Goal: Task Accomplishment & Management: Complete application form

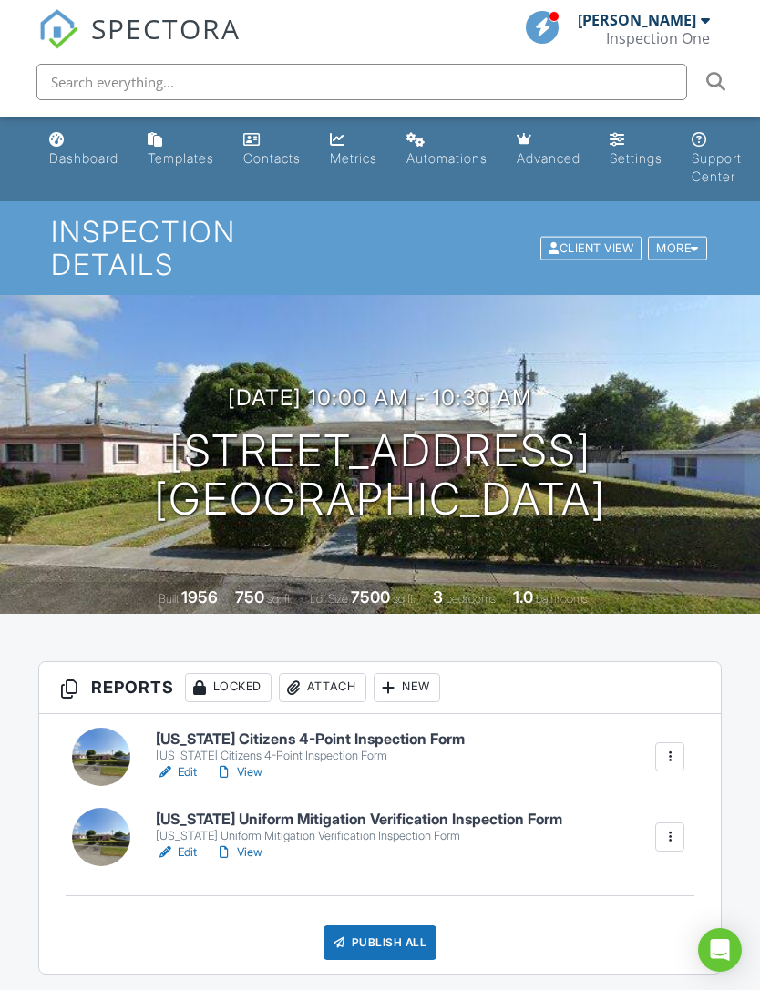
click at [95, 156] on div "Dashboard" at bounding box center [83, 157] width 69 height 15
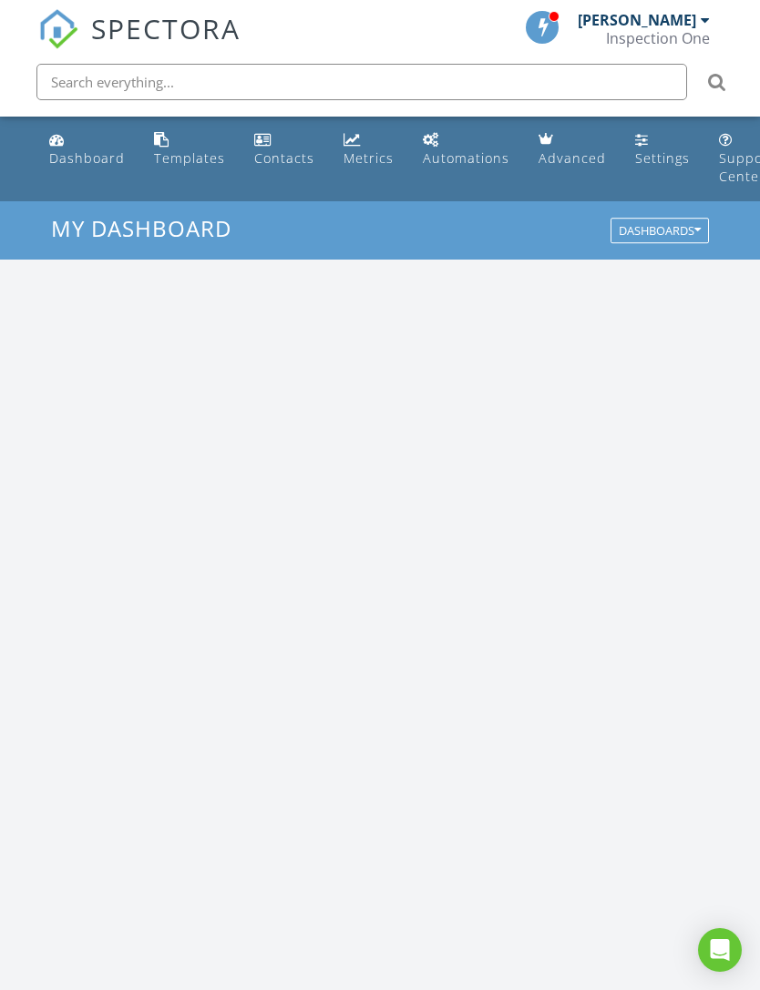
scroll to position [3117, 761]
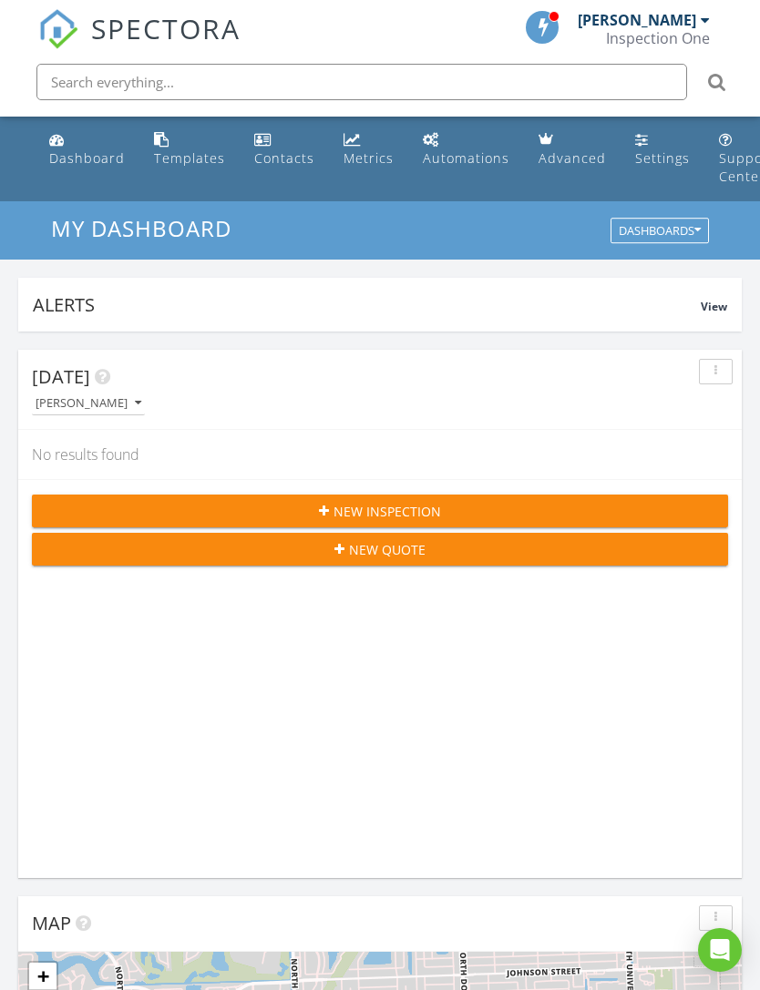
click at [696, 27] on div "[PERSON_NAME]" at bounding box center [637, 20] width 118 height 18
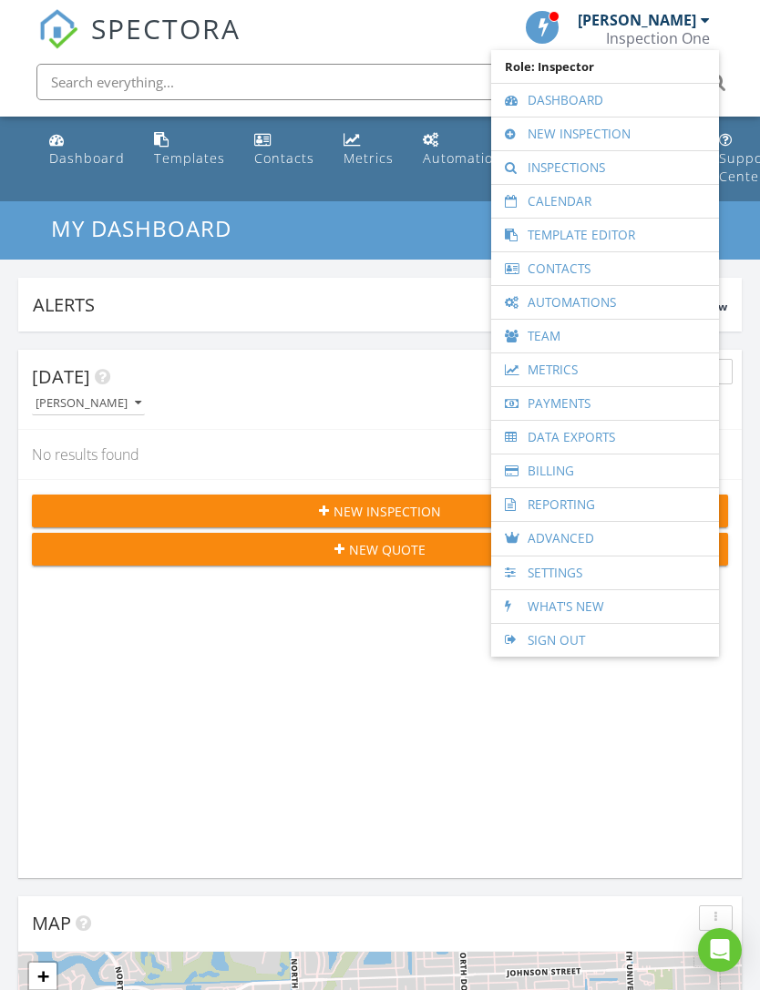
click at [584, 171] on link "Inspections" at bounding box center [605, 167] width 210 height 33
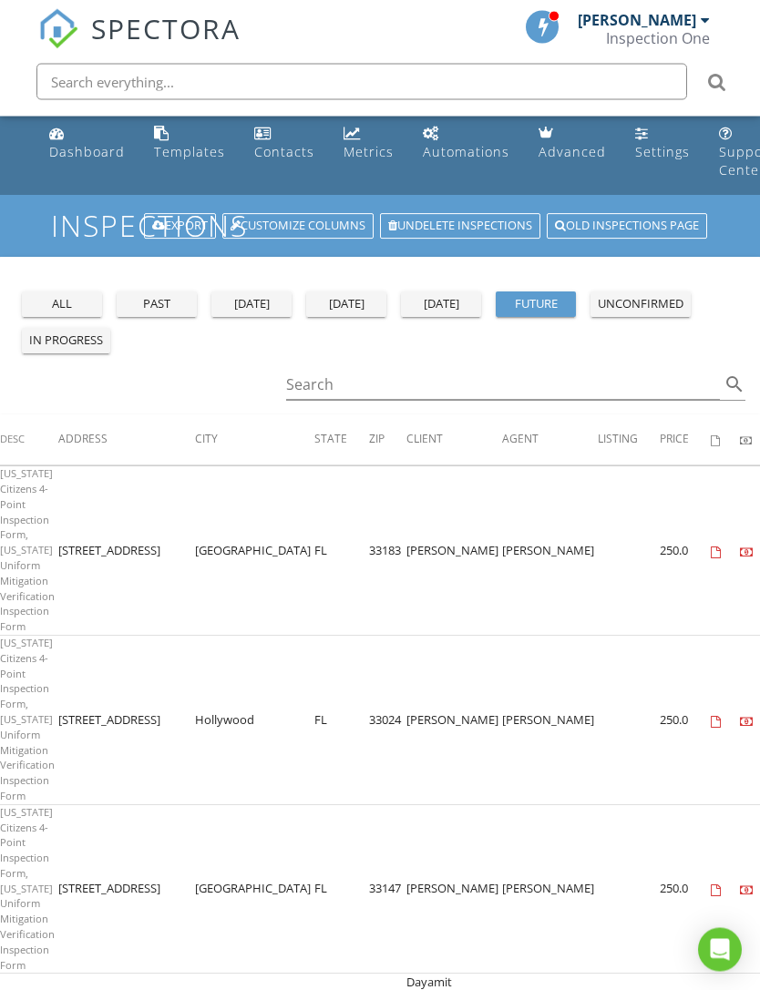
scroll to position [6, 0]
click at [156, 298] on div "past" at bounding box center [157, 304] width 66 height 18
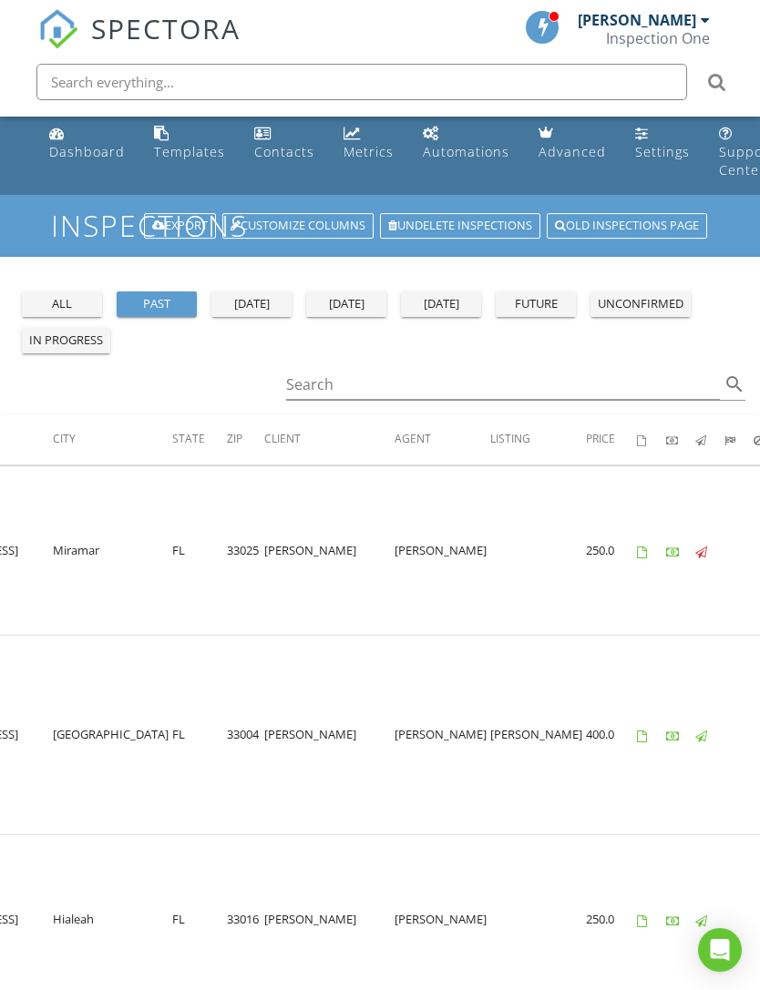
scroll to position [0, 464]
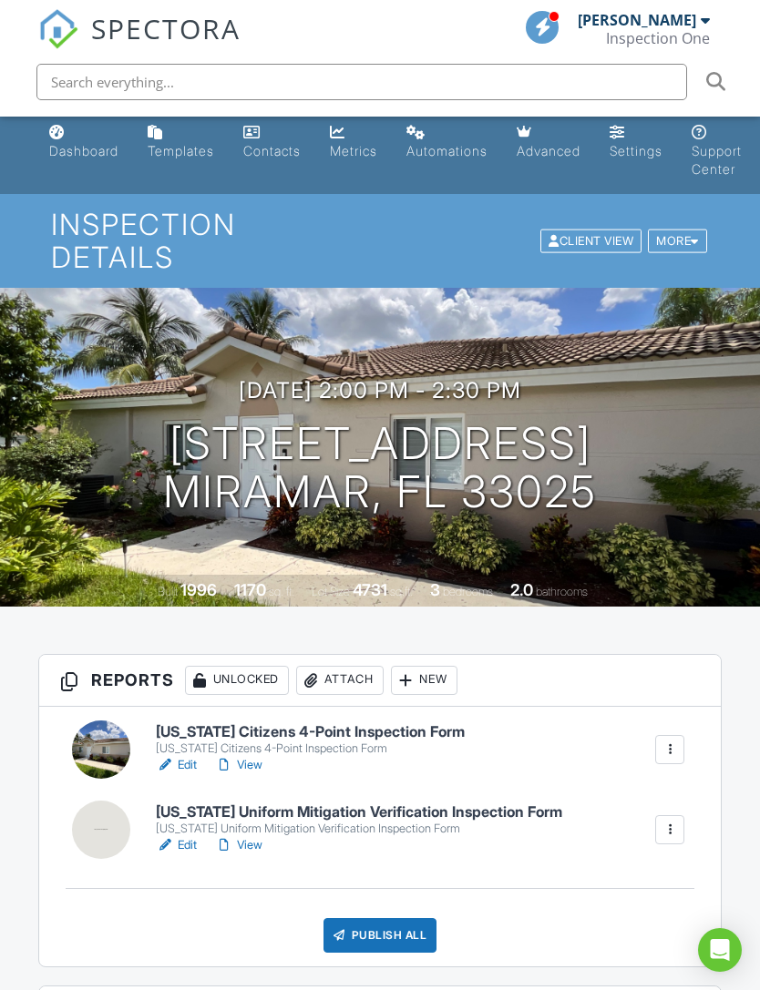
scroll to position [8, 0]
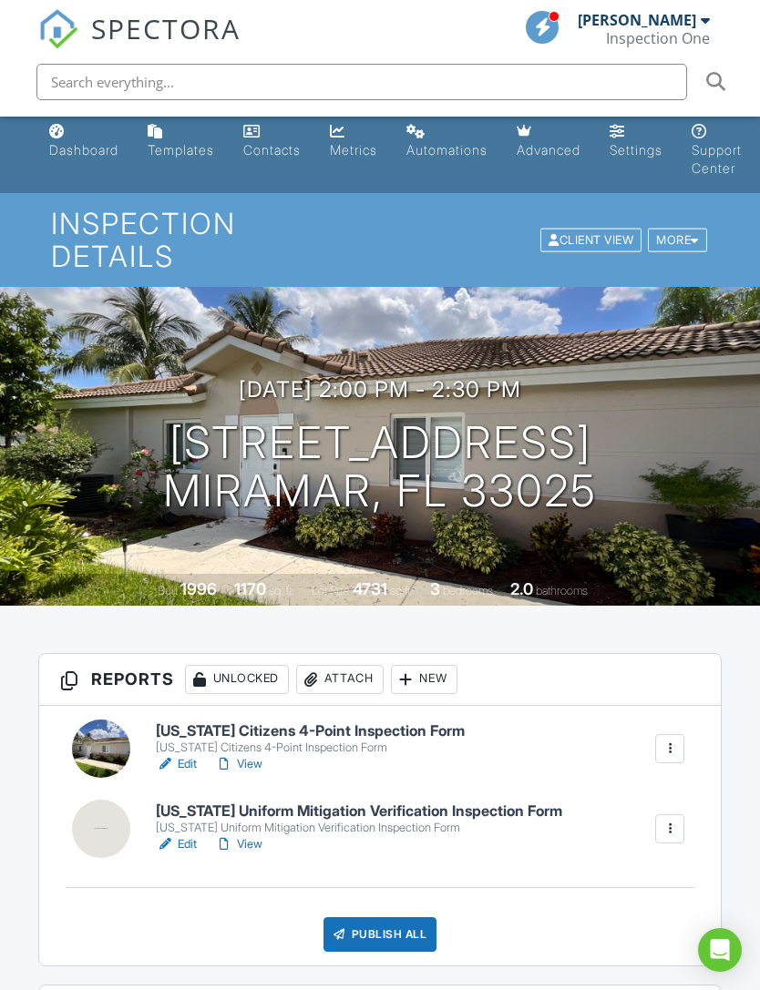
click at [684, 438] on div "08/27/2025 2:00 pm - 2:30 pm 1841 SW 118th Ave Miramar, FL 33025" at bounding box center [380, 446] width 760 height 138
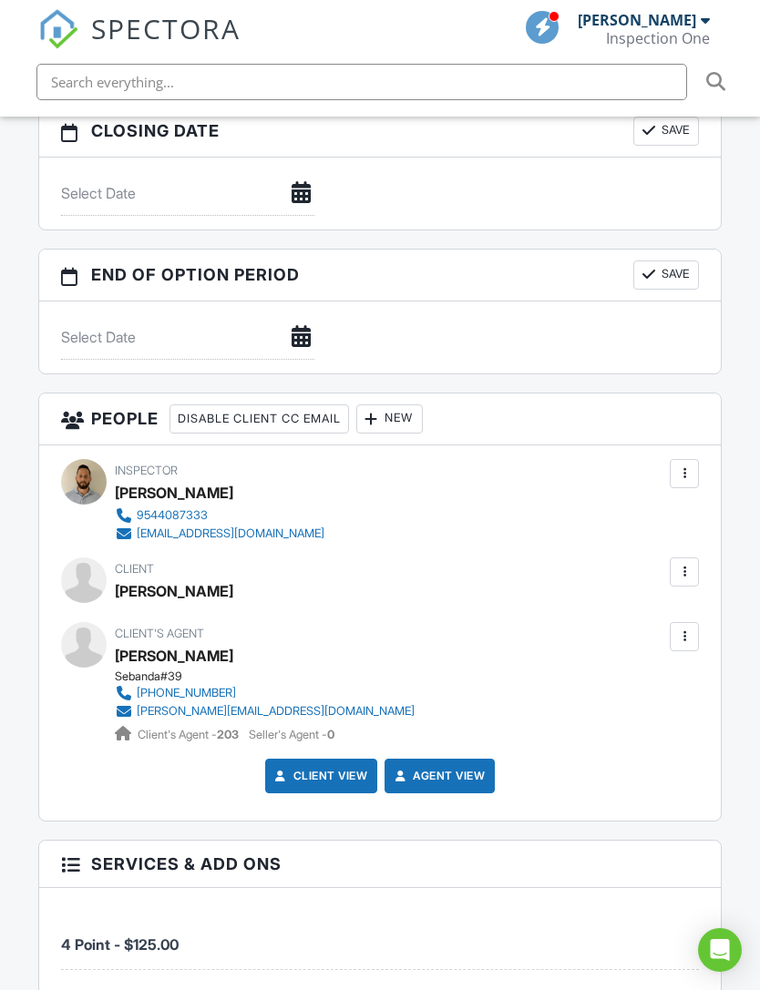
scroll to position [1791, 0]
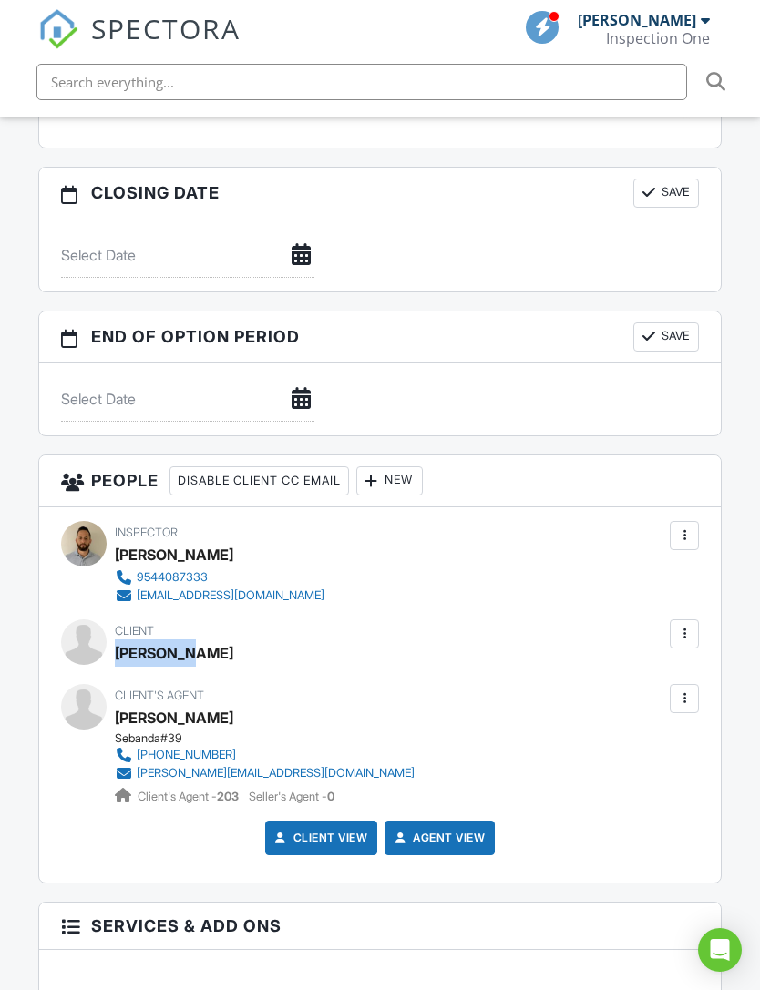
click at [512, 523] on div "Inspector Jendrich Valedon 9544087333 inspectiononellc@gmail.com" at bounding box center [380, 563] width 639 height 84
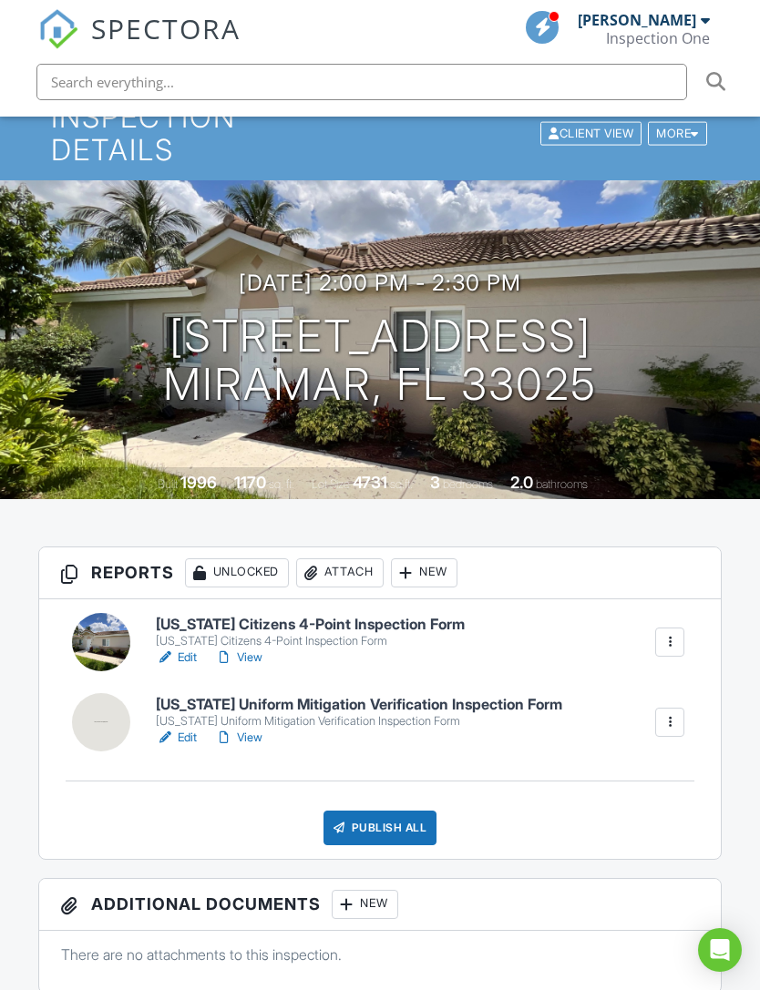
scroll to position [0, 0]
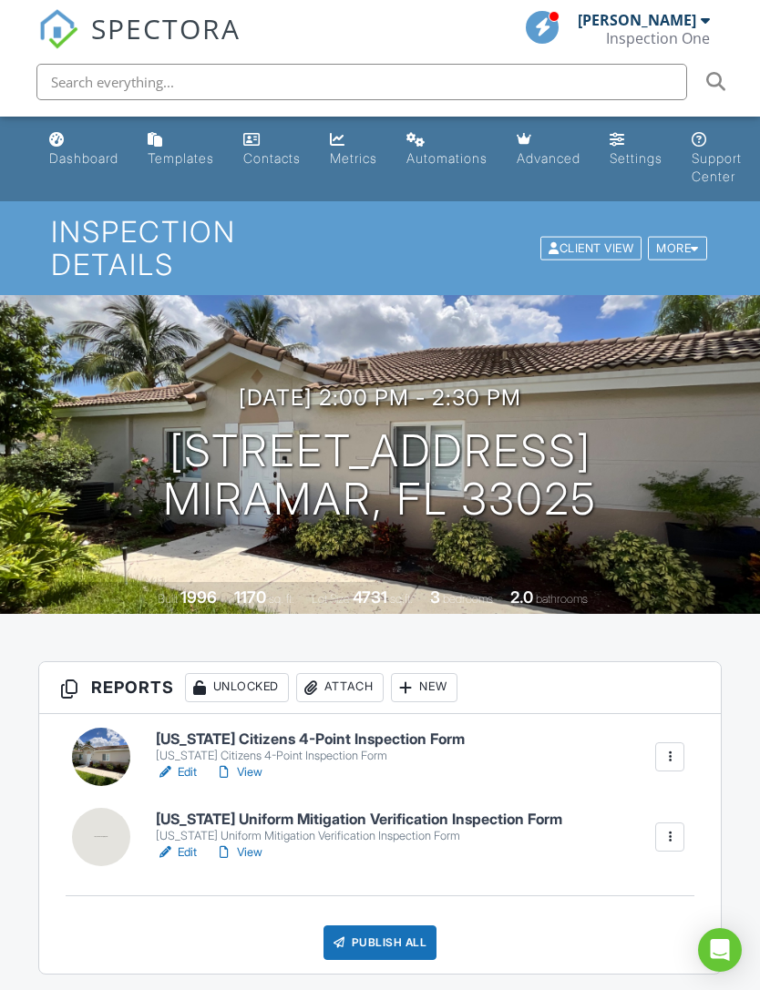
click at [355, 673] on div "Attach" at bounding box center [339, 687] width 87 height 29
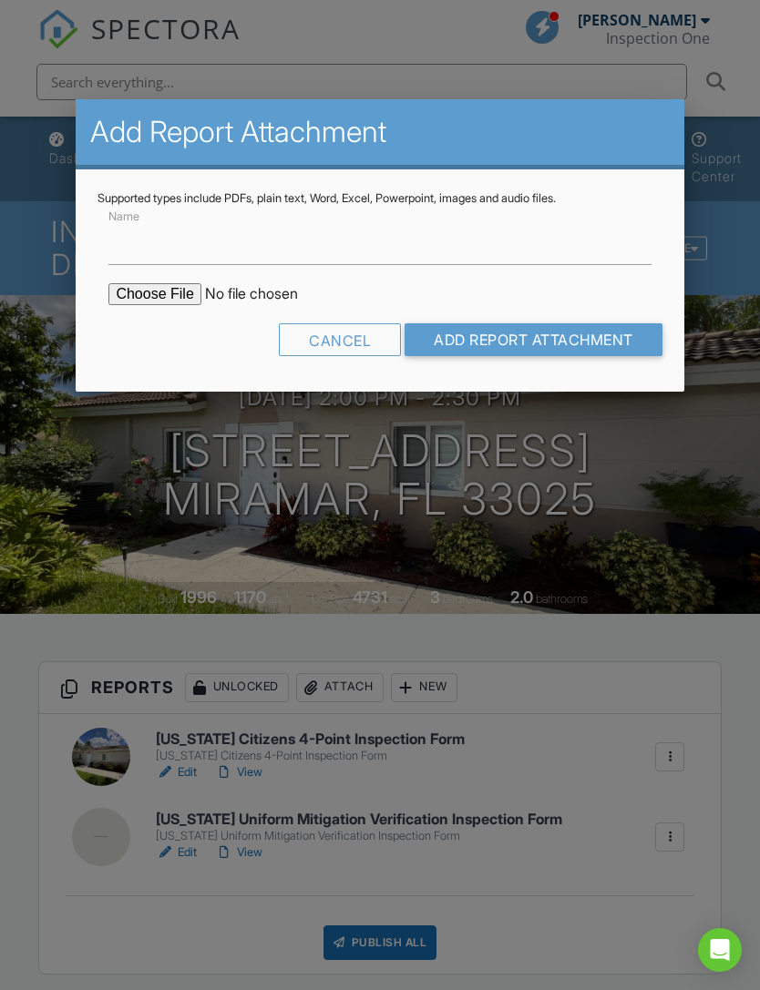
click at [148, 302] on input "file" at bounding box center [263, 294] width 310 height 22
type input "C:\fakepath\Aida Chew BuildFax.pdf"
click at [565, 336] on input "Add Report Attachment" at bounding box center [534, 339] width 258 height 33
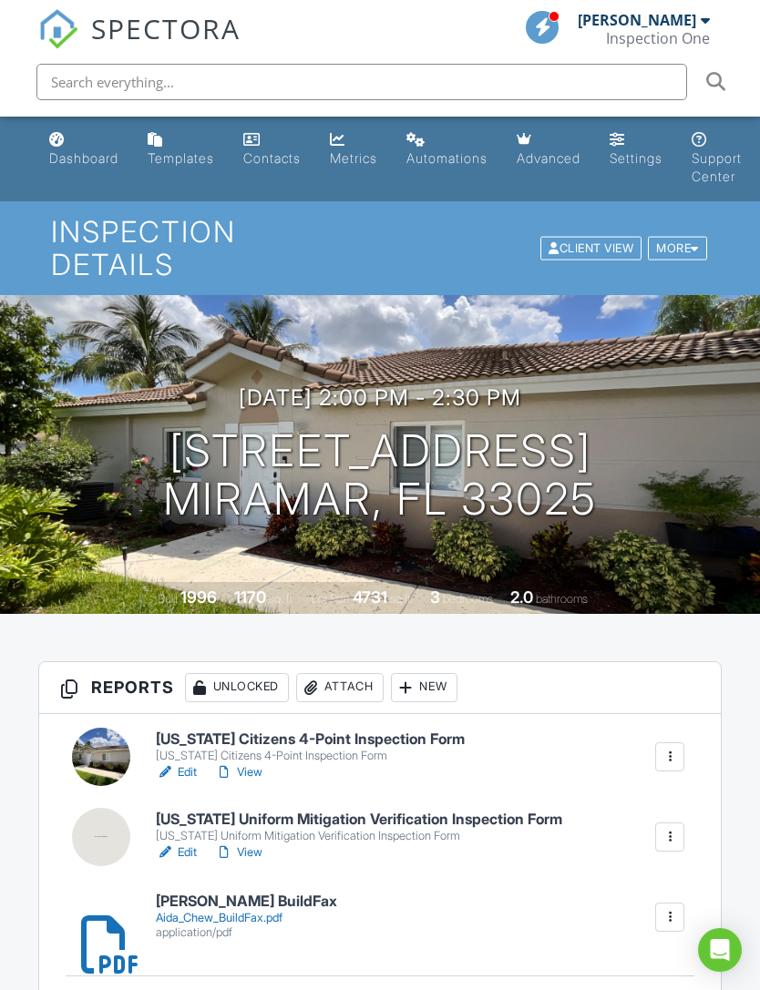
click at [333, 749] on div "[US_STATE] Citizens 4-Point Inspection Form" at bounding box center [310, 756] width 309 height 15
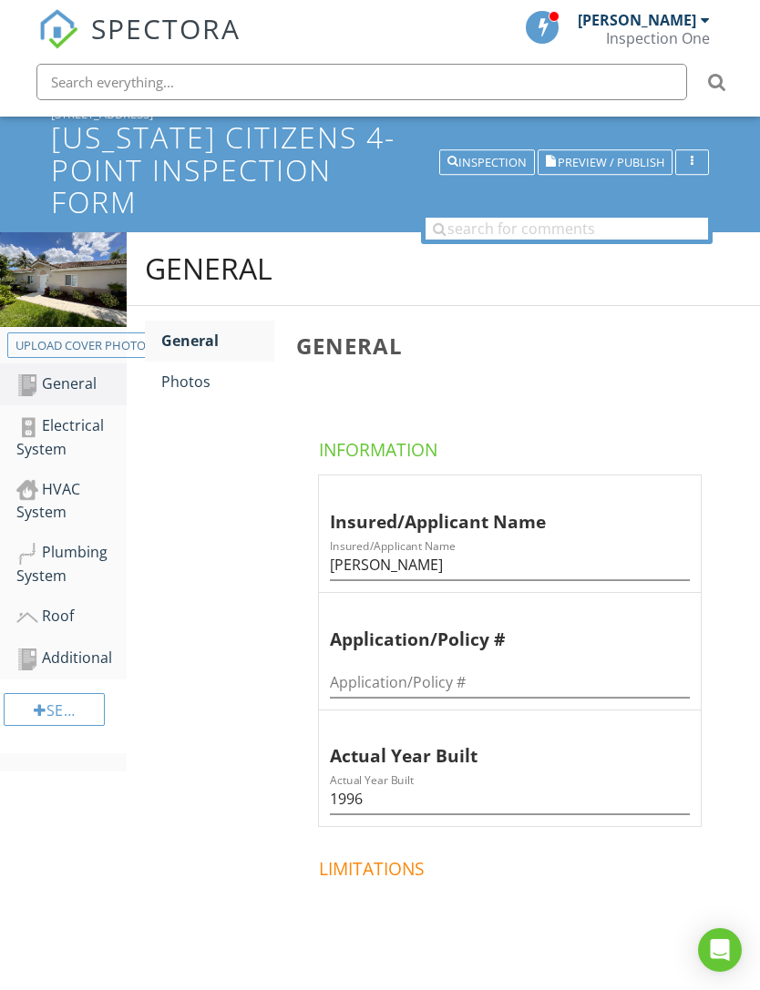
scroll to position [242, 0]
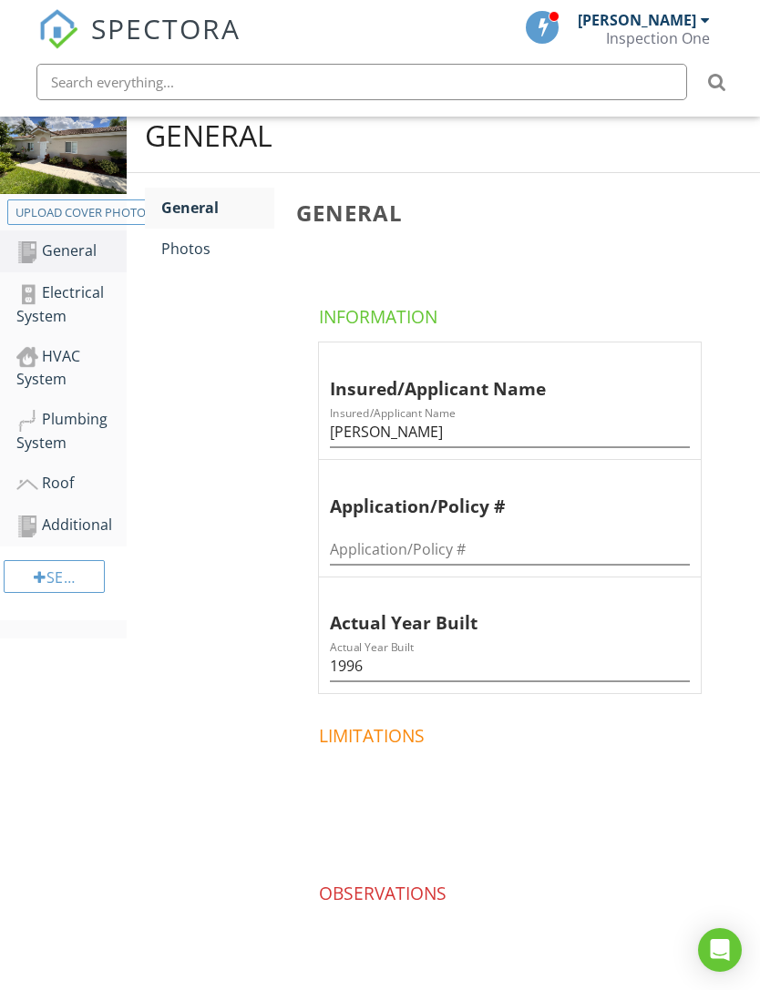
click at [187, 252] on div "Photos" at bounding box center [217, 249] width 113 height 22
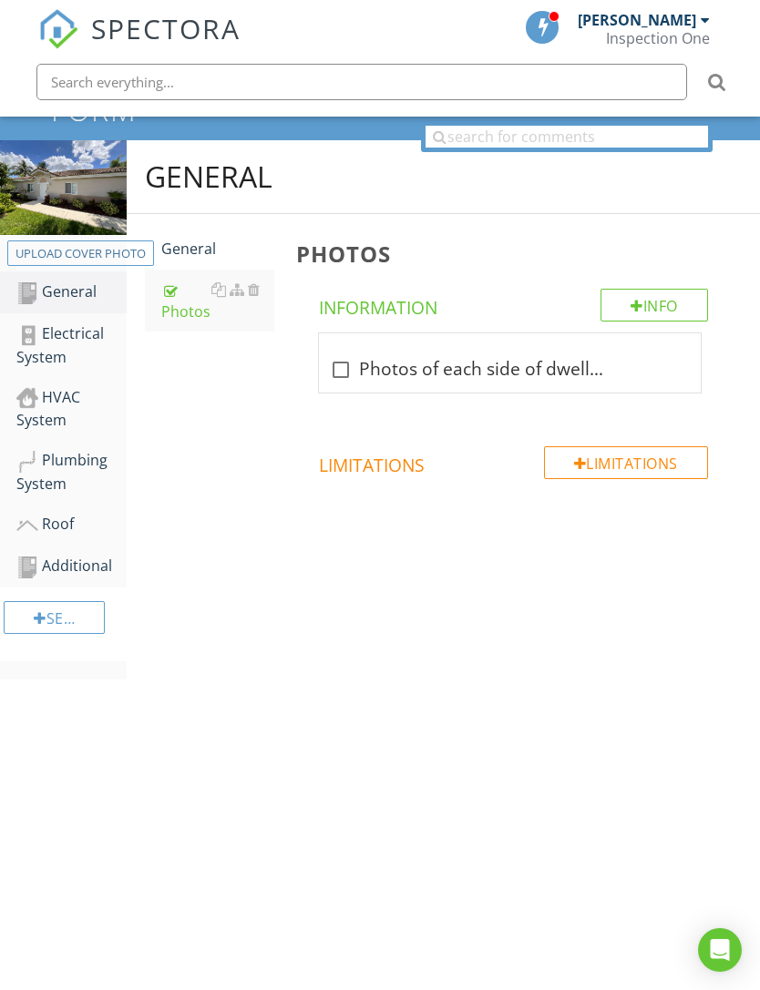
scroll to position [201, 0]
click at [345, 364] on div at bounding box center [340, 369] width 31 height 31
checkbox input "true"
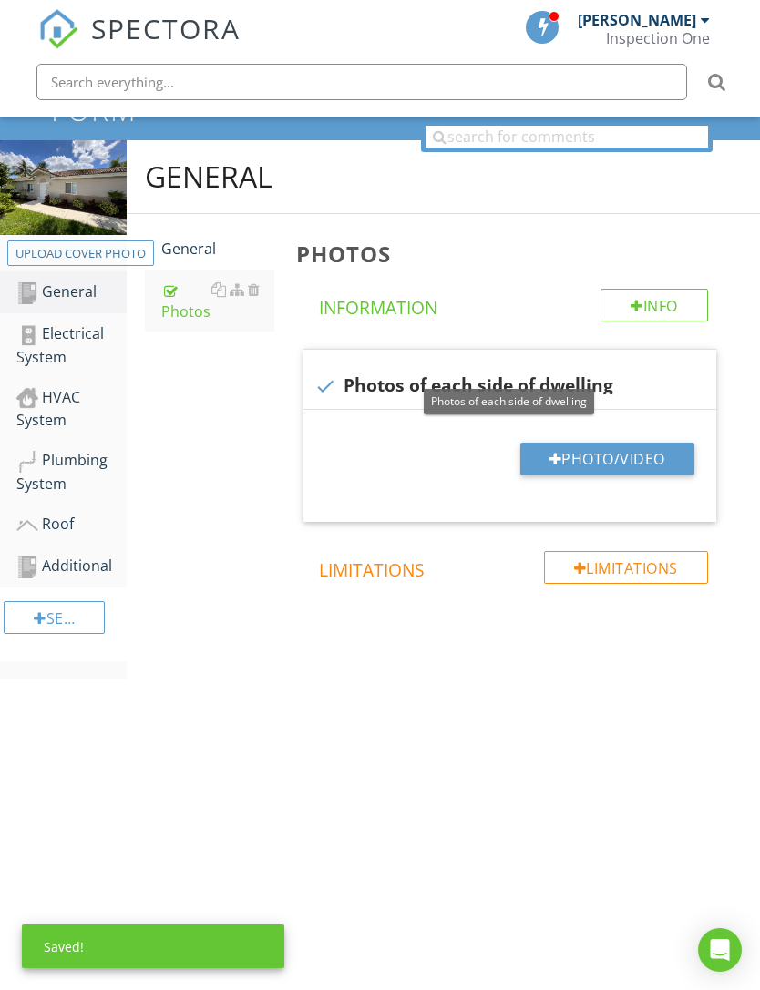
click at [638, 460] on button "Photo/Video" at bounding box center [607, 459] width 174 height 33
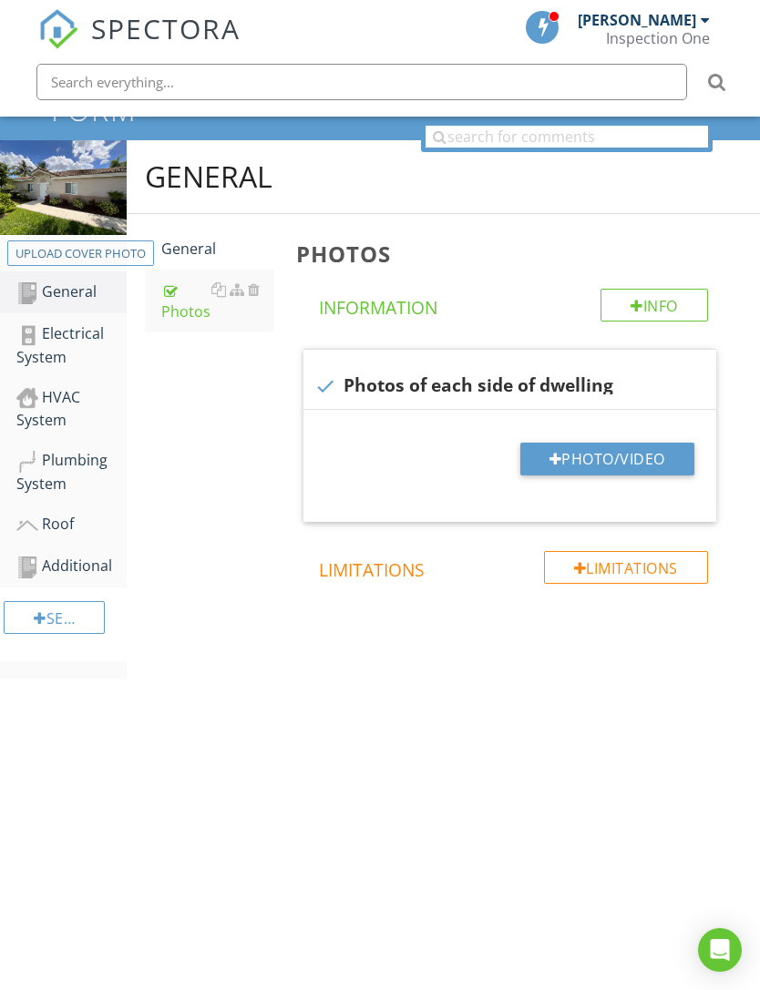
type input "C:\fakepath\IMG_7017.jpeg"
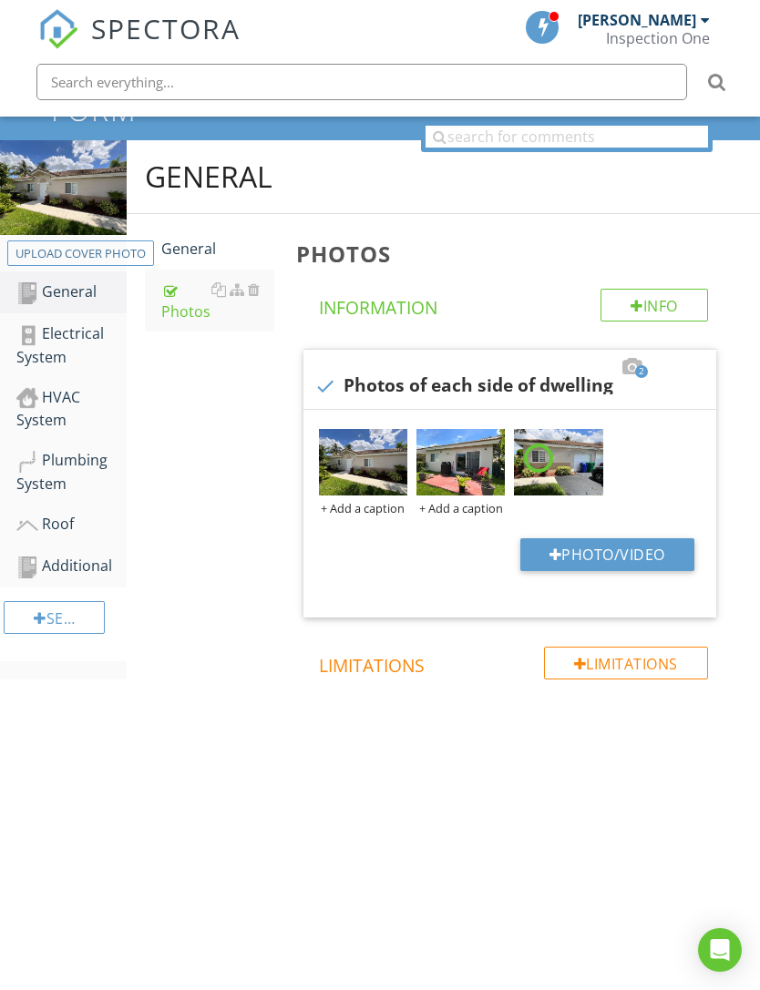
click at [358, 472] on img at bounding box center [363, 462] width 88 height 67
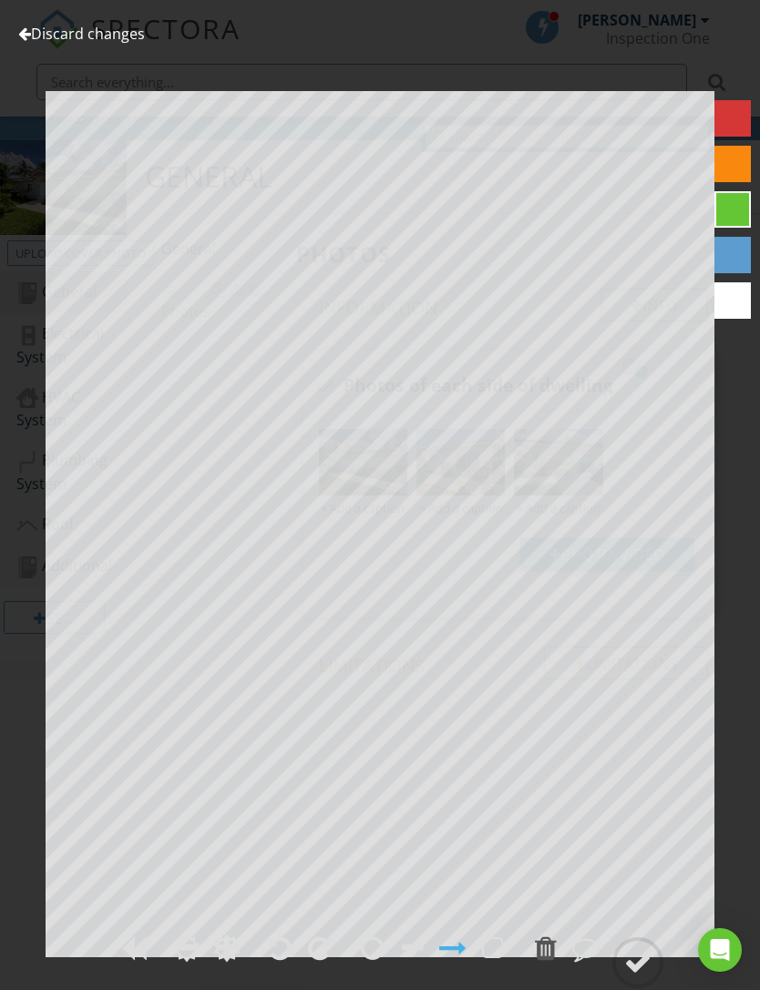
click at [39, 26] on link "Discard changes" at bounding box center [81, 34] width 127 height 20
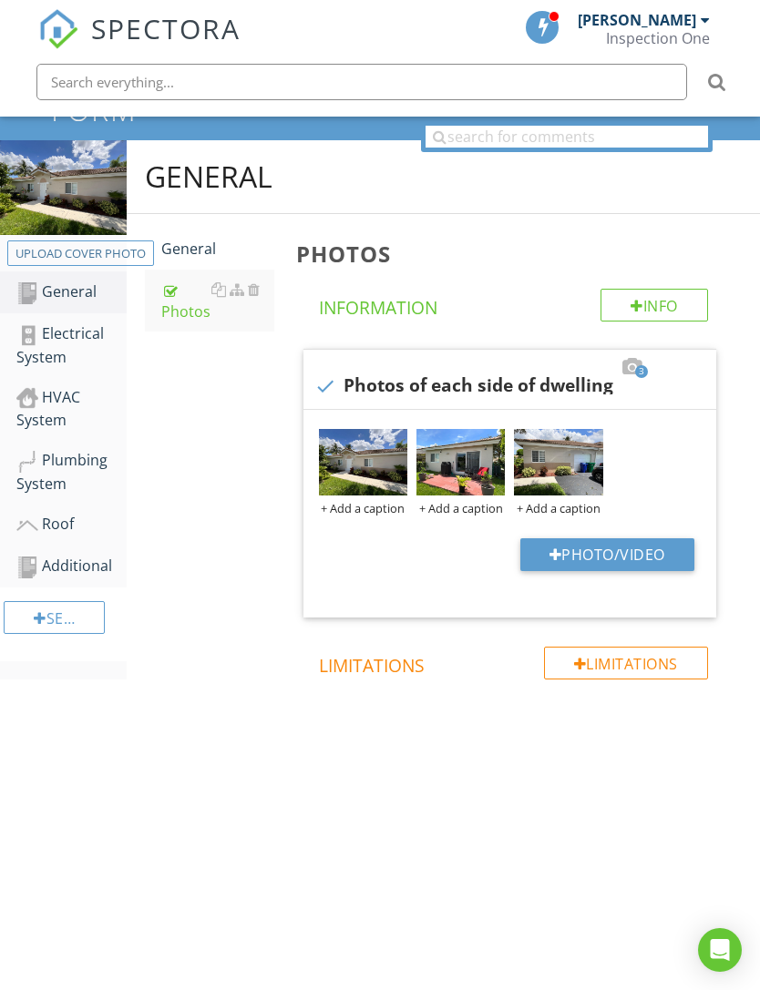
click at [553, 472] on img at bounding box center [558, 462] width 88 height 67
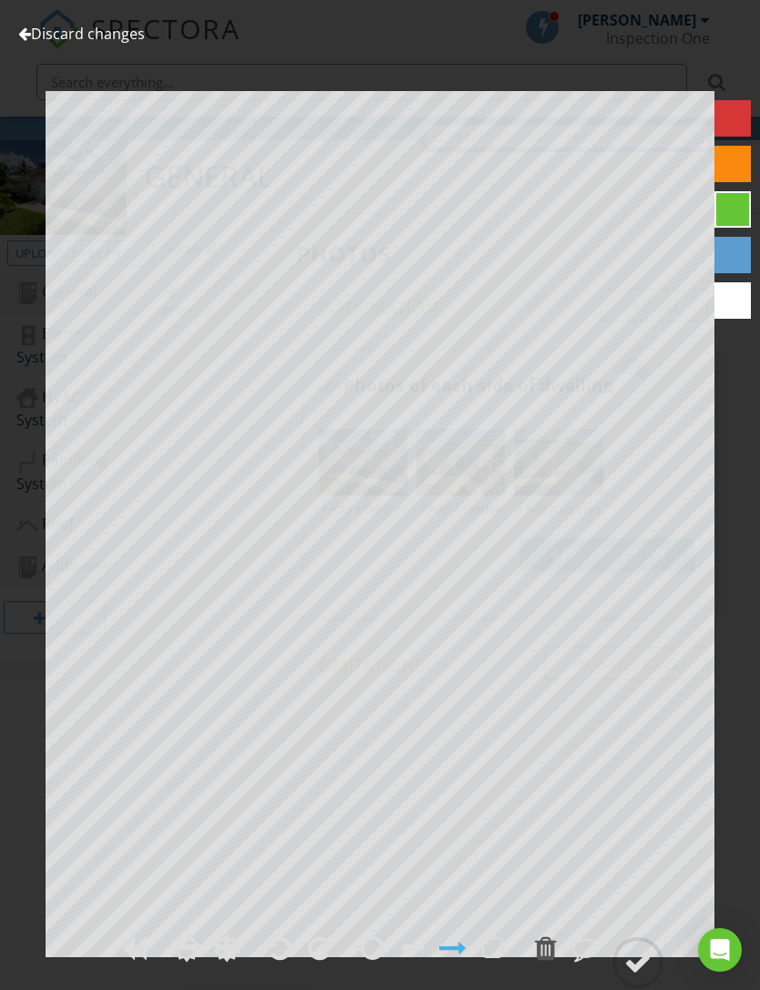
click at [29, 36] on div at bounding box center [24, 33] width 13 height 15
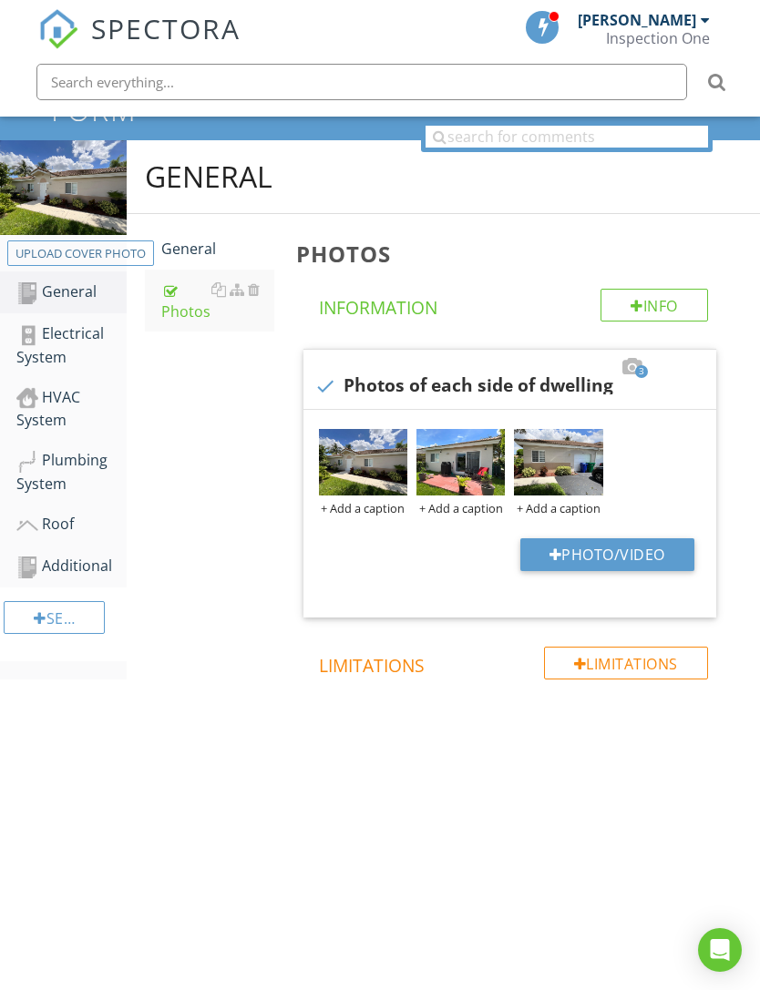
click at [375, 507] on div "+ Add a caption" at bounding box center [363, 508] width 88 height 15
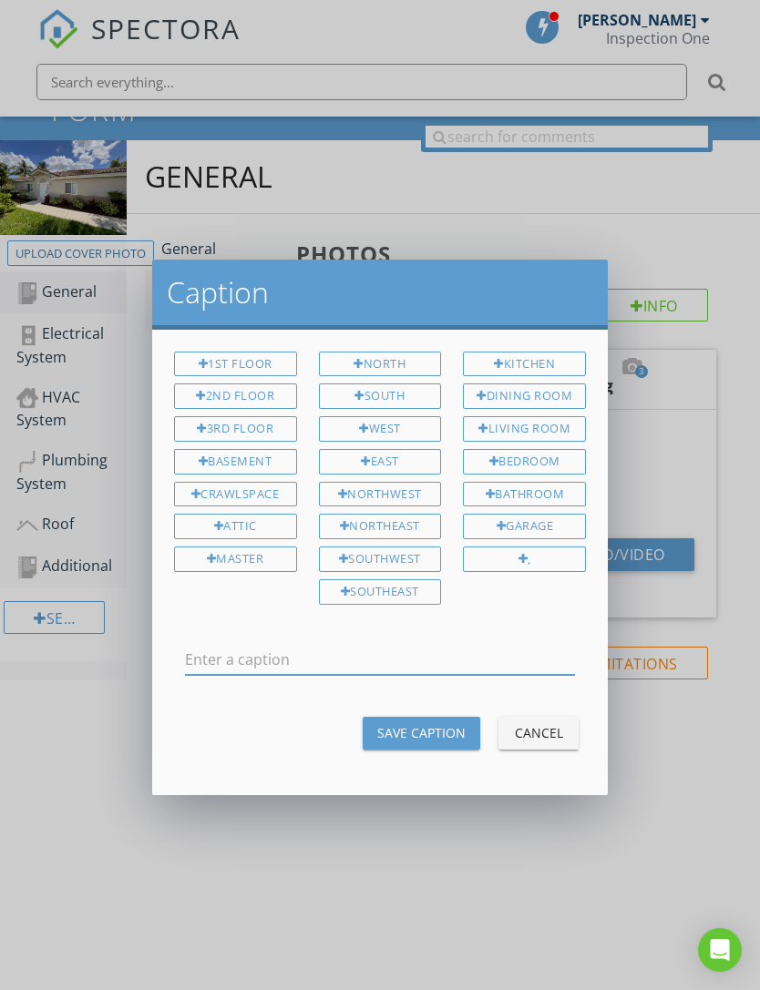
click at [356, 656] on input "text" at bounding box center [380, 660] width 390 height 30
type input "Front elevation"
click at [450, 723] on div "Save Caption" at bounding box center [421, 732] width 88 height 19
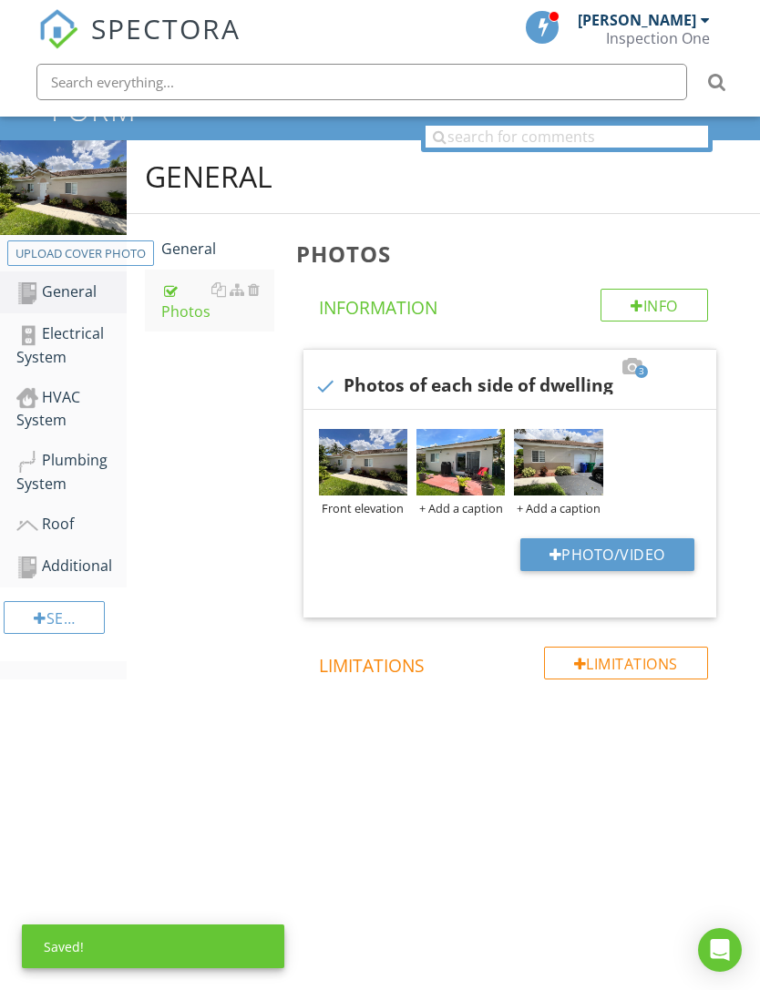
click at [474, 510] on div "+ Add a caption" at bounding box center [460, 508] width 88 height 15
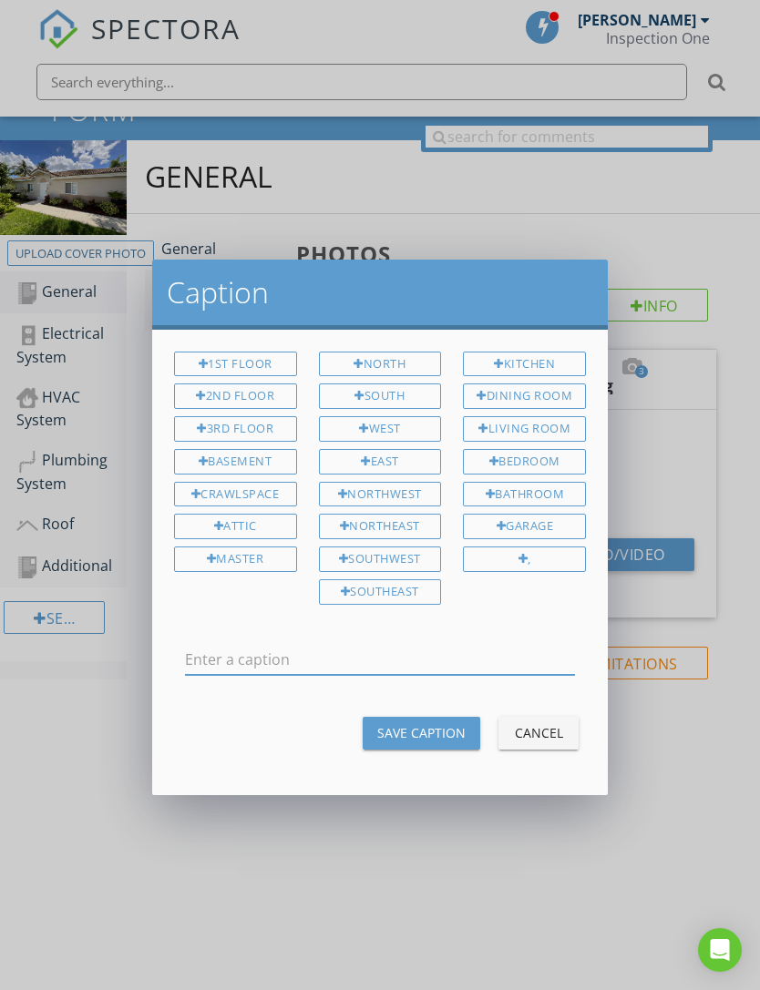
click at [427, 647] on input "text" at bounding box center [380, 660] width 390 height 30
type input "Left elevation"
click at [451, 723] on div "Save Caption" at bounding box center [421, 732] width 88 height 19
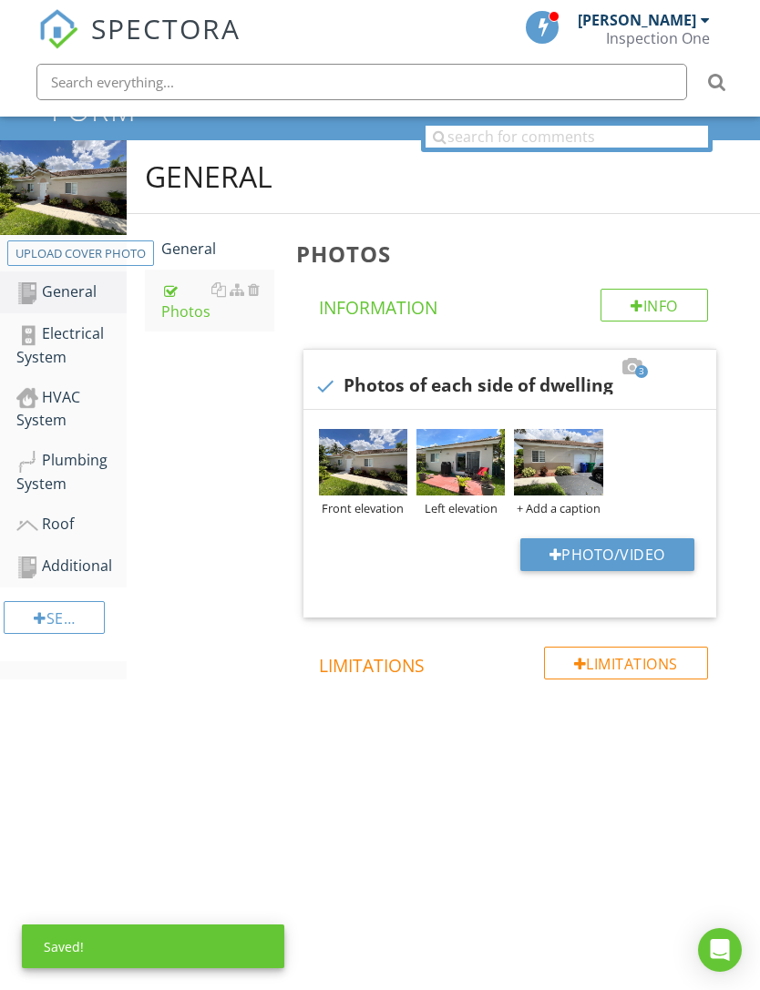
click at [558, 473] on img at bounding box center [558, 462] width 88 height 67
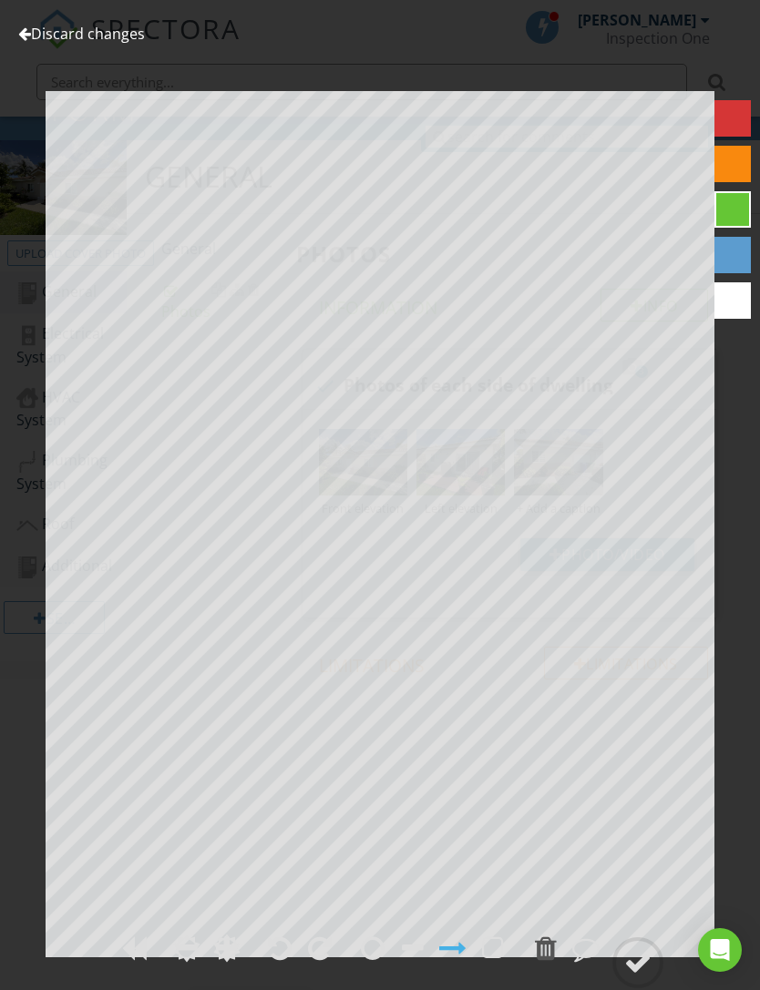
click at [22, 37] on div at bounding box center [24, 33] width 13 height 15
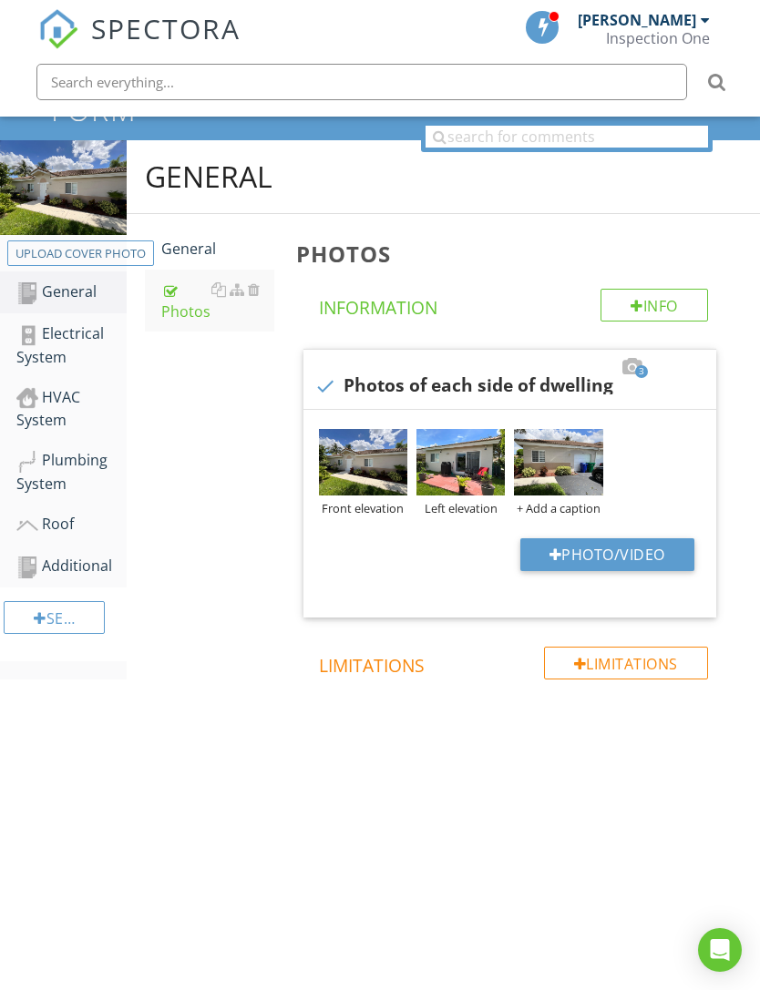
click at [569, 510] on div "+ Add a caption" at bounding box center [558, 508] width 88 height 15
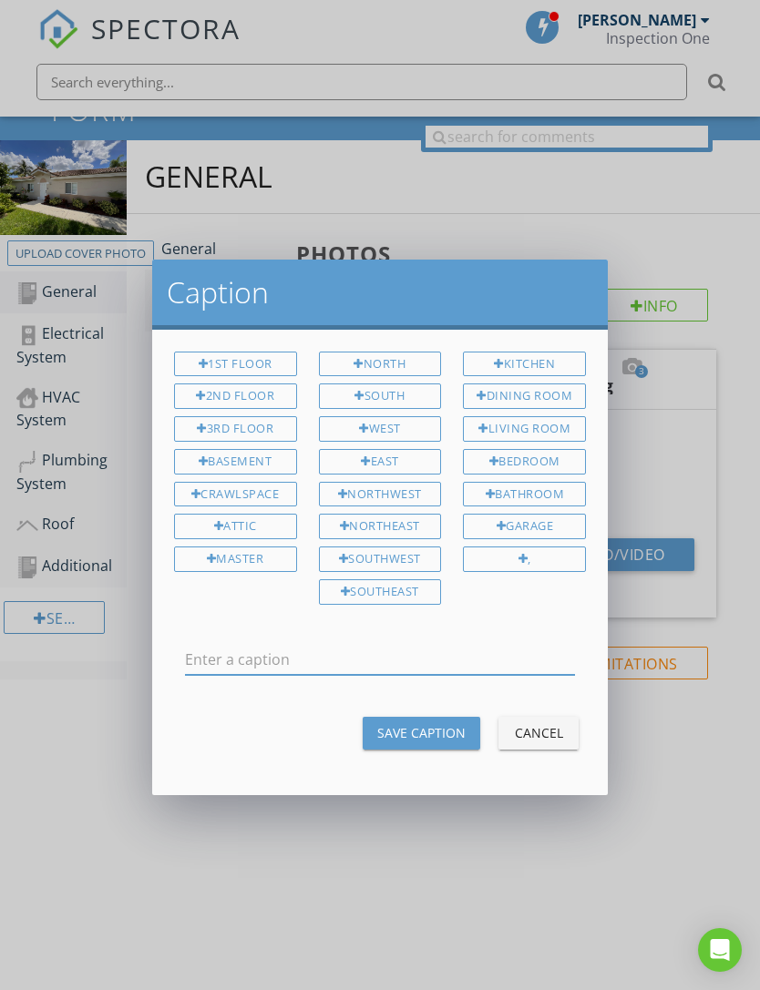
click at [439, 650] on input "text" at bounding box center [380, 660] width 390 height 30
type input "Right elevation"
click at [457, 723] on div "Save Caption" at bounding box center [421, 732] width 88 height 19
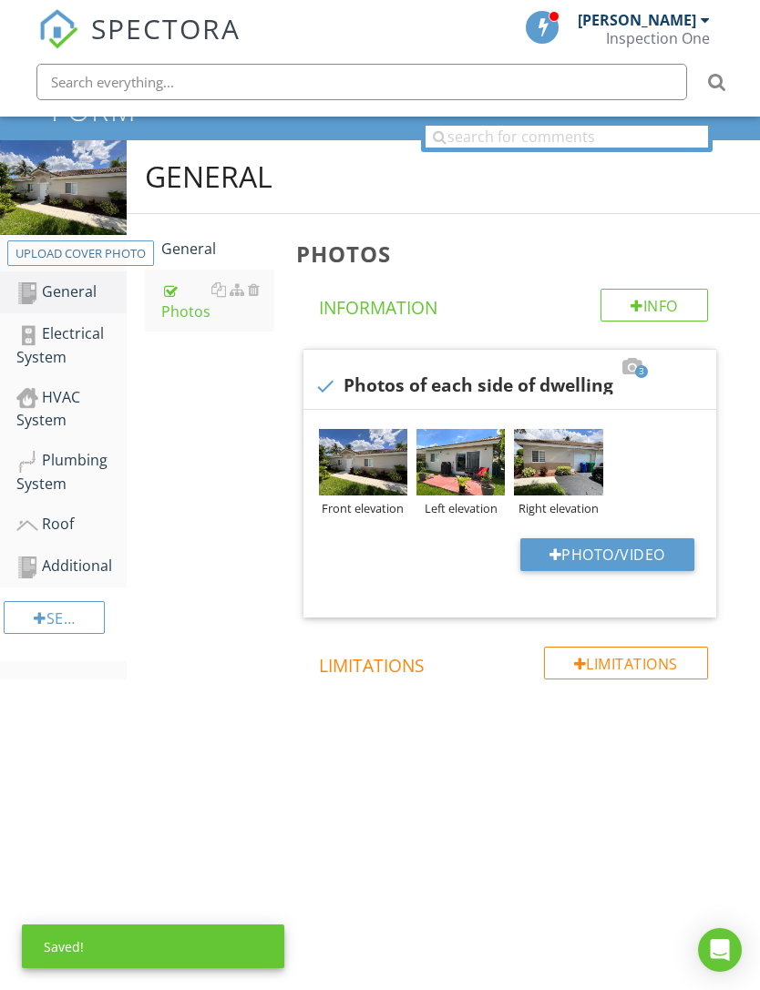
click at [467, 476] on img at bounding box center [460, 462] width 88 height 67
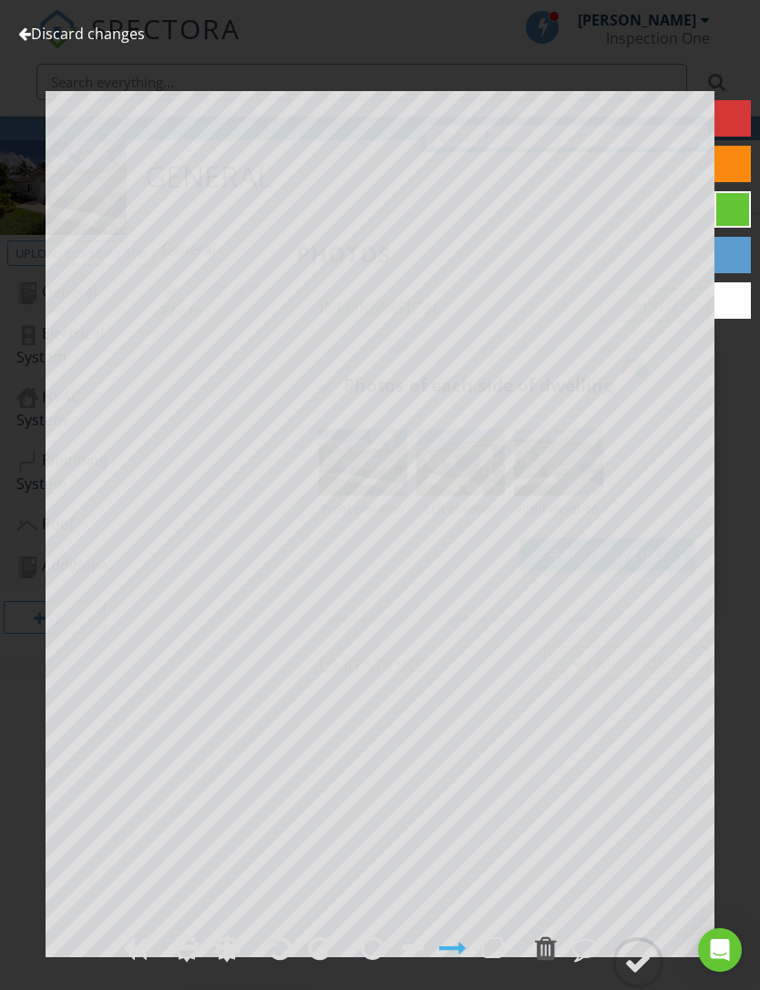
click at [28, 32] on div at bounding box center [24, 33] width 13 height 15
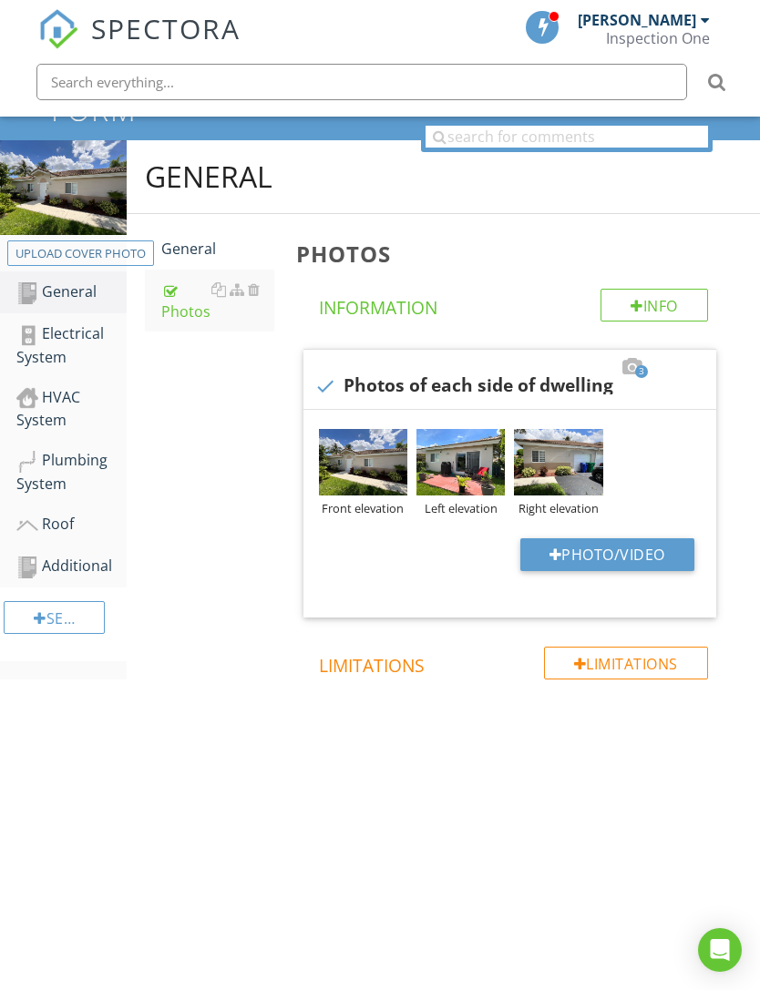
click at [58, 342] on div "Electrical System" at bounding box center [71, 346] width 110 height 46
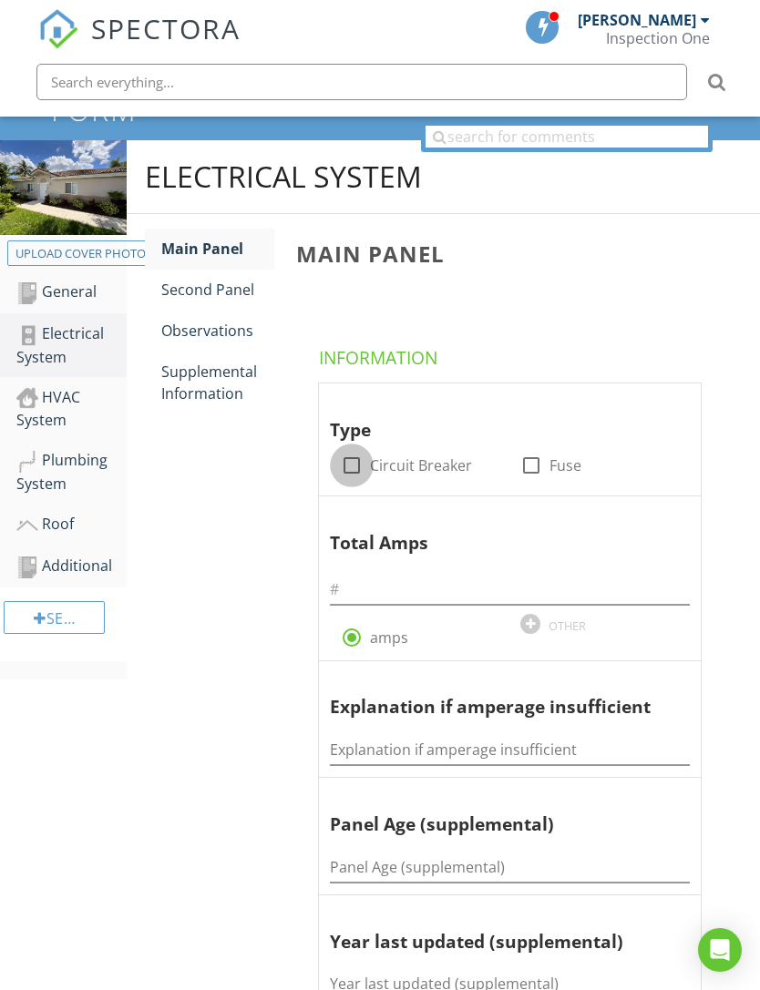
click at [360, 462] on div at bounding box center [351, 465] width 31 height 31
checkbox input "true"
click at [490, 575] on input "text" at bounding box center [510, 590] width 360 height 30
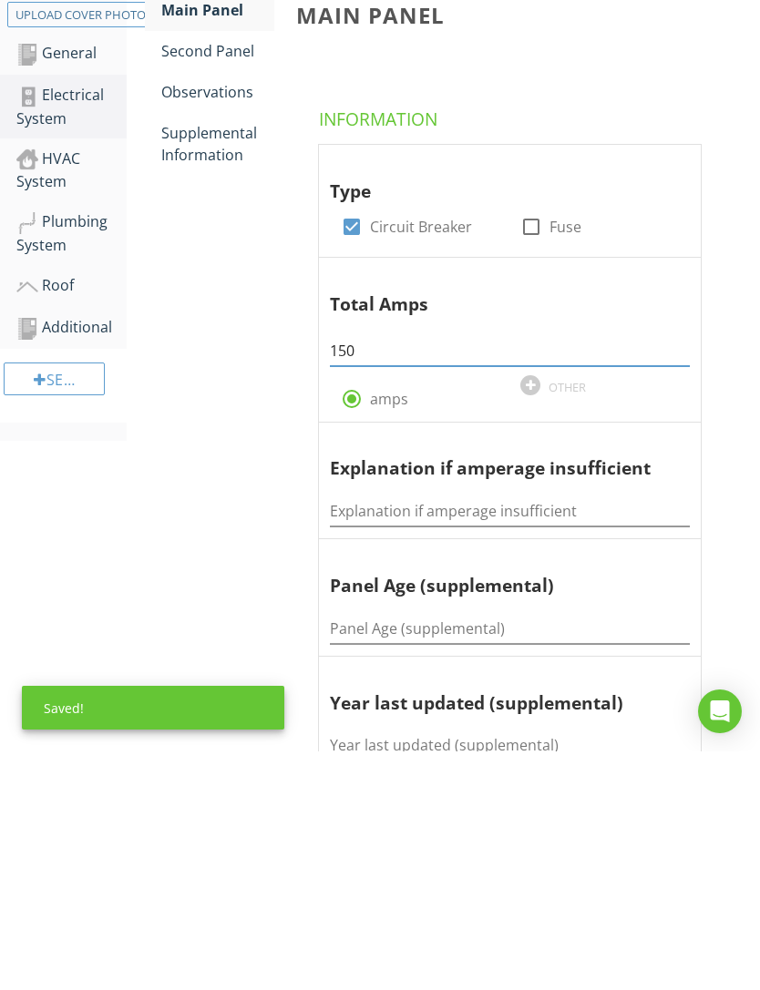
scroll to position [440, 0]
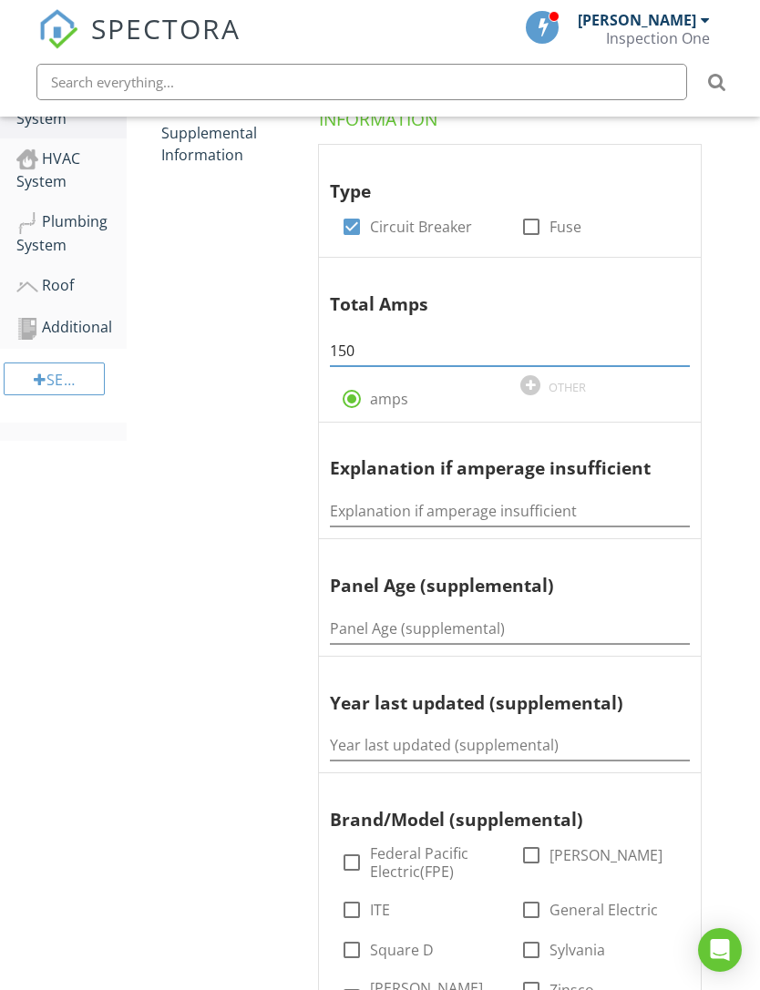
type input "150"
click at [449, 626] on input "Panel Age (supplemental)" at bounding box center [510, 629] width 360 height 30
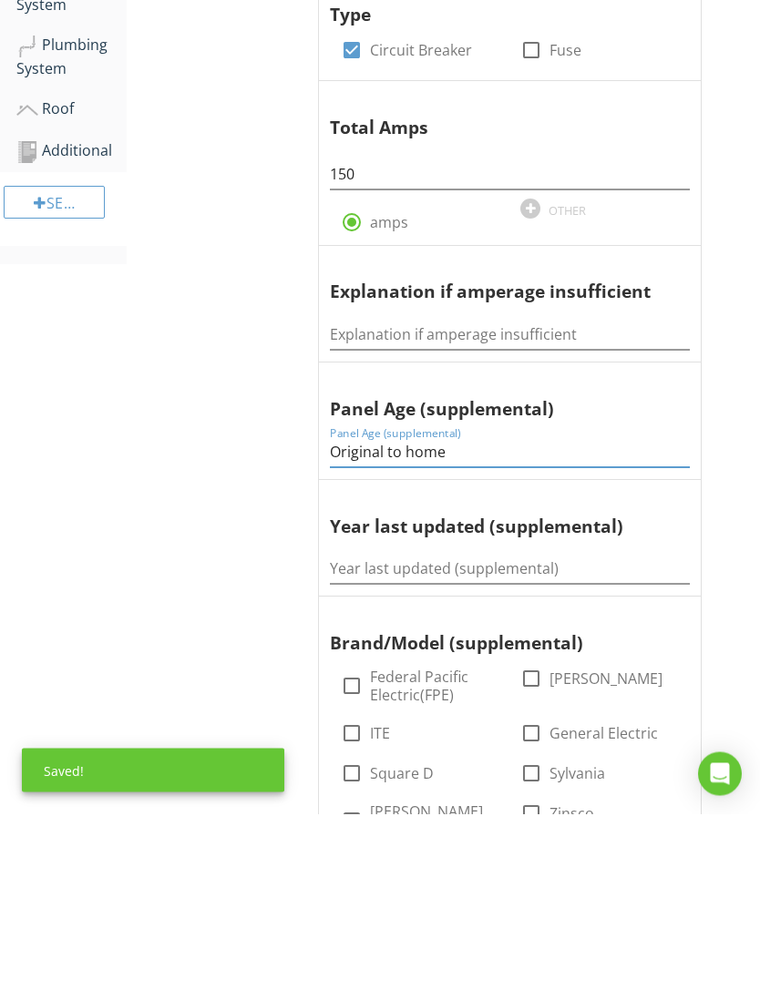
type input "Original to home"
click at [471, 731] on input "Year last updated (supplemental)" at bounding box center [510, 746] width 360 height 30
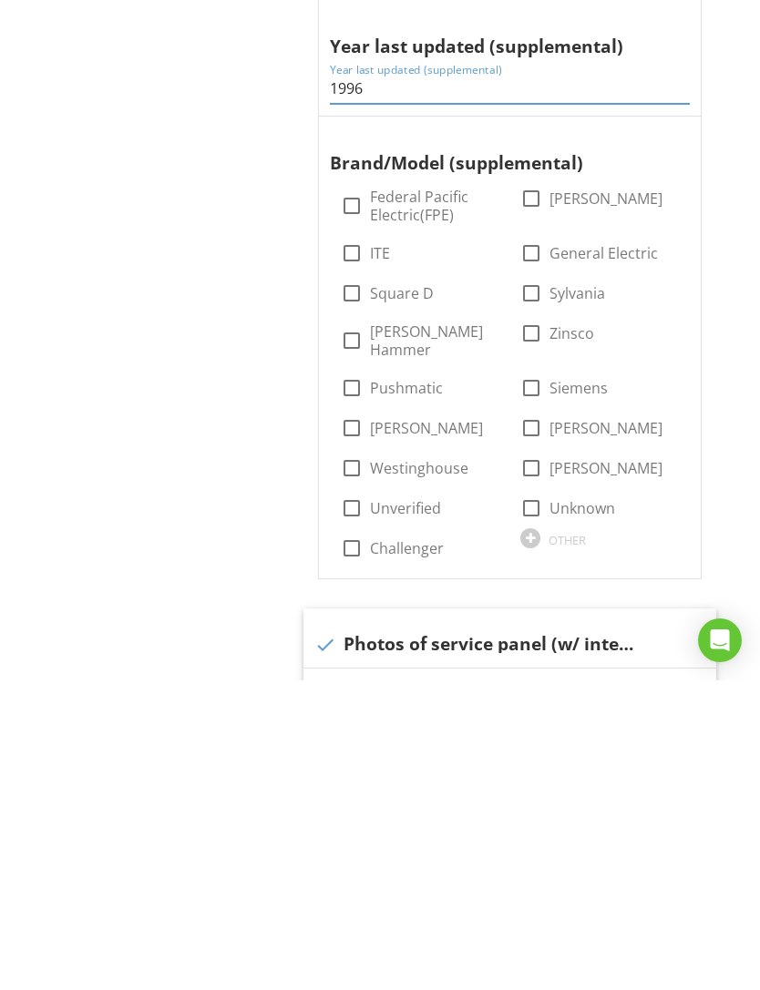
scroll to position [838, 0]
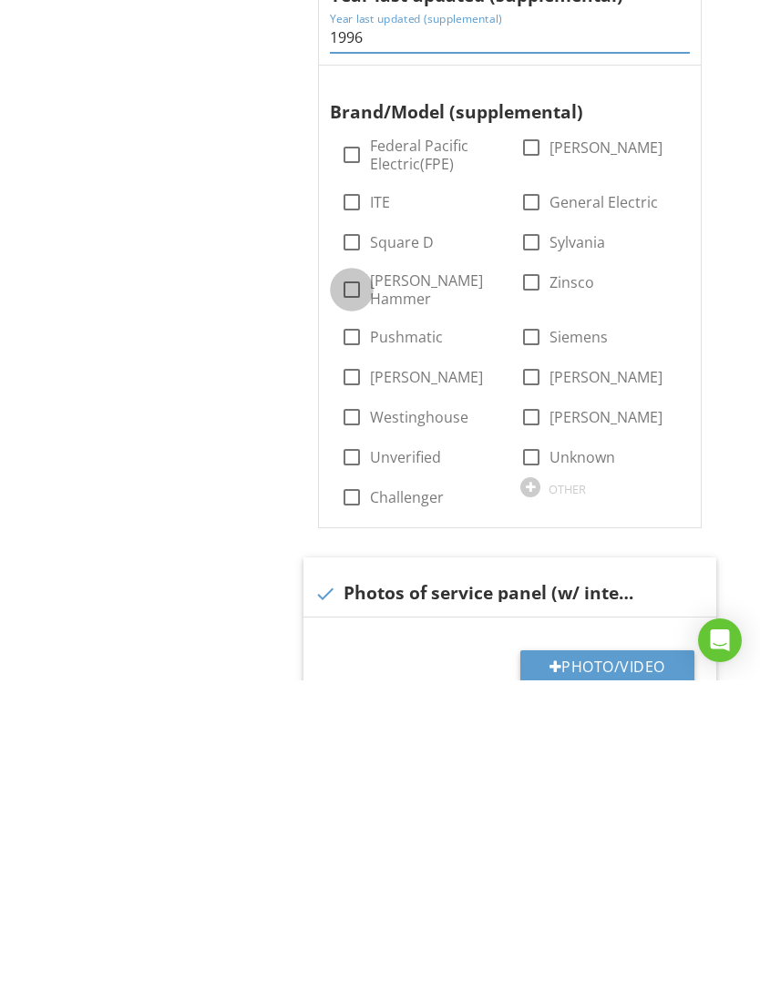
type input "1996"
click at [351, 584] on div at bounding box center [351, 599] width 31 height 31
checkbox input "true"
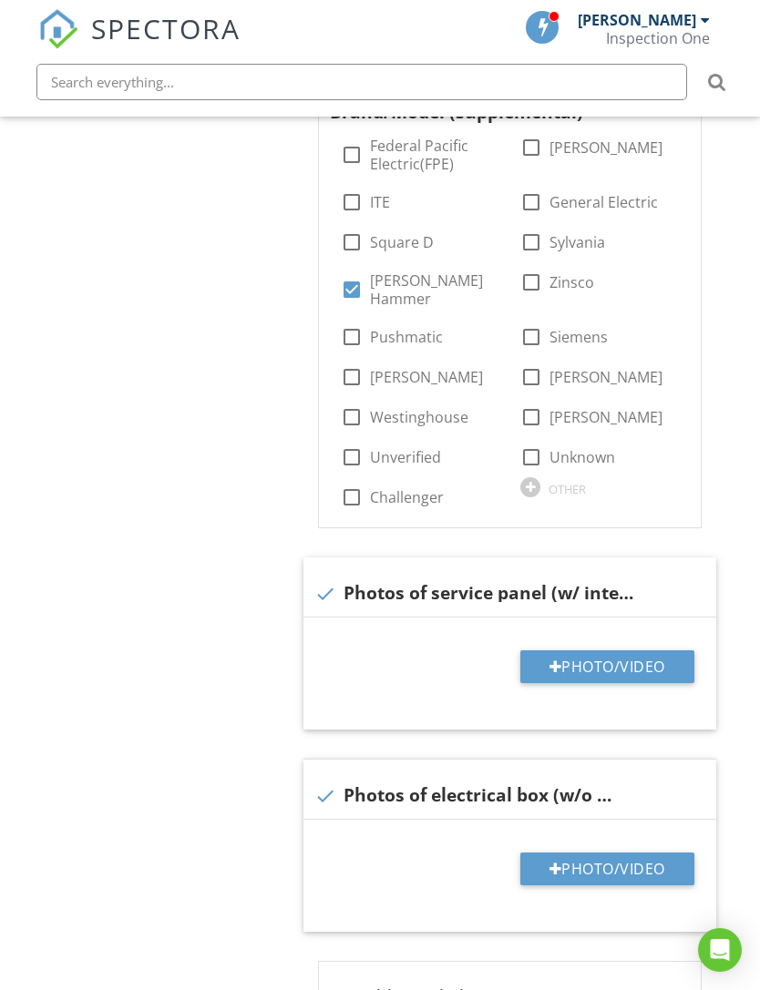
click at [632, 651] on button "Photo/Video" at bounding box center [607, 667] width 174 height 33
type input "C:\fakepath\IMG_7033.jpeg"
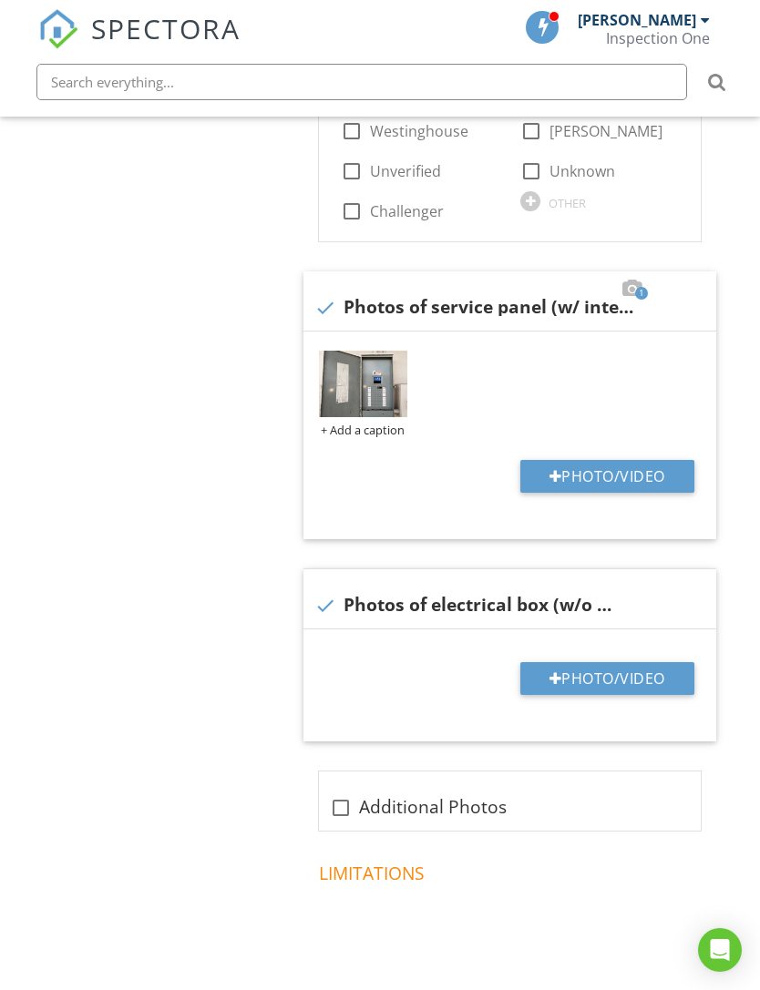
scroll to position [1552, 0]
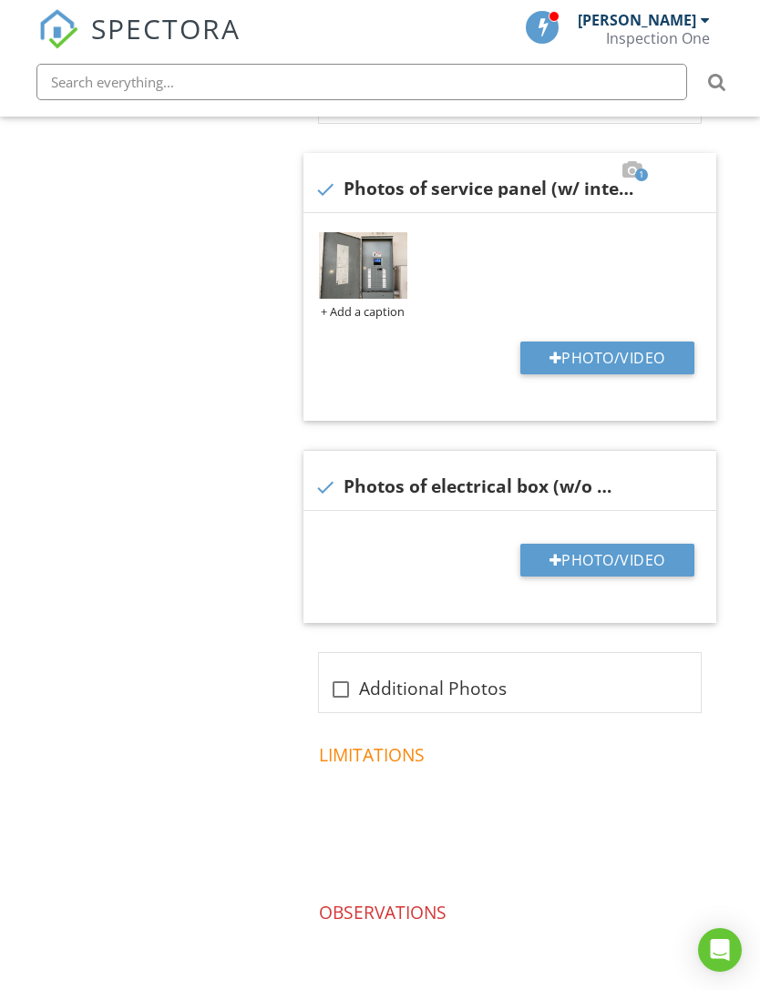
click at [644, 544] on button "Photo/Video" at bounding box center [607, 560] width 174 height 33
type input "C:\fakepath\IMG_7039.jpeg"
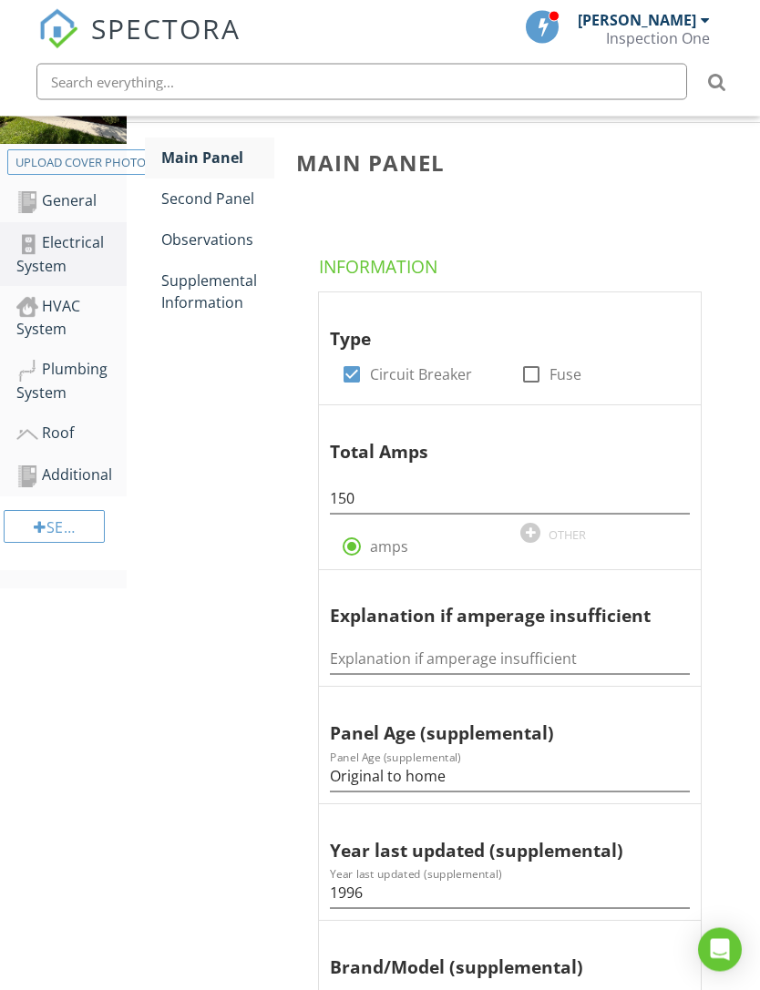
scroll to position [292, 0]
click at [233, 200] on div "Second Panel" at bounding box center [217, 199] width 113 height 22
click at [234, 204] on div "Second Panel" at bounding box center [217, 199] width 113 height 22
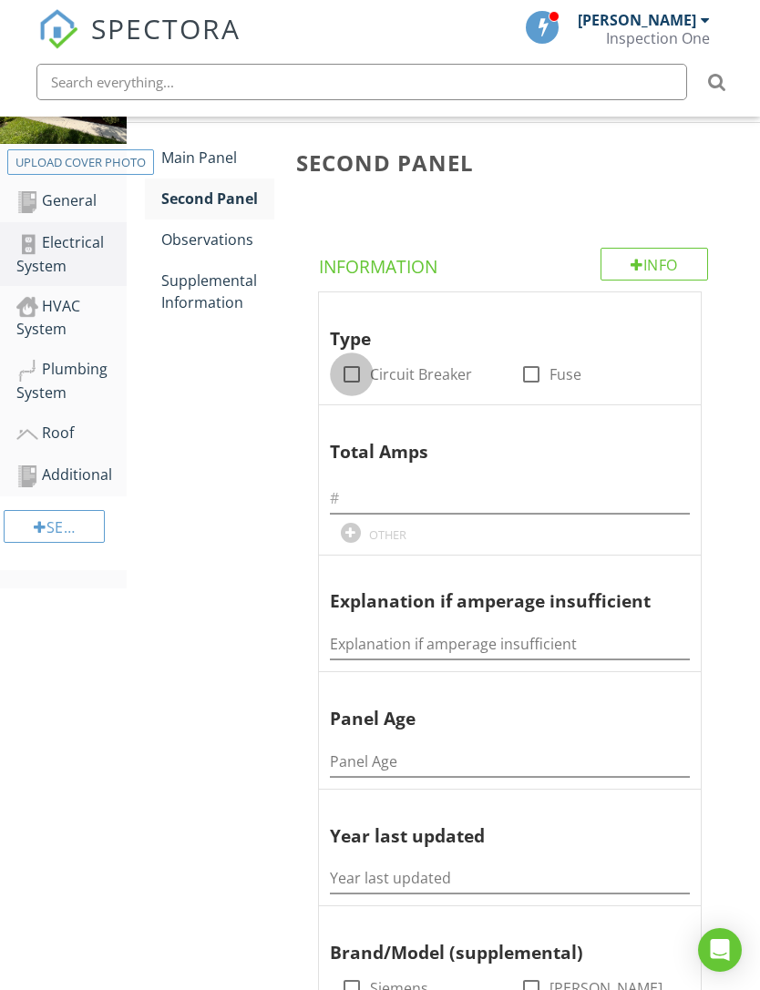
click at [354, 374] on div at bounding box center [351, 374] width 31 height 31
checkbox input "true"
click at [449, 489] on input "text" at bounding box center [510, 499] width 360 height 30
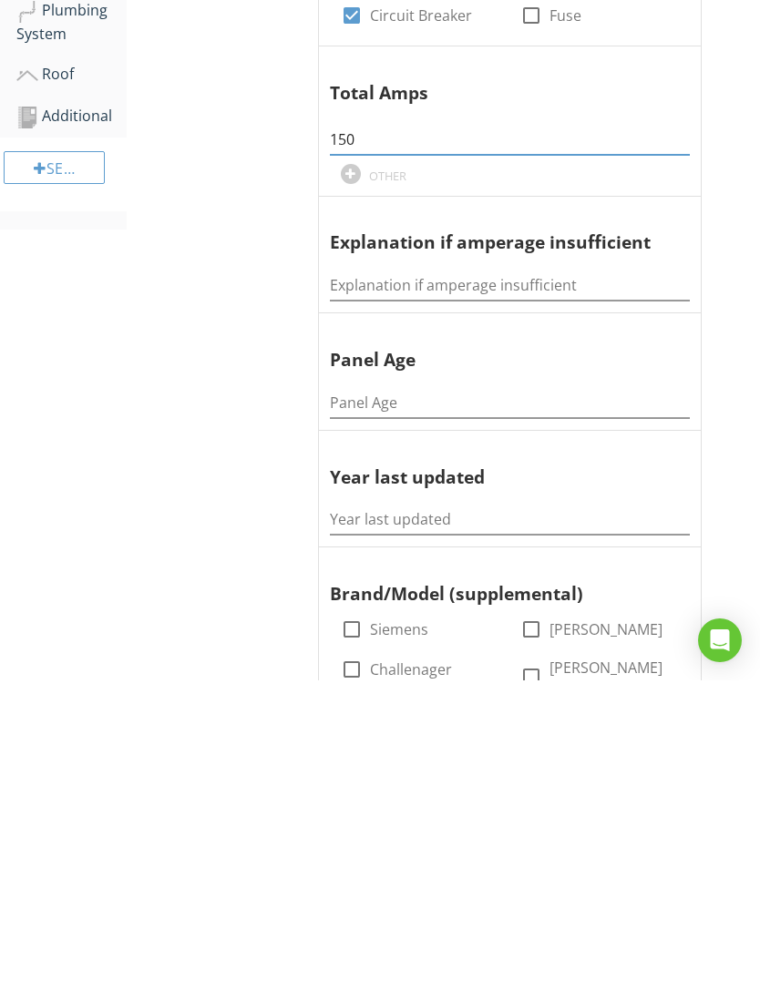
scroll to position [357, 0]
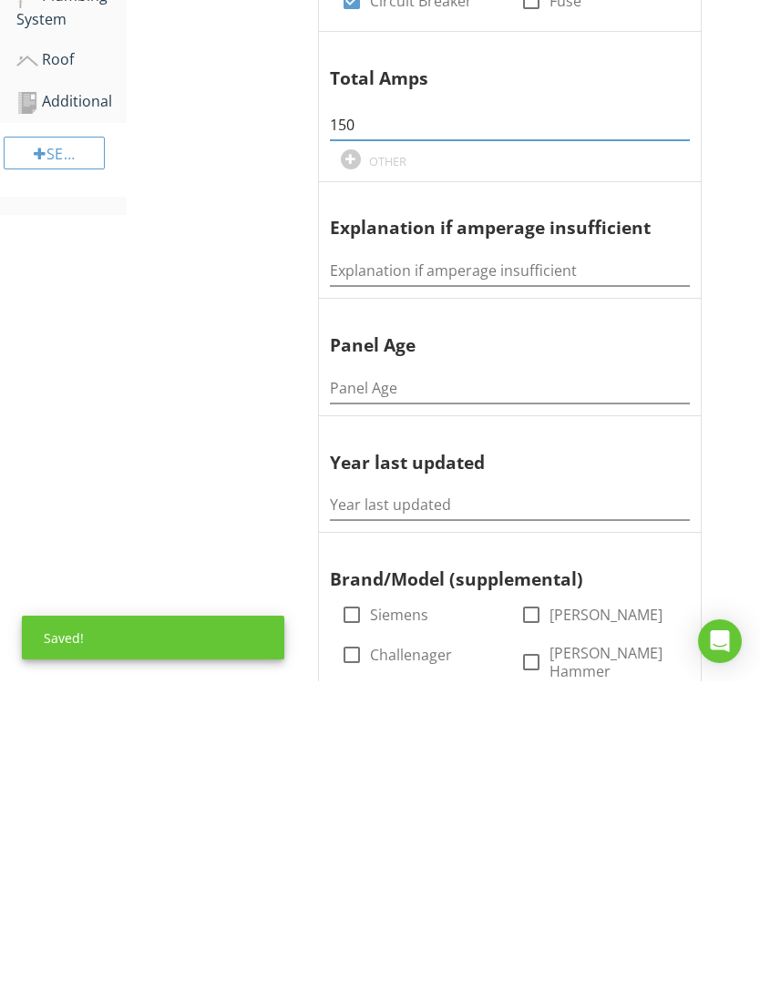
type input "150"
click at [462, 682] on input "Panel Age" at bounding box center [510, 697] width 360 height 30
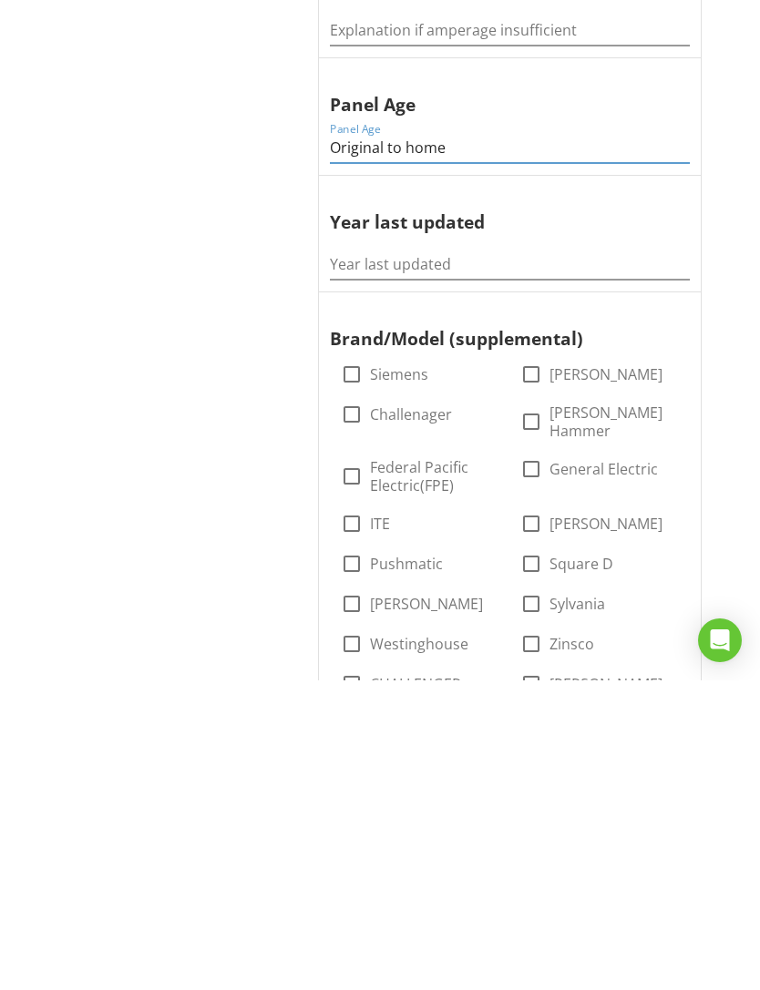
scroll to position [624, 0]
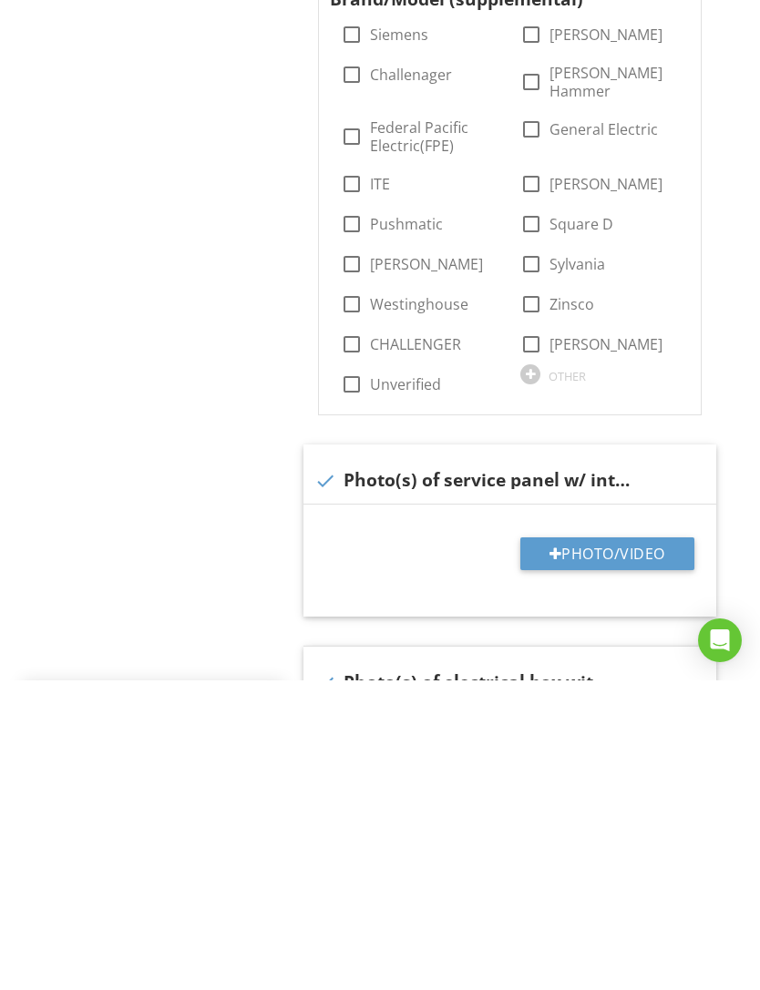
type input "Original to home"
click at [628, 847] on button "Photo/Video" at bounding box center [607, 863] width 174 height 33
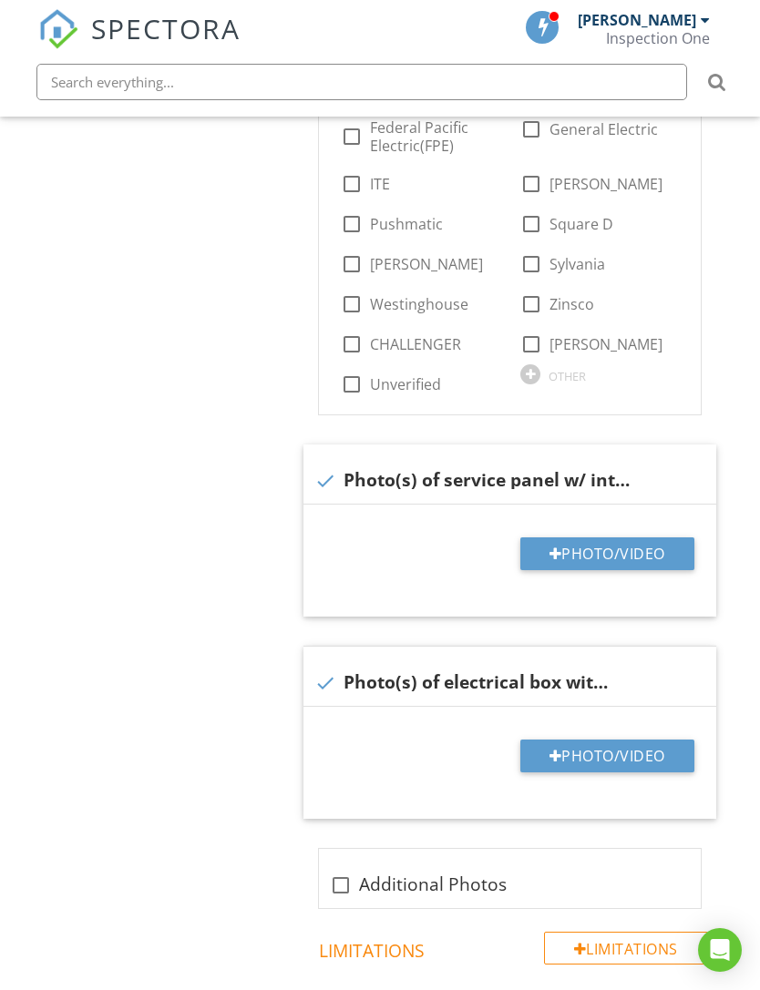
type input "C:\fakepath\IMG_7060.jpeg"
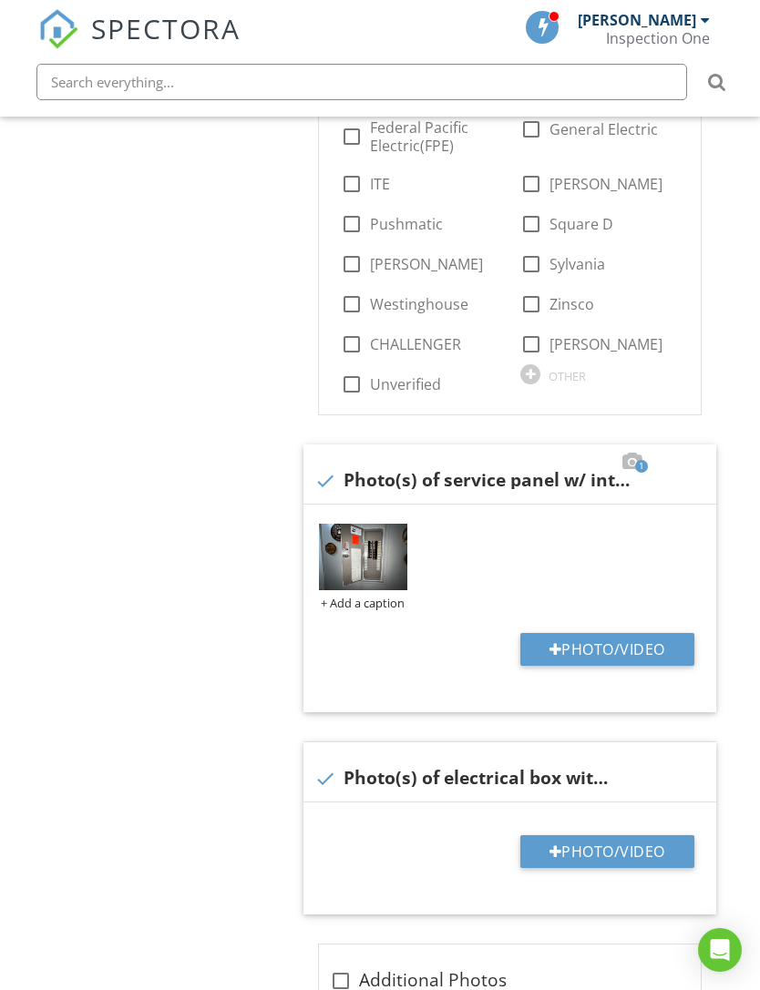
click at [627, 835] on button "Photo/Video" at bounding box center [607, 851] width 174 height 33
click at [629, 835] on button "Photo/Video" at bounding box center [607, 851] width 174 height 33
type input "C:\fakepath\IMG_7065.jpeg"
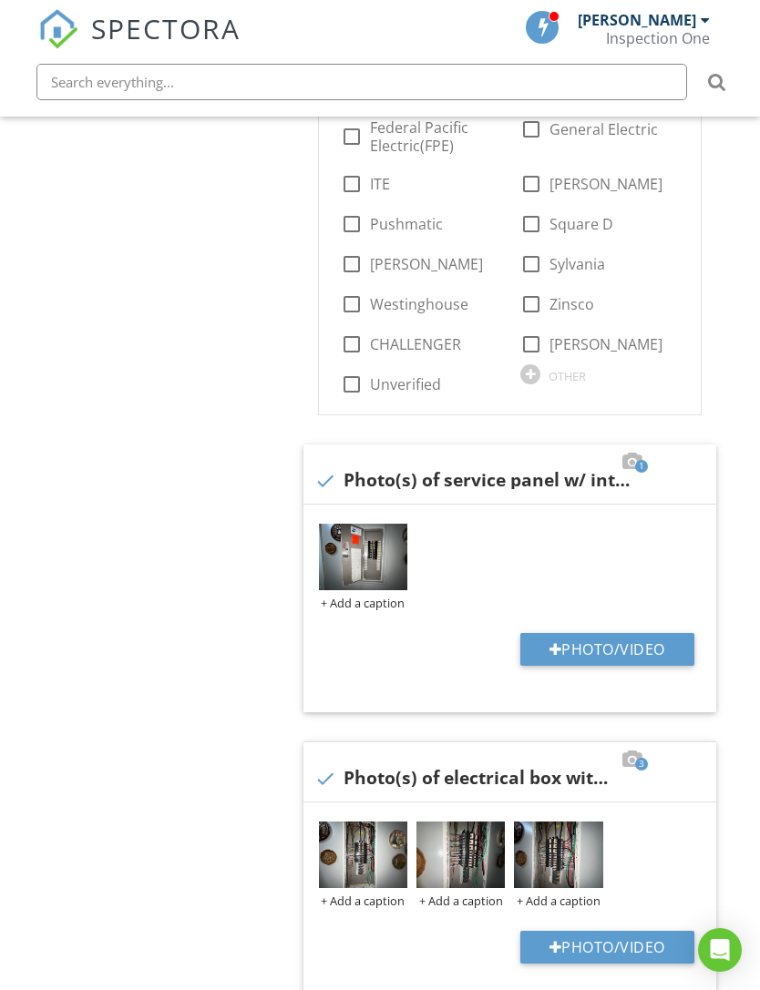
click at [370, 540] on img at bounding box center [363, 557] width 88 height 67
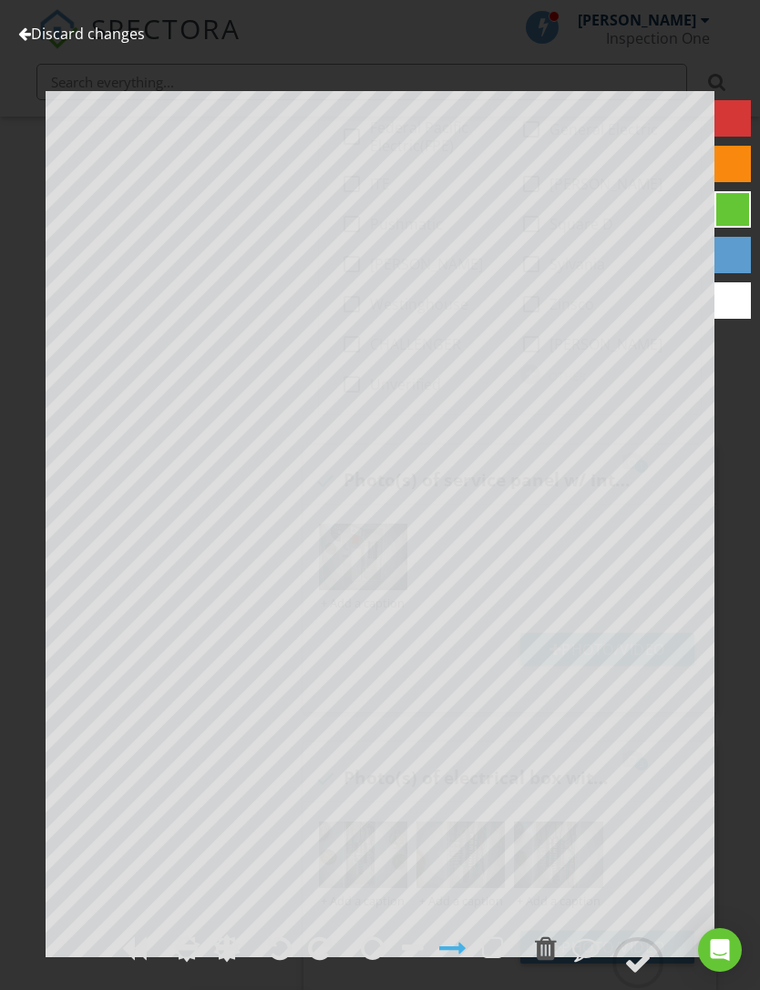
click at [26, 33] on div at bounding box center [24, 33] width 13 height 15
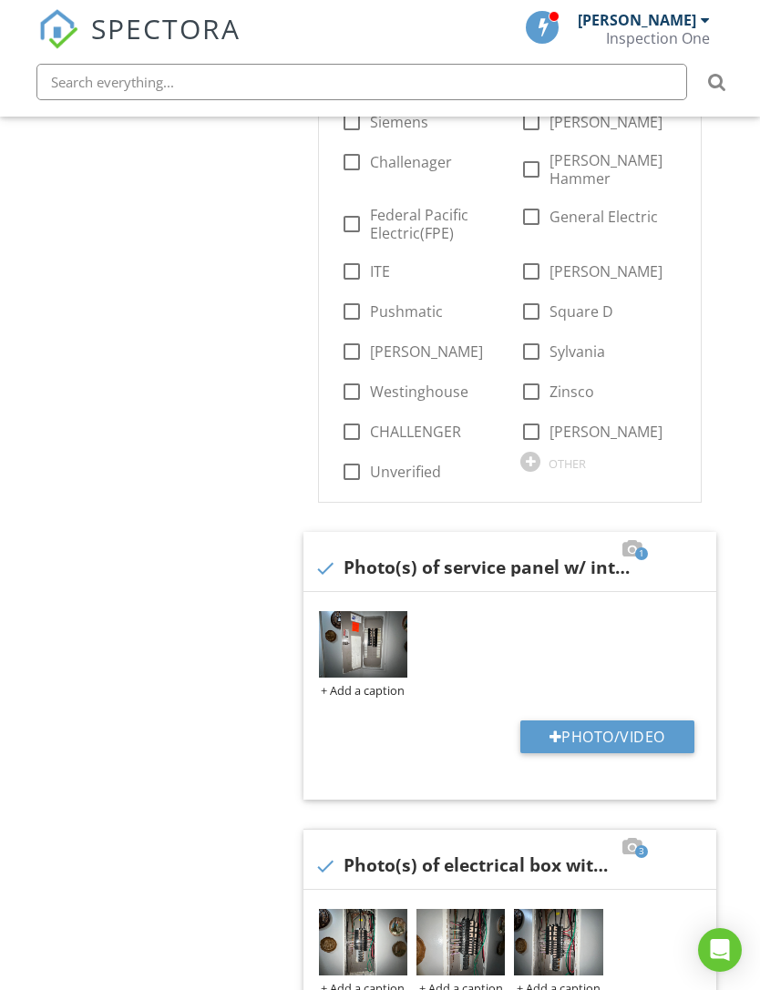
scroll to position [1158, 0]
click at [528, 155] on div at bounding box center [531, 170] width 31 height 31
checkbox input "true"
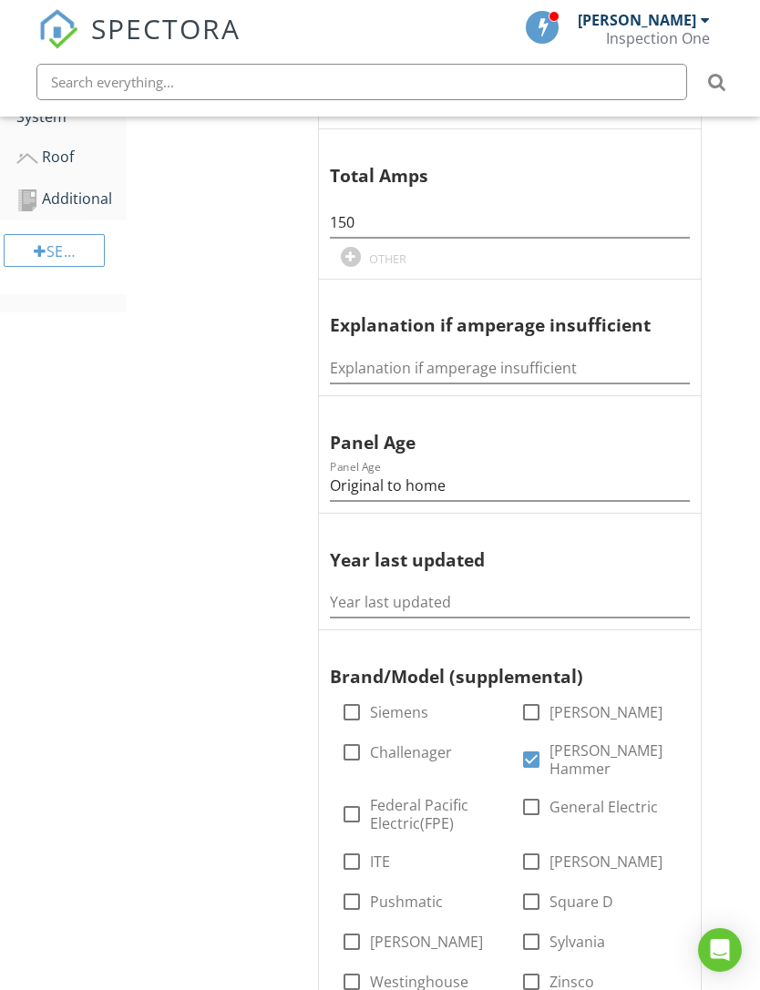
scroll to position [557, 0]
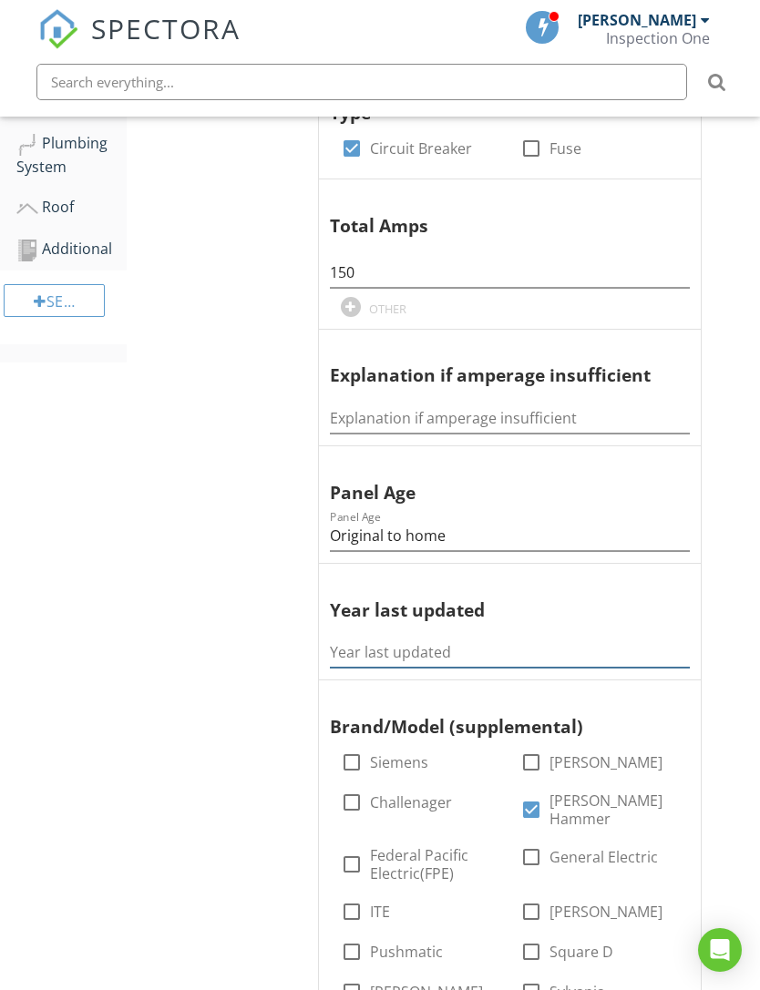
click at [640, 638] on input "Year last updated" at bounding box center [510, 653] width 360 height 30
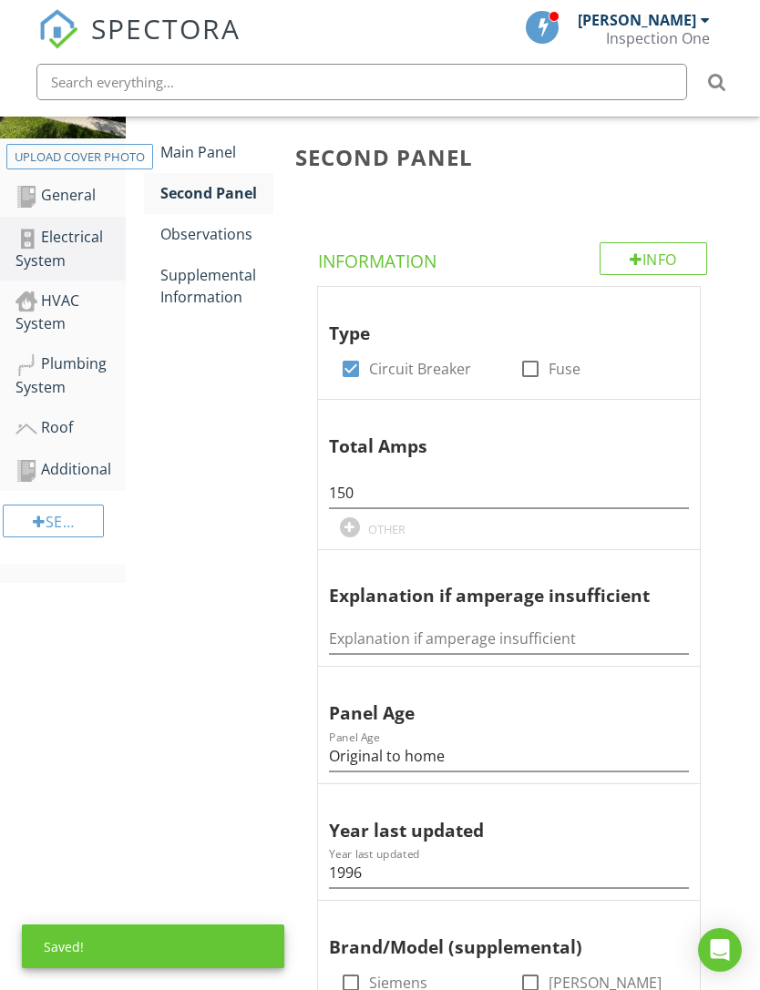
scroll to position [301, 1]
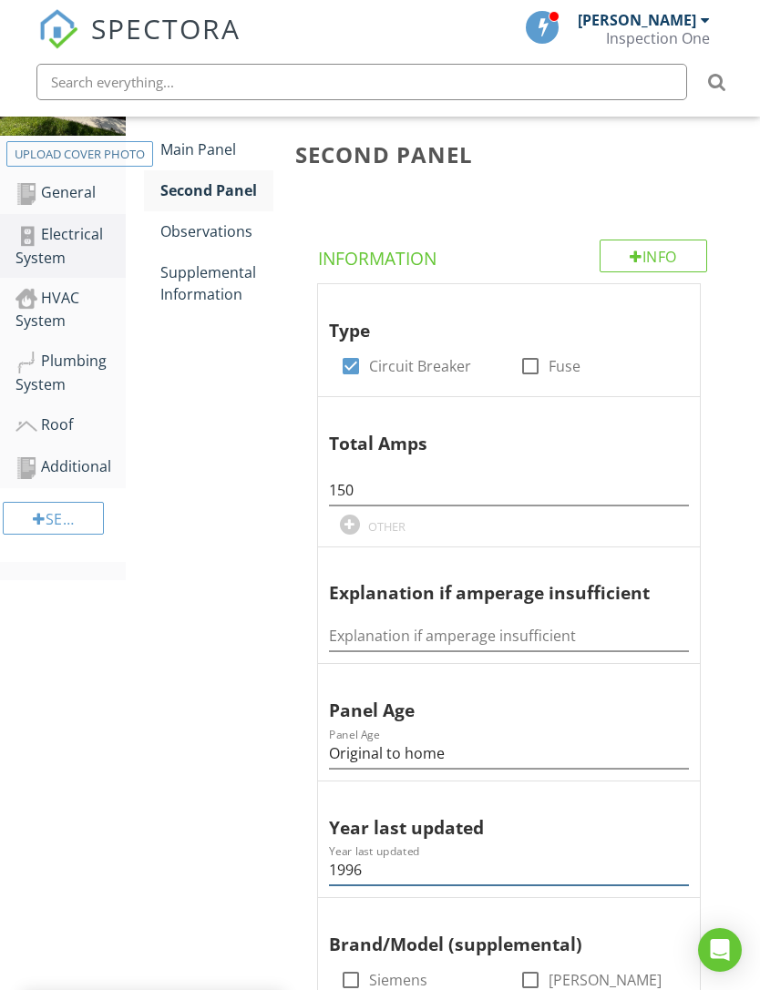
type input "1996"
click at [226, 229] on div "Observations" at bounding box center [216, 231] width 113 height 22
click at [224, 236] on div "Observations" at bounding box center [216, 231] width 113 height 22
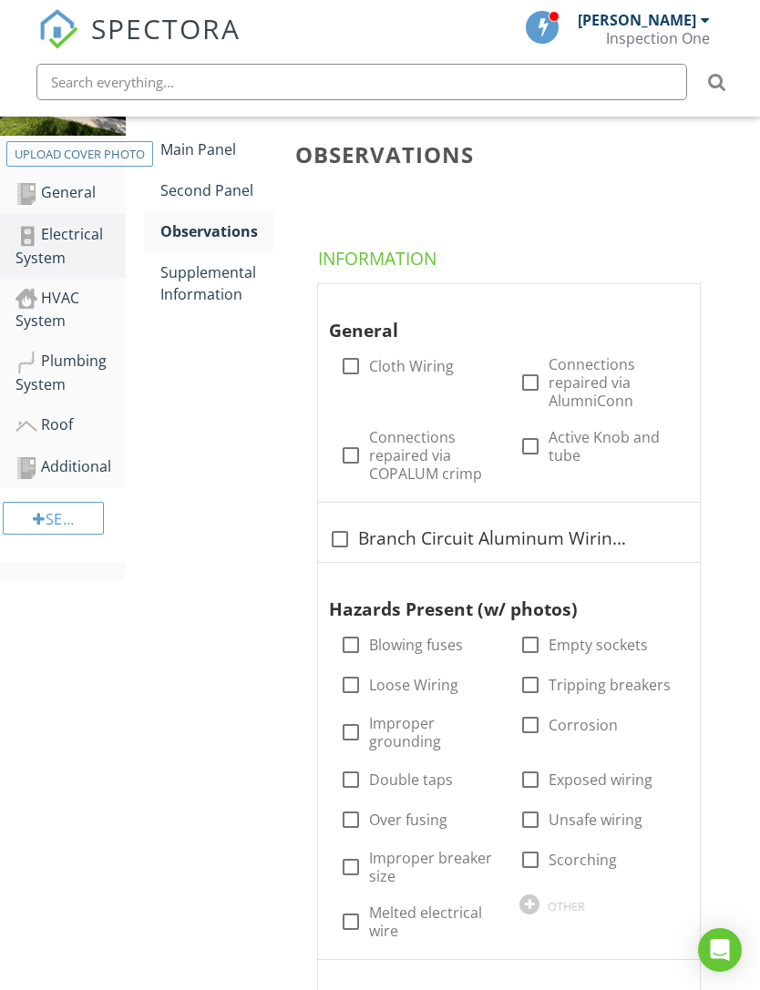
click at [211, 289] on div "Supplemental Information" at bounding box center [216, 283] width 113 height 44
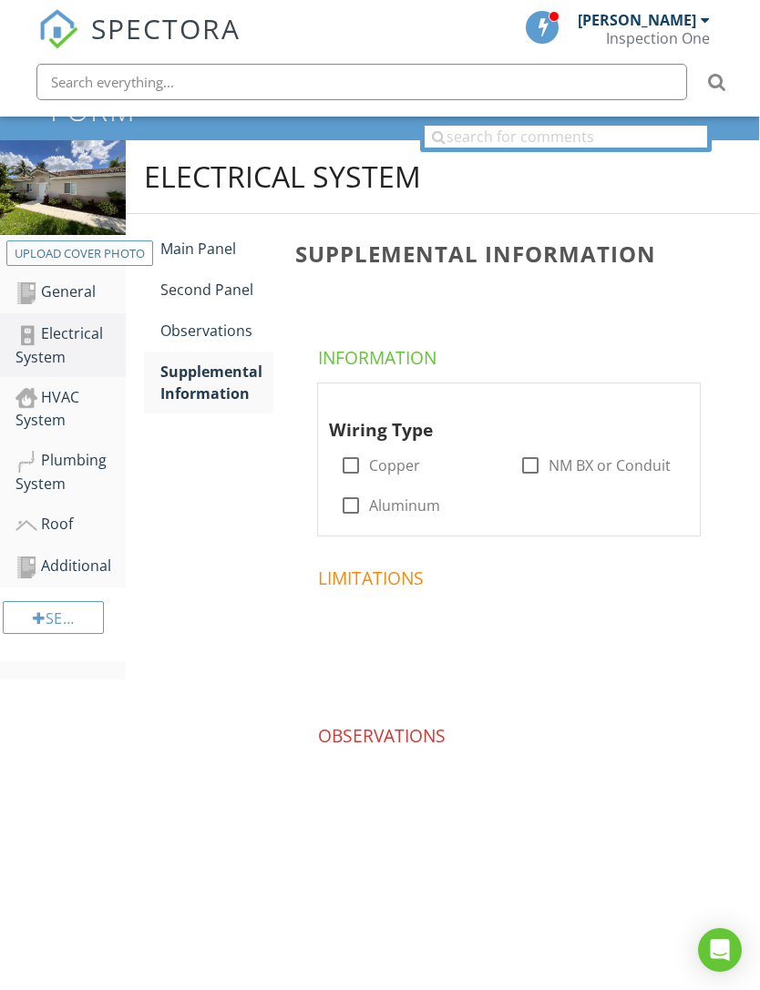
scroll to position [260, 1]
click at [370, 456] on label "Copper" at bounding box center [394, 465] width 51 height 18
checkbox input "true"
click at [533, 450] on div at bounding box center [530, 465] width 31 height 31
checkbox input "true"
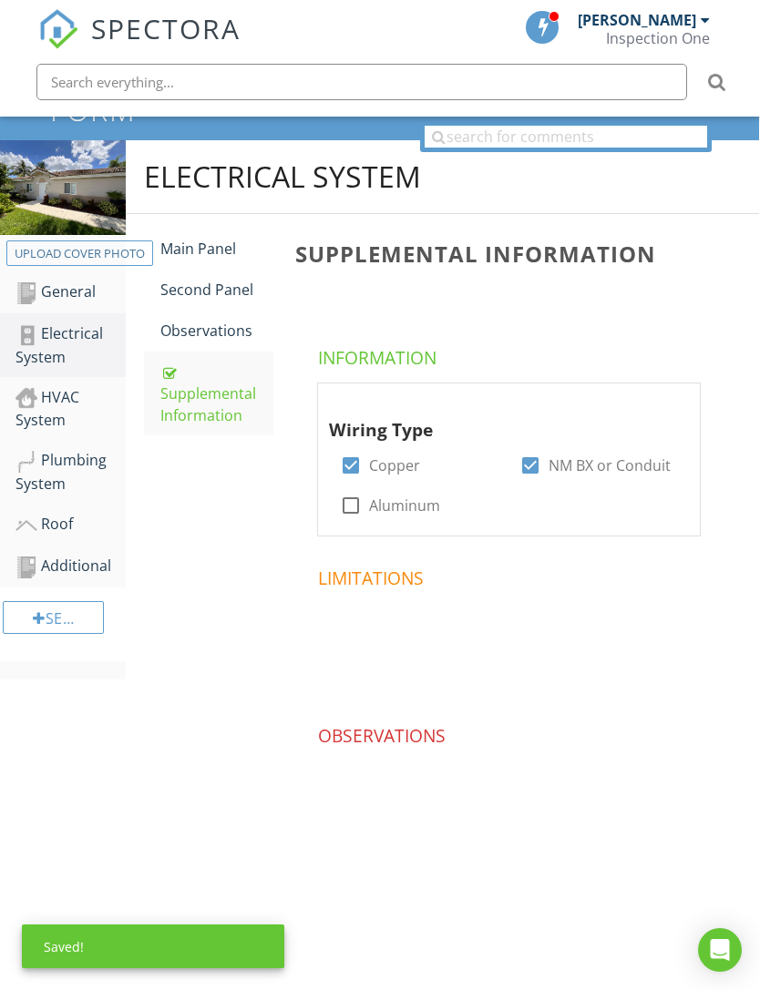
click at [56, 386] on div "HVAC System" at bounding box center [70, 409] width 110 height 46
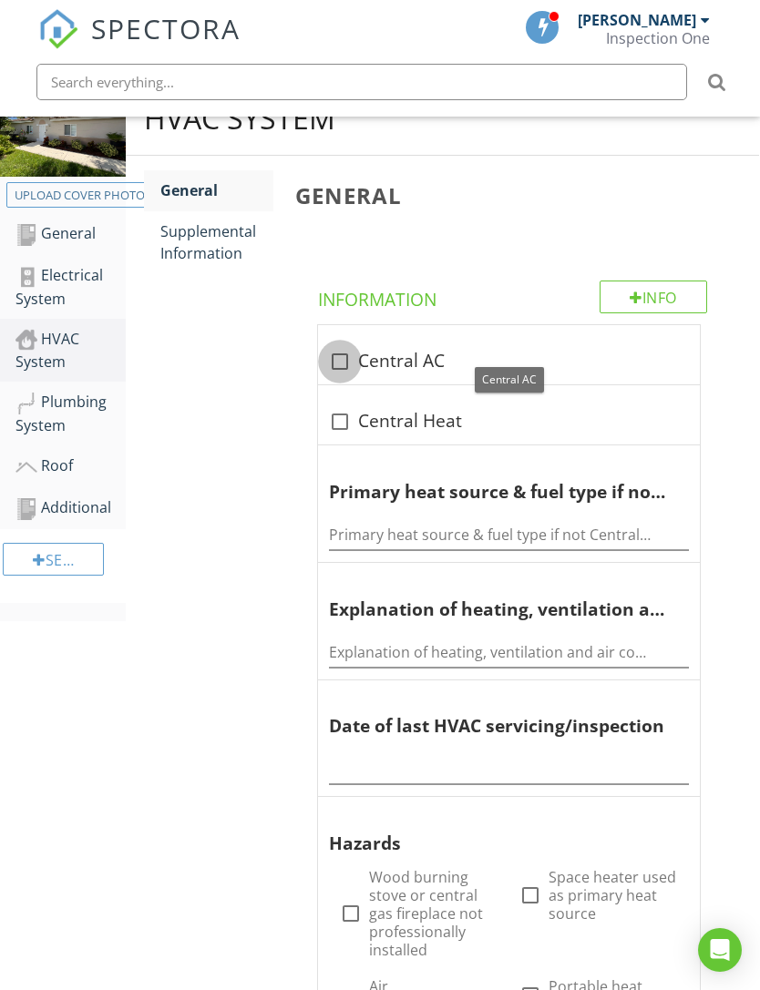
click at [350, 354] on div at bounding box center [339, 361] width 31 height 31
checkbox input "true"
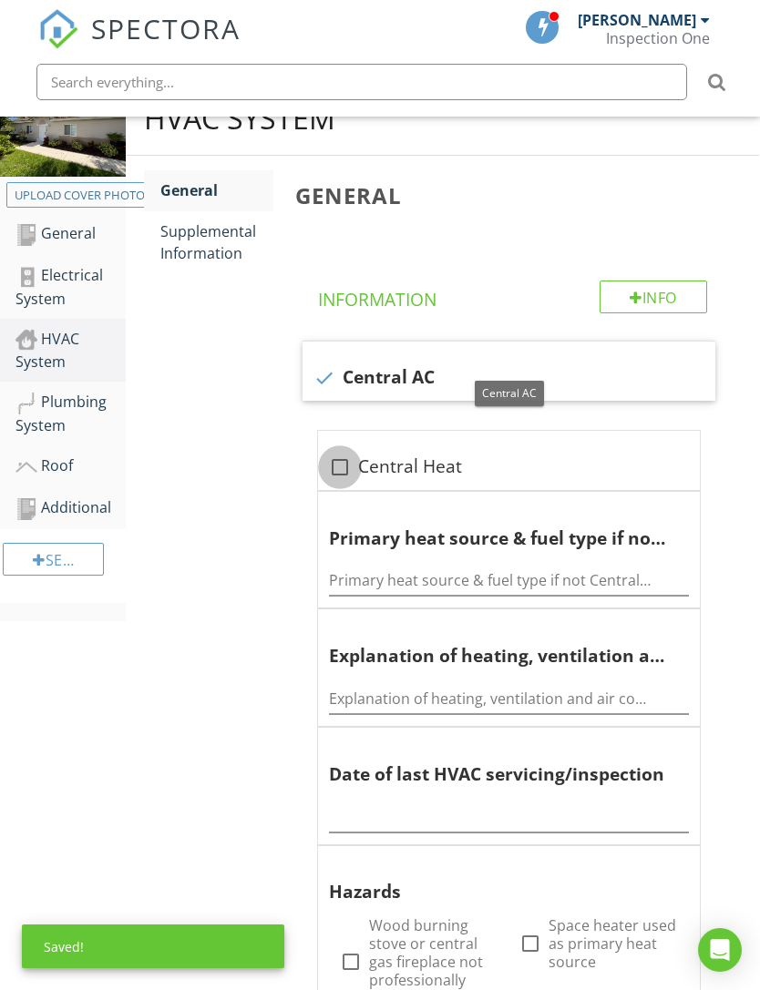
click at [343, 458] on div at bounding box center [339, 467] width 31 height 31
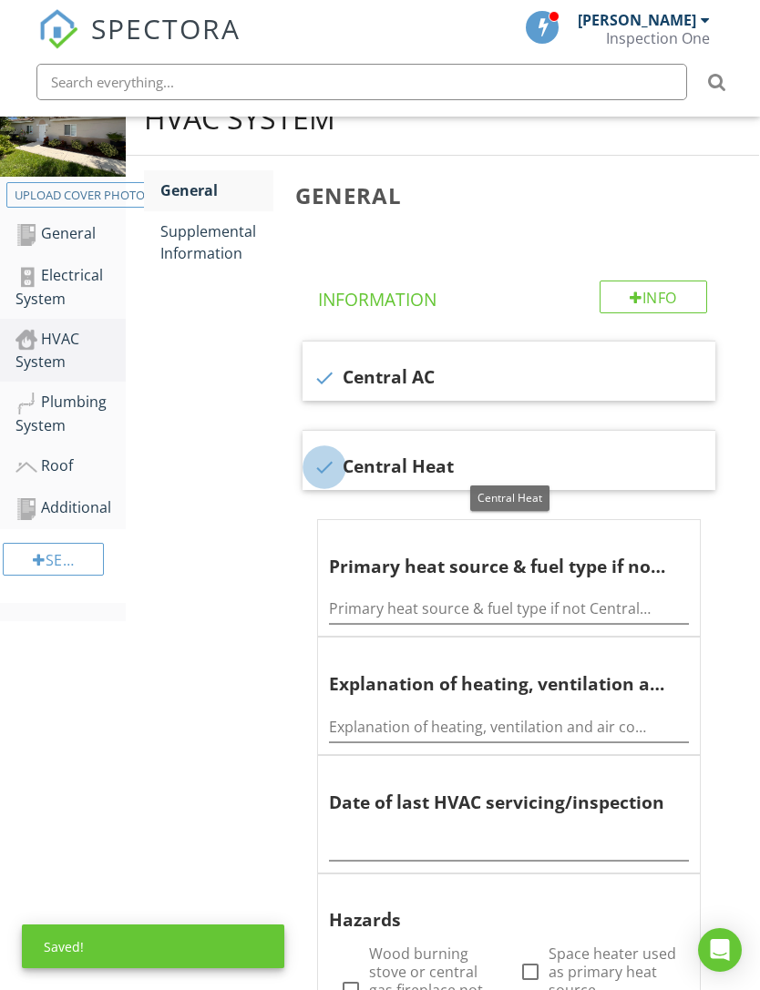
checkbox input "true"
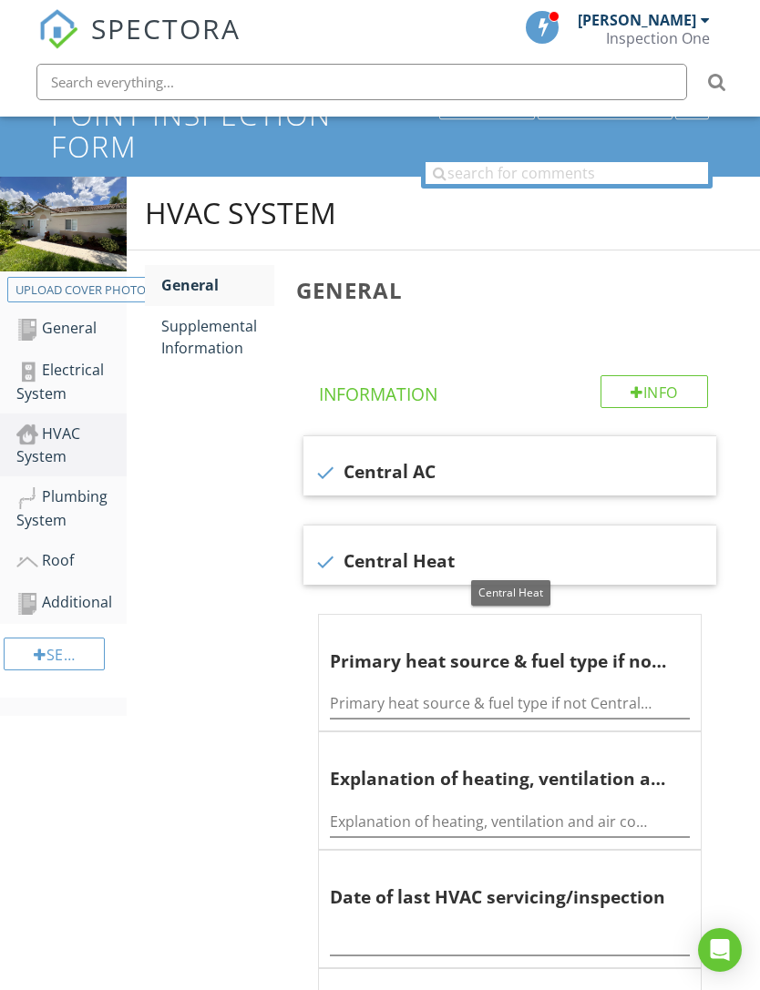
scroll to position [414, 0]
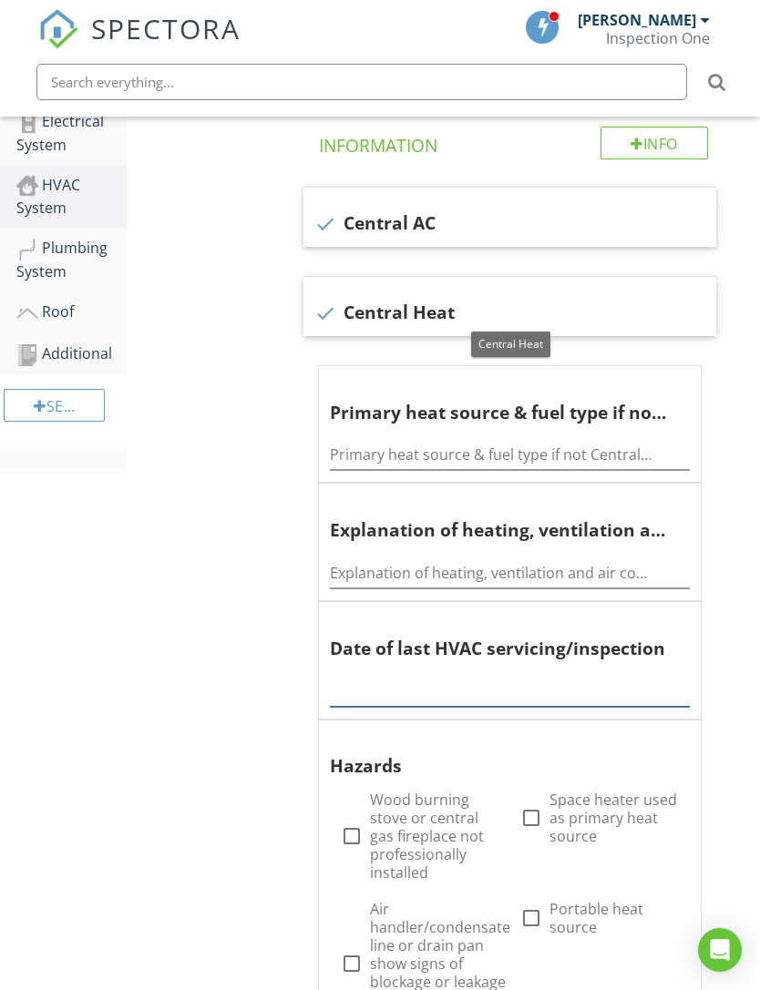
click at [450, 691] on input "text" at bounding box center [510, 692] width 360 height 30
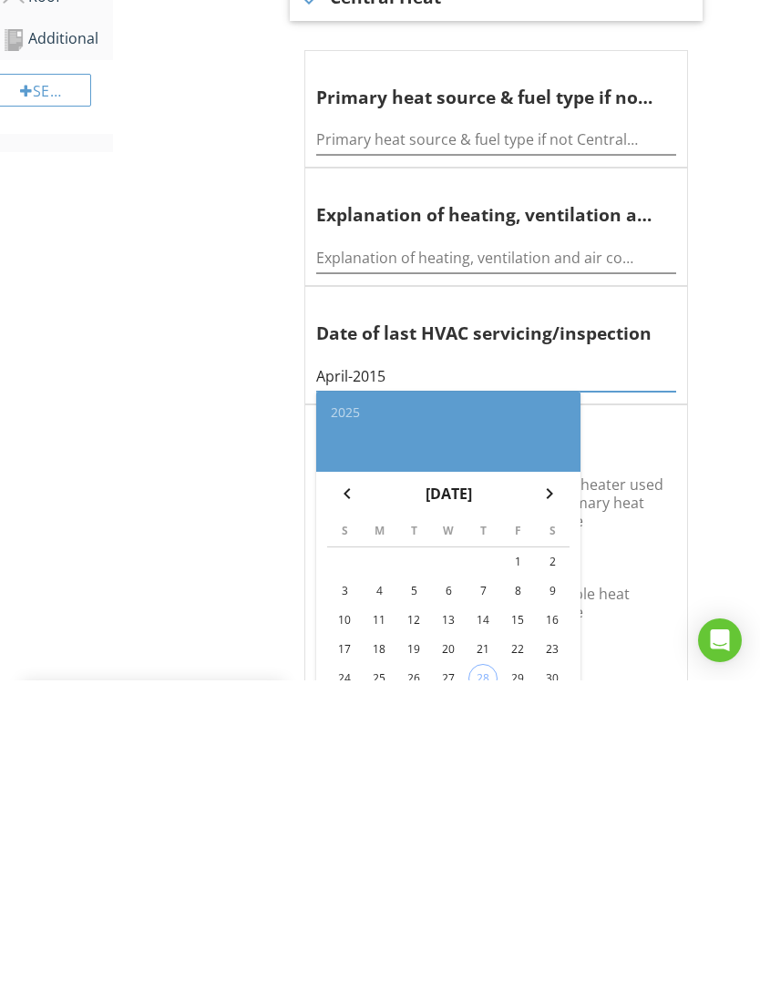
scroll to position [730, 14]
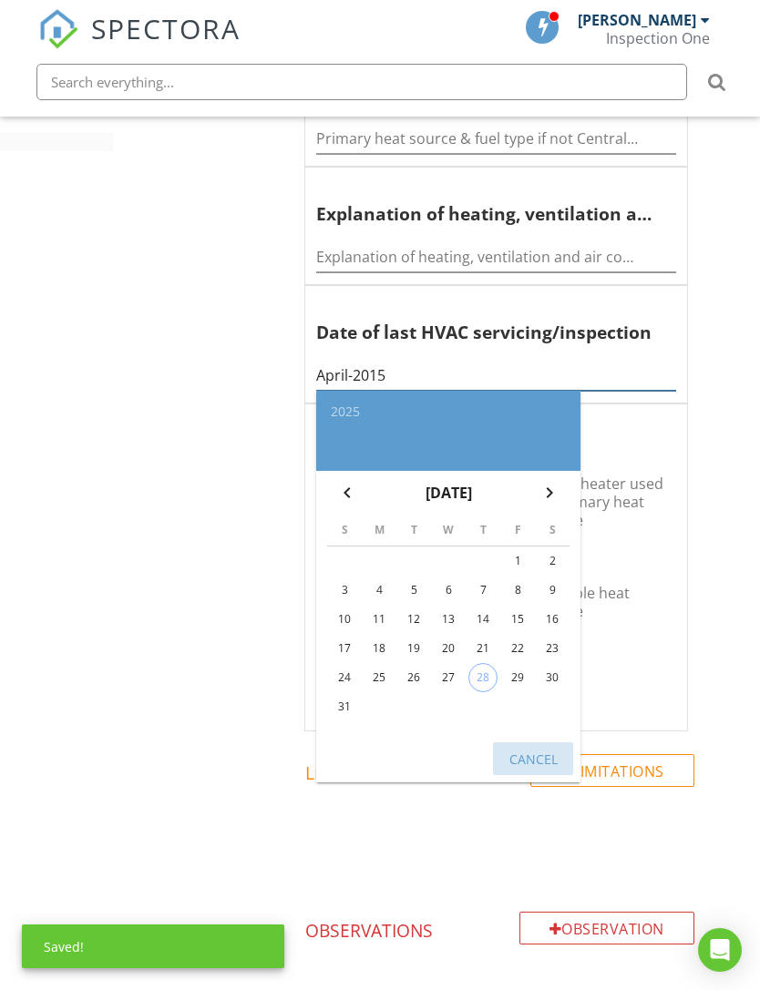
type input "April-2015"
click at [535, 757] on div "Cancel" at bounding box center [532, 758] width 51 height 19
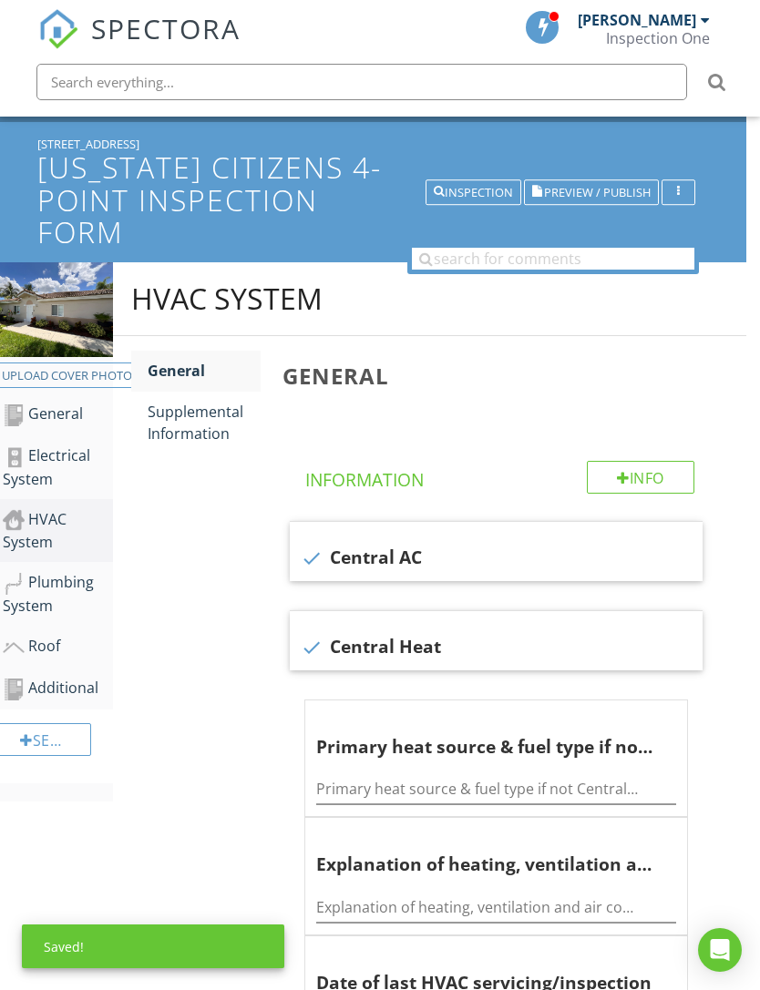
scroll to position [0, 14]
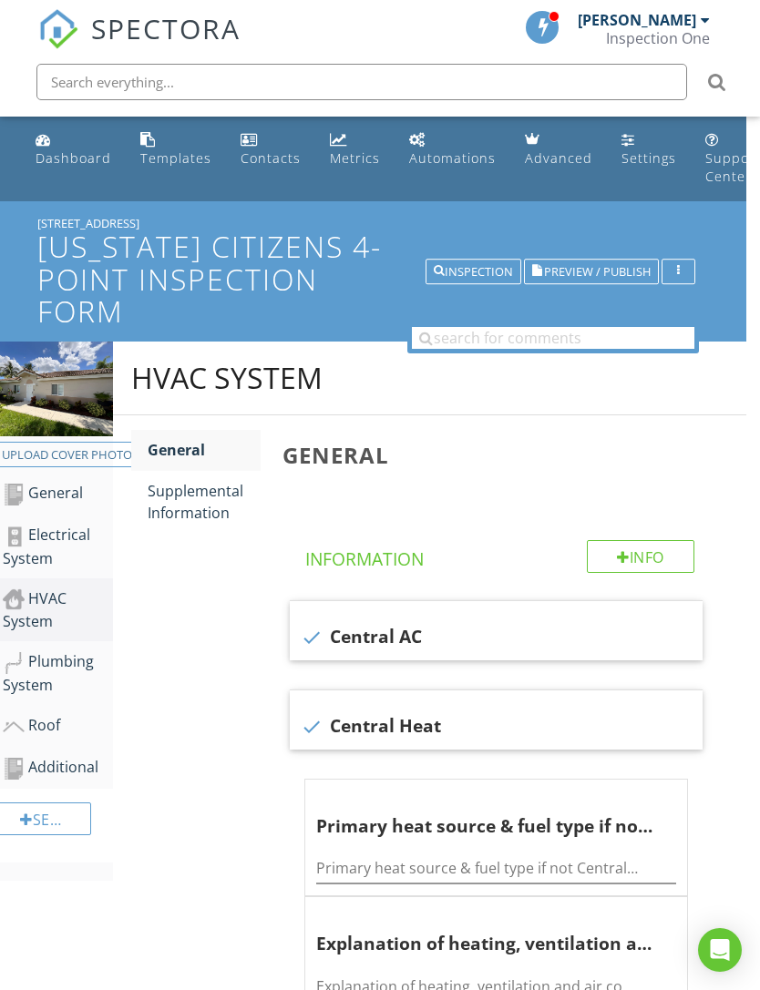
click at [207, 491] on div "Supplemental Information" at bounding box center [204, 502] width 113 height 44
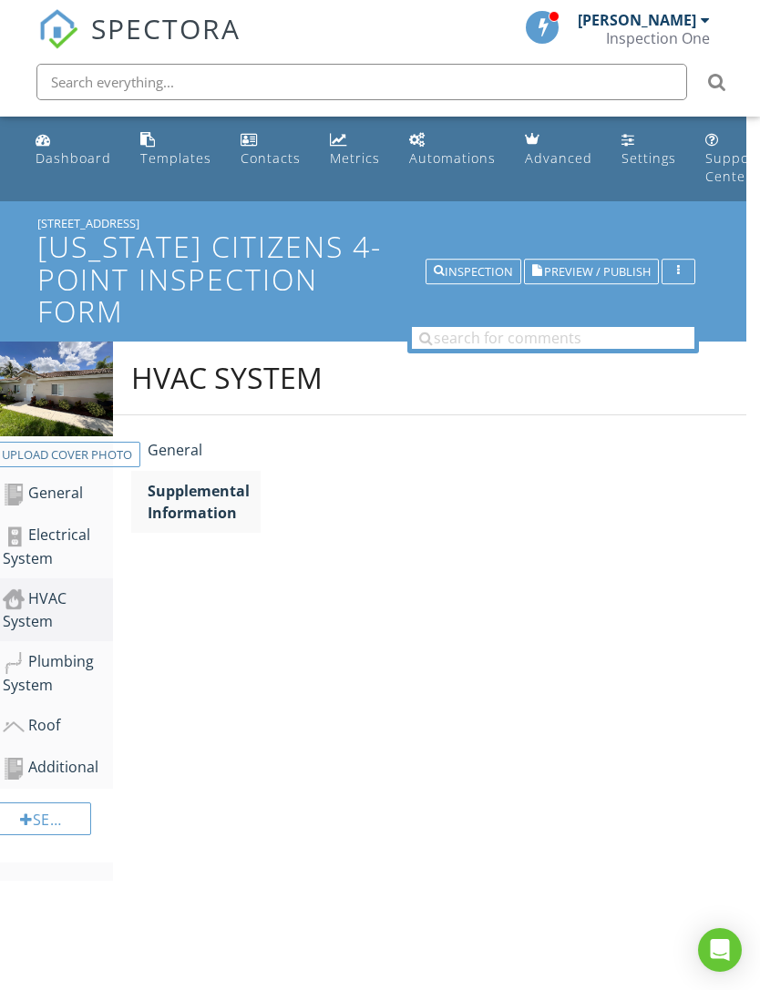
click at [192, 507] on div "Supplemental Information" at bounding box center [204, 502] width 113 height 44
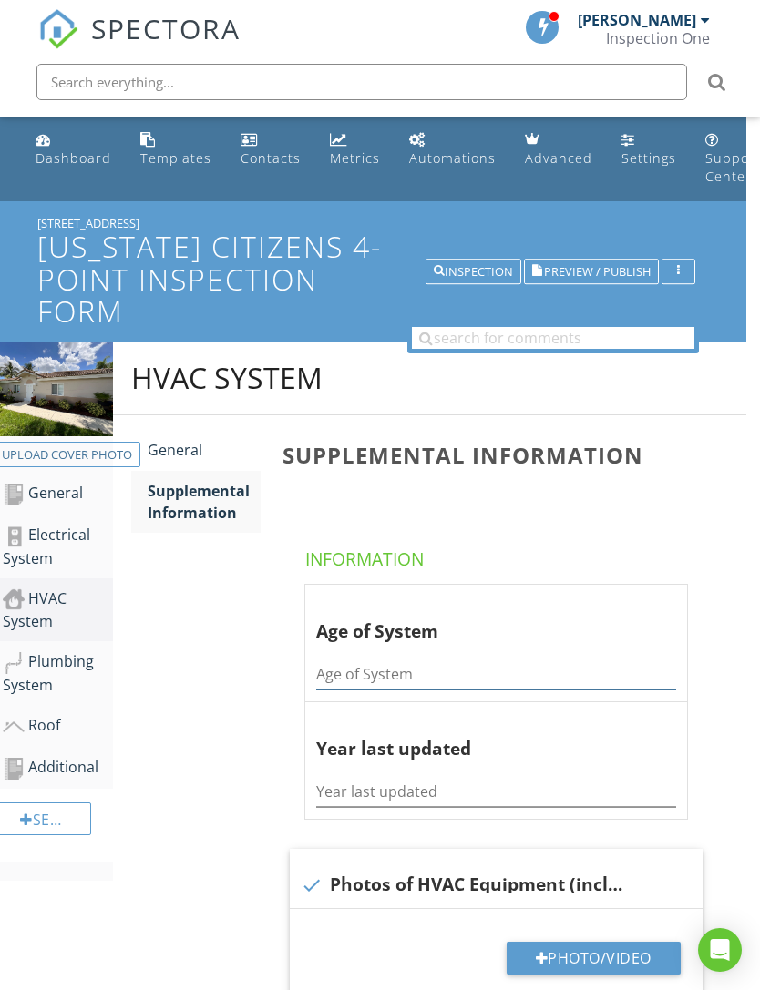
click at [467, 677] on input "Age of System" at bounding box center [496, 675] width 360 height 30
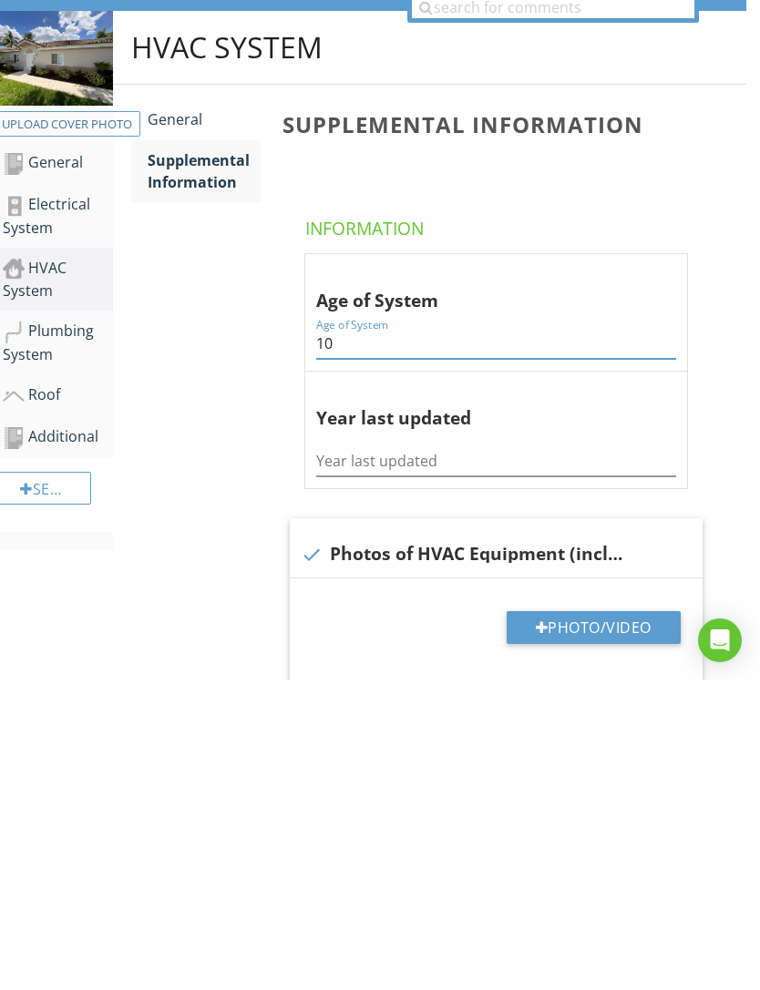
type input "10"
click at [536, 756] on input "Year last updated" at bounding box center [496, 771] width 360 height 30
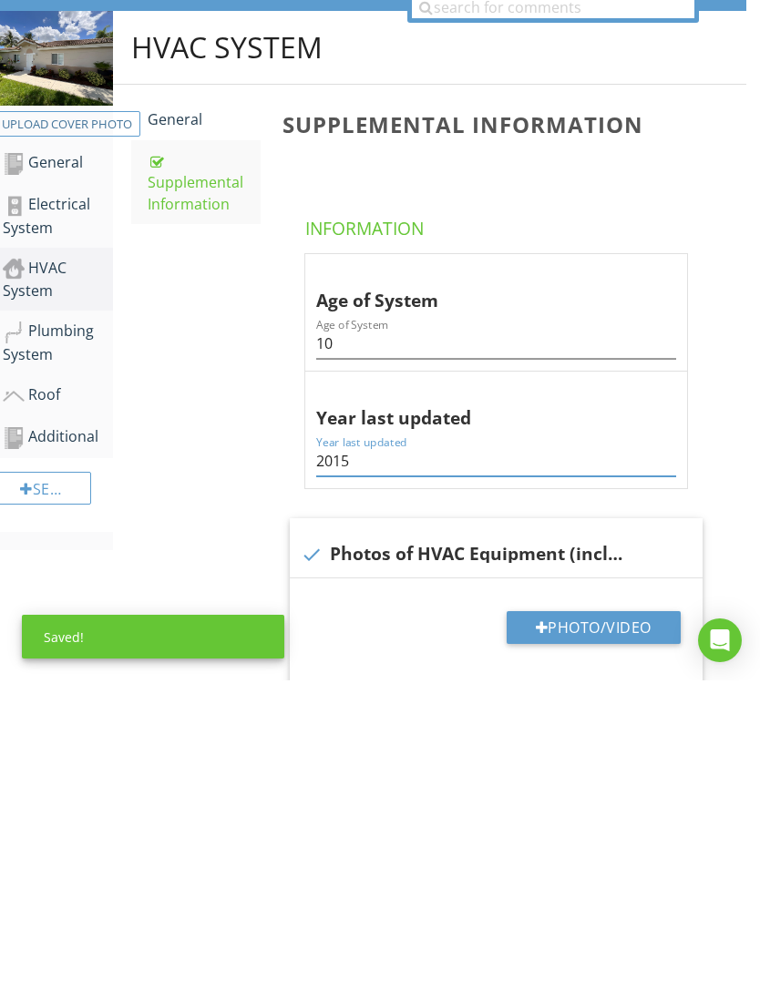
scroll to position [331, 14]
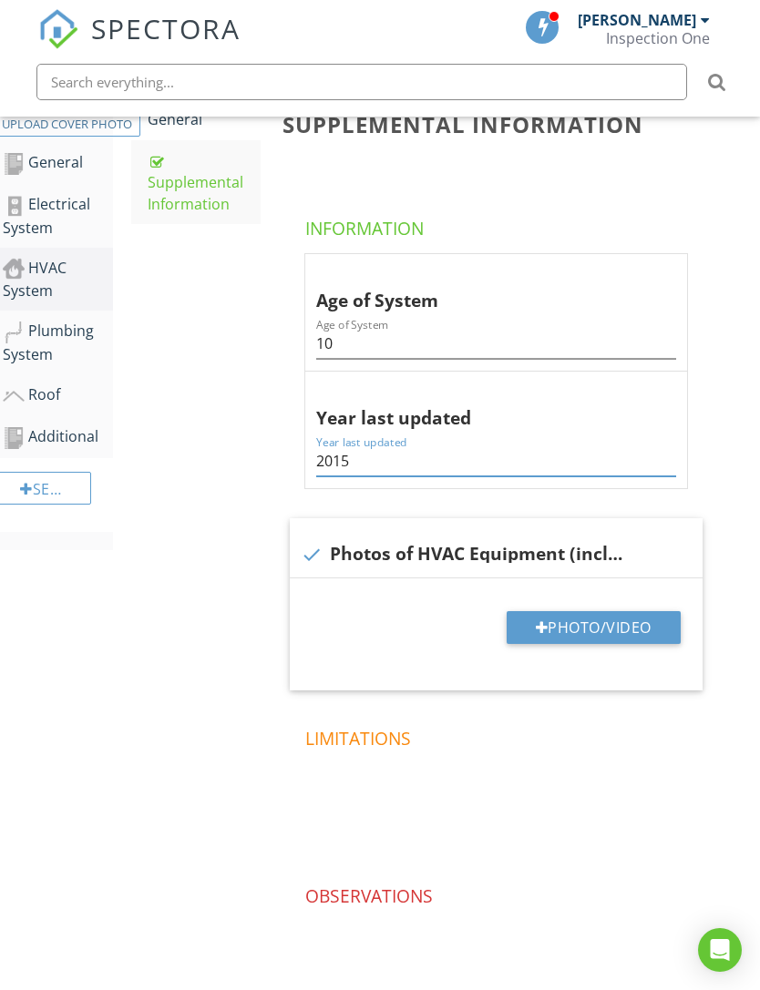
type input "2015"
click at [573, 624] on button "Photo/Video" at bounding box center [594, 627] width 174 height 33
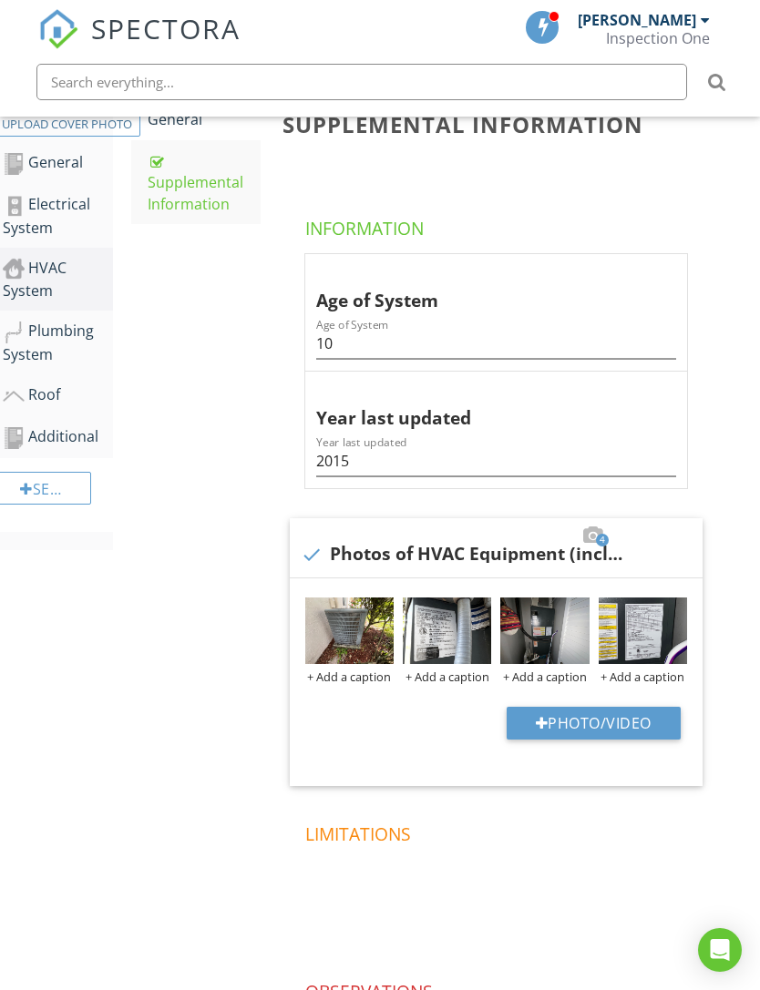
click at [640, 638] on img at bounding box center [643, 631] width 88 height 67
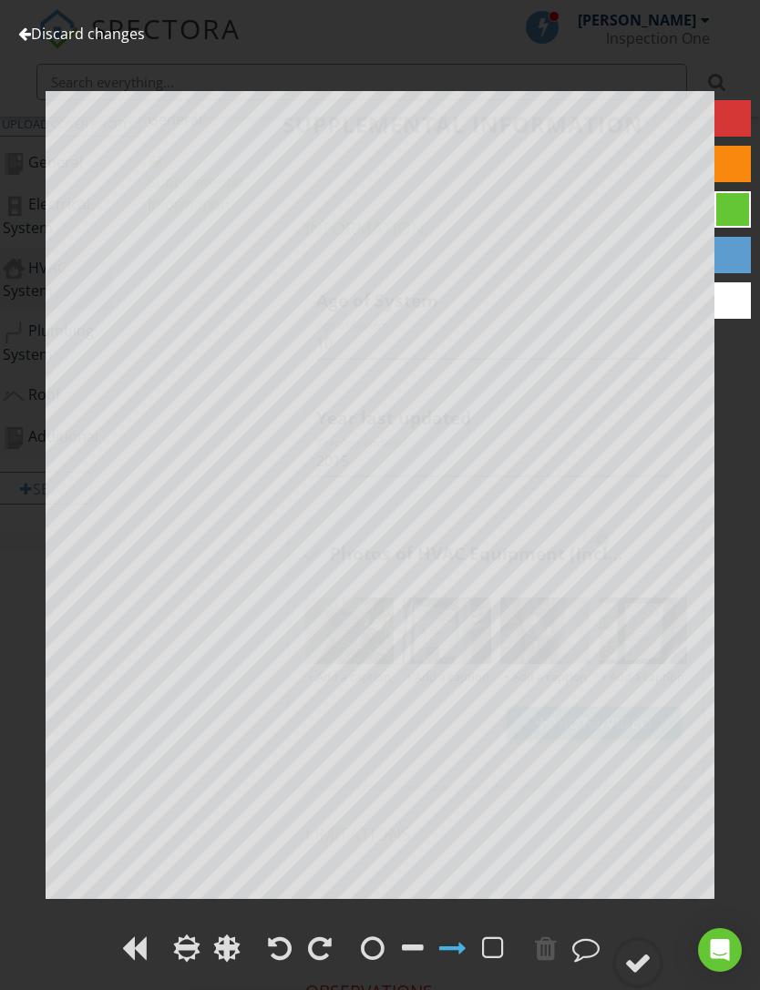
click at [41, 33] on link "Discard changes" at bounding box center [81, 34] width 127 height 20
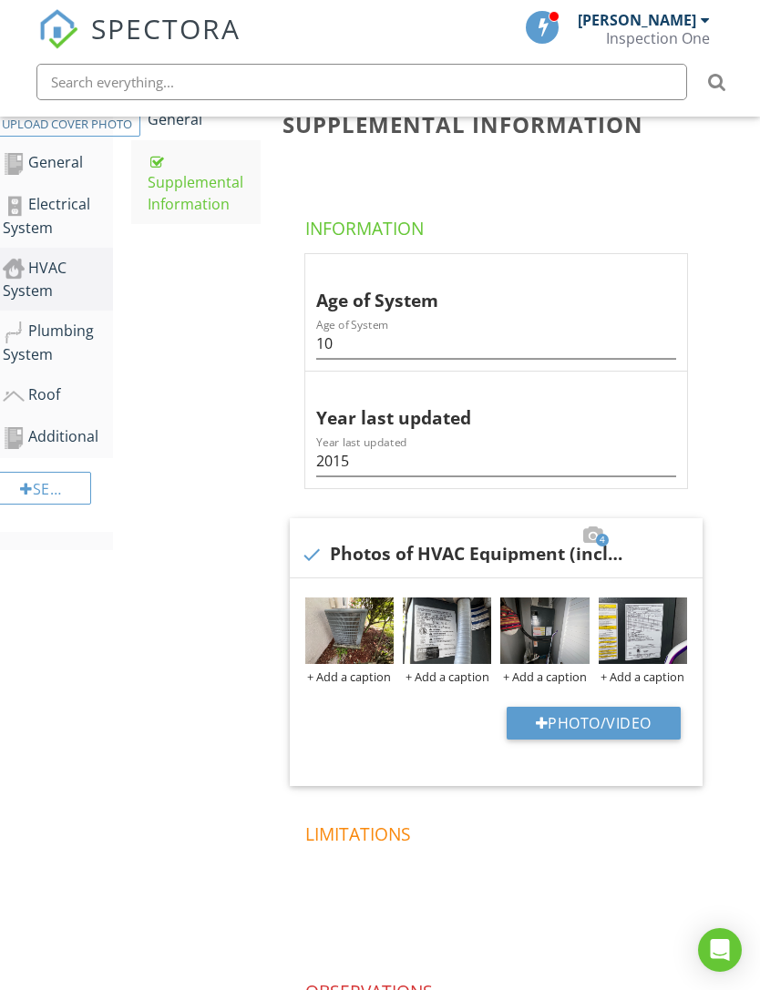
click at [0, 0] on div at bounding box center [0, 0] width 0 height 0
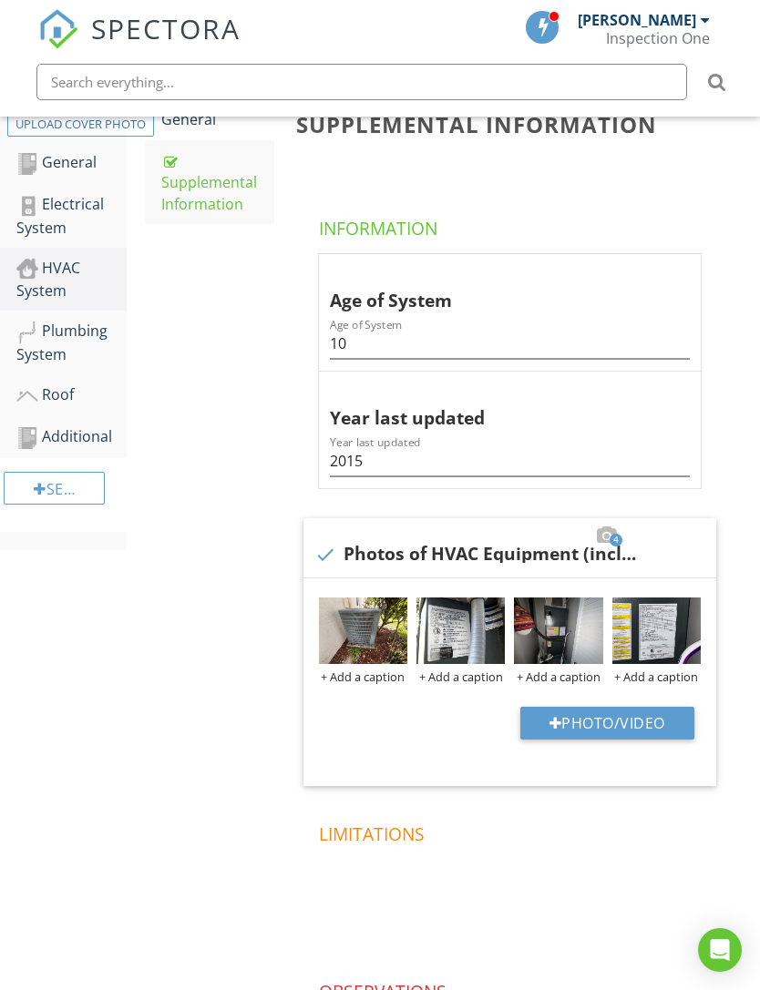
scroll to position [331, 0]
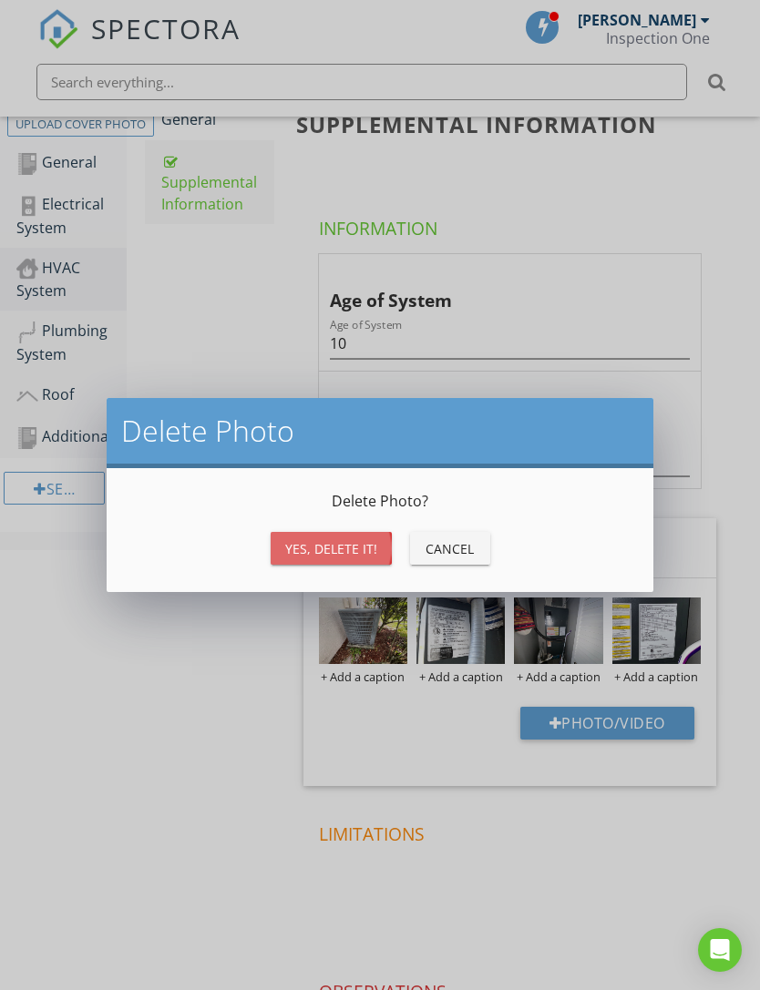
click at [375, 550] on button "Yes, Delete it!" at bounding box center [331, 548] width 121 height 33
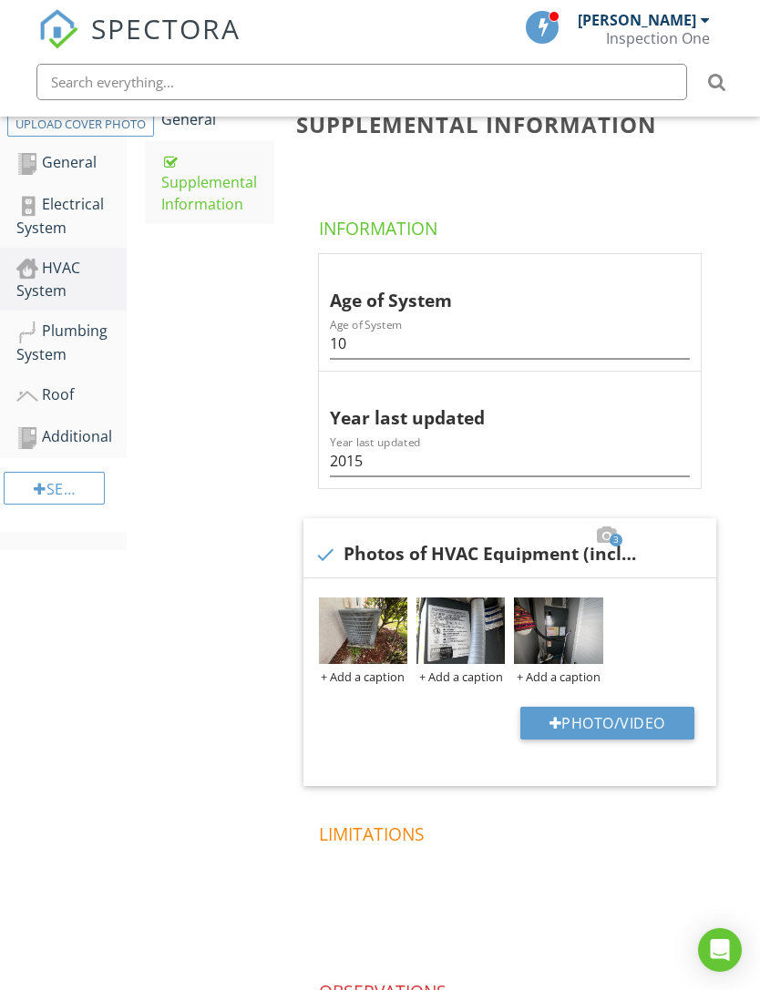
click at [634, 718] on button "Photo/Video" at bounding box center [607, 723] width 174 height 33
type input "C:\fakepath\IMG_7051.jpeg"
click at [377, 670] on div "+ Add a caption" at bounding box center [363, 677] width 88 height 15
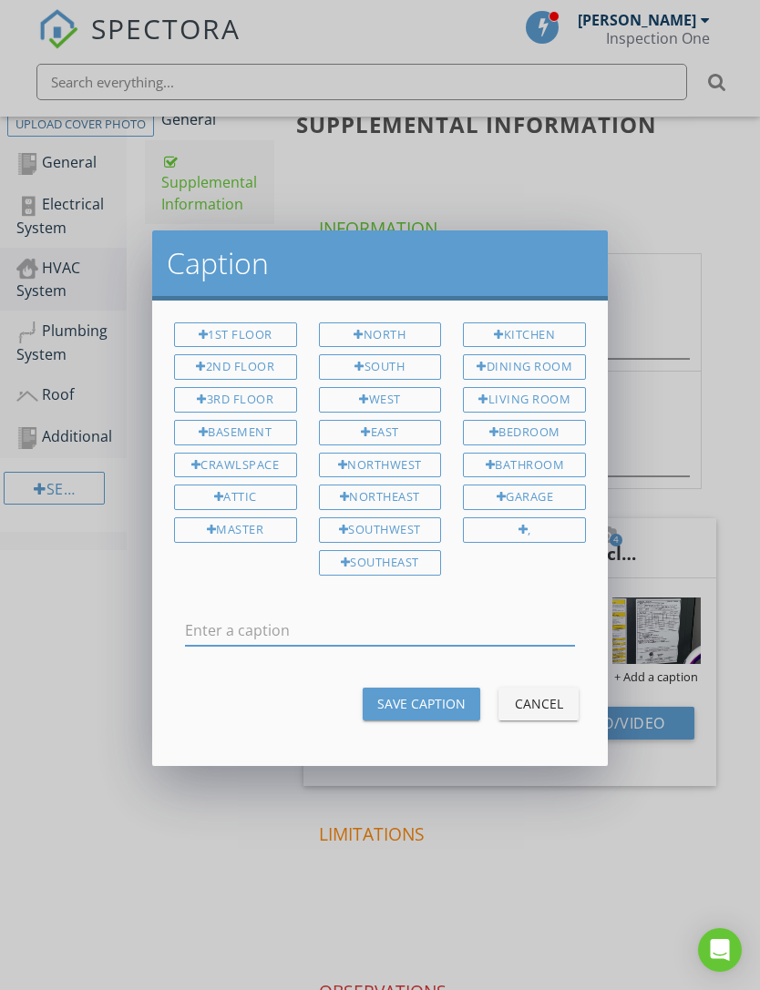
click at [409, 627] on input "text" at bounding box center [380, 631] width 390 height 30
type input "Condenser Unit"
click at [441, 694] on div "Save Caption" at bounding box center [421, 703] width 88 height 19
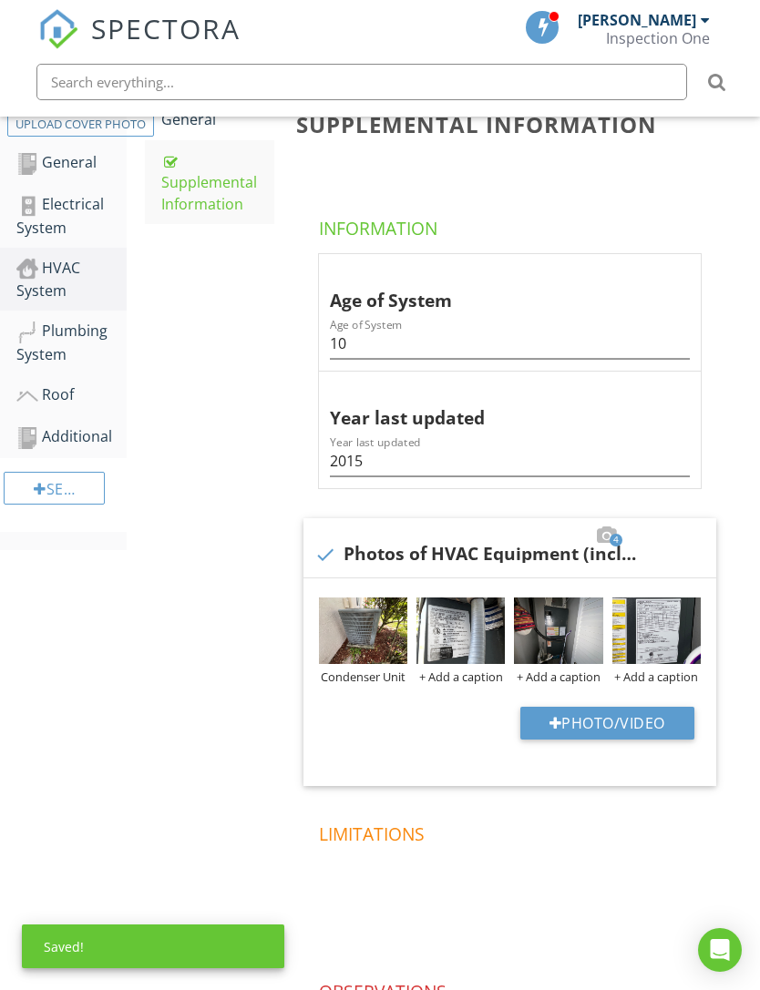
click at [459, 673] on div "+ Add a caption" at bounding box center [460, 677] width 88 height 15
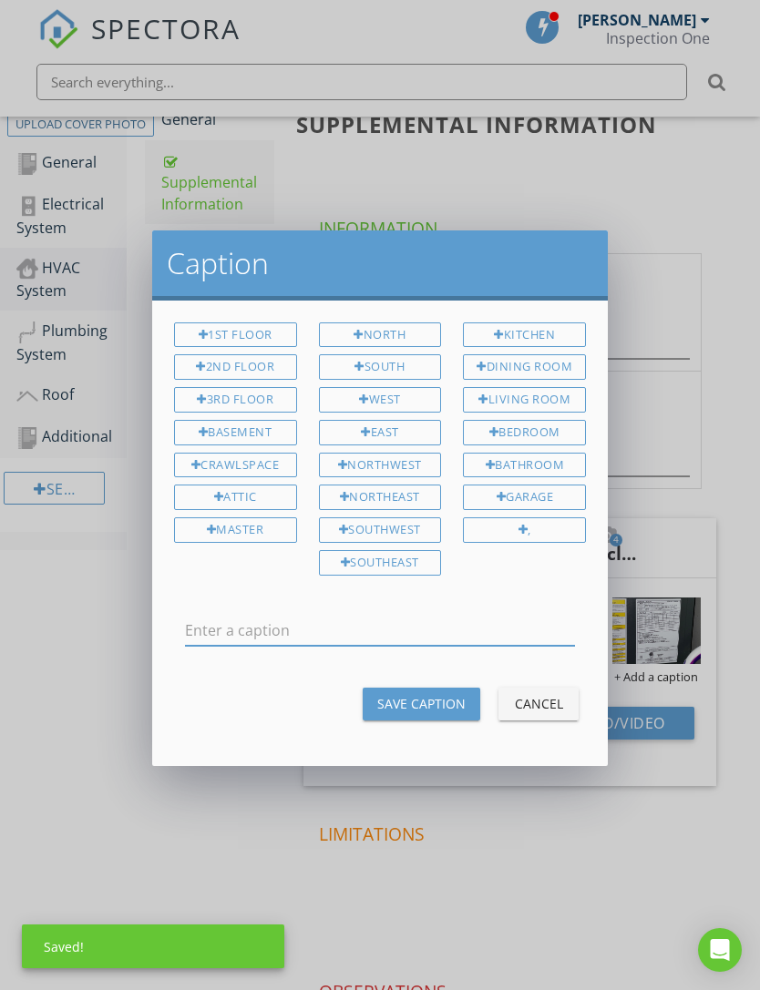
click at [462, 620] on input "text" at bounding box center [380, 631] width 390 height 30
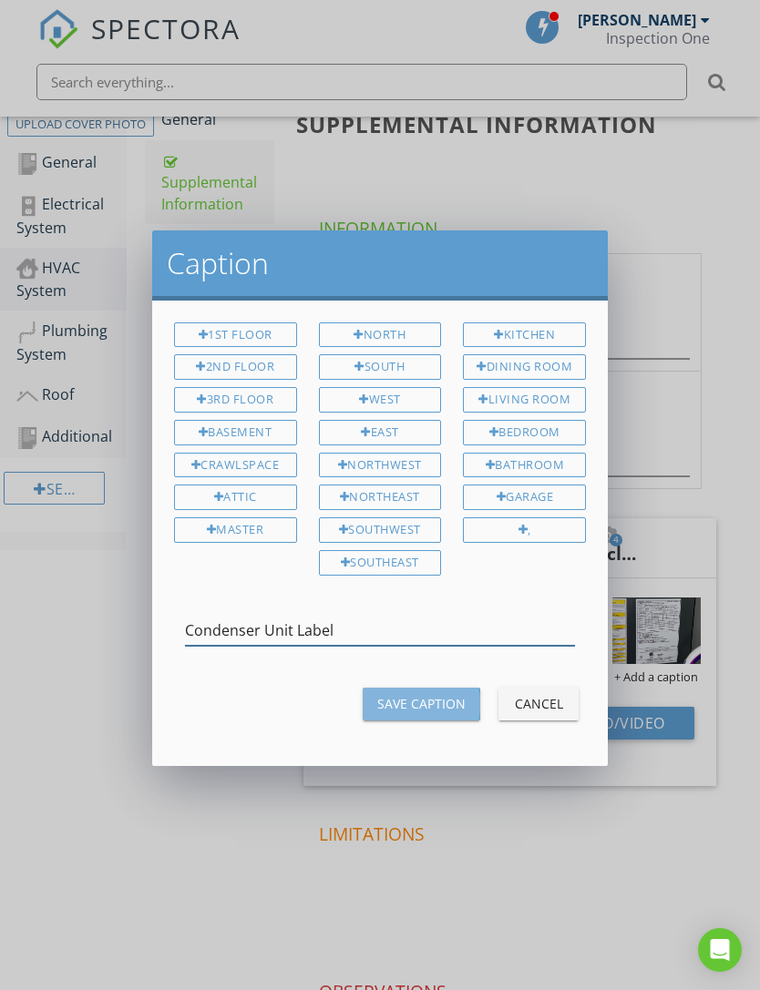
type input "Condenser Unit Label"
click at [436, 694] on div "Save Caption" at bounding box center [421, 703] width 88 height 19
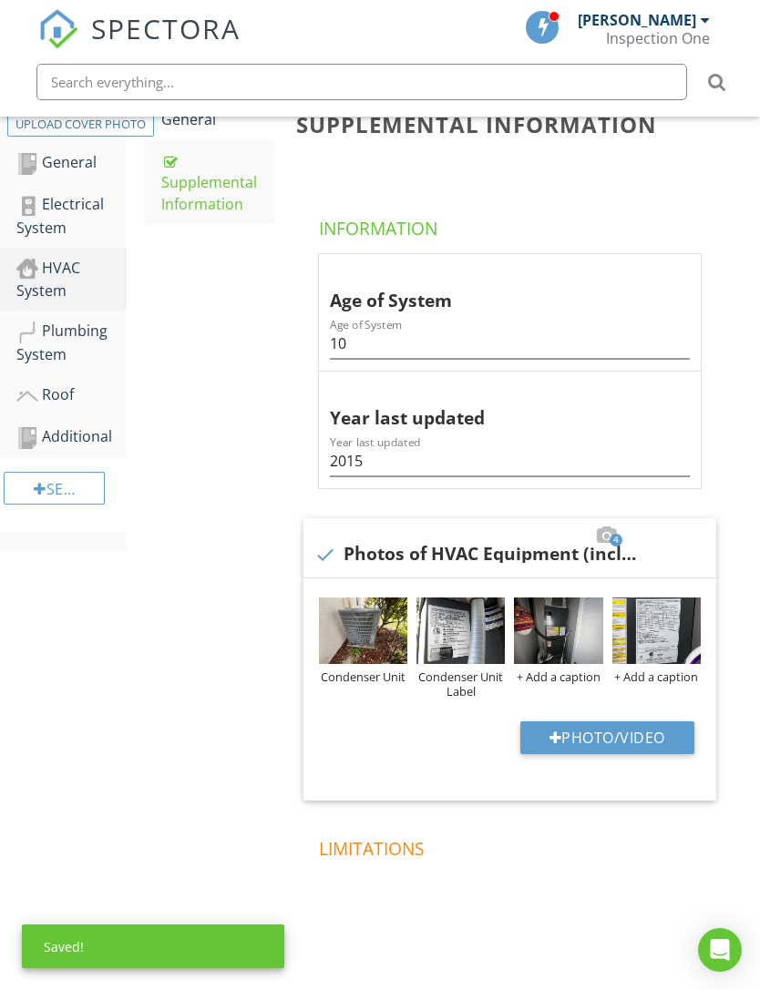
click at [566, 672] on div "+ Add a caption" at bounding box center [558, 677] width 88 height 15
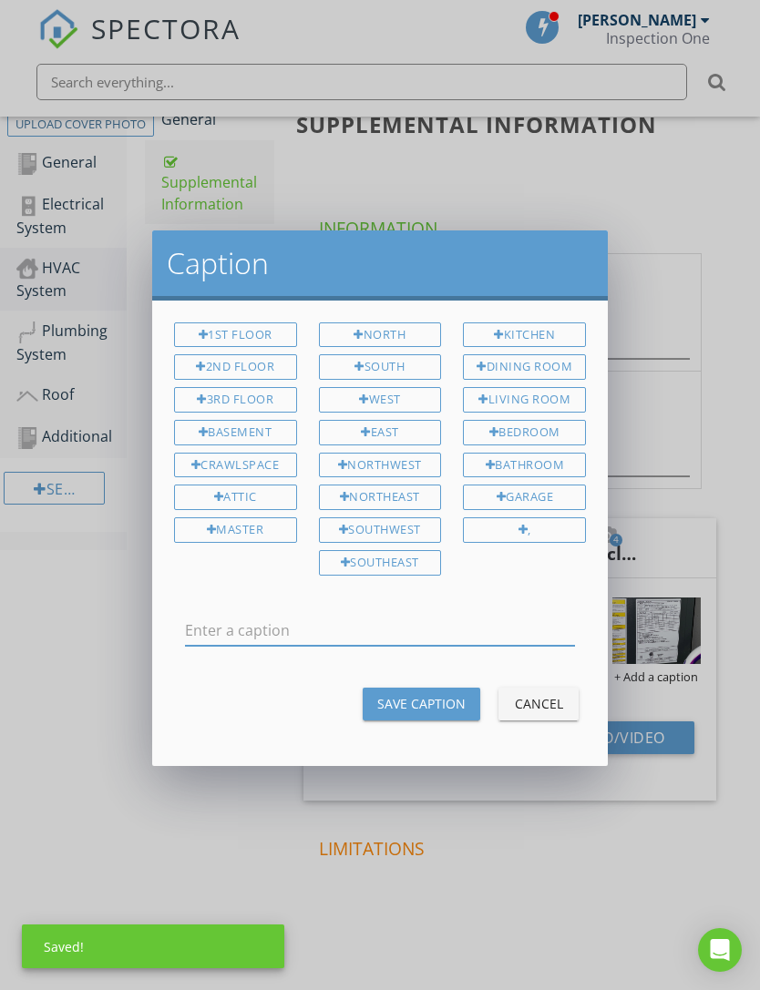
click at [528, 617] on input "text" at bounding box center [380, 631] width 390 height 30
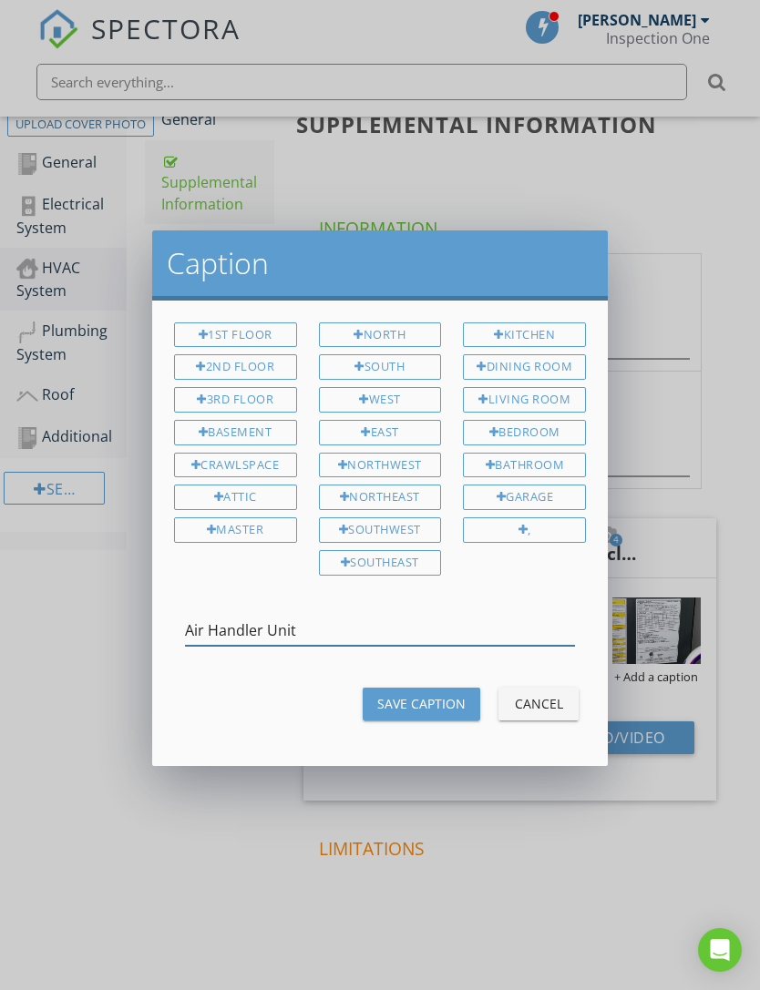
type input "Air Handler Unit"
click at [439, 694] on div "Save Caption" at bounding box center [421, 703] width 88 height 19
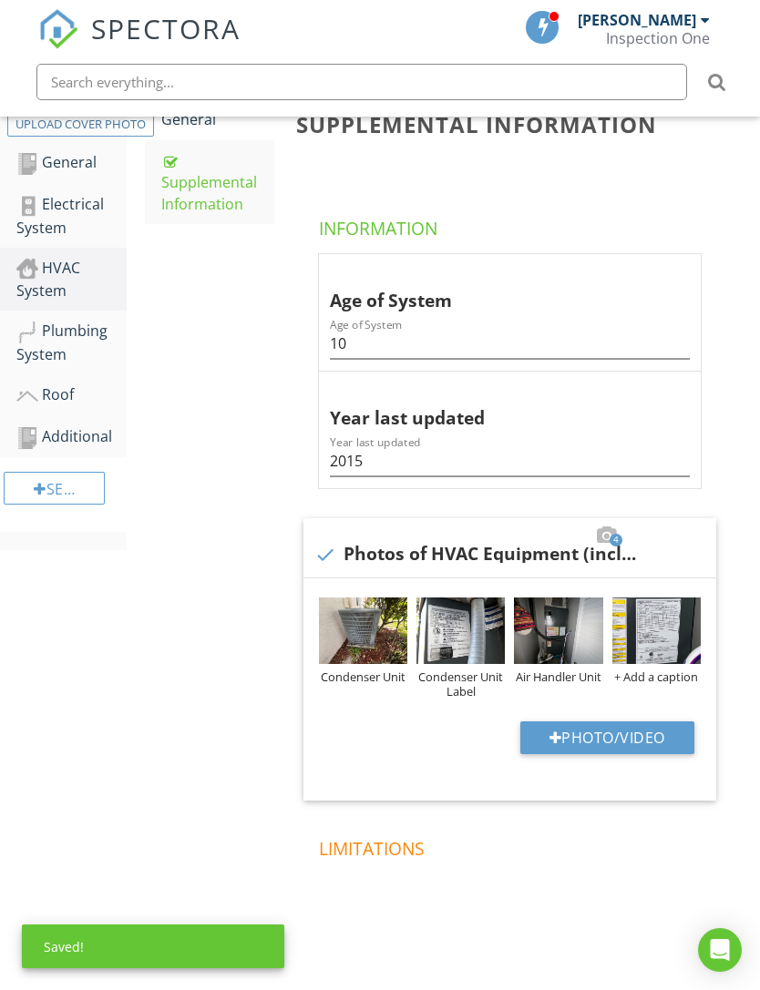
click at [672, 671] on div "+ Add a caption" at bounding box center [656, 677] width 88 height 15
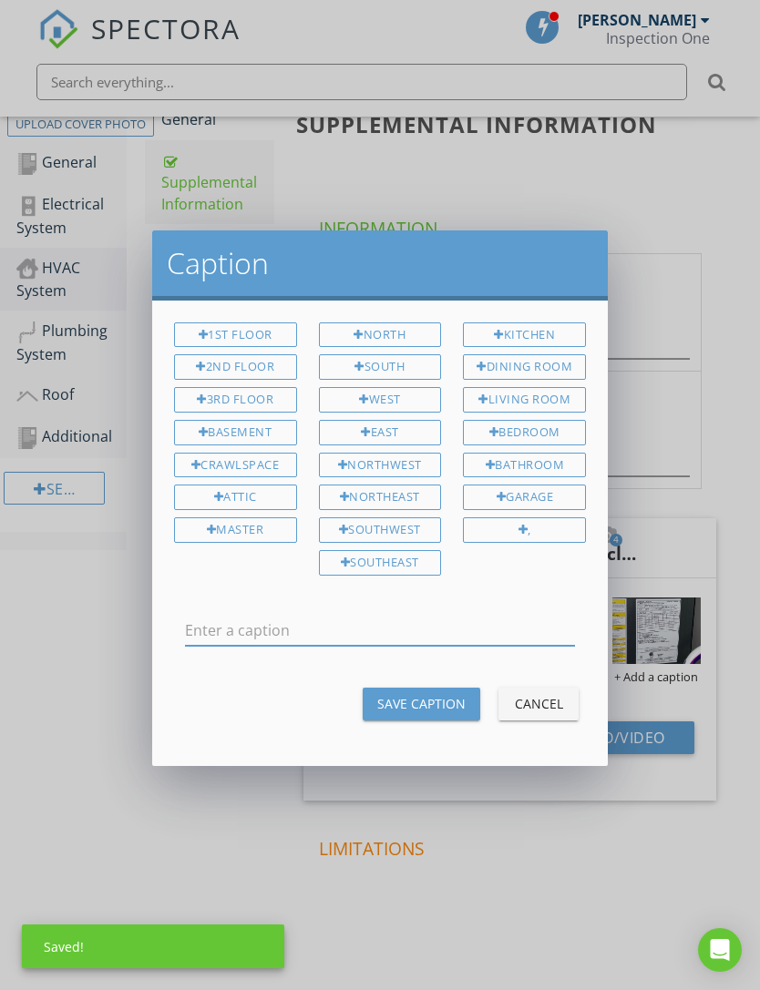
click at [511, 627] on input "text" at bounding box center [380, 631] width 390 height 30
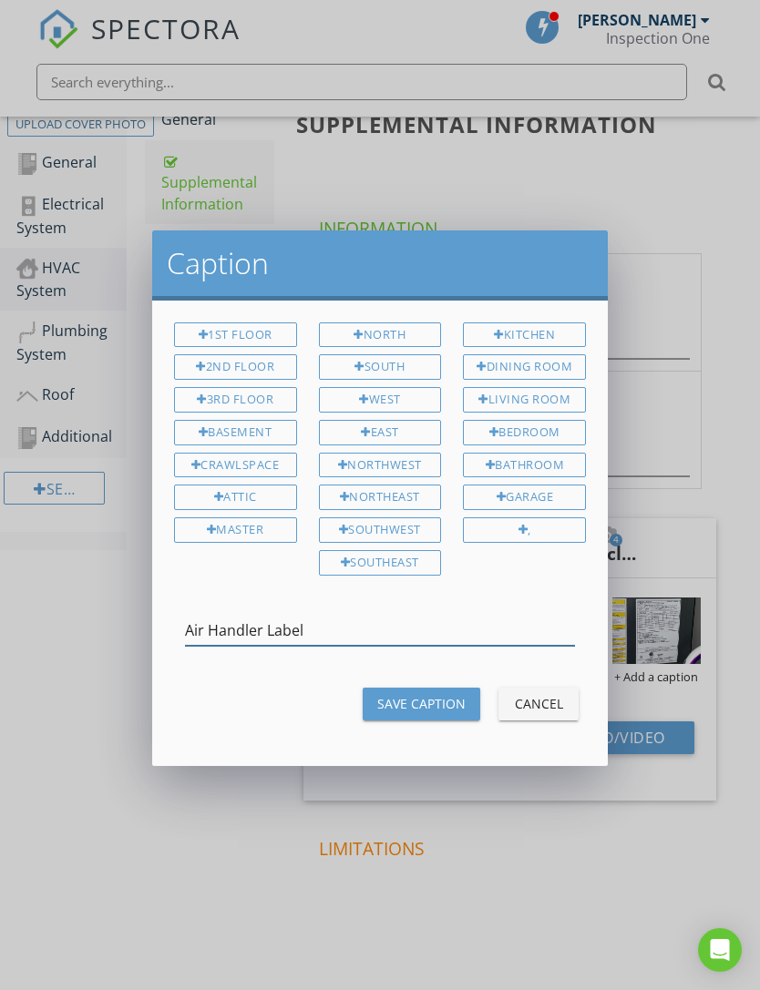
type input "Air Handler Label"
click at [436, 701] on div "Save Caption" at bounding box center [421, 703] width 88 height 19
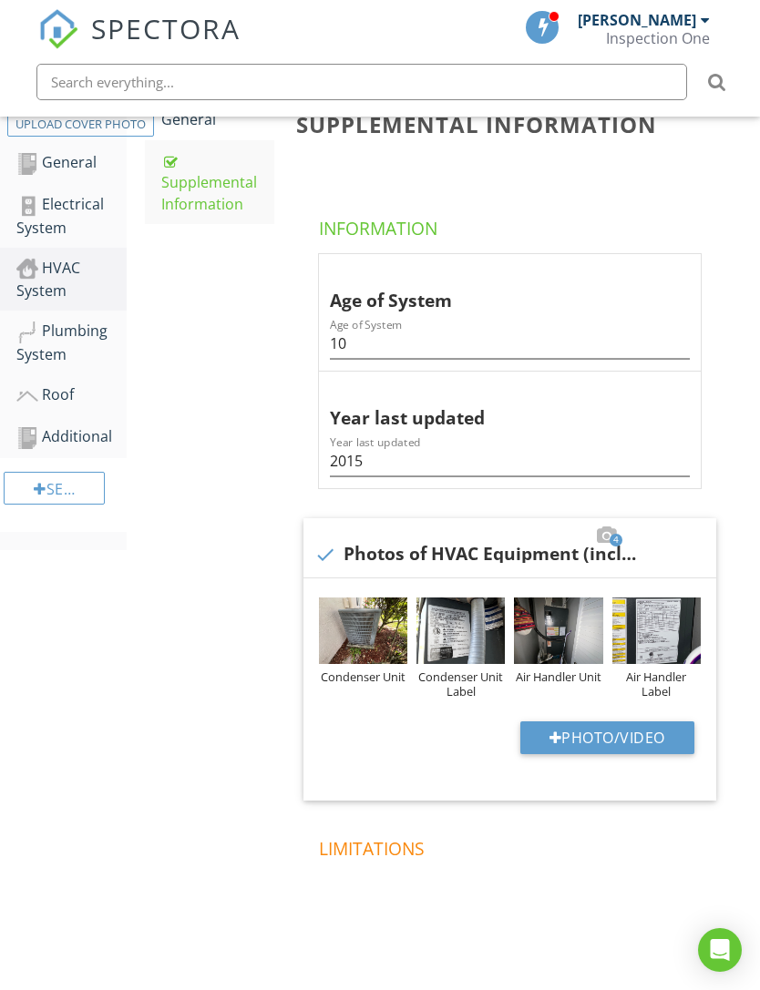
click at [79, 344] on div "Plumbing System" at bounding box center [71, 343] width 110 height 46
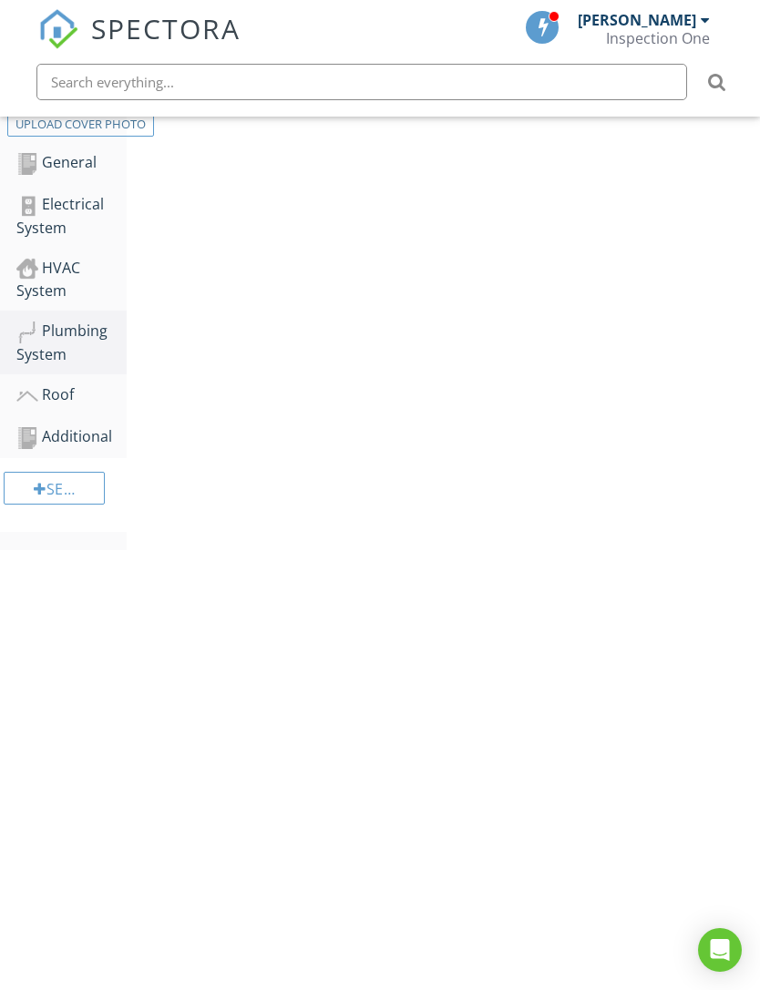
scroll to position [260, 0]
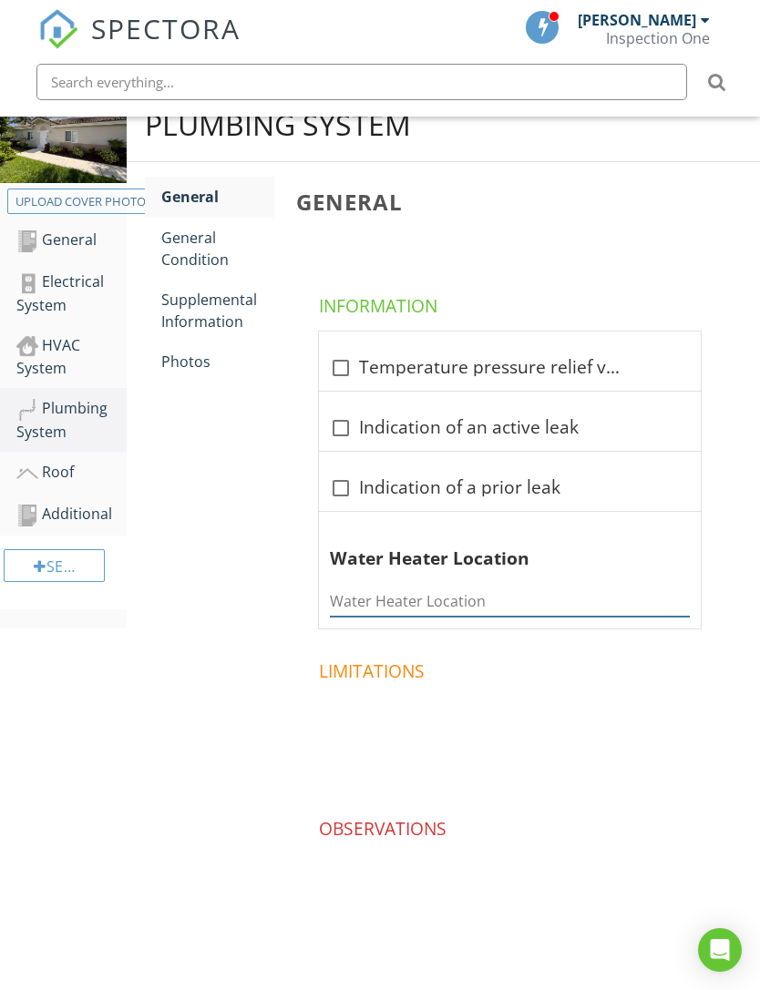
click at [410, 587] on input "Water Heater Location" at bounding box center [510, 602] width 360 height 30
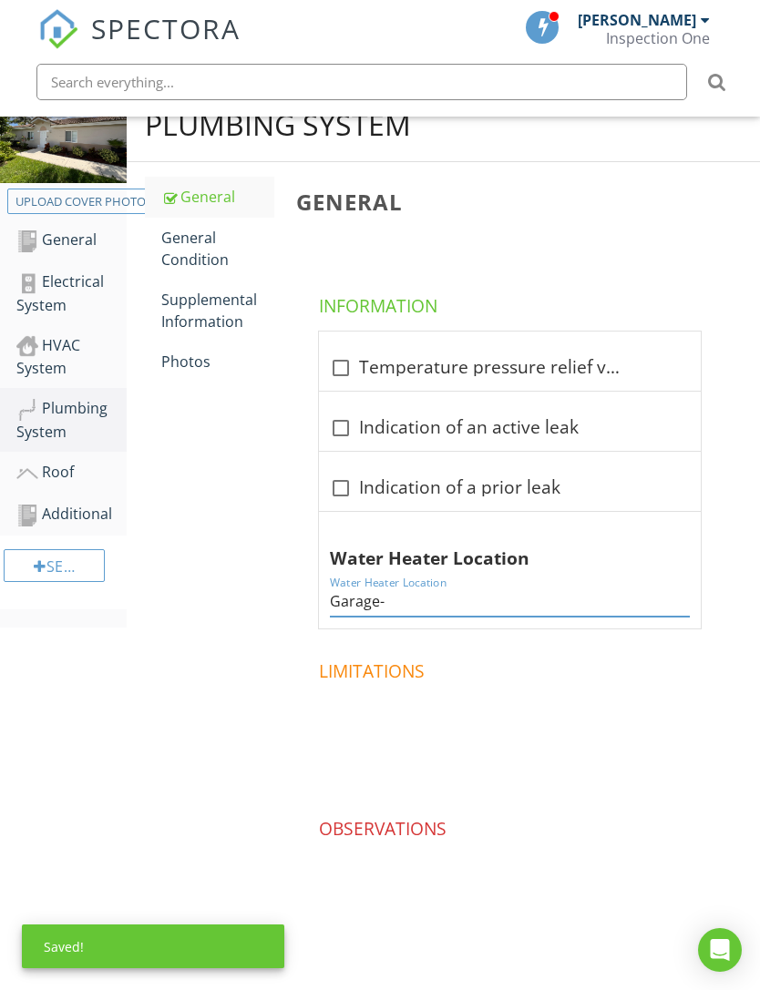
scroll to position [252, 0]
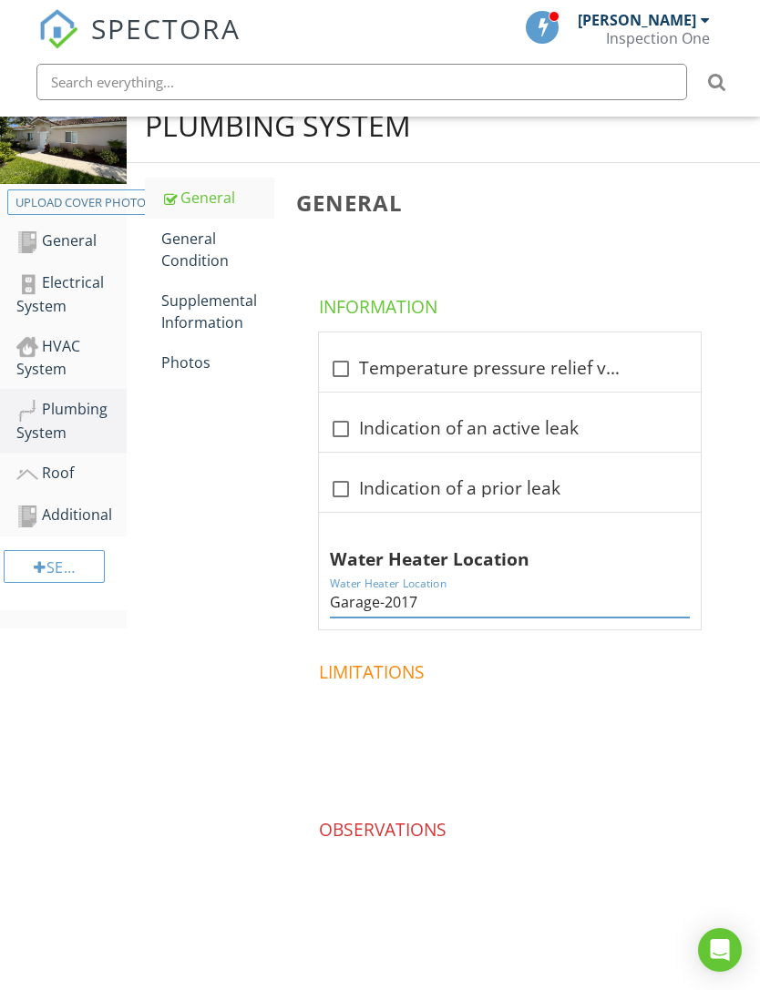
type input "Garage-2017"
click at [179, 250] on div "General Condition" at bounding box center [217, 250] width 113 height 44
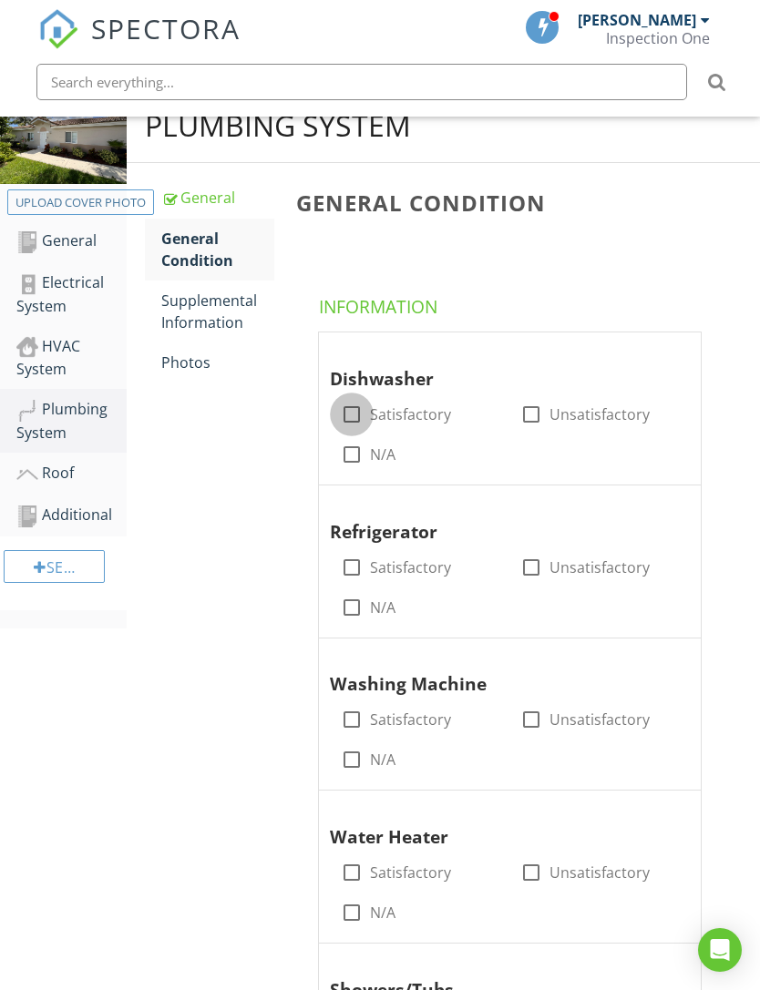
click at [354, 403] on div at bounding box center [351, 414] width 31 height 31
checkbox input "true"
click at [362, 558] on div at bounding box center [351, 567] width 31 height 31
checkbox input "true"
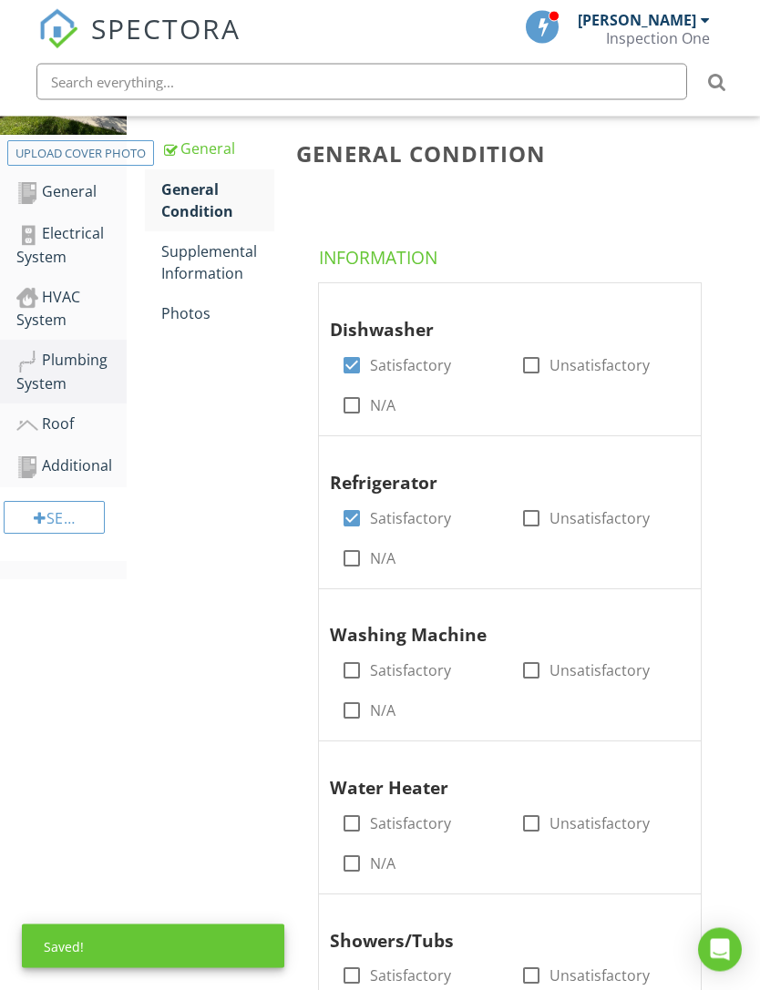
scroll to position [307, 0]
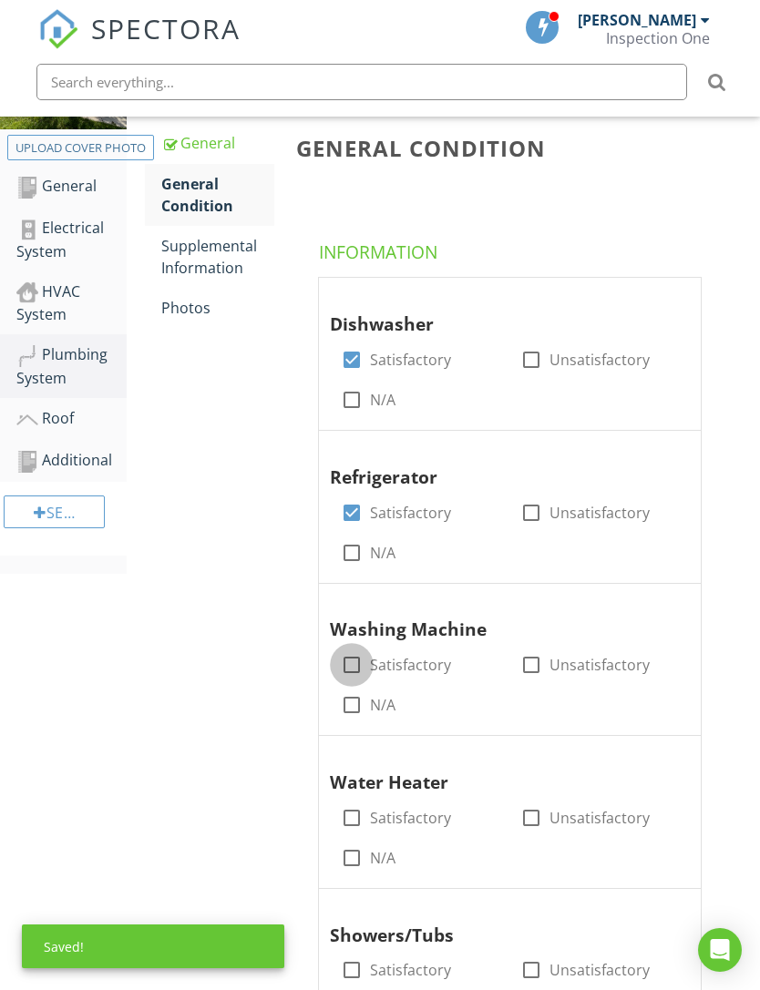
click at [356, 657] on div at bounding box center [351, 665] width 31 height 31
click at [361, 656] on div at bounding box center [351, 665] width 31 height 31
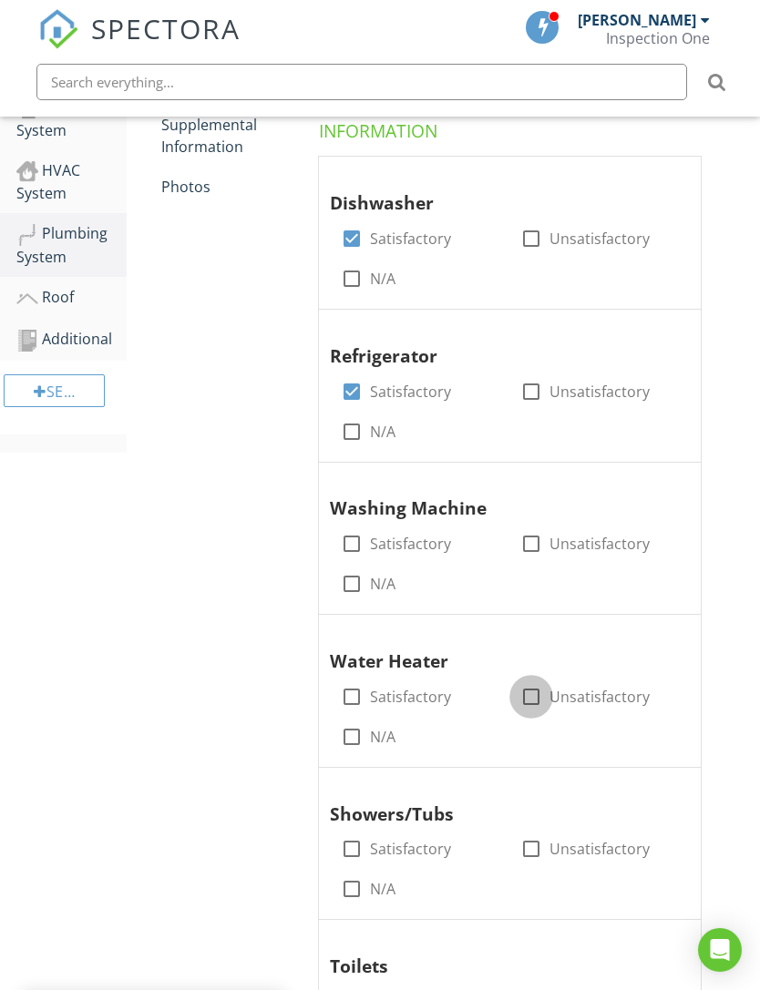
scroll to position [428, 0]
click at [355, 534] on div at bounding box center [351, 543] width 31 height 31
checkbox input "true"
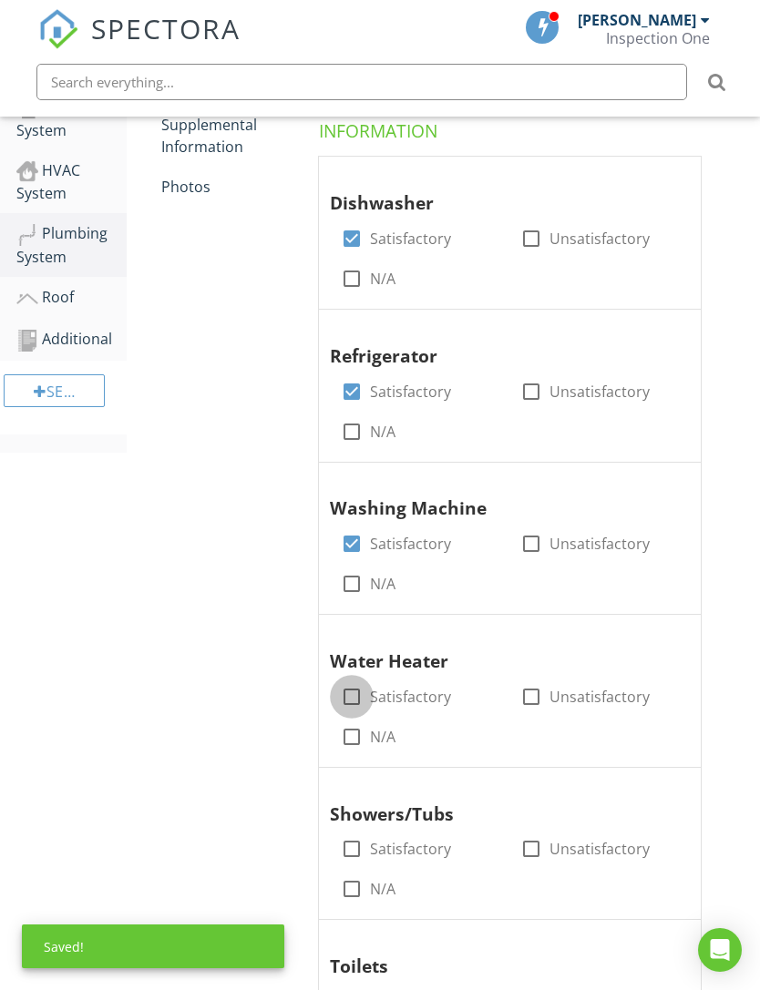
click at [354, 693] on div at bounding box center [351, 696] width 31 height 31
checkbox input "true"
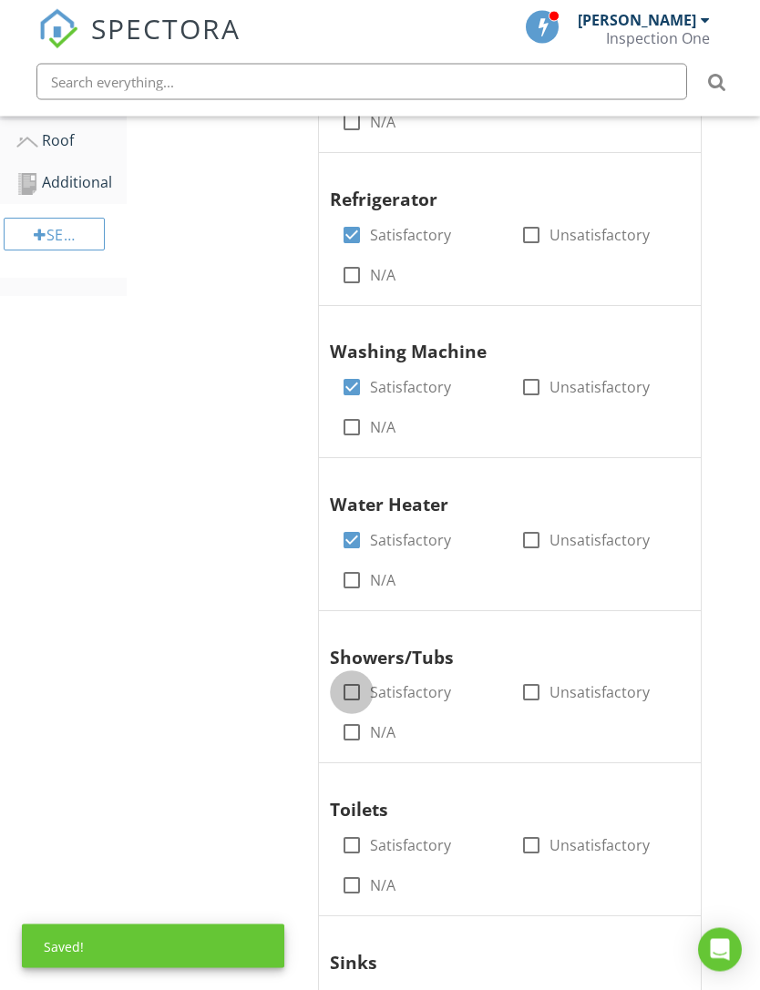
scroll to position [585, 0]
click at [357, 677] on div at bounding box center [351, 692] width 31 height 31
click at [353, 683] on div at bounding box center [351, 692] width 31 height 31
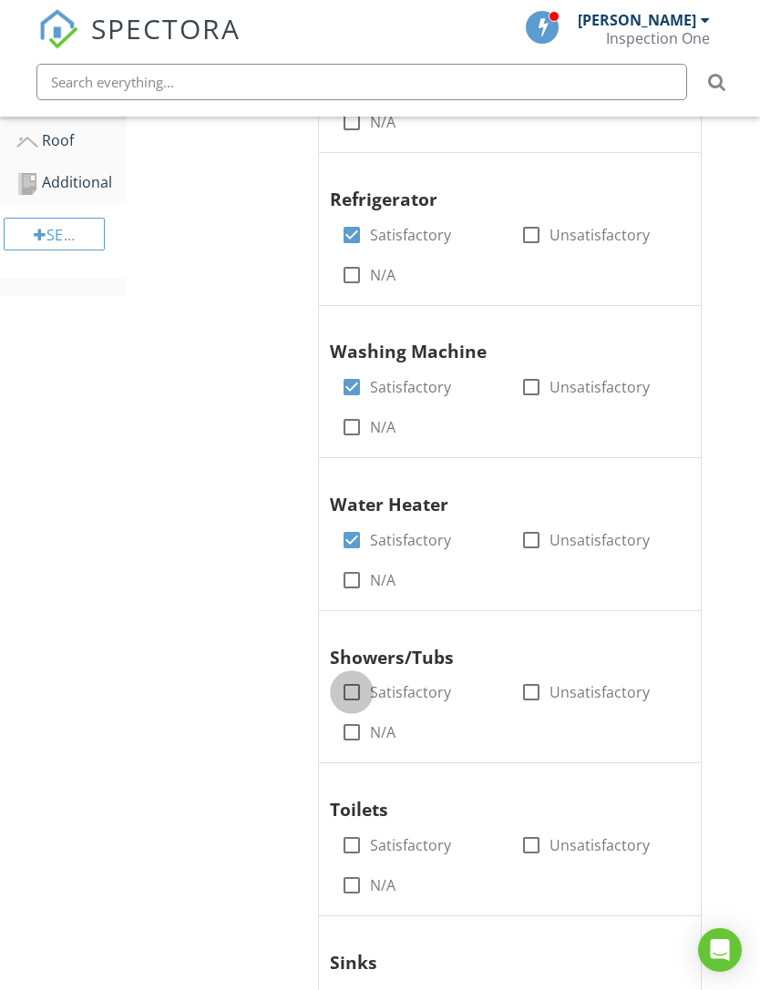
click at [363, 687] on div at bounding box center [351, 692] width 31 height 31
checkbox input "true"
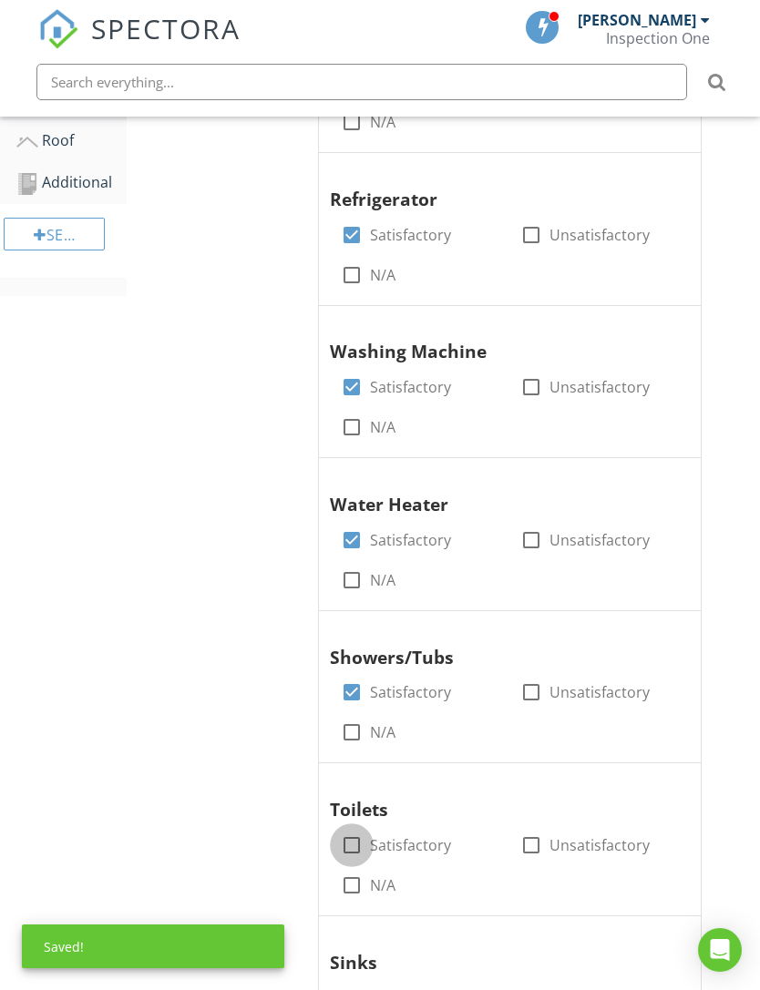
click at [357, 832] on div at bounding box center [351, 845] width 31 height 31
checkbox input "true"
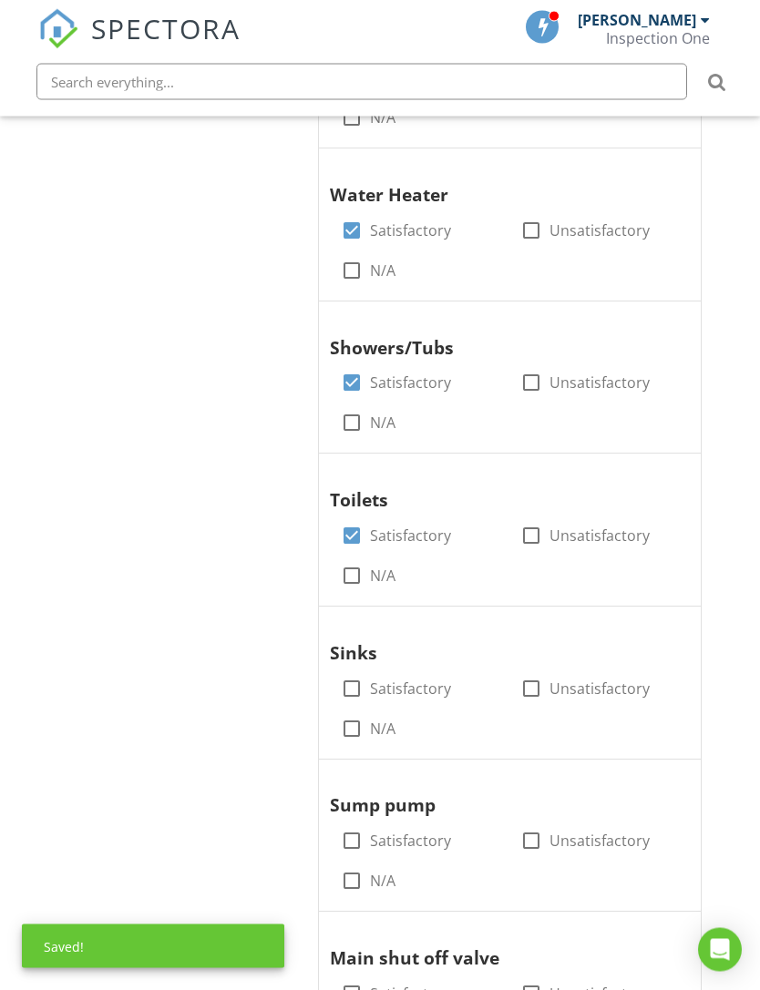
scroll to position [895, 0]
click at [351, 683] on div at bounding box center [351, 688] width 31 height 31
checkbox input "true"
click at [355, 866] on div at bounding box center [351, 881] width 31 height 31
checkbox input "true"
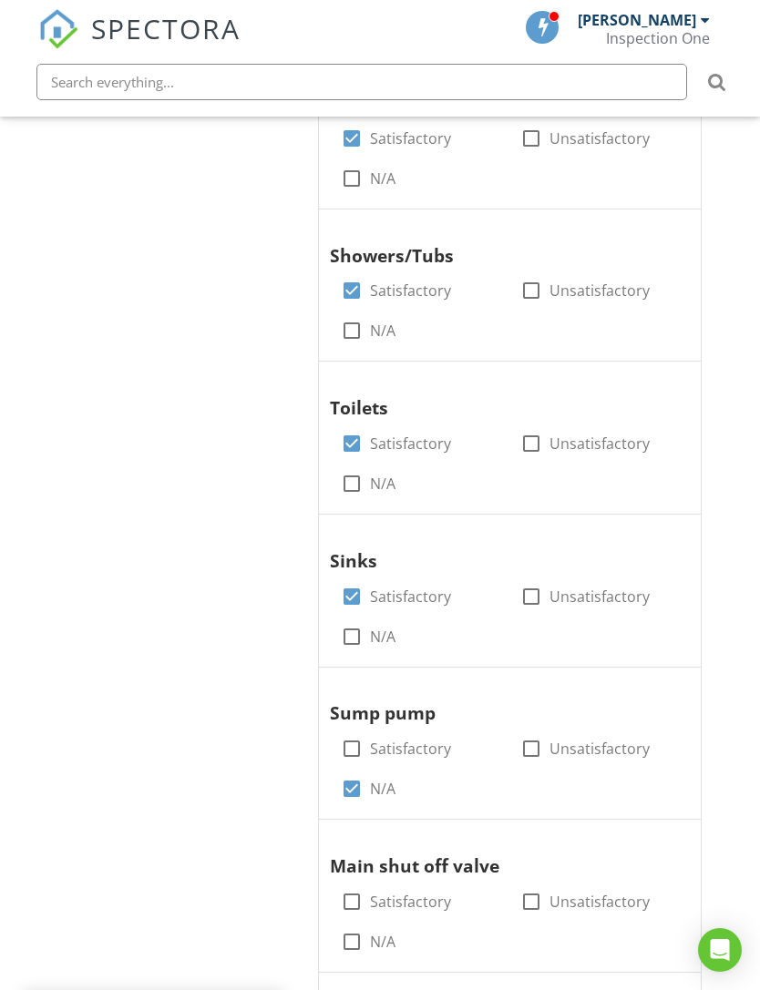
scroll to position [1157, 0]
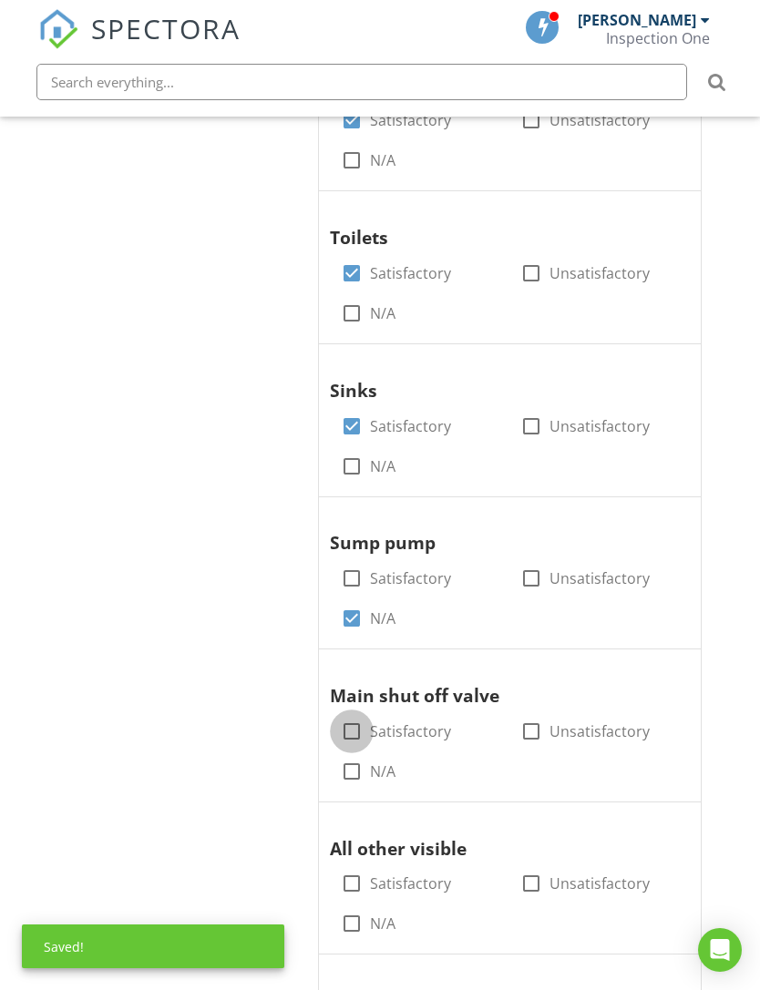
click at [355, 716] on div at bounding box center [351, 731] width 31 height 31
checkbox input "true"
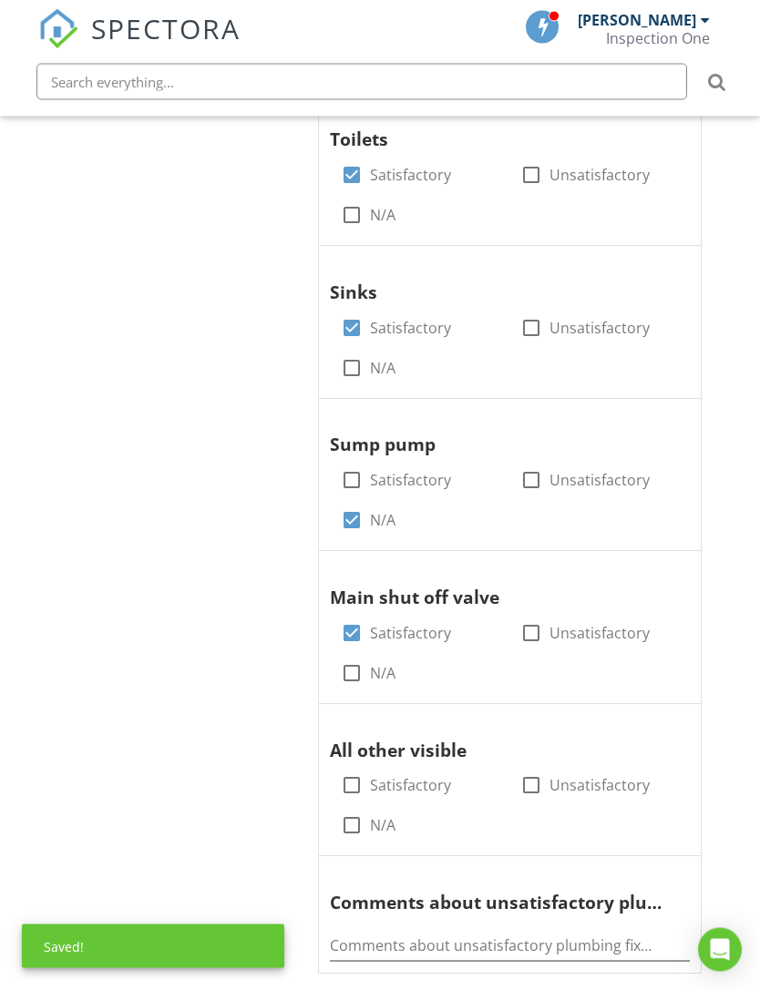
scroll to position [1255, 0]
click at [358, 771] on div at bounding box center [351, 786] width 31 height 31
click at [355, 771] on div at bounding box center [351, 786] width 31 height 31
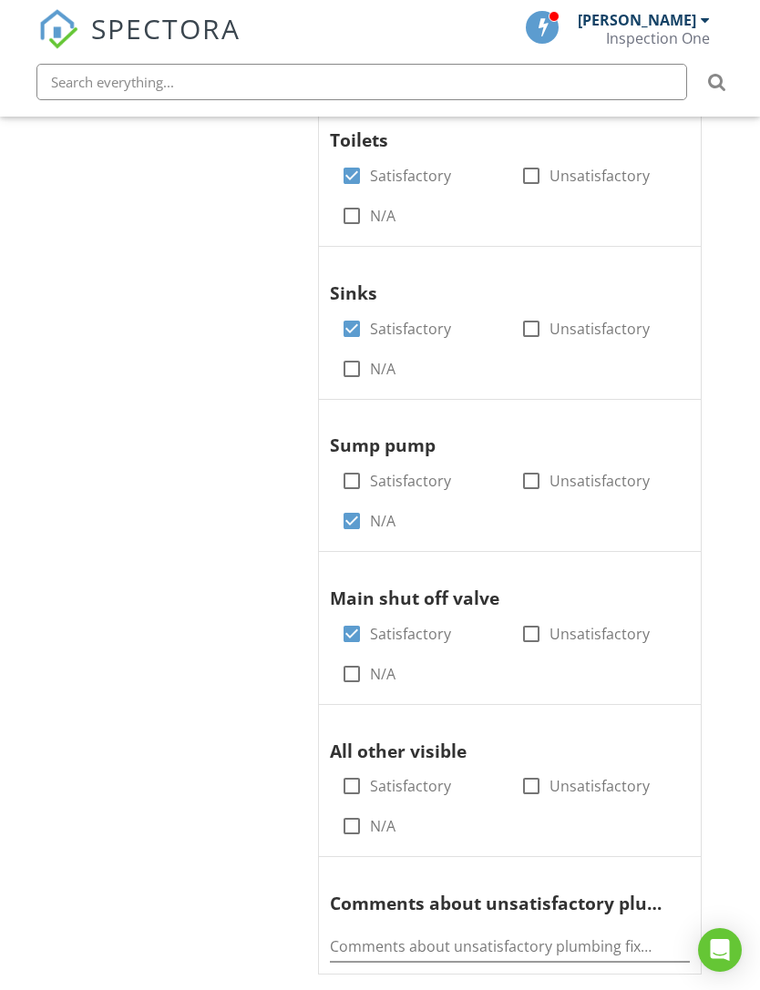
click at [357, 771] on div at bounding box center [351, 786] width 31 height 31
checkbox input "true"
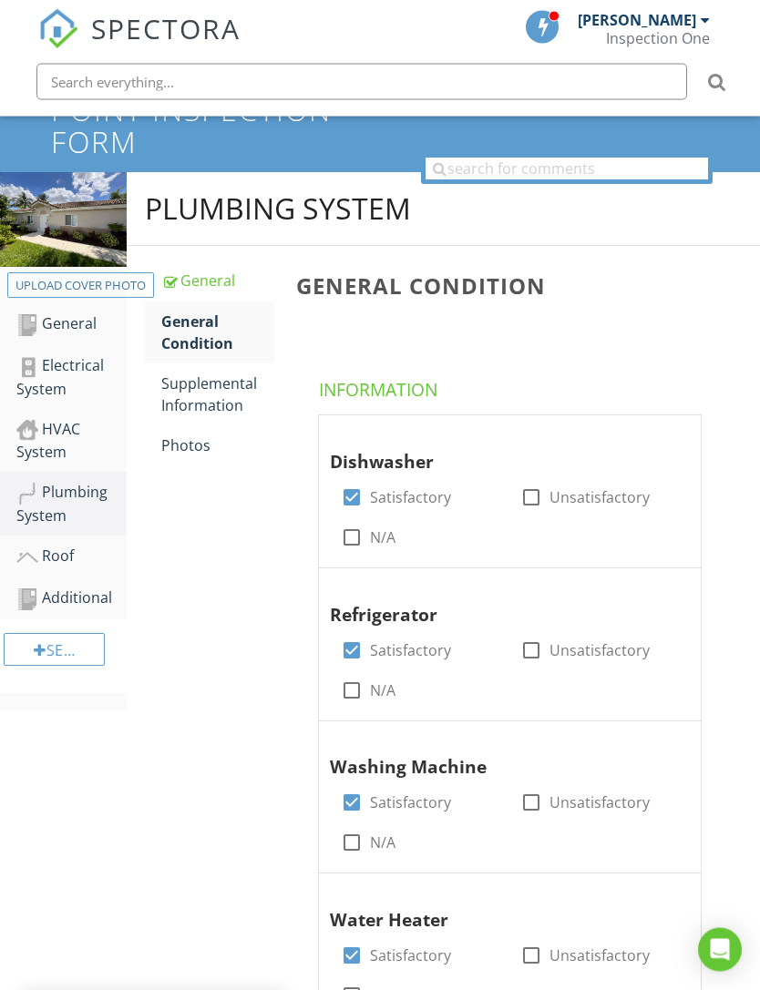
scroll to position [165, 0]
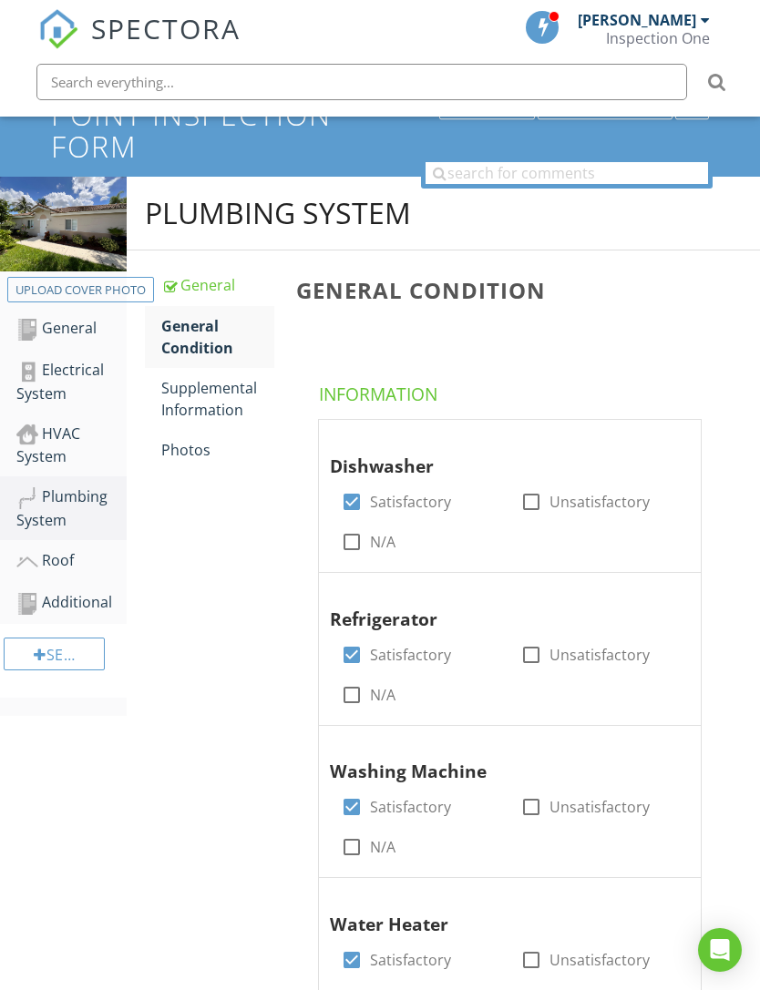
click at [219, 397] on div "Supplemental Information" at bounding box center [217, 399] width 113 height 44
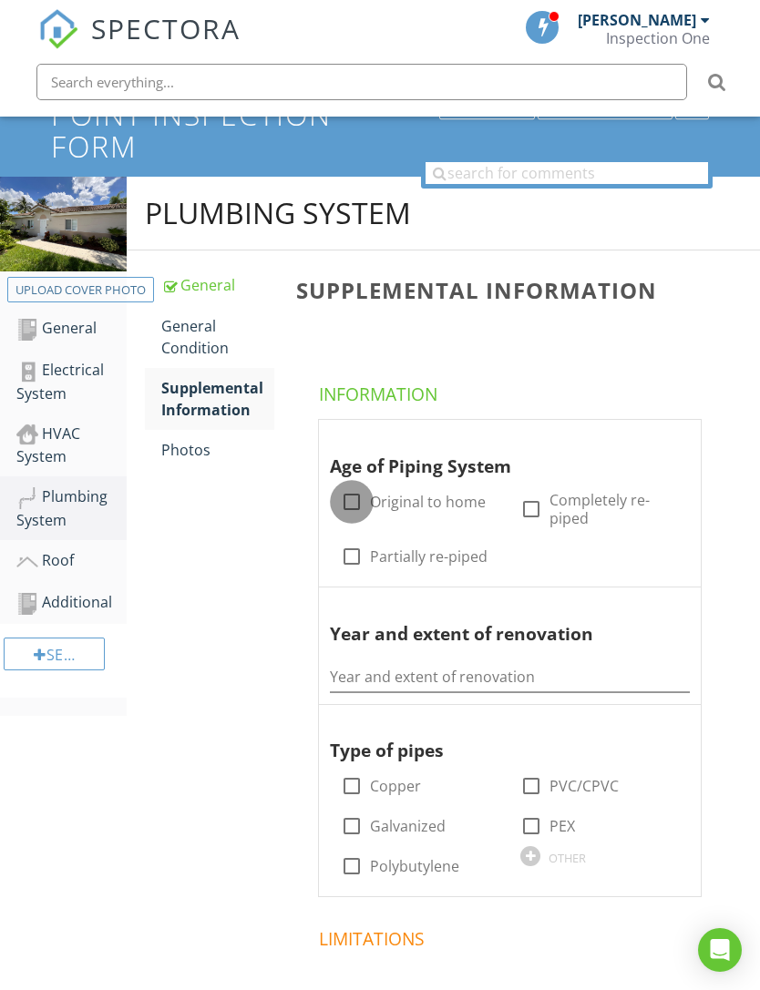
click at [348, 500] on div at bounding box center [351, 502] width 31 height 31
checkbox input "true"
click at [425, 671] on input "Year and extent of renovation" at bounding box center [510, 677] width 360 height 30
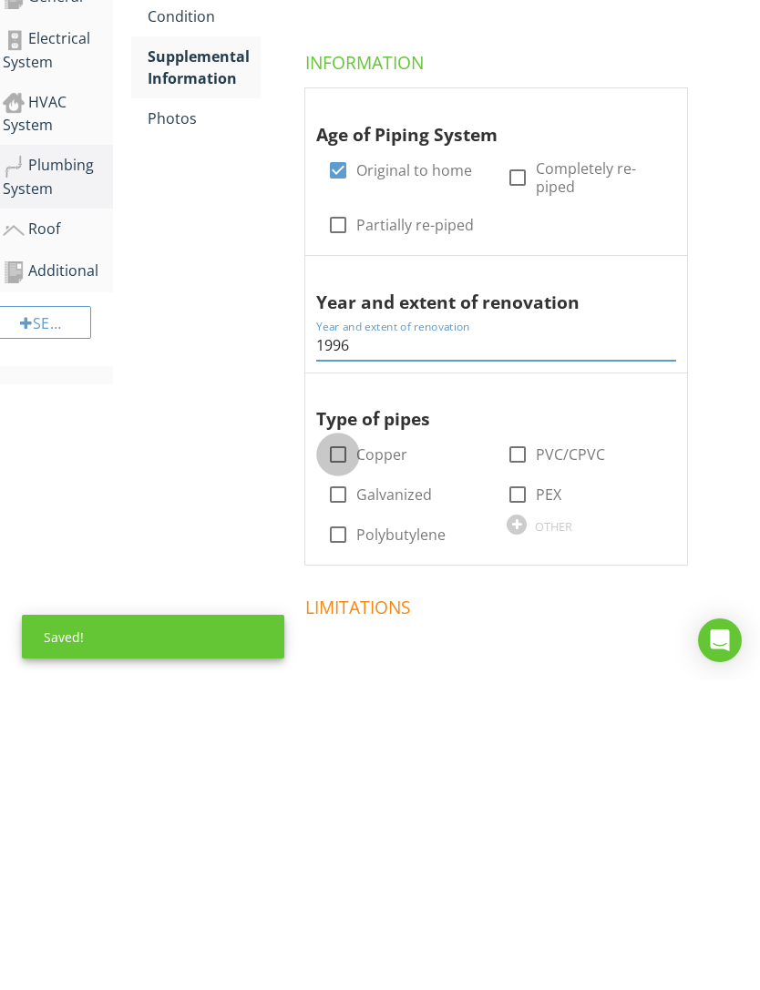
type input "1996"
click at [334, 749] on div at bounding box center [338, 764] width 31 height 31
checkbox input "true"
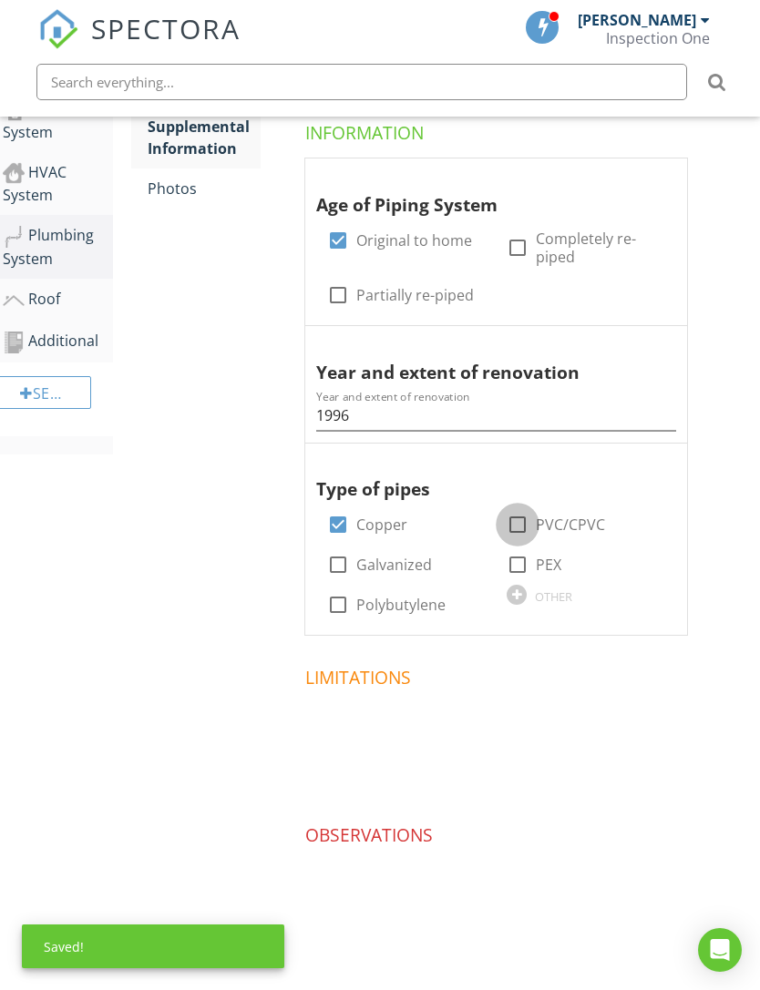
click at [525, 524] on div at bounding box center [517, 524] width 31 height 31
checkbox input "true"
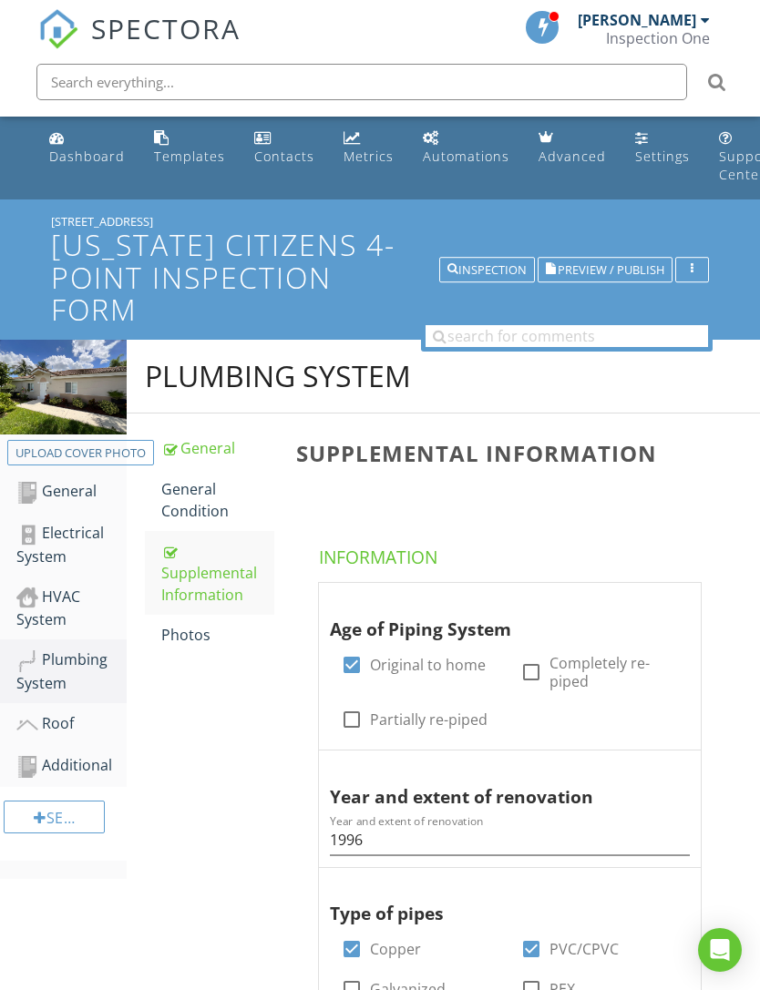
scroll to position [119, 0]
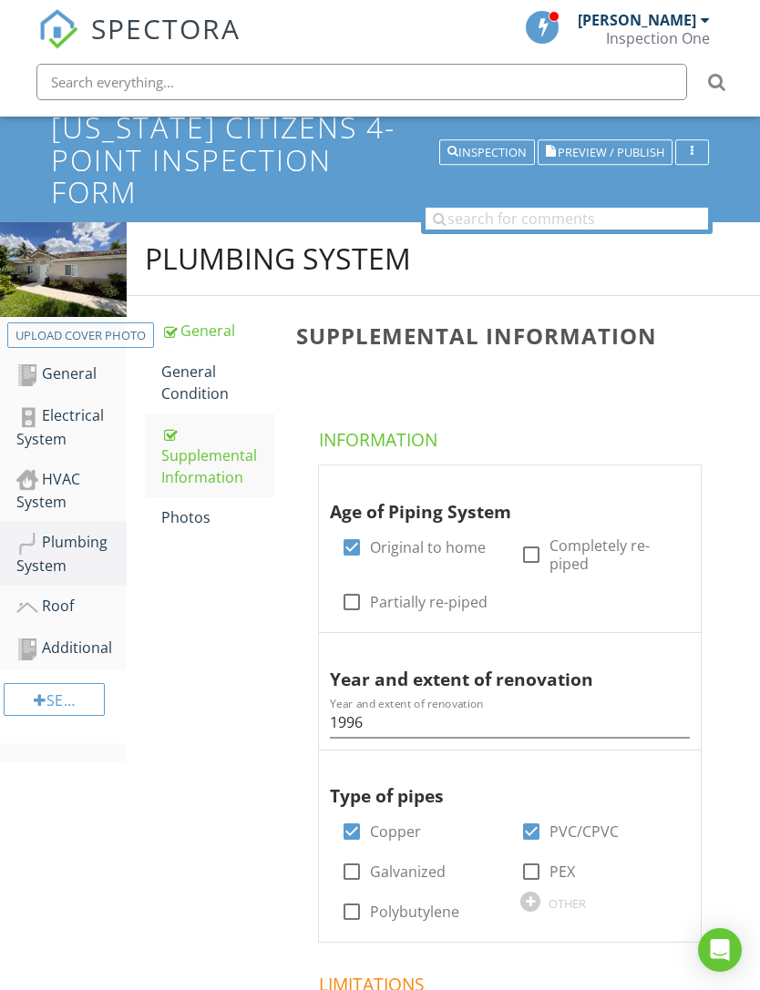
click at [193, 383] on div "General Condition" at bounding box center [217, 383] width 113 height 44
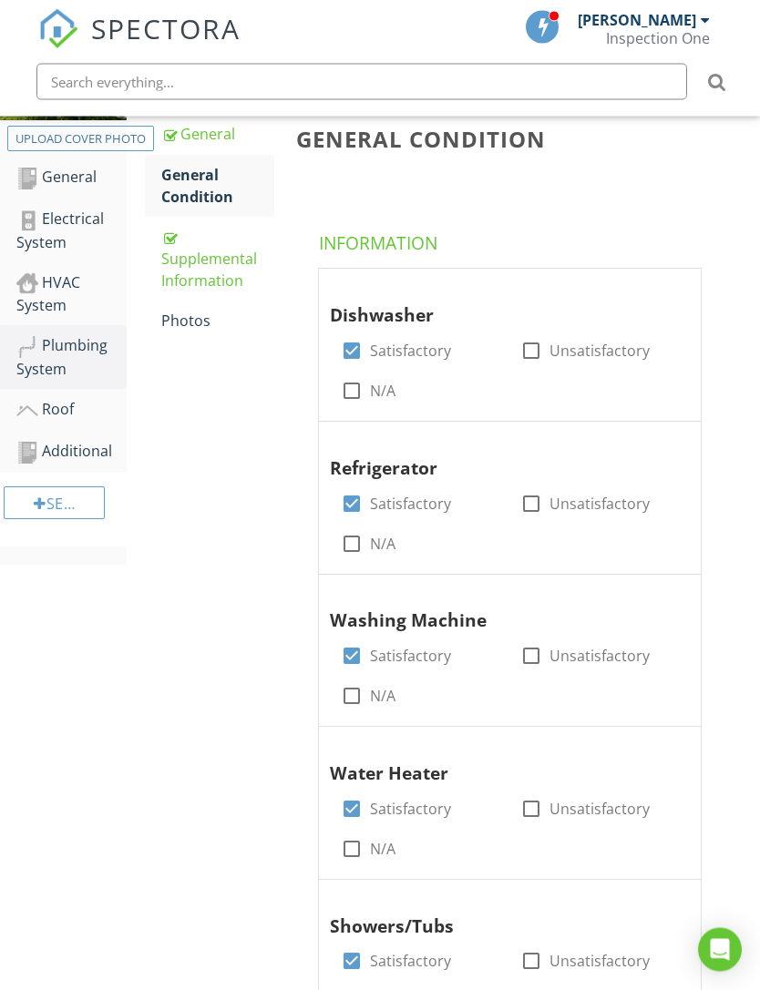
click at [182, 323] on div "Photos" at bounding box center [217, 322] width 113 height 22
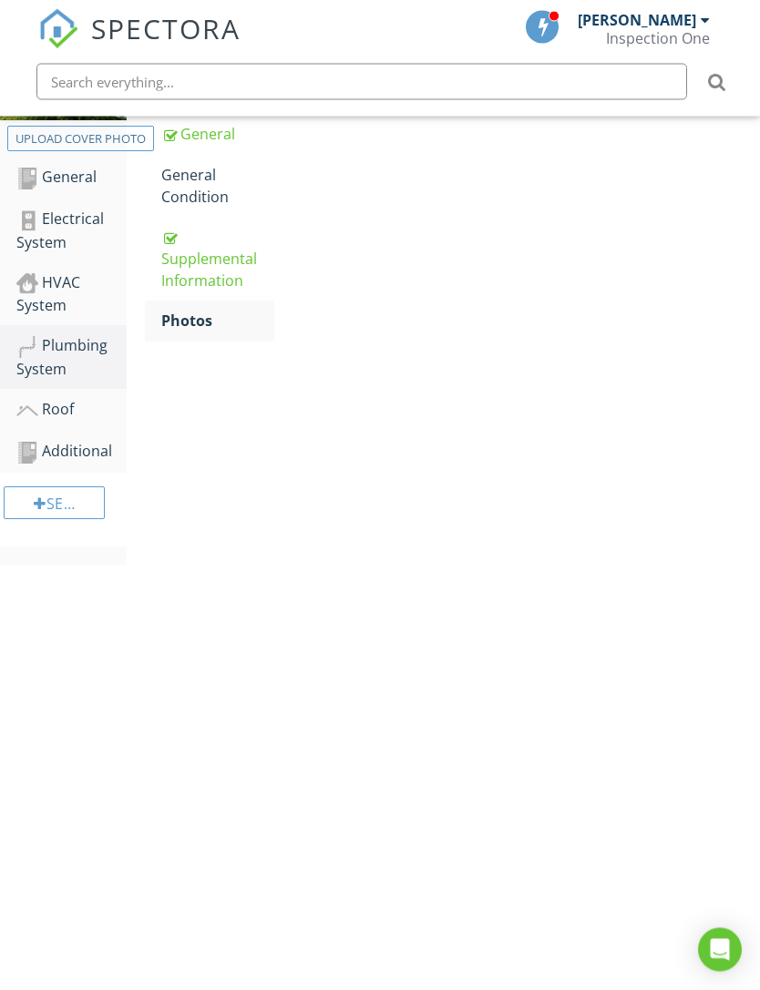
scroll to position [316, 0]
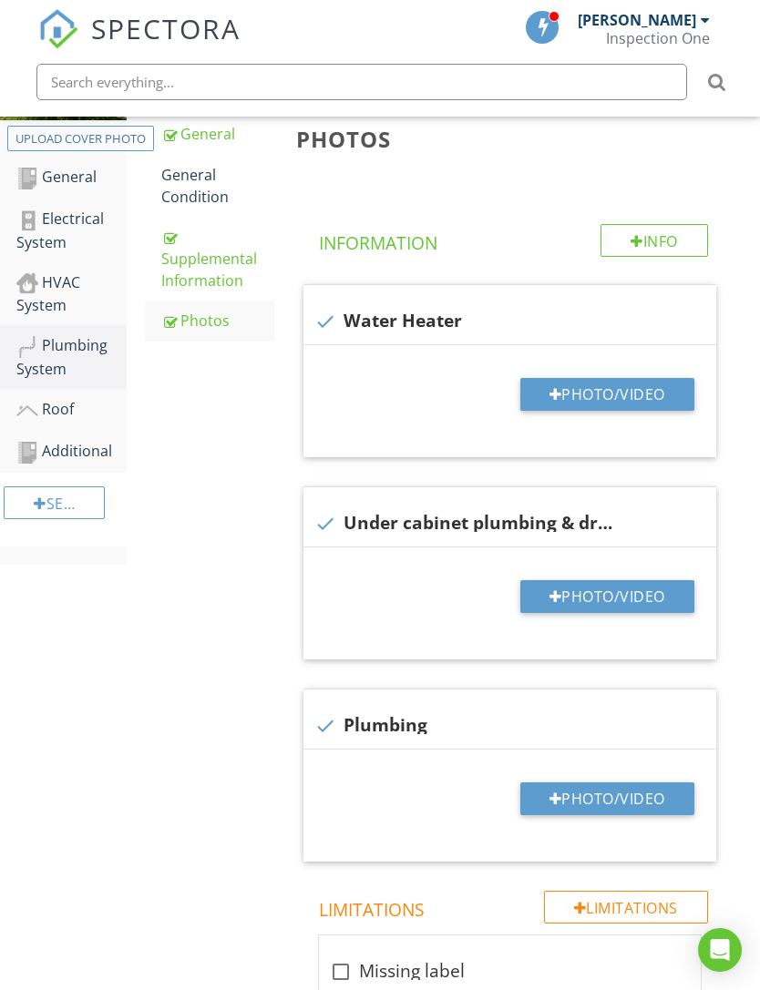
click at [656, 384] on button "Photo/Video" at bounding box center [607, 394] width 174 height 33
type input "C:\fakepath\IMG_7056.jpeg"
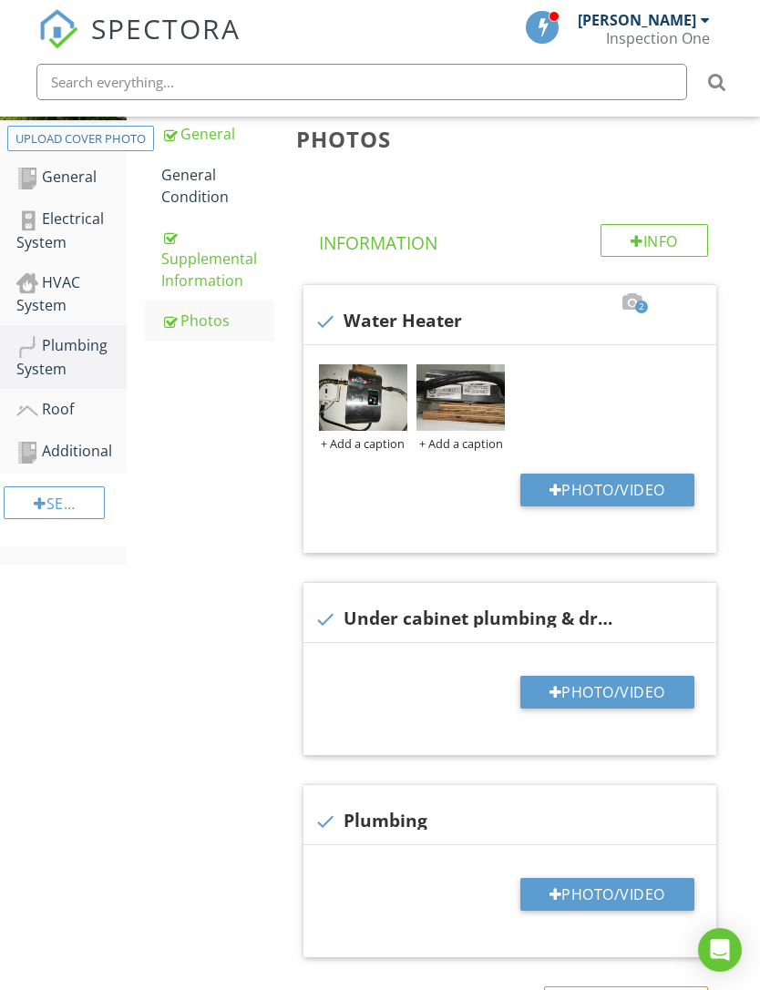
click at [448, 413] on img at bounding box center [460, 397] width 88 height 67
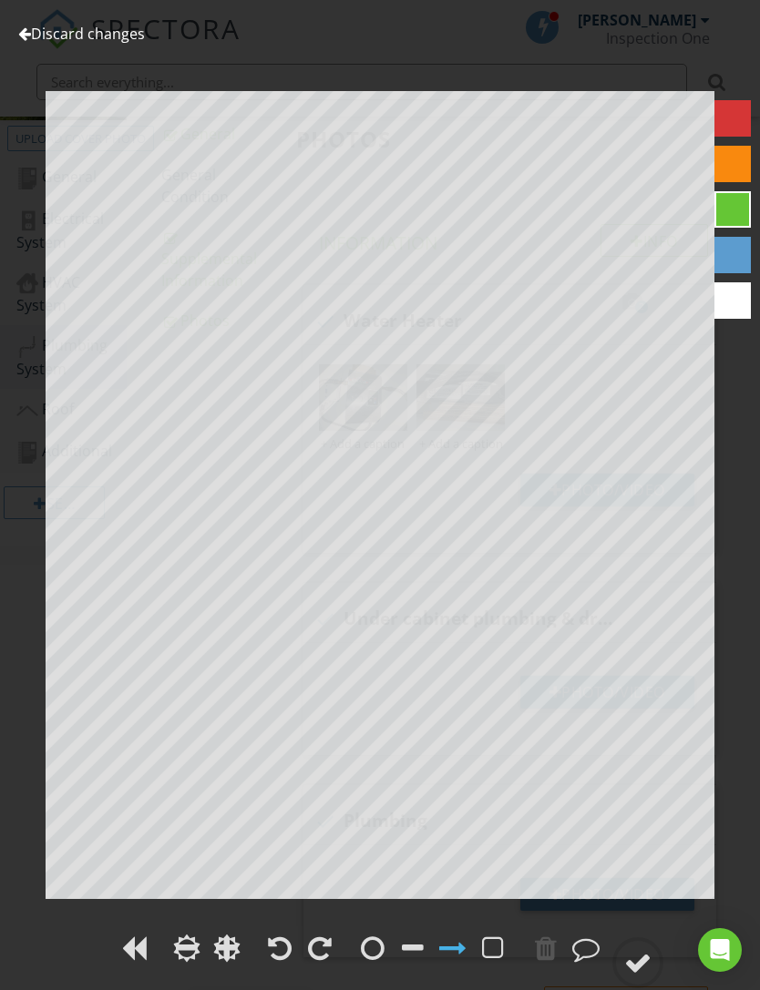
click at [33, 33] on link "Discard changes" at bounding box center [81, 34] width 127 height 20
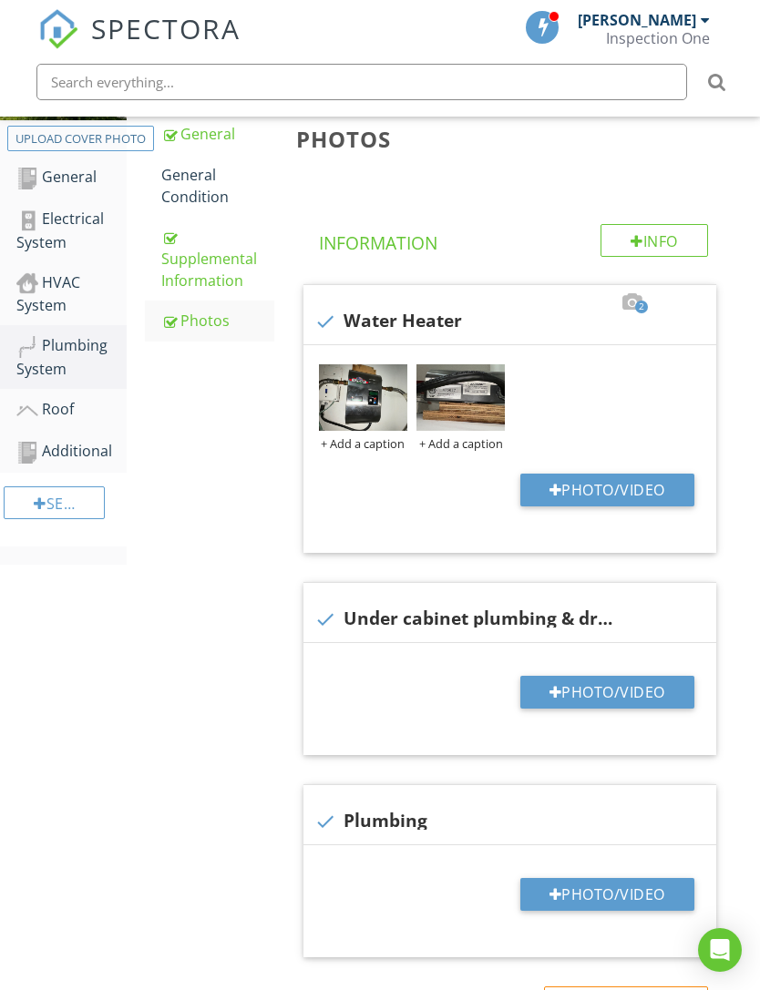
click at [380, 446] on div "+ Add a caption" at bounding box center [363, 443] width 88 height 15
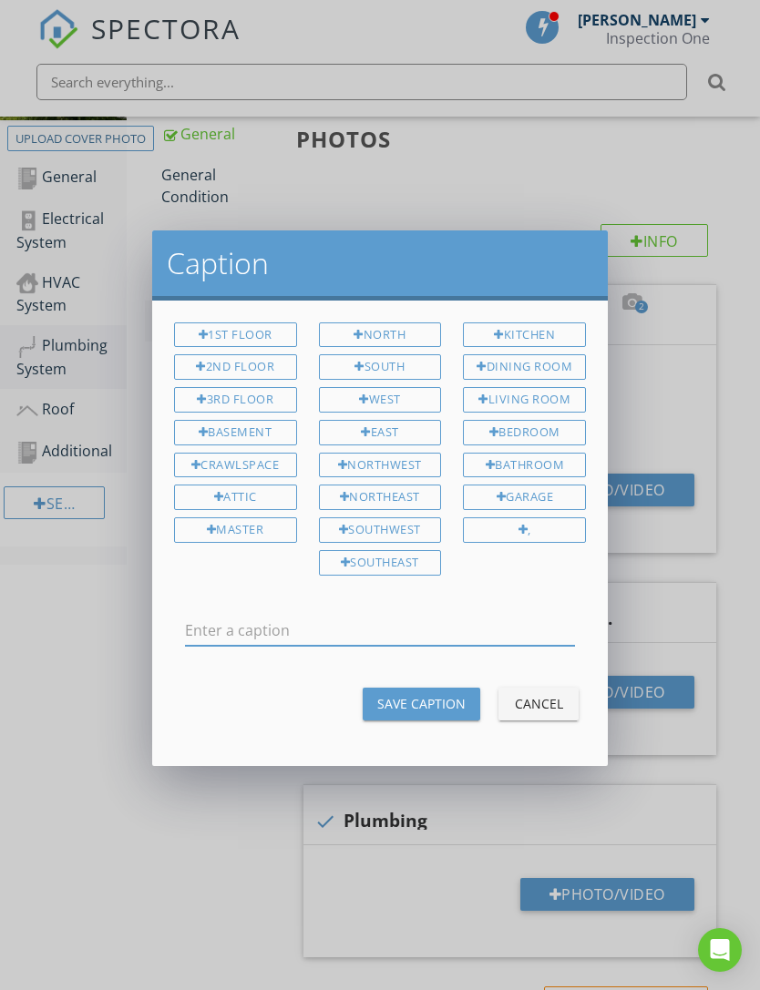
click at [376, 630] on input "text" at bounding box center [380, 631] width 390 height 30
type input "Water Heater"
click at [460, 703] on div "Save Caption" at bounding box center [421, 703] width 88 height 19
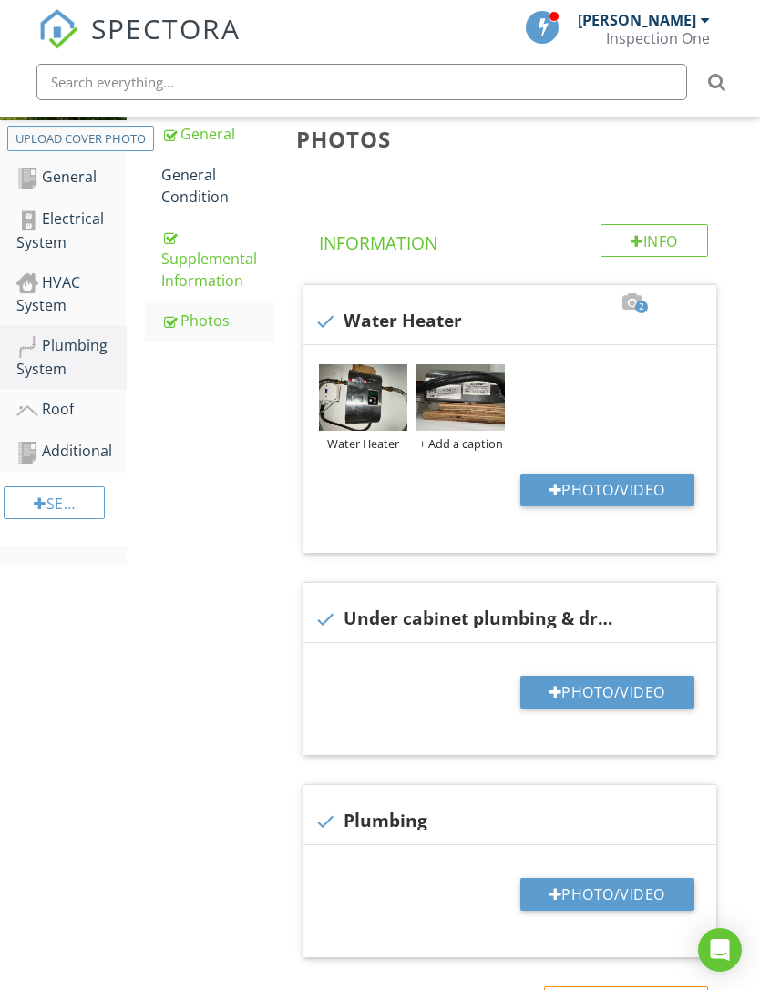
click at [468, 442] on div "+ Add a caption" at bounding box center [460, 443] width 88 height 15
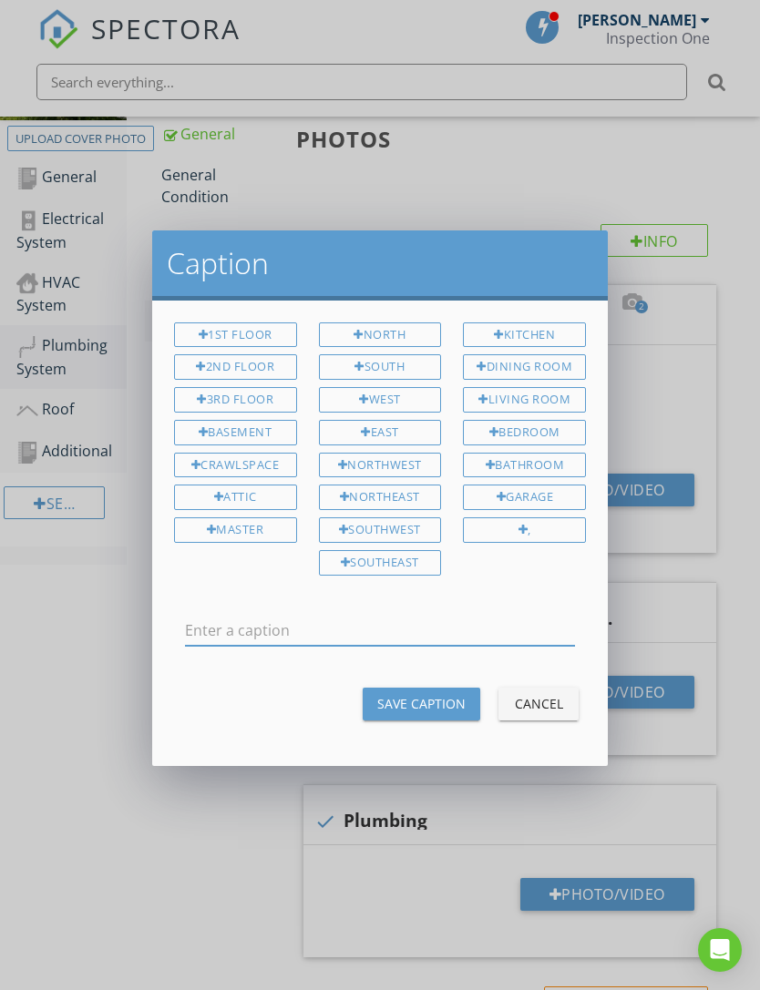
click at [420, 628] on input "text" at bounding box center [380, 631] width 390 height 30
type input "Water Heater Label"
click at [456, 704] on div "Save Caption" at bounding box center [421, 703] width 88 height 19
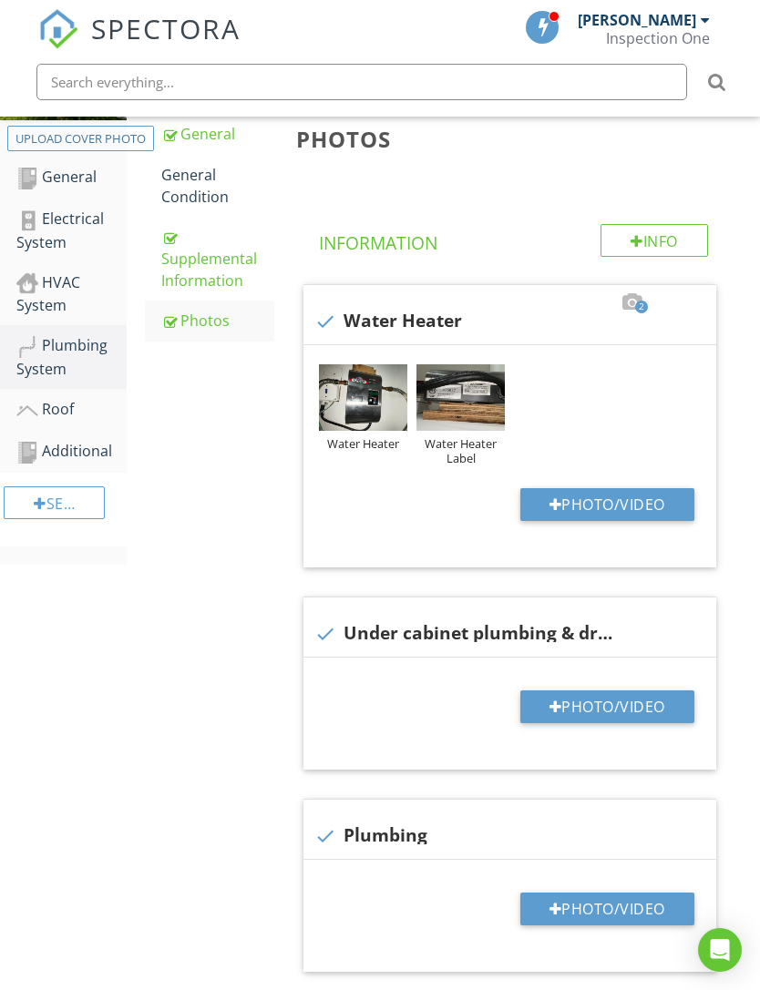
click at [646, 702] on button "Photo/Video" at bounding box center [607, 707] width 174 height 33
type input "C:\fakepath\IMG_7085.jpeg"
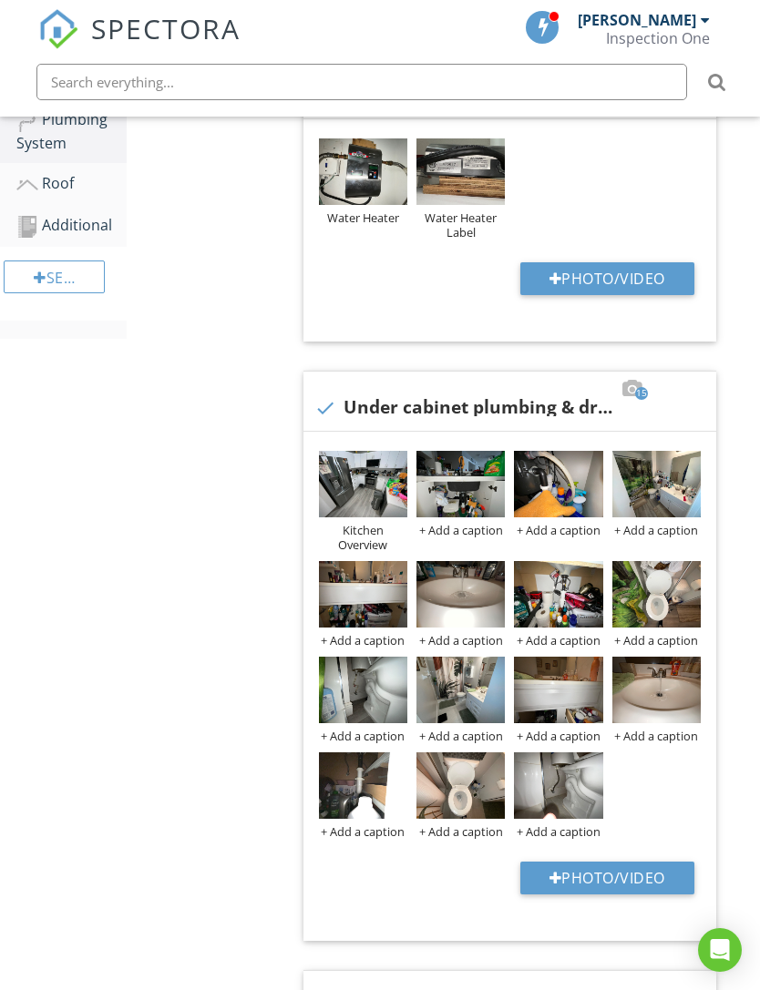
click at [453, 492] on img at bounding box center [460, 484] width 88 height 67
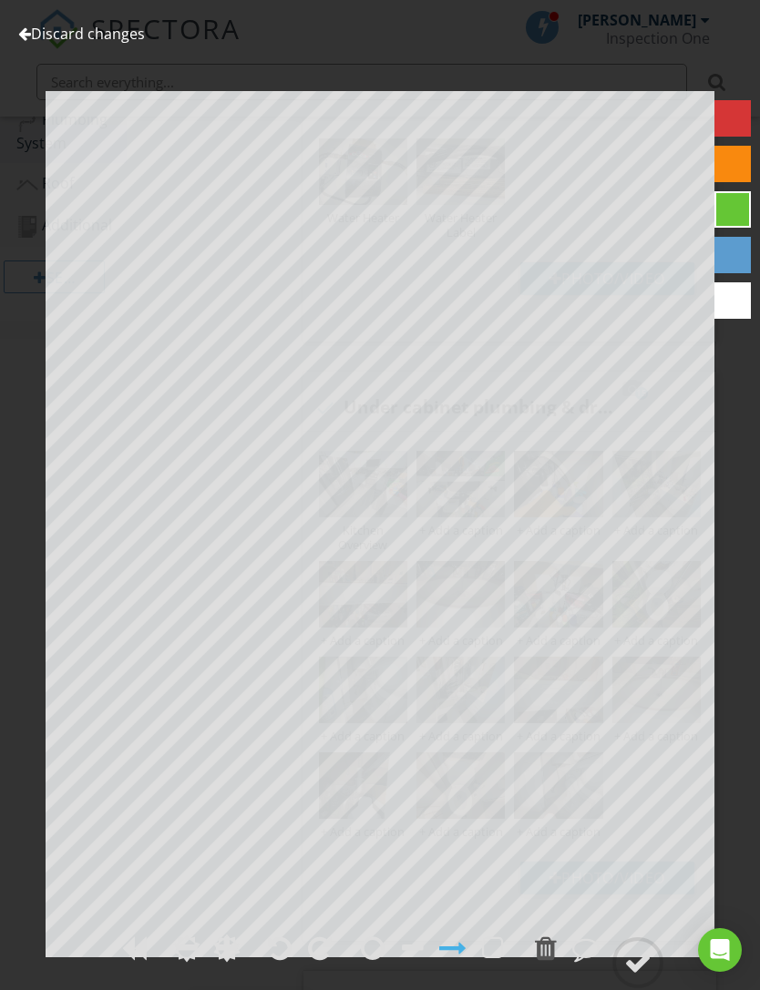
click at [30, 29] on link "Discard changes" at bounding box center [81, 34] width 127 height 20
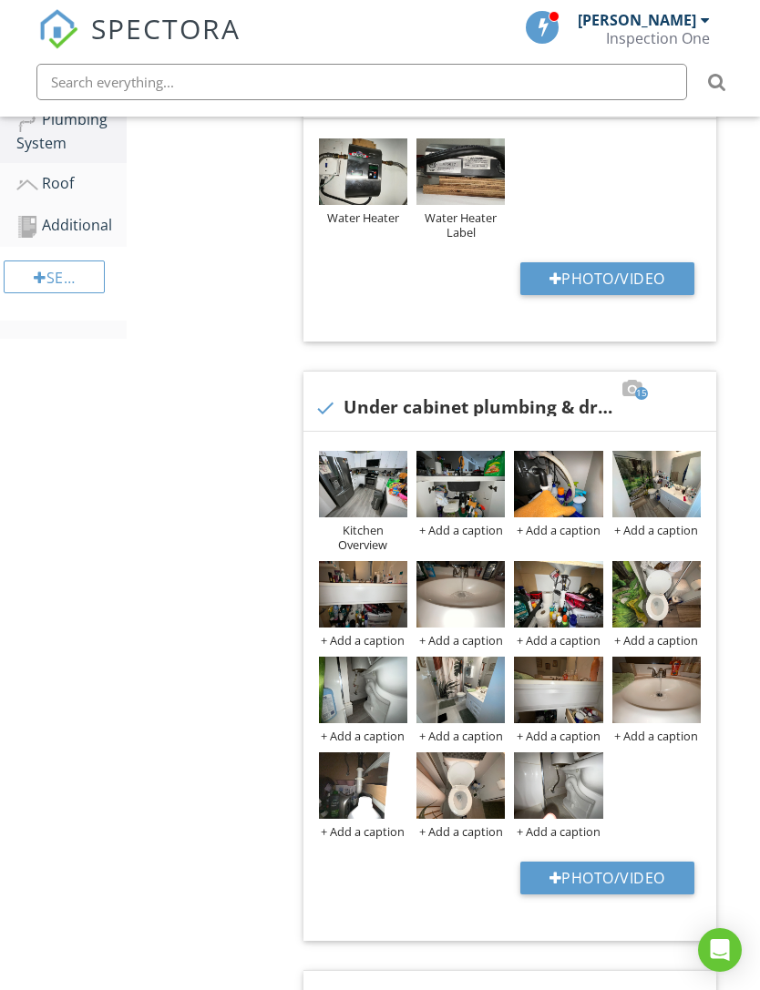
click at [675, 528] on div "+ Add a caption" at bounding box center [656, 530] width 88 height 15
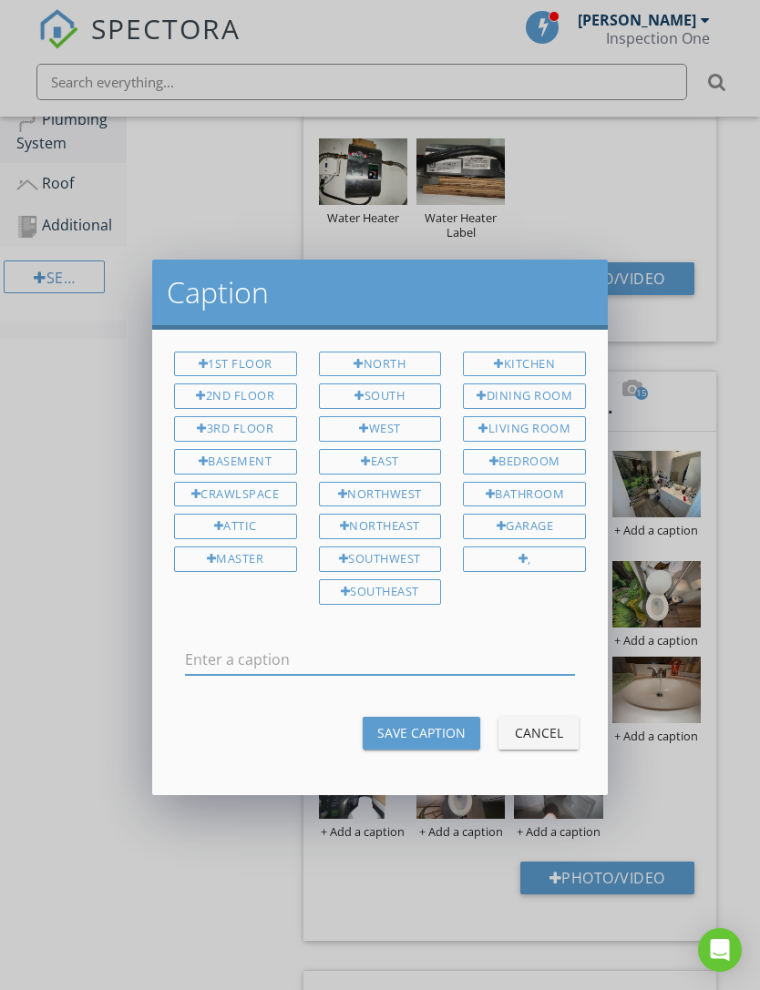
click at [565, 488] on div "Bathroom" at bounding box center [524, 495] width 123 height 26
click at [447, 661] on input "Bathroom" at bounding box center [380, 660] width 390 height 30
type input "Bathroom # 1 Overview"
click at [454, 729] on div "Save Caption" at bounding box center [421, 732] width 88 height 19
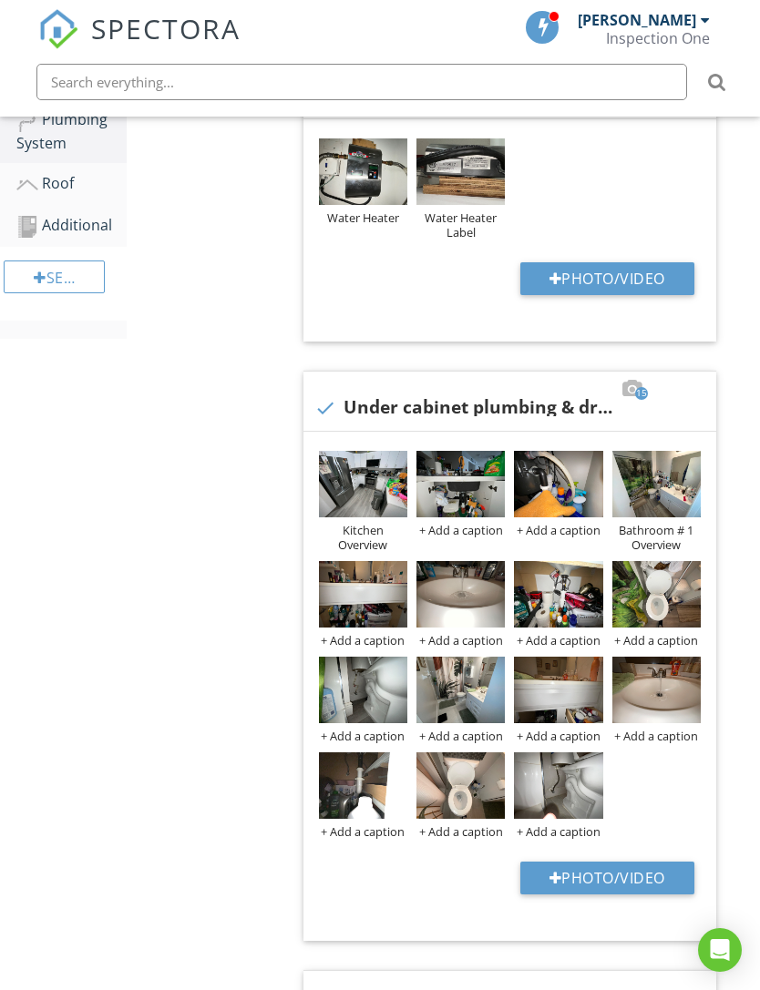
click at [476, 738] on div "+ Add a caption" at bounding box center [460, 736] width 88 height 15
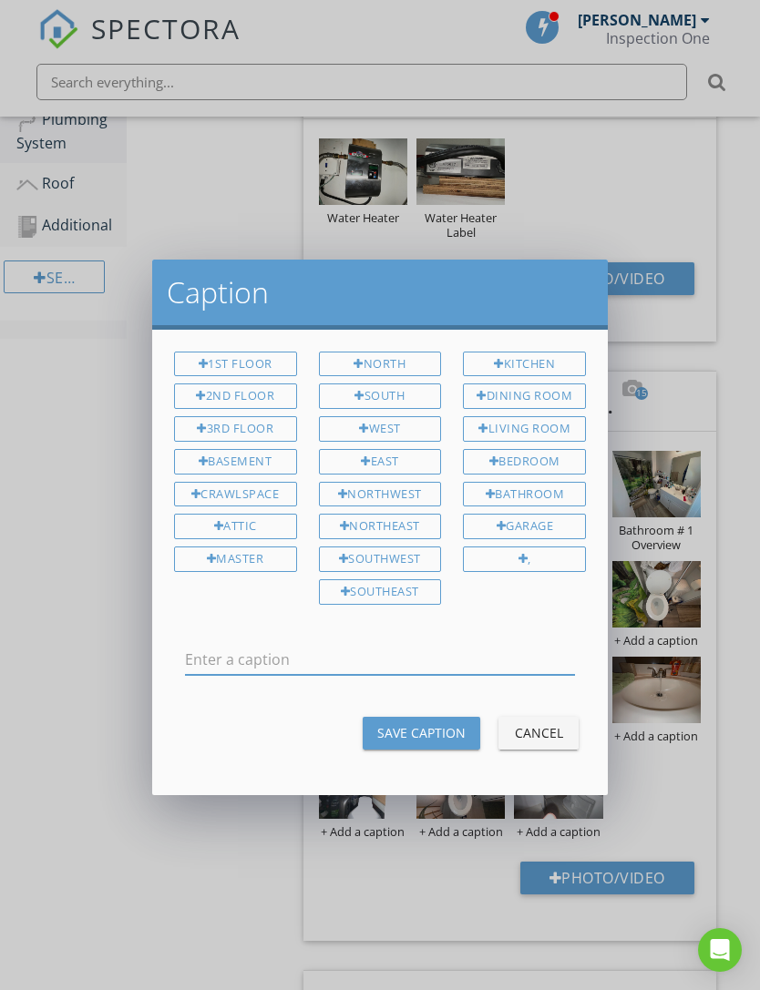
click at [569, 490] on div "Bathroom" at bounding box center [524, 495] width 123 height 26
click at [458, 654] on input "Bathroom" at bounding box center [380, 660] width 390 height 30
type input "Bathroom # 2 Overview"
click at [462, 726] on div "Save Caption" at bounding box center [421, 732] width 88 height 19
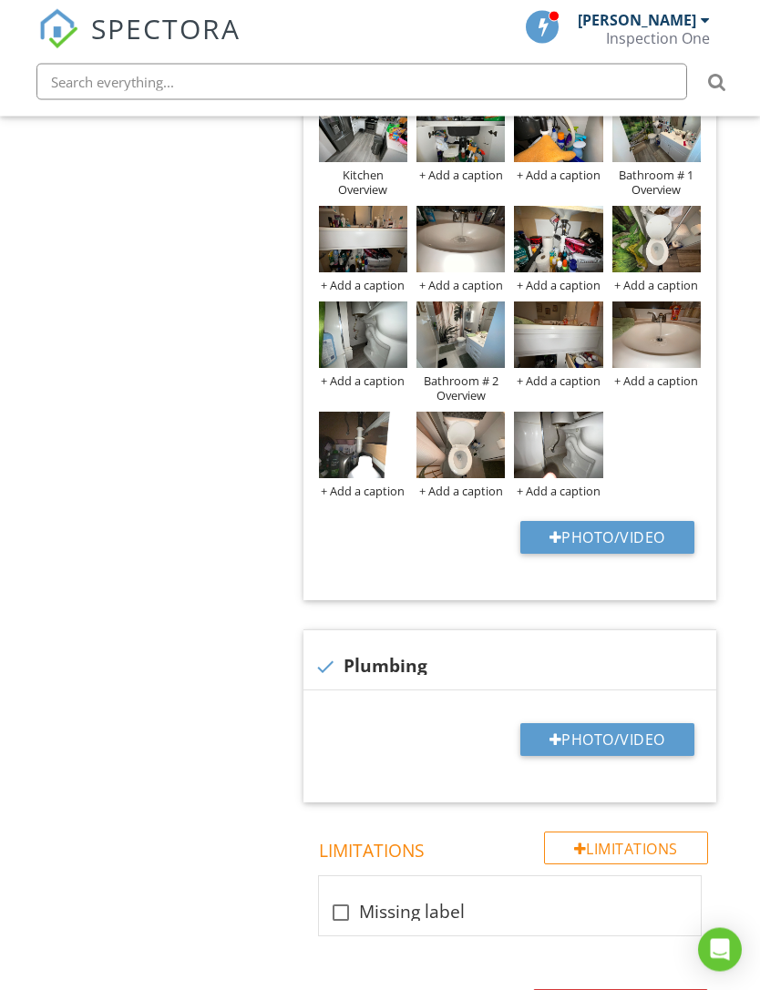
scroll to position [897, 0]
click at [643, 733] on button "Photo/Video" at bounding box center [607, 739] width 174 height 33
type input "C:\fakepath\IMG_7054.jpeg"
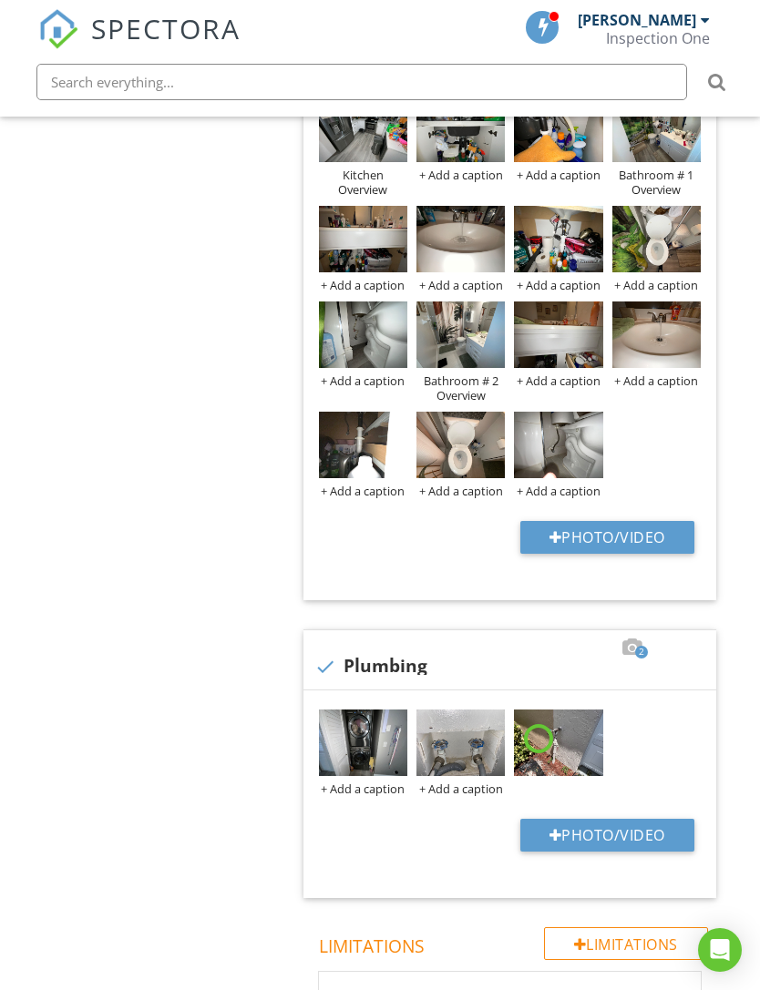
click at [381, 785] on div "+ Add a caption" at bounding box center [363, 789] width 88 height 15
click at [372, 788] on div "+ Add a caption" at bounding box center [363, 789] width 88 height 15
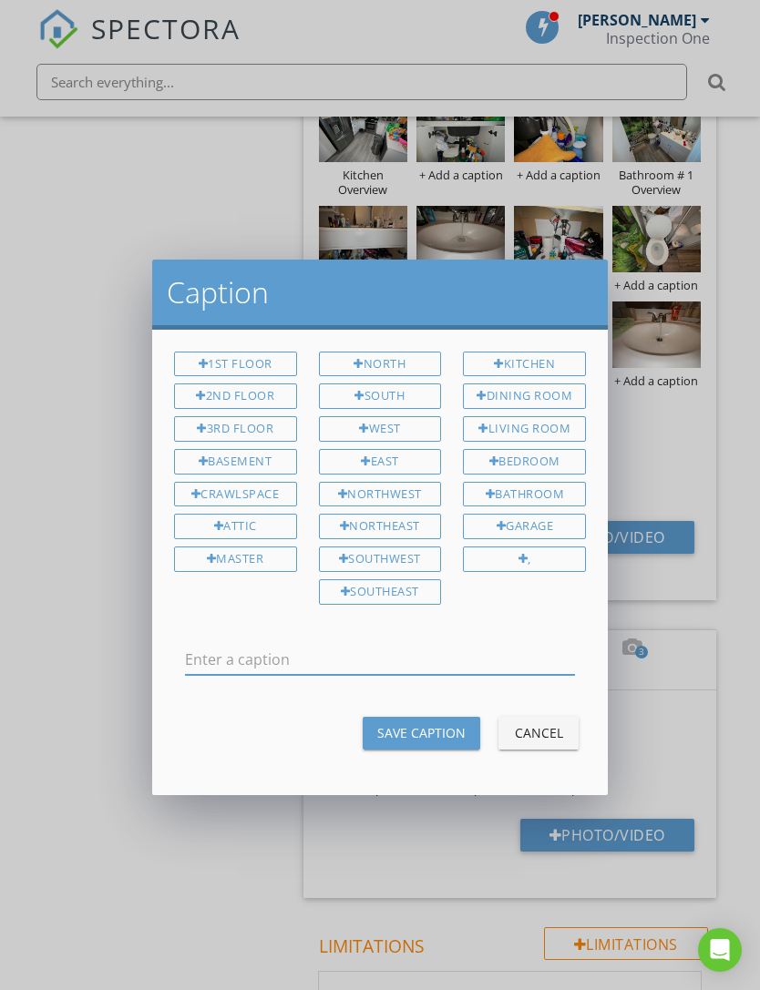
click at [352, 645] on input "text" at bounding box center [380, 660] width 390 height 30
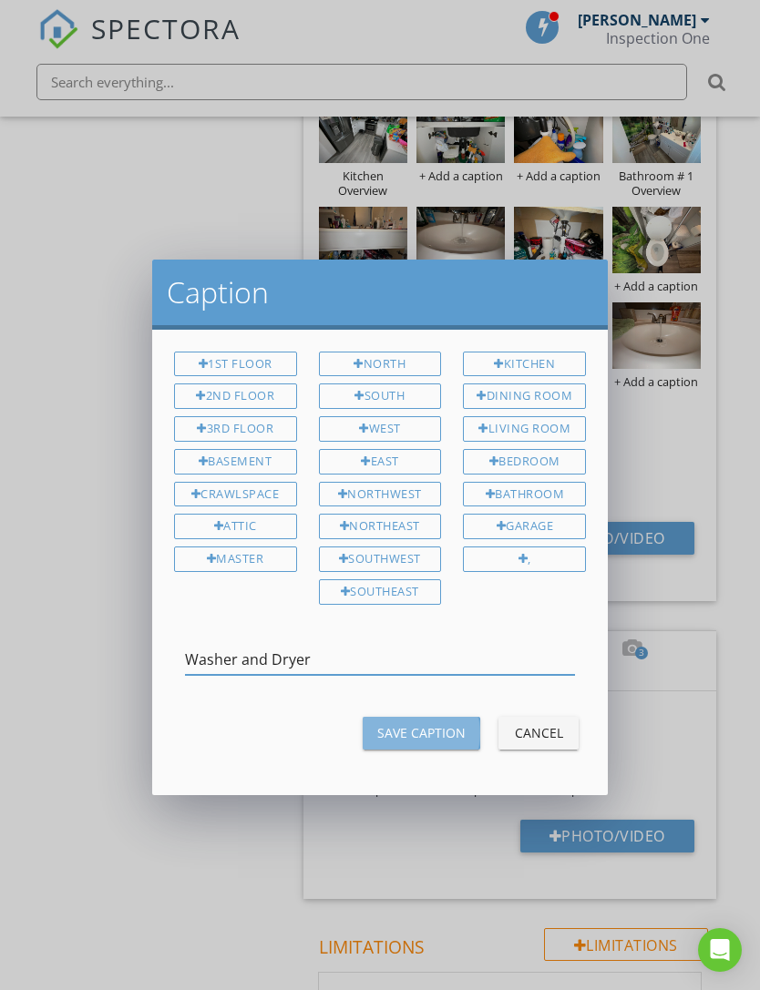
type input "Washer and Dryer"
click at [440, 729] on div "Save Caption" at bounding box center [421, 732] width 88 height 19
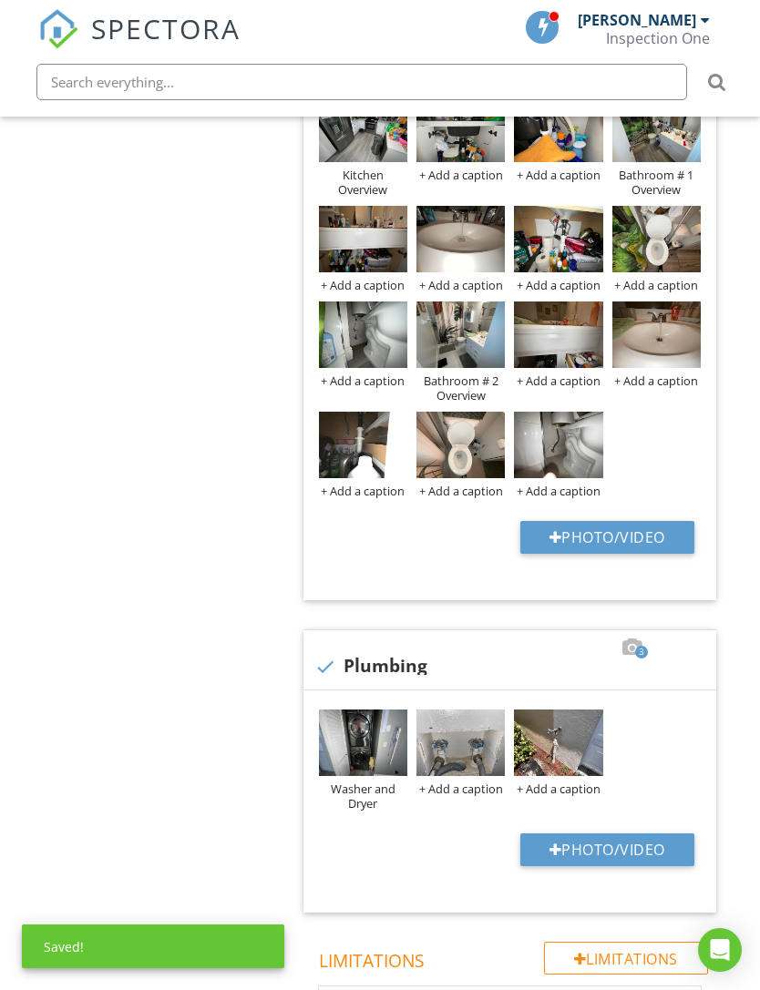
click at [475, 790] on div "+ Add a caption" at bounding box center [460, 789] width 88 height 15
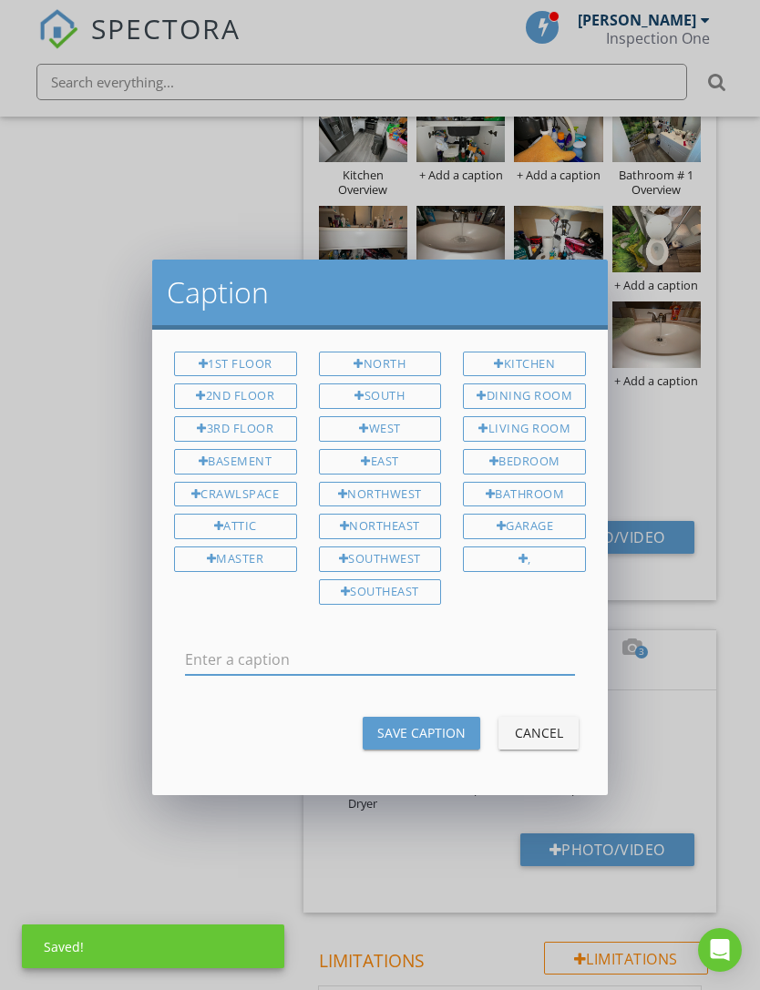
click at [456, 646] on input "text" at bounding box center [380, 660] width 390 height 30
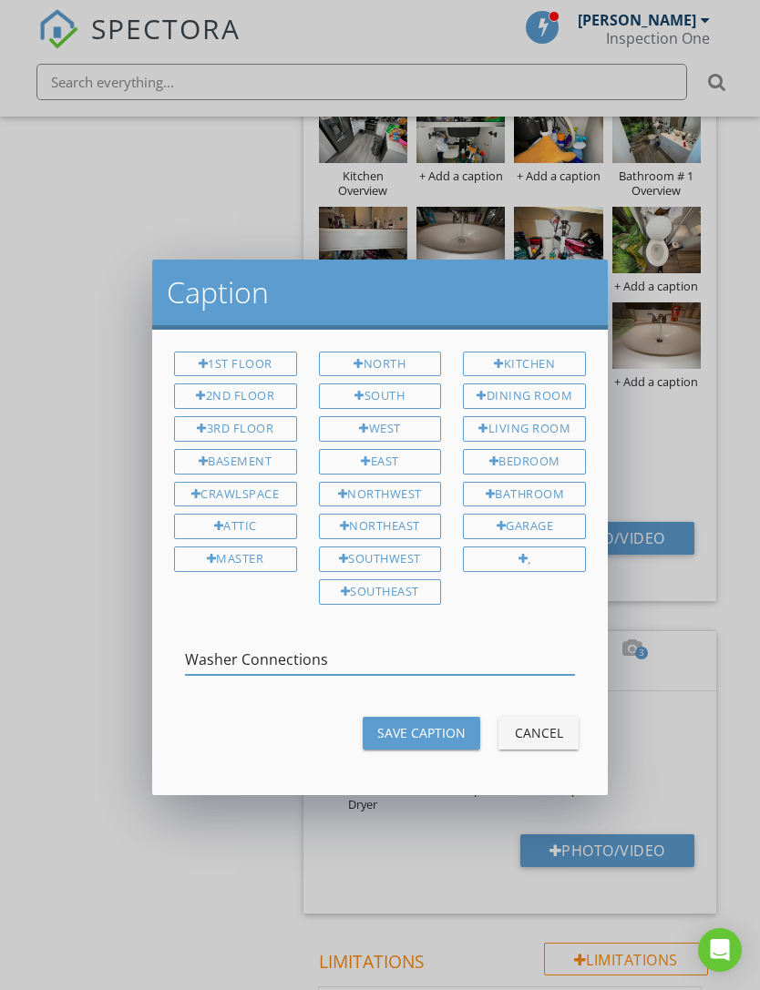
type input "Washer Connections"
click at [463, 717] on button "Save Caption" at bounding box center [422, 733] width 118 height 33
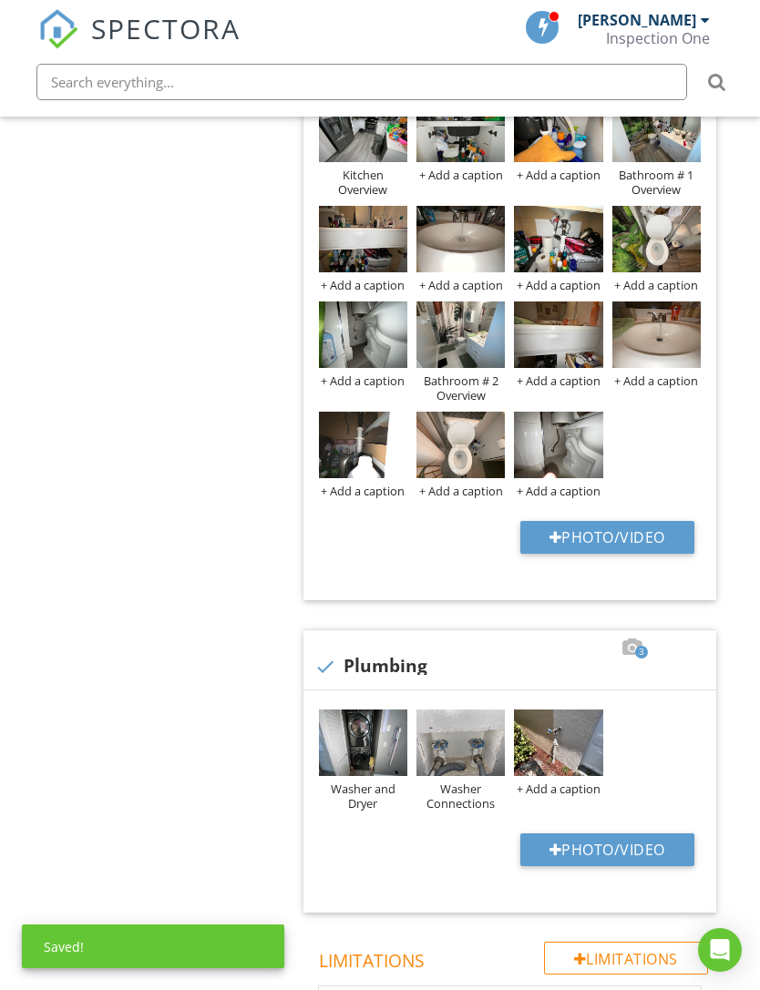
click at [577, 783] on div "+ Add a caption" at bounding box center [558, 789] width 88 height 15
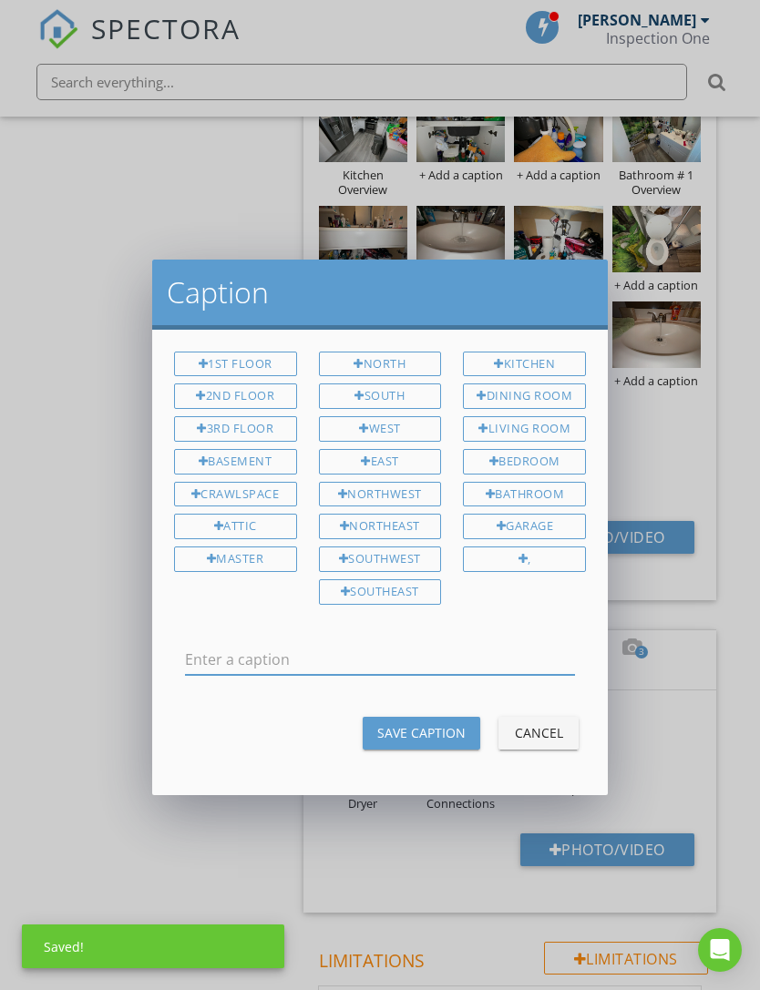
click at [517, 656] on input "text" at bounding box center [380, 660] width 390 height 30
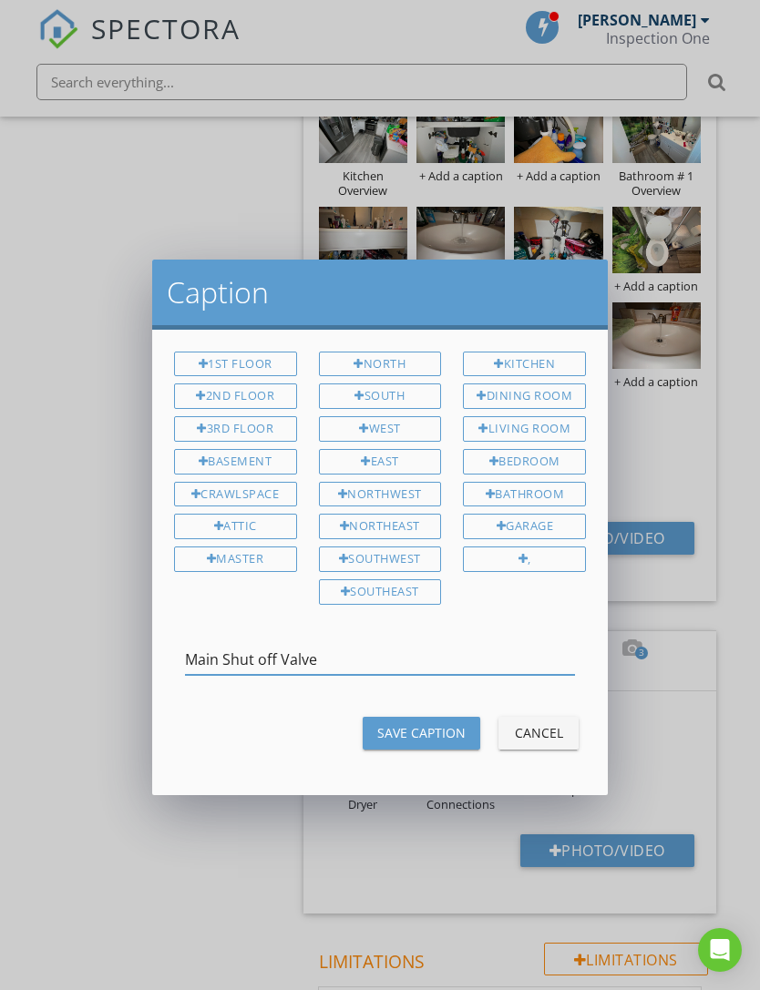
type input "Main Shut off Valve"
click at [449, 723] on div "Save Caption" at bounding box center [421, 732] width 88 height 19
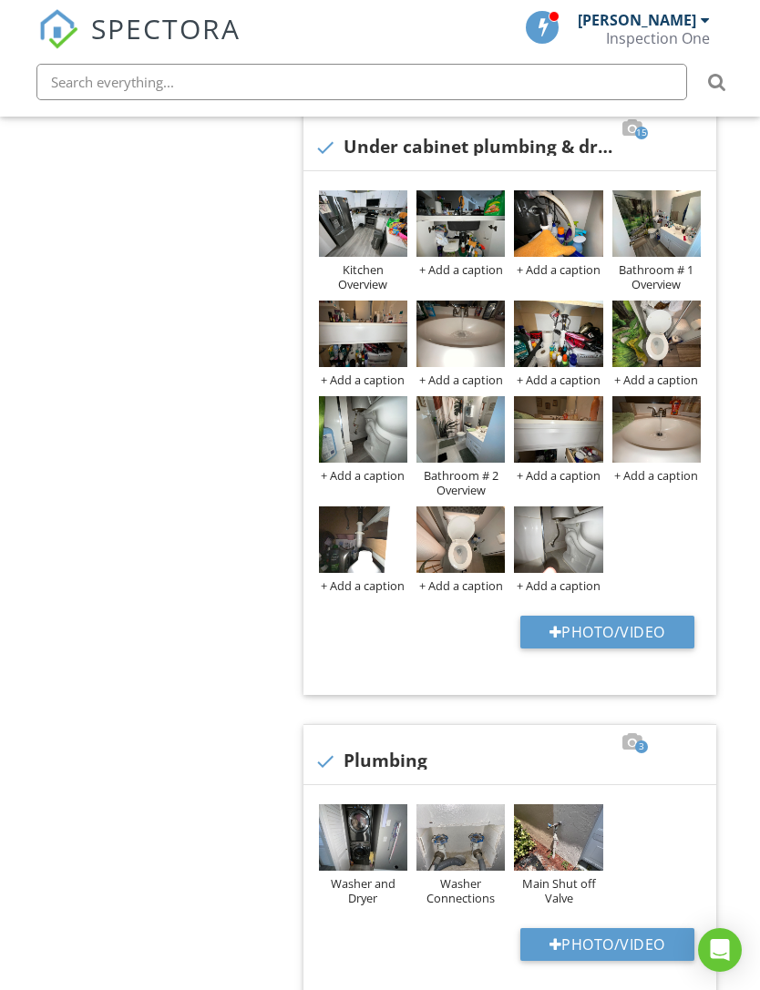
scroll to position [804, 0]
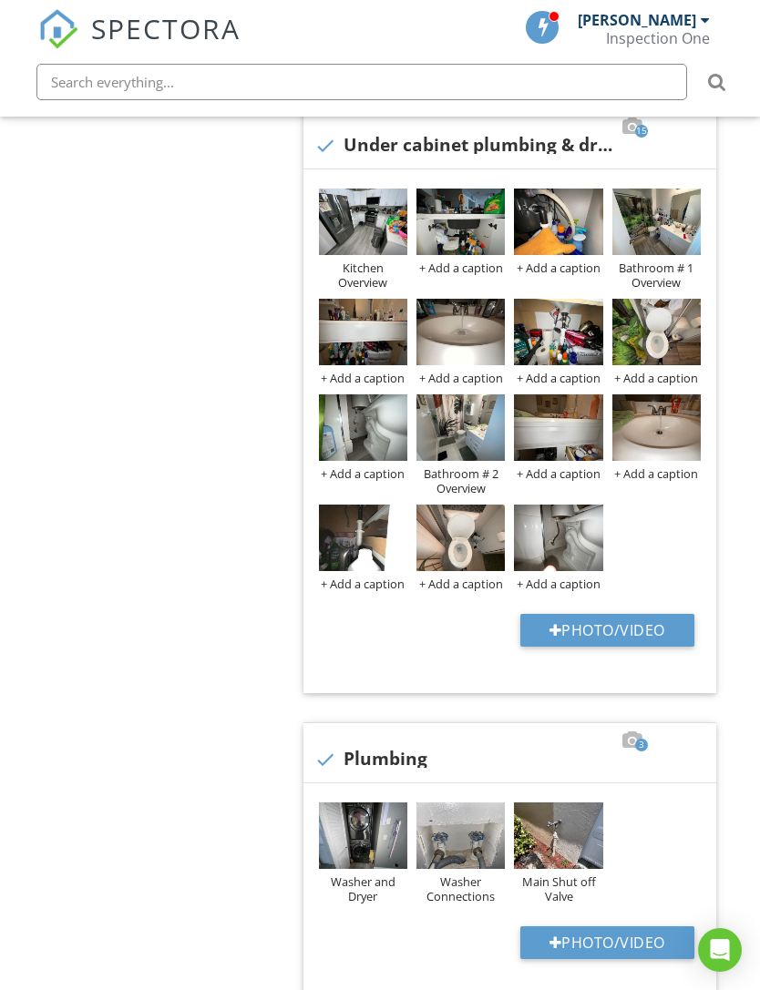
click at [456, 232] on img at bounding box center [460, 222] width 88 height 67
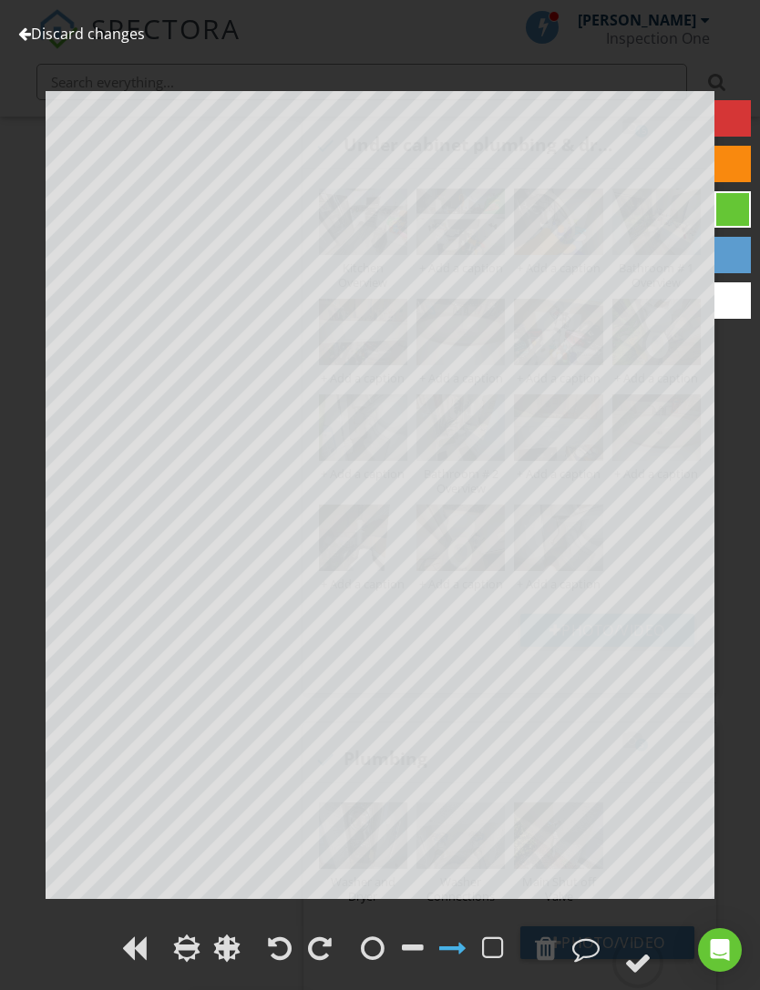
click at [30, 27] on link "Discard changes" at bounding box center [81, 34] width 127 height 20
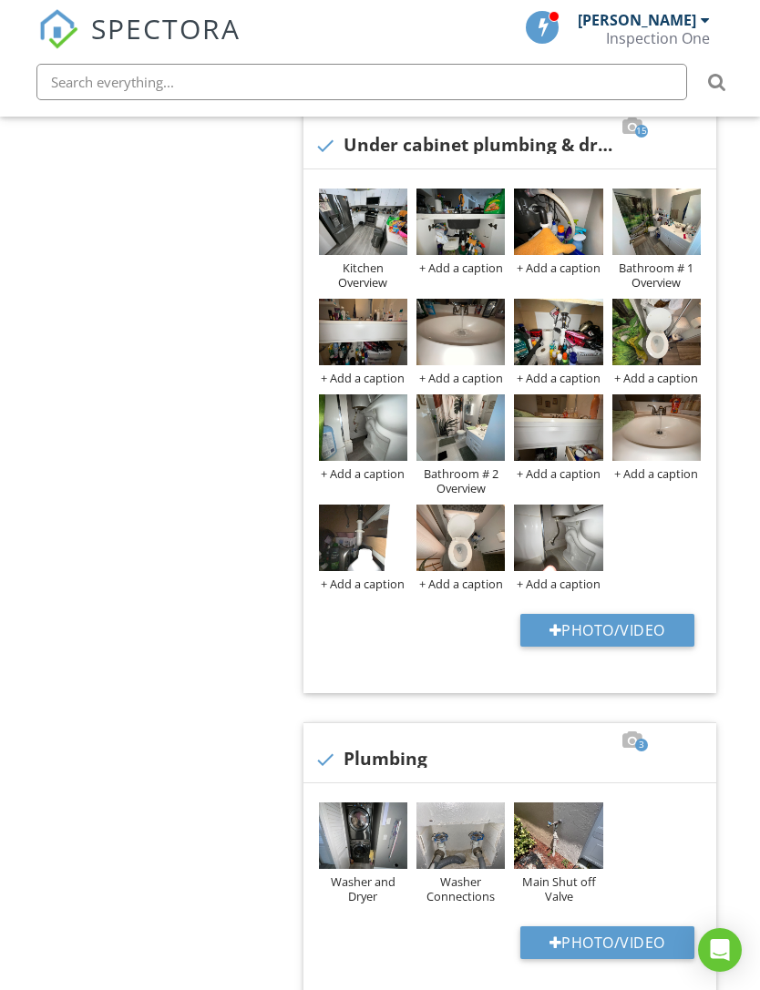
click at [456, 230] on img at bounding box center [460, 222] width 88 height 67
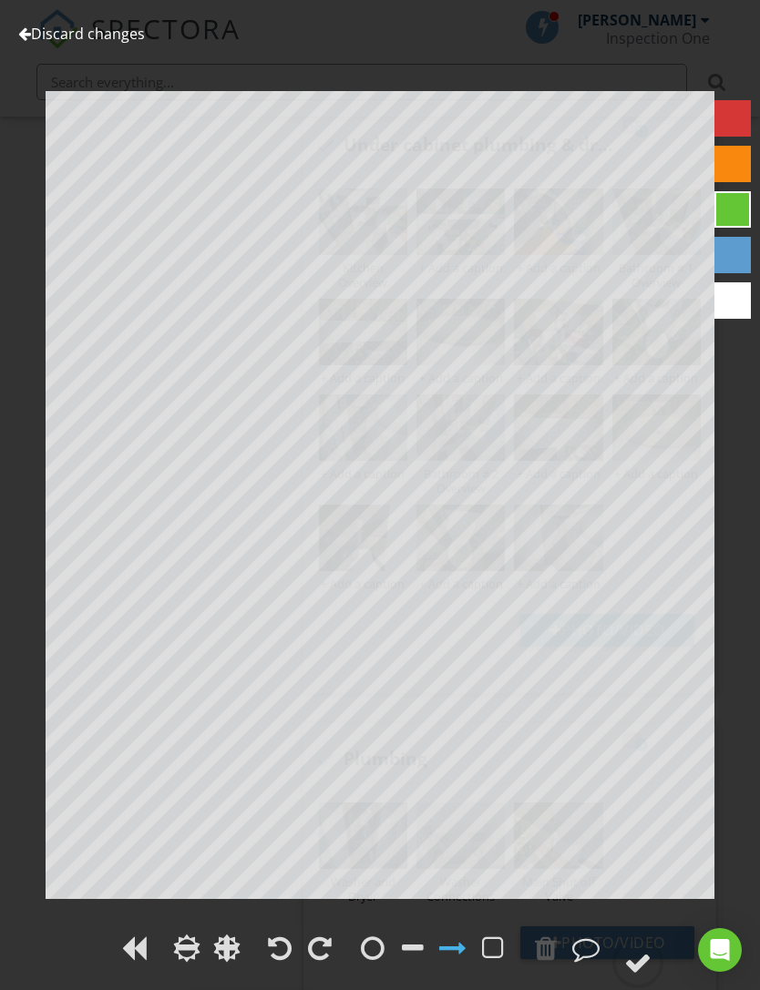
click at [33, 36] on link "Discard changes" at bounding box center [81, 34] width 127 height 20
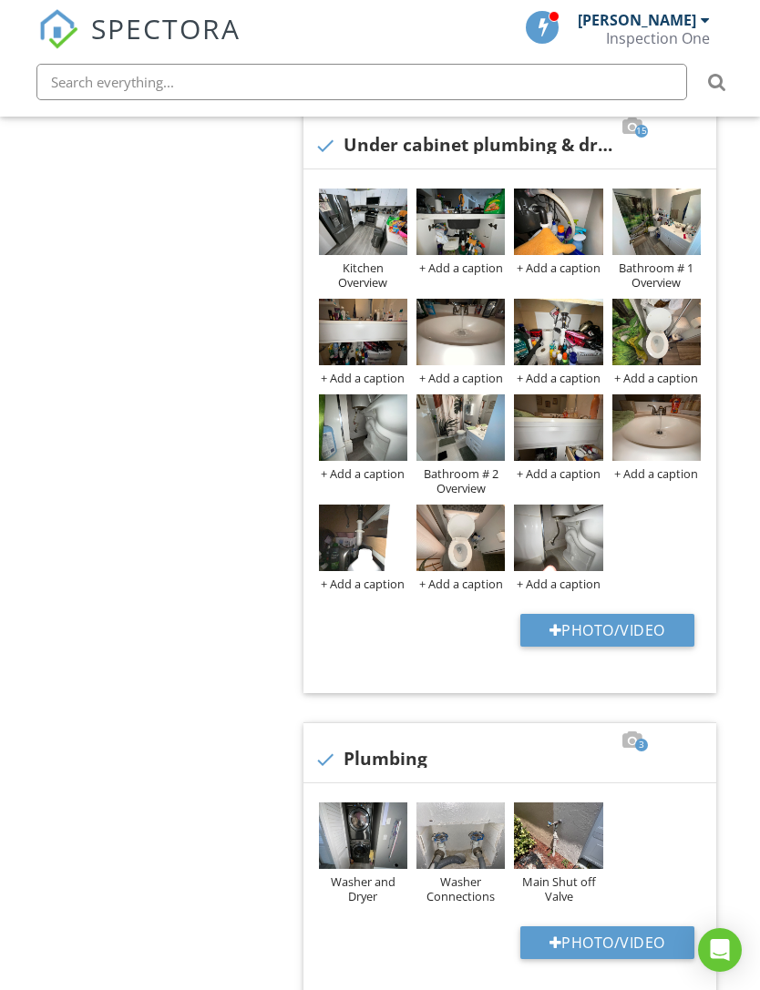
scroll to position [792, 0]
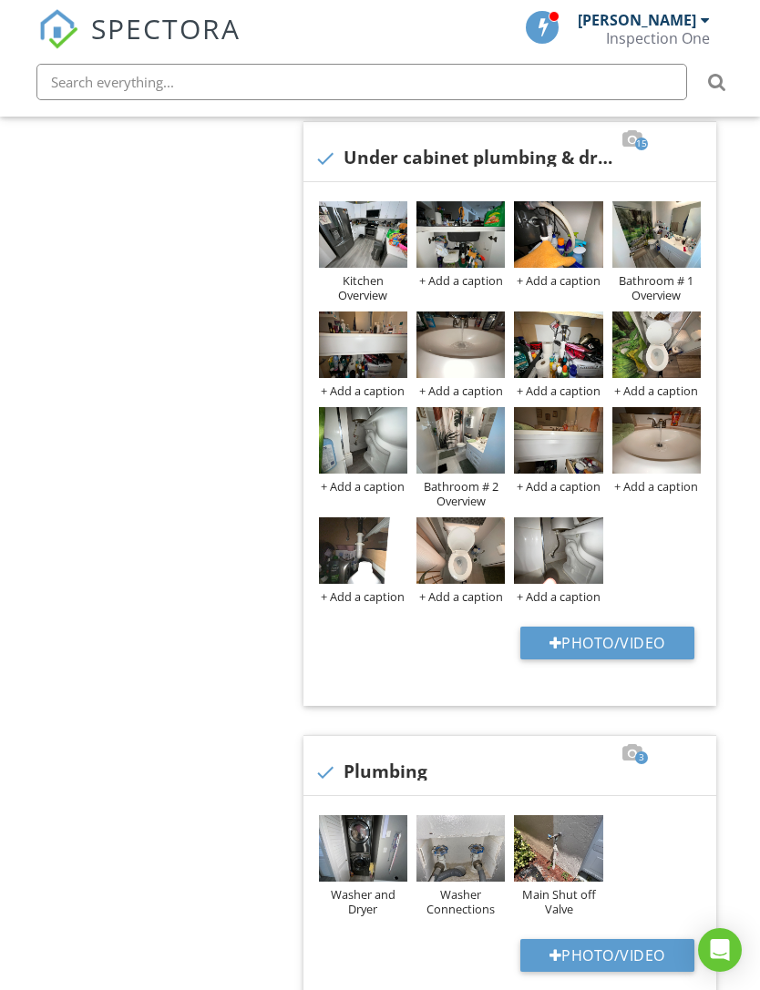
click at [455, 251] on img at bounding box center [460, 234] width 88 height 67
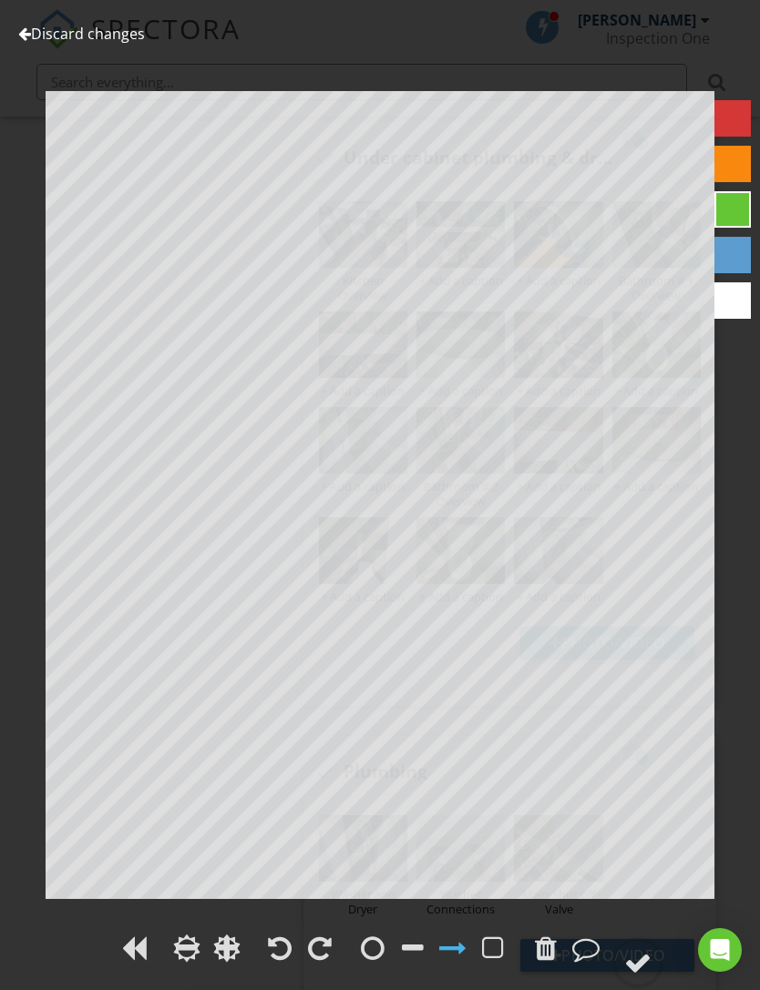
click at [551, 952] on div at bounding box center [546, 948] width 22 height 27
click at [38, 40] on link "Discard changes" at bounding box center [81, 34] width 127 height 20
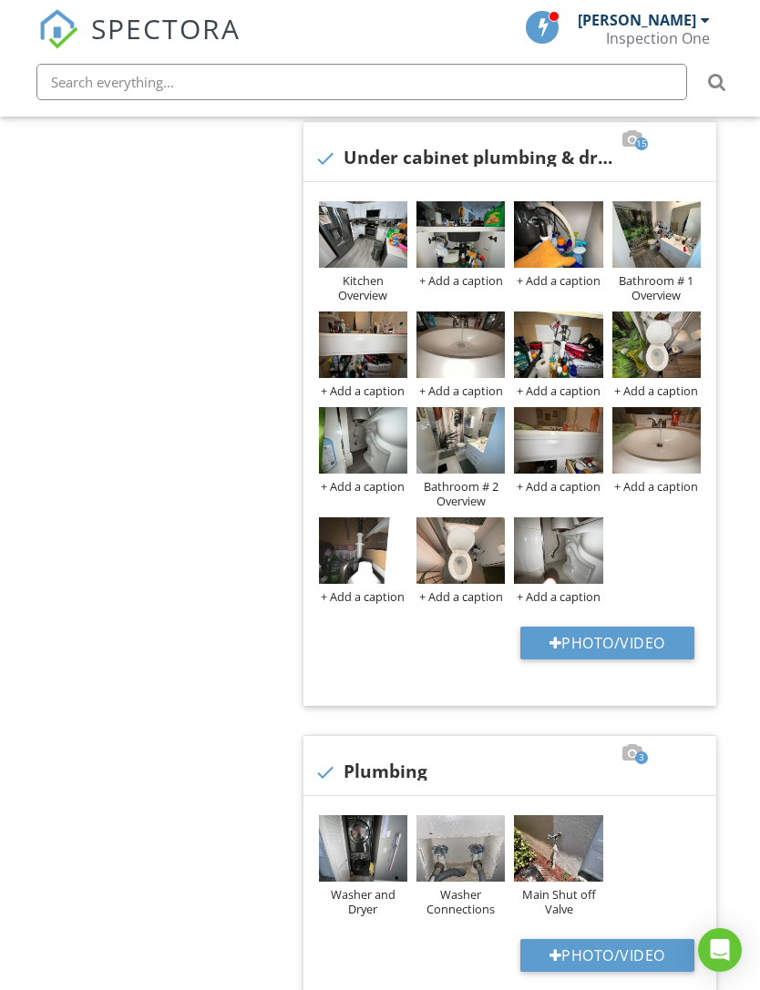
scroll to position [804, 0]
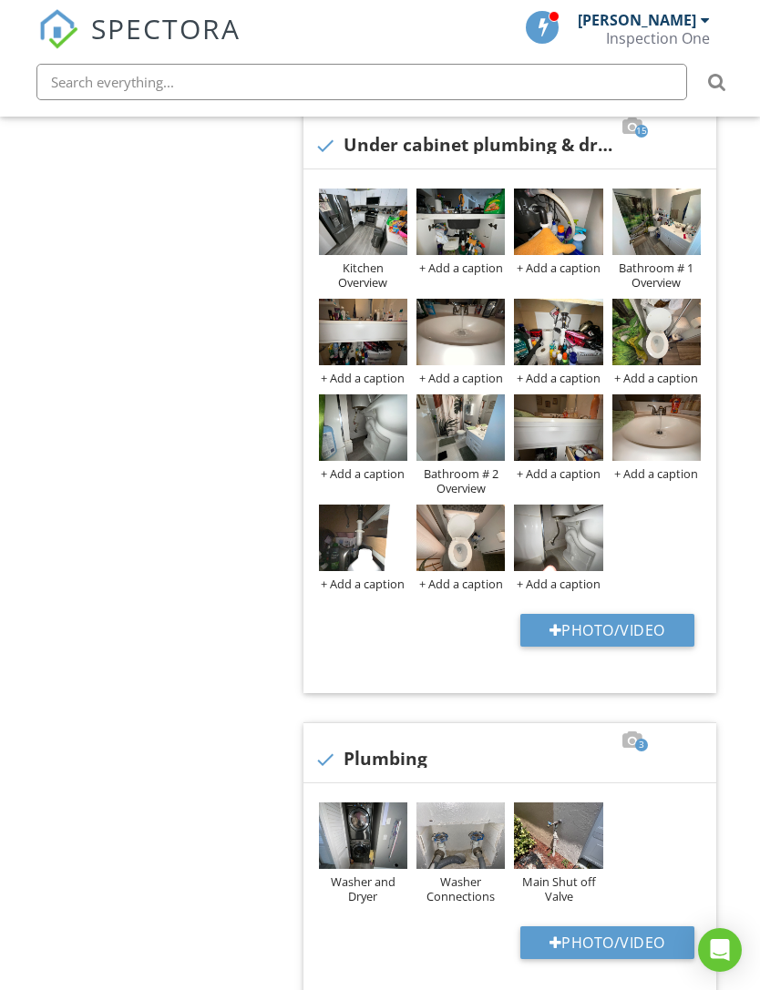
click at [460, 227] on img at bounding box center [460, 222] width 88 height 67
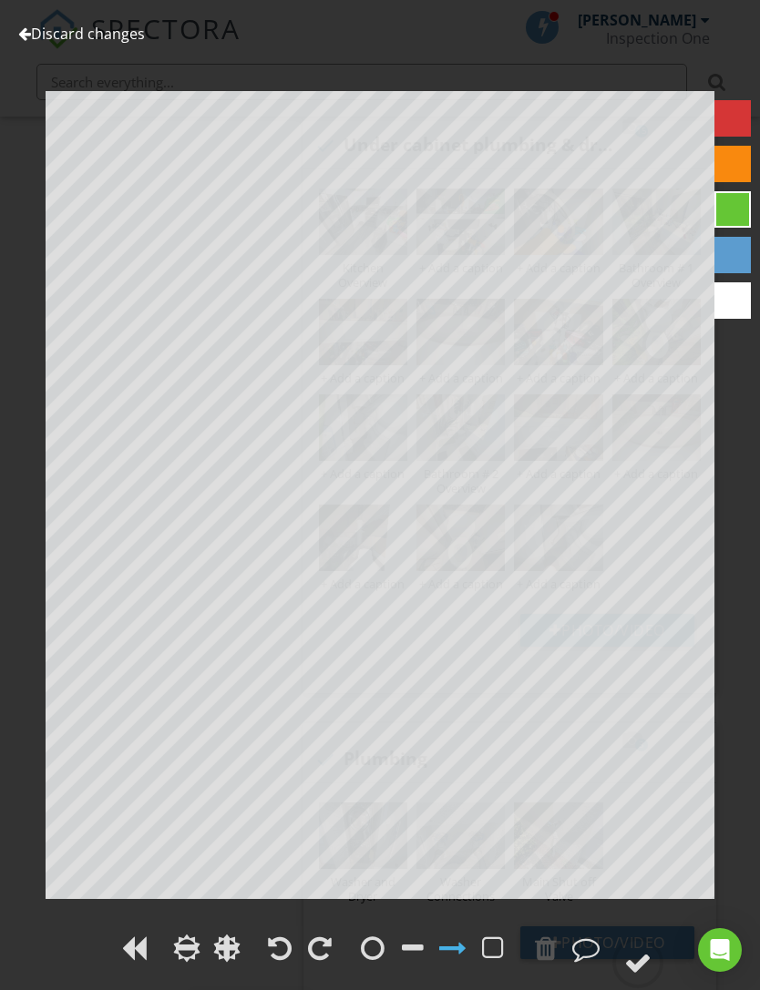
click at [27, 35] on div at bounding box center [24, 33] width 13 height 15
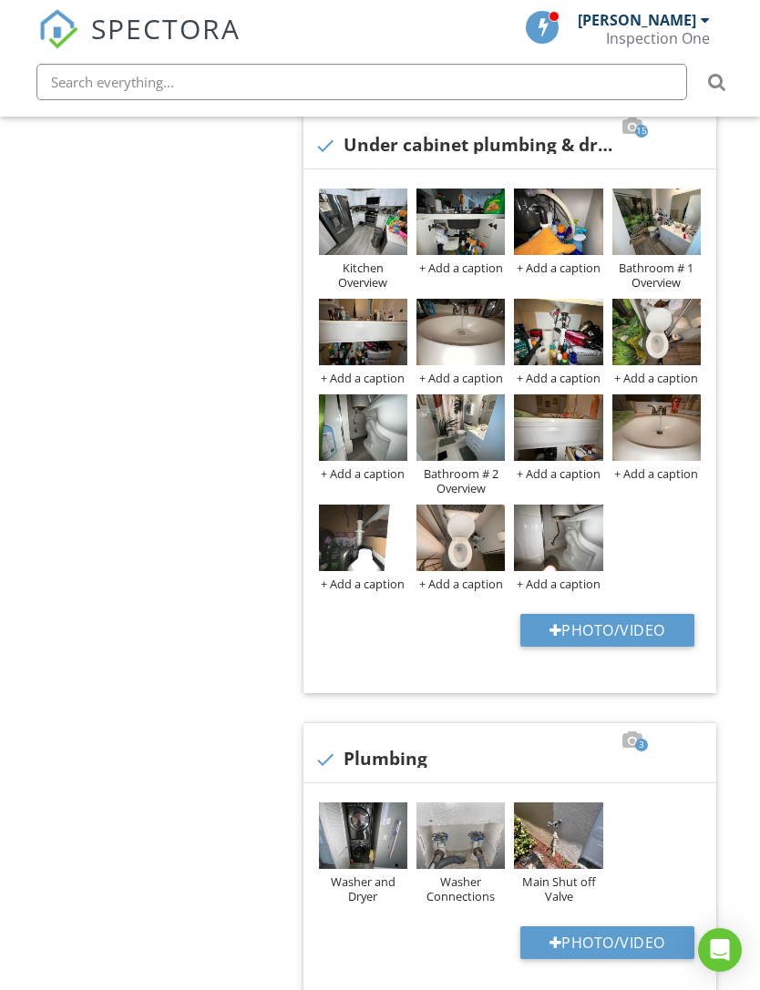
click at [460, 227] on img at bounding box center [460, 222] width 88 height 67
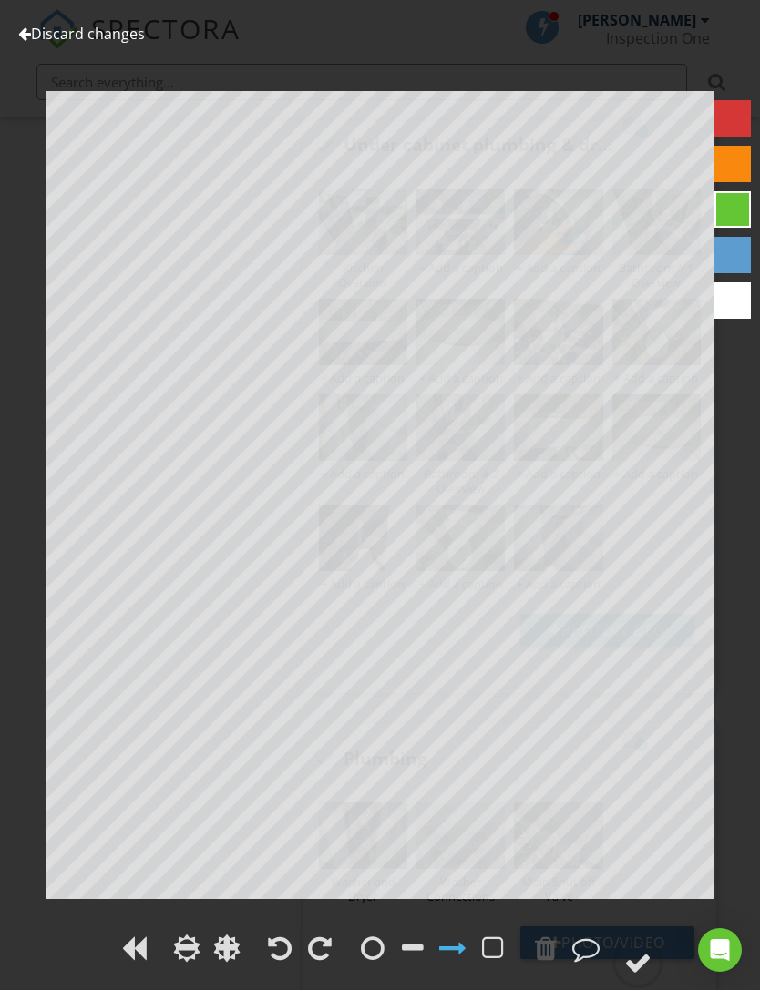
click at [26, 39] on div at bounding box center [24, 33] width 13 height 15
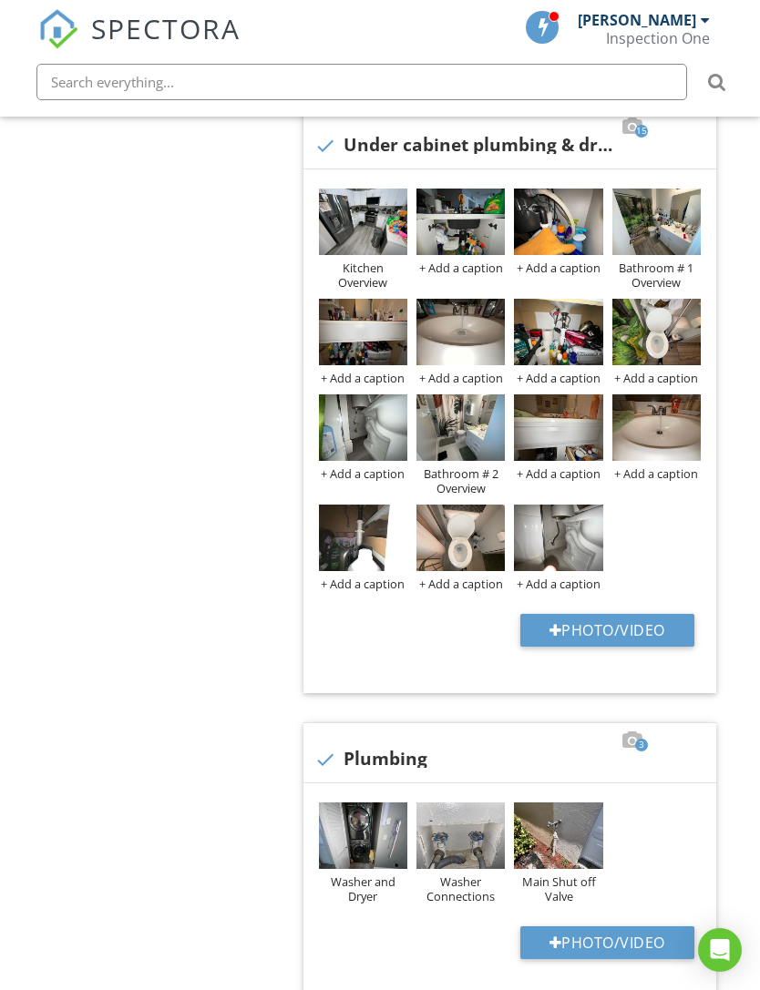
click at [627, 616] on button "Photo/Video" at bounding box center [607, 630] width 174 height 33
type input "C:\fakepath\IMG_7127.jpeg"
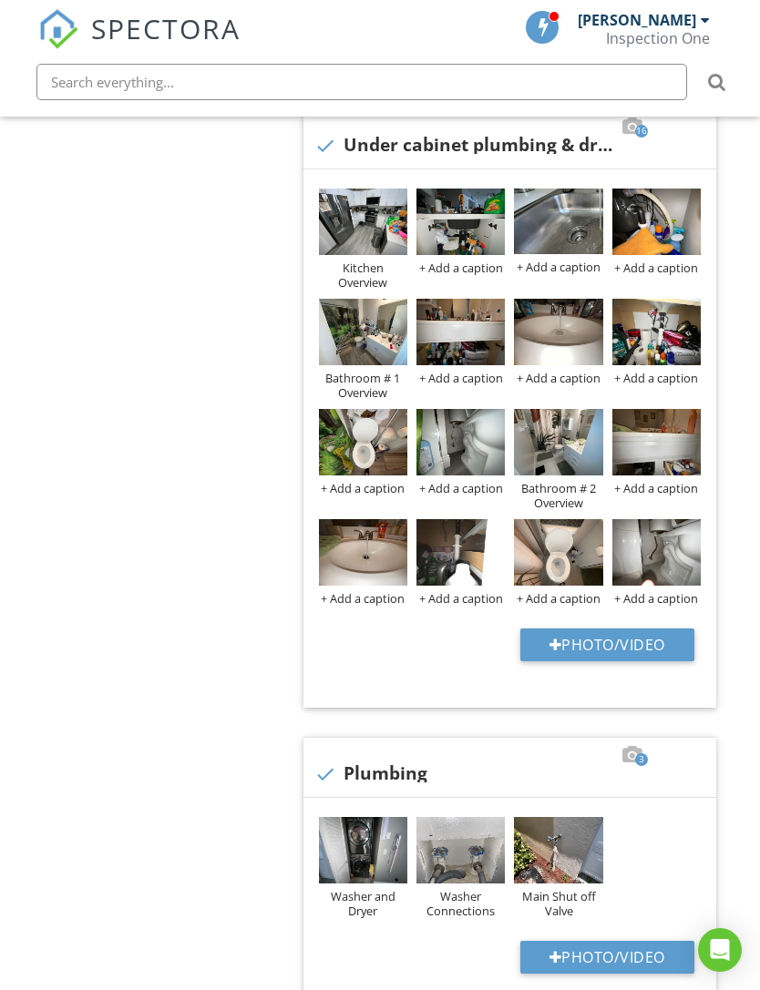
click at [452, 231] on img at bounding box center [460, 222] width 88 height 67
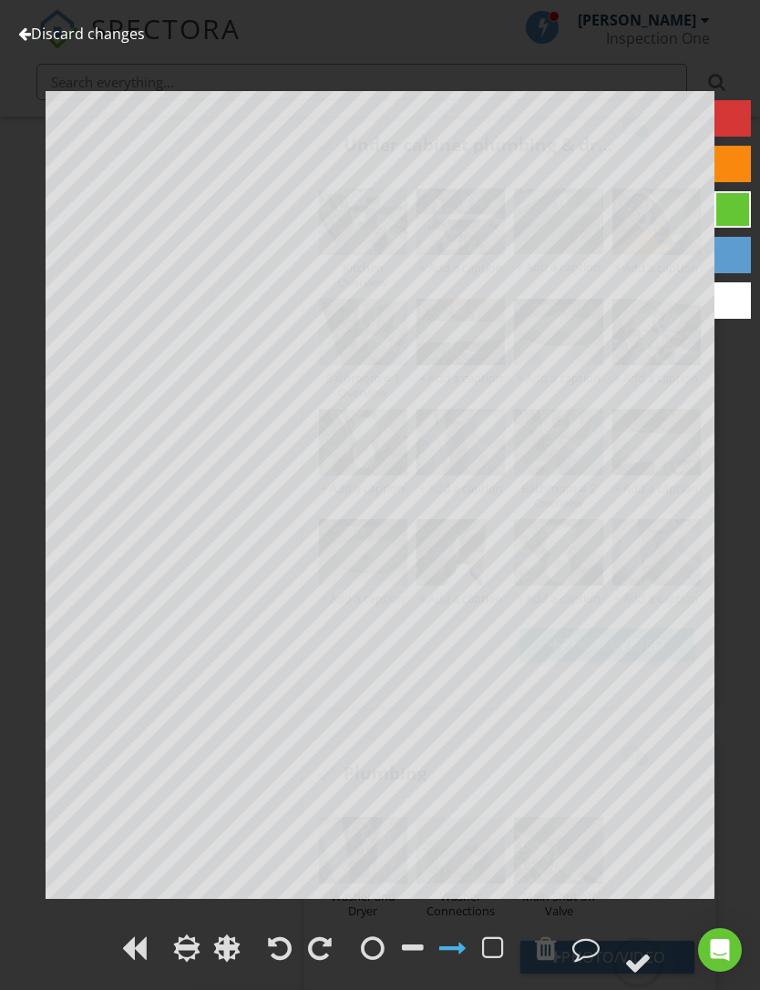
click at [32, 27] on link "Discard changes" at bounding box center [81, 34] width 127 height 20
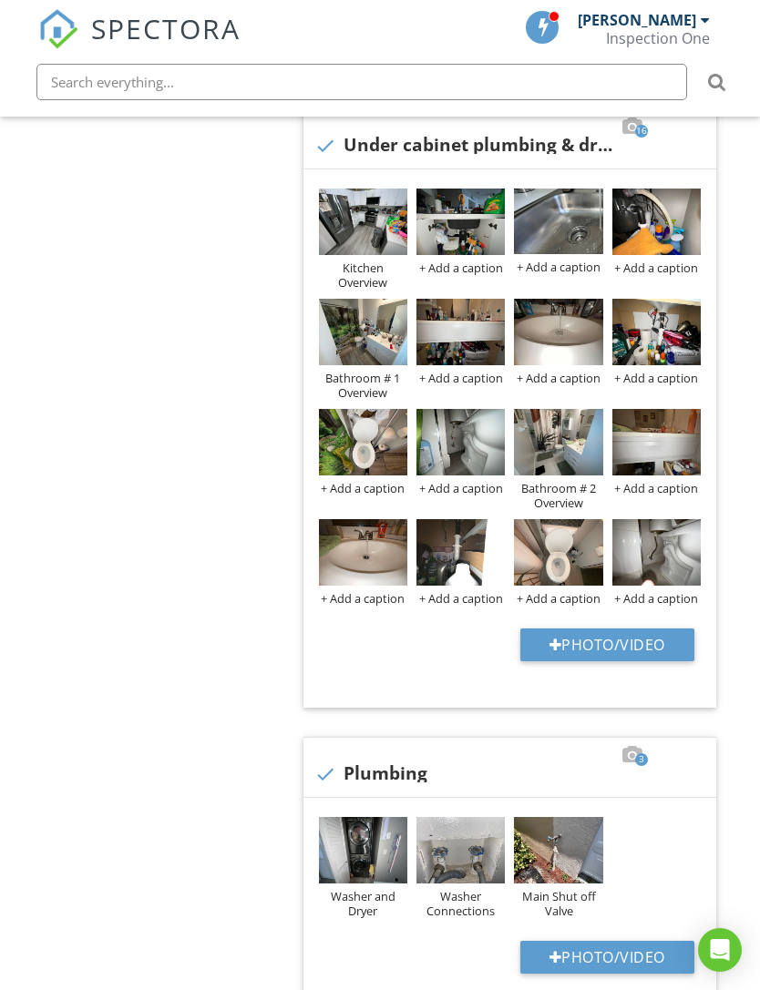
click at [552, 220] on img at bounding box center [558, 222] width 88 height 66
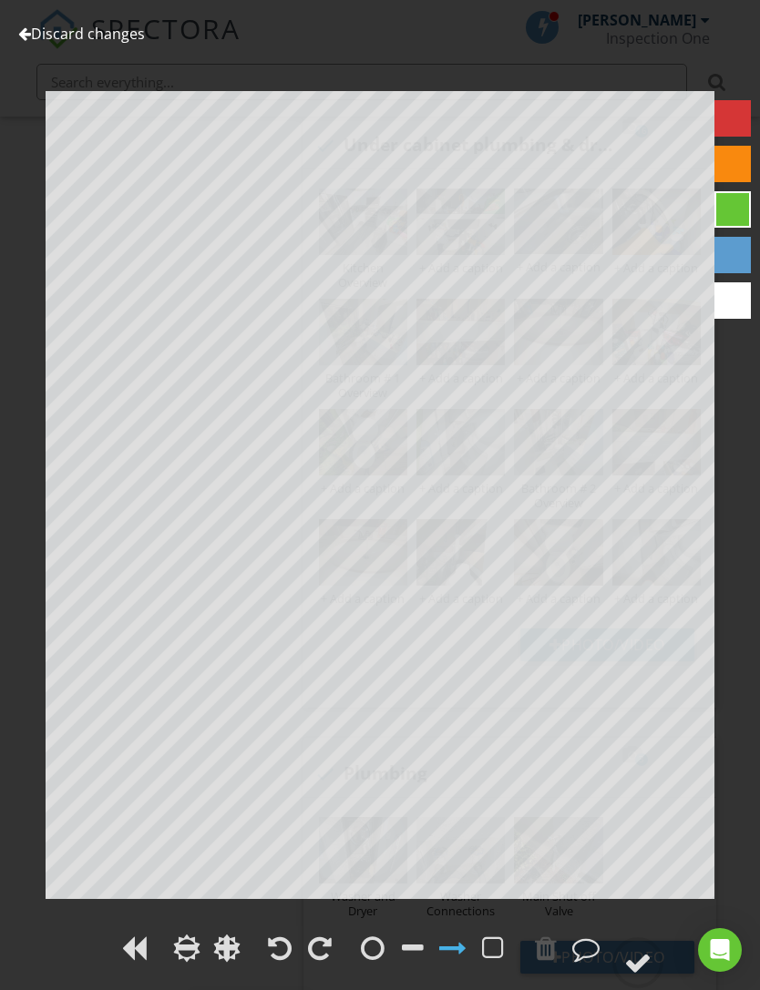
click at [31, 38] on link "Discard changes" at bounding box center [81, 34] width 127 height 20
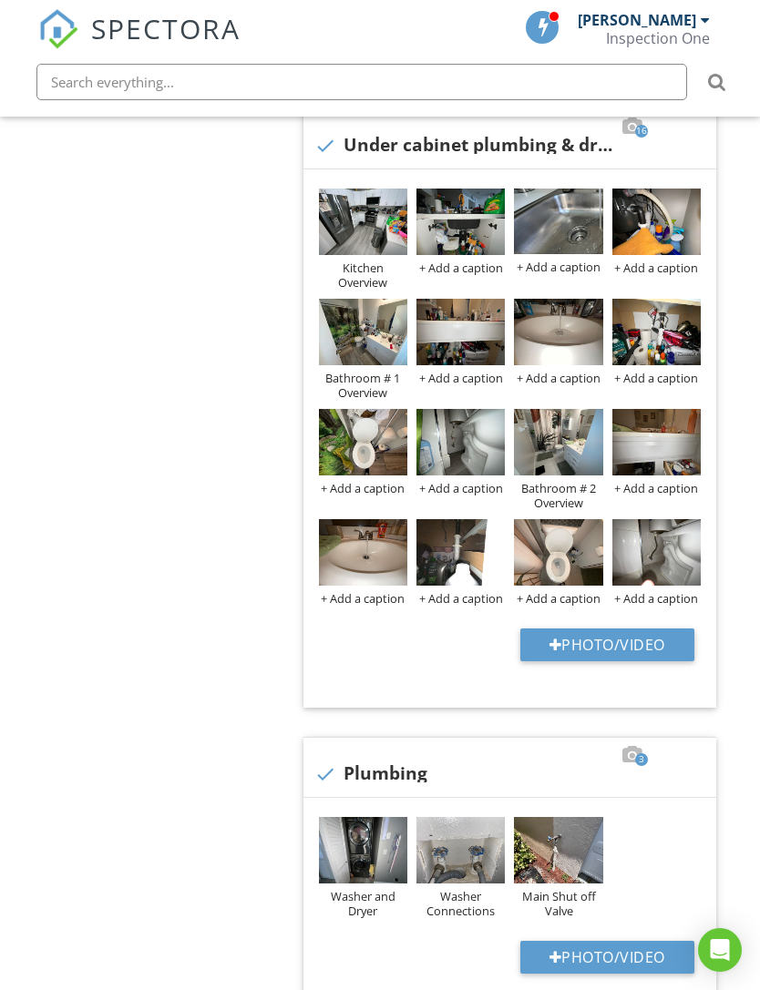
click at [460, 229] on img at bounding box center [460, 222] width 88 height 67
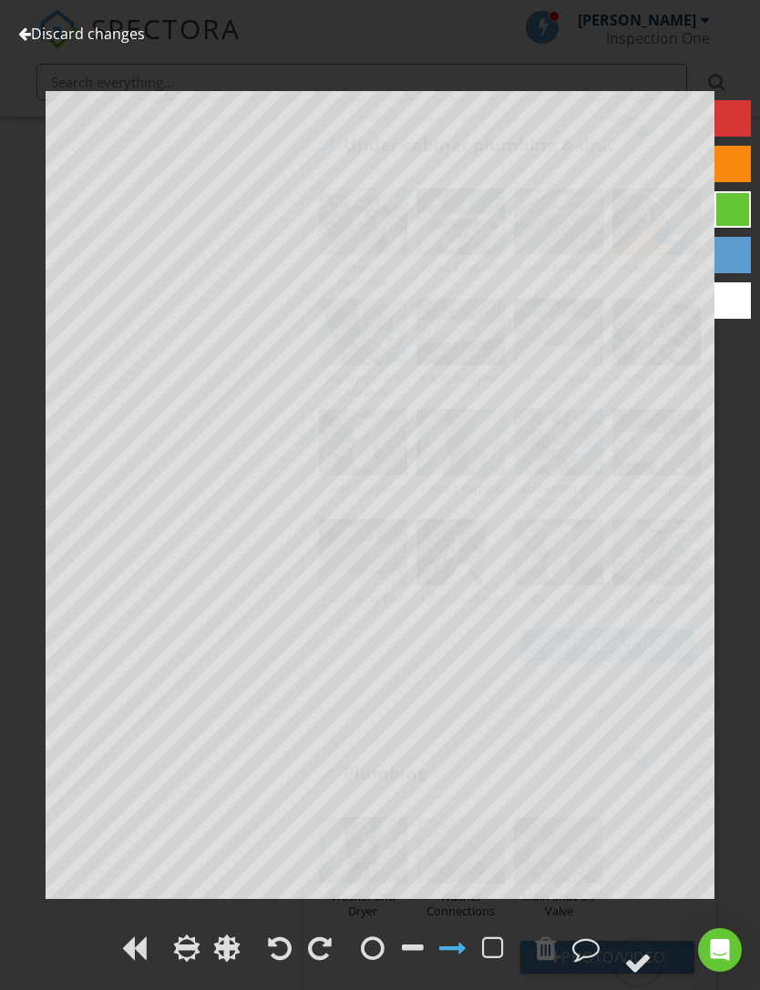
click at [36, 34] on link "Discard changes" at bounding box center [81, 34] width 127 height 20
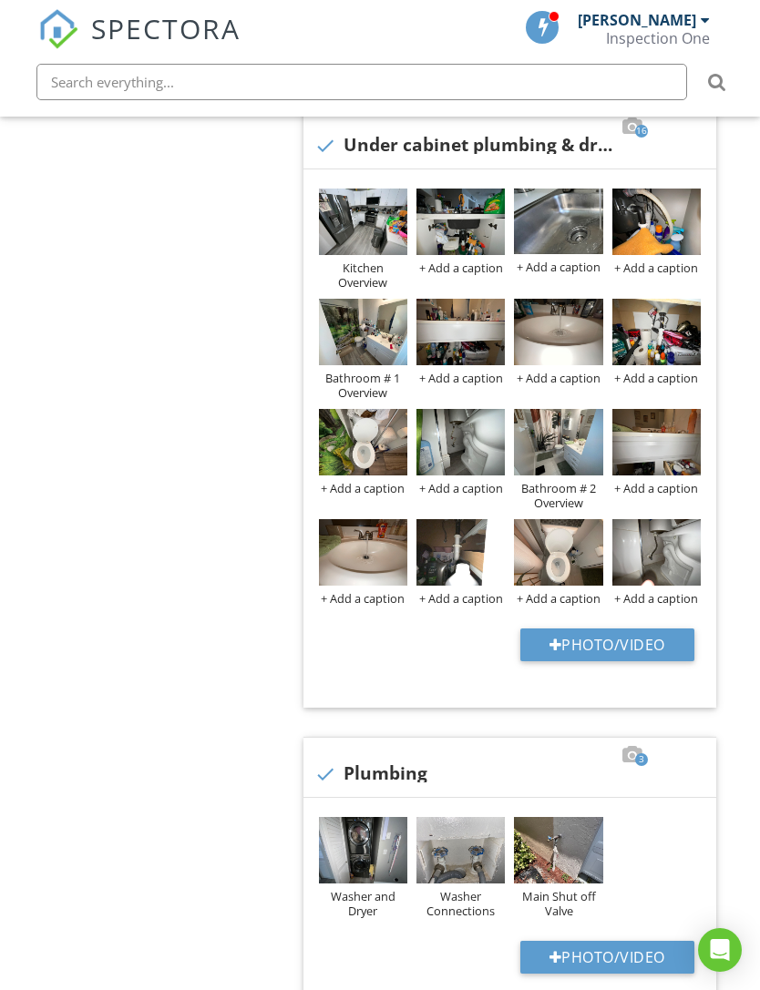
click at [454, 226] on img at bounding box center [460, 222] width 88 height 67
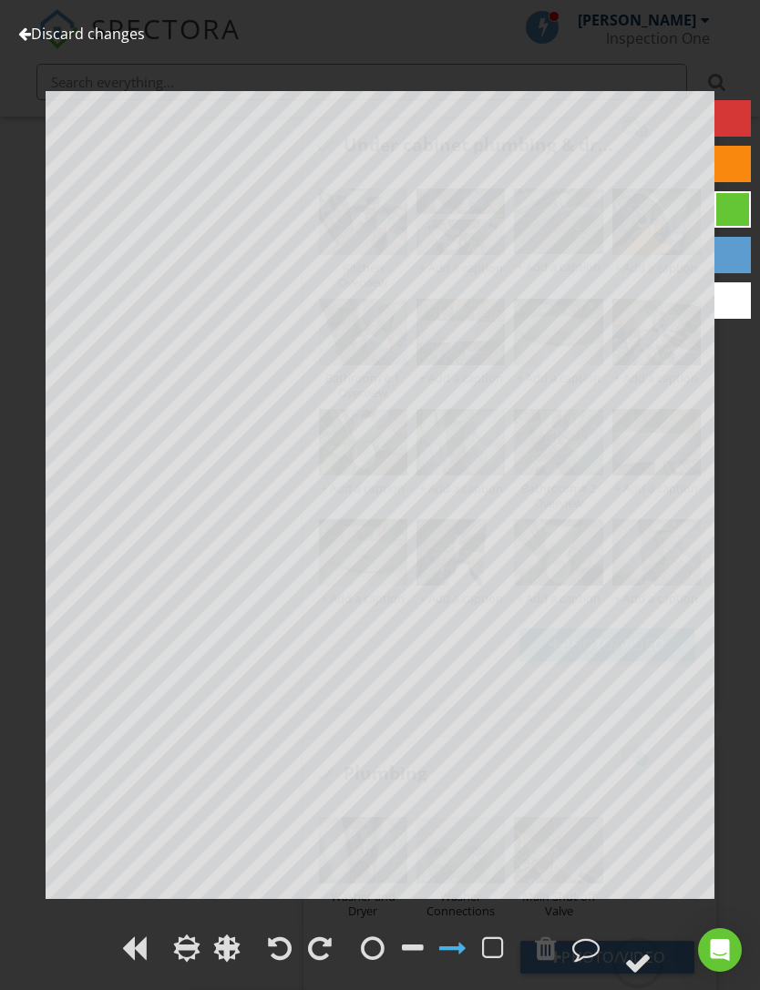
click at [34, 43] on link "Discard changes" at bounding box center [81, 34] width 127 height 20
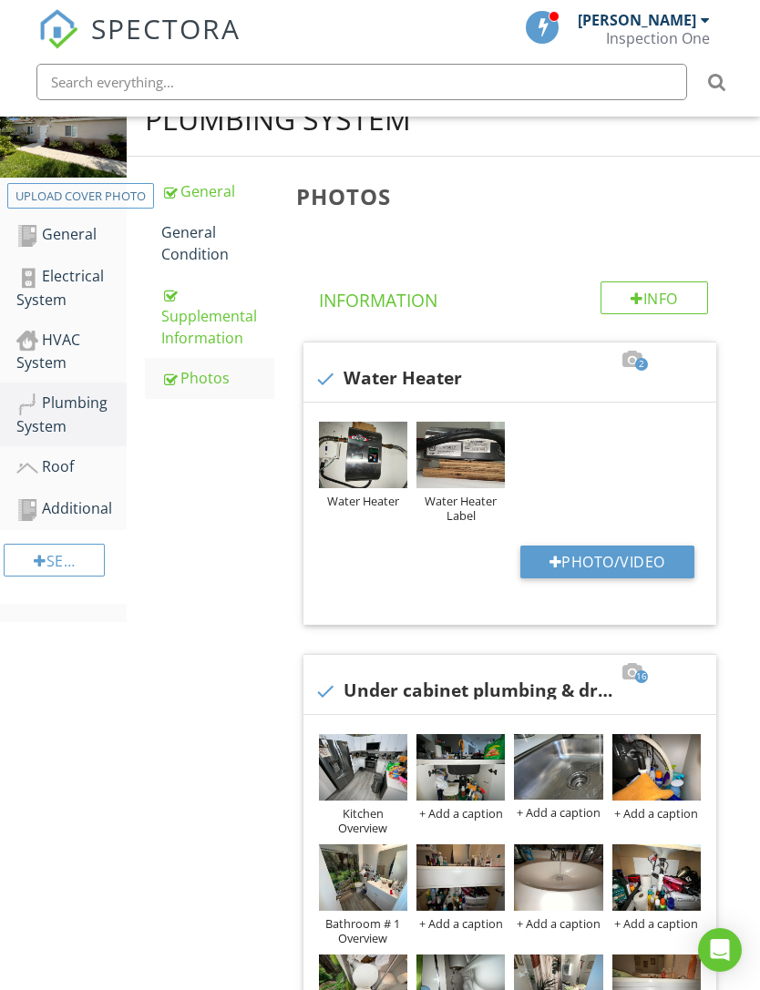
scroll to position [0, 0]
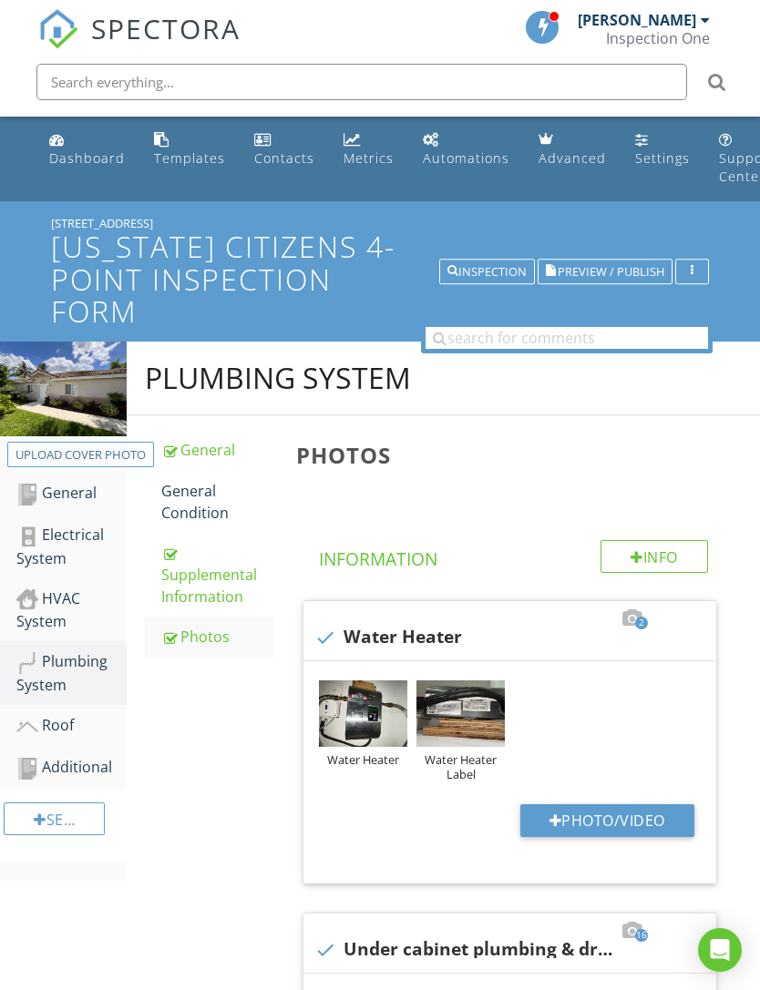
click at [61, 722] on div "Roof" at bounding box center [71, 726] width 110 height 24
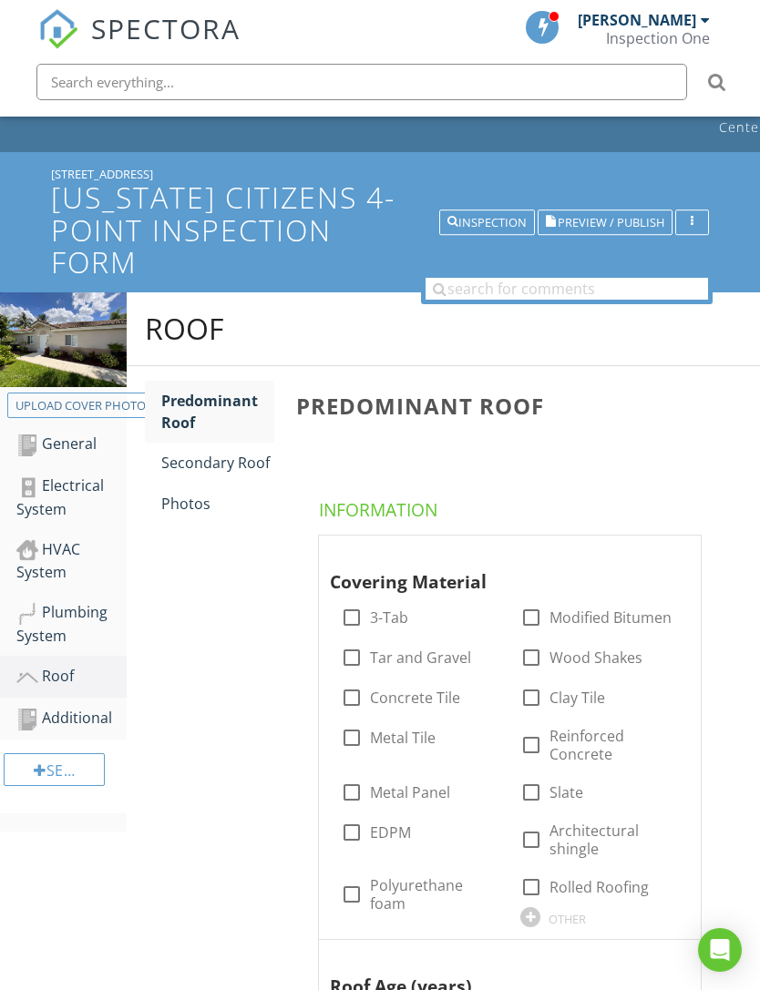
scroll to position [53, 0]
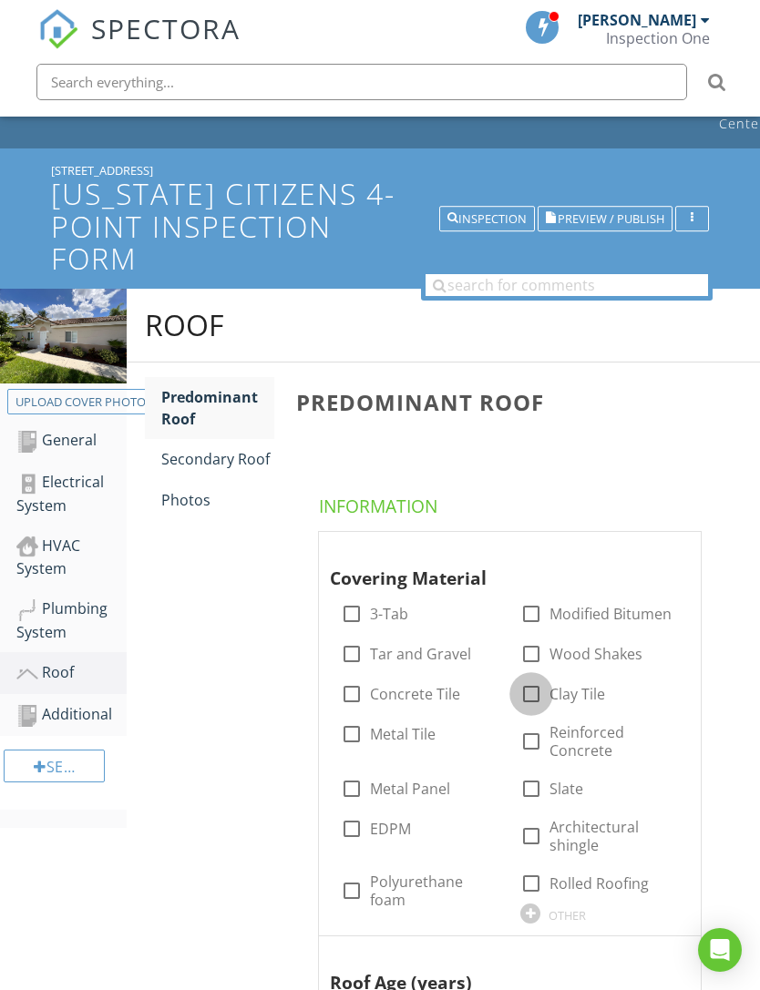
click at [535, 691] on div at bounding box center [531, 694] width 31 height 31
checkbox input "true"
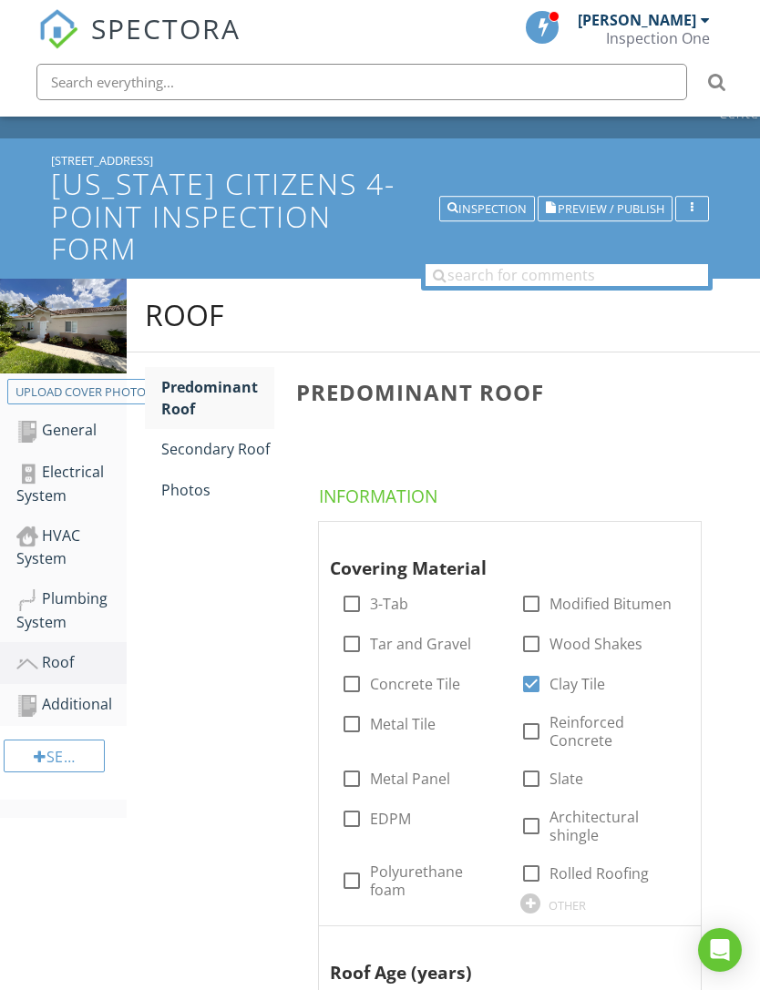
scroll to position [294, 0]
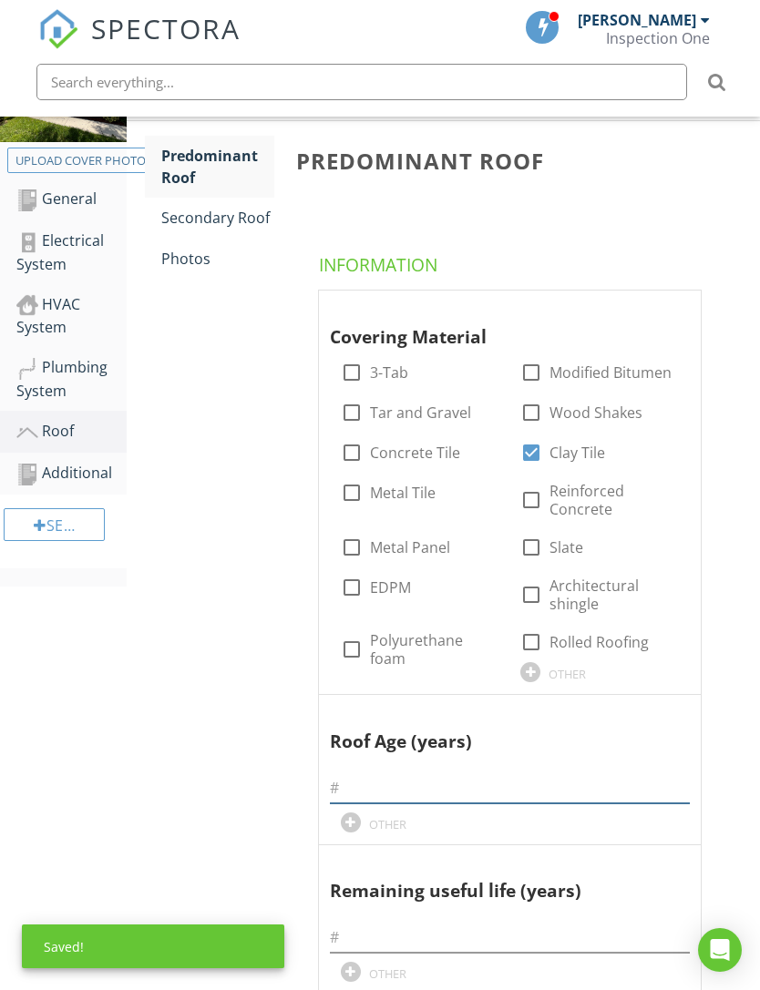
click at [503, 774] on input "text" at bounding box center [510, 789] width 360 height 30
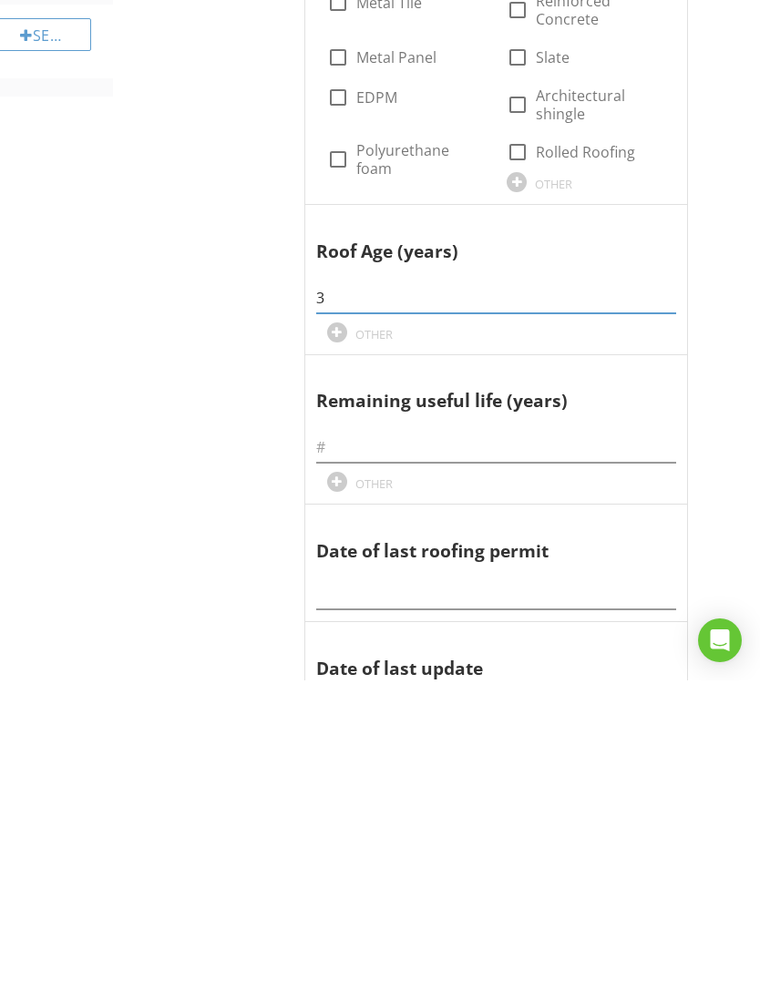
scroll to position [484, 14]
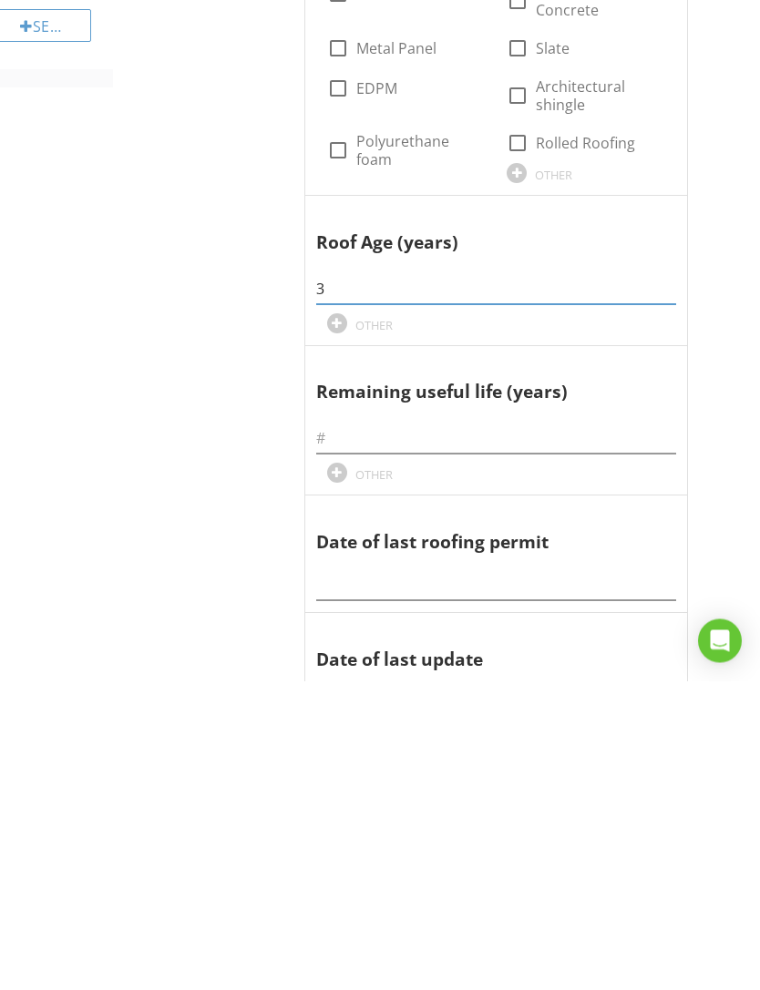
type input "3"
click at [603, 733] on input "text" at bounding box center [496, 748] width 360 height 30
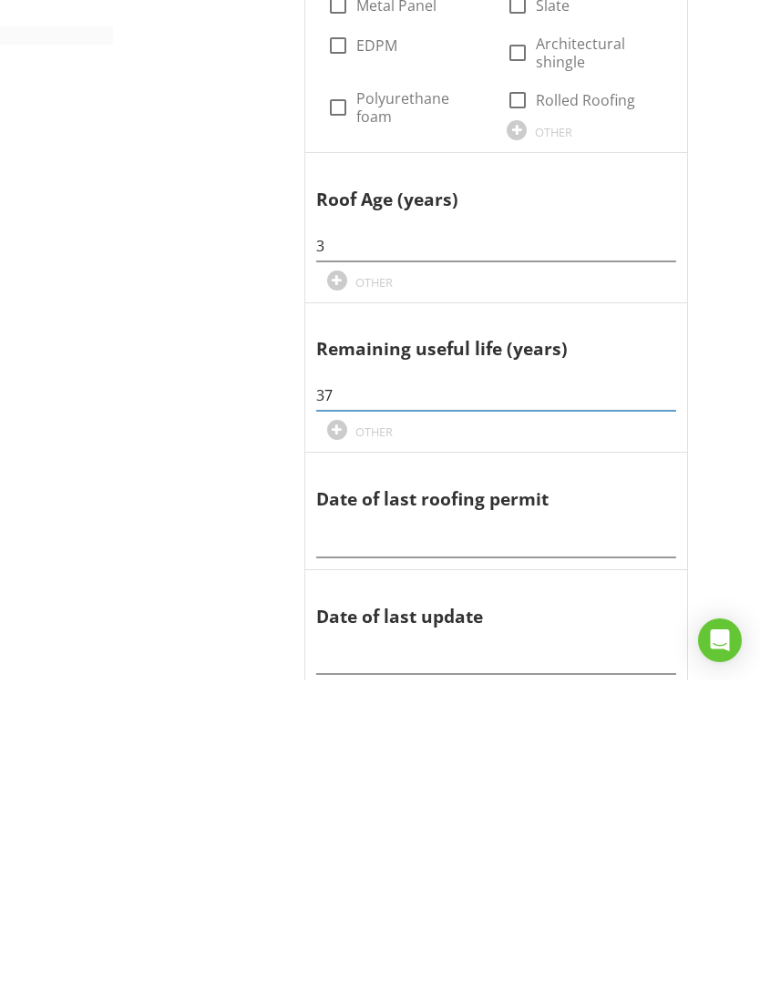
scroll to position [593, 14]
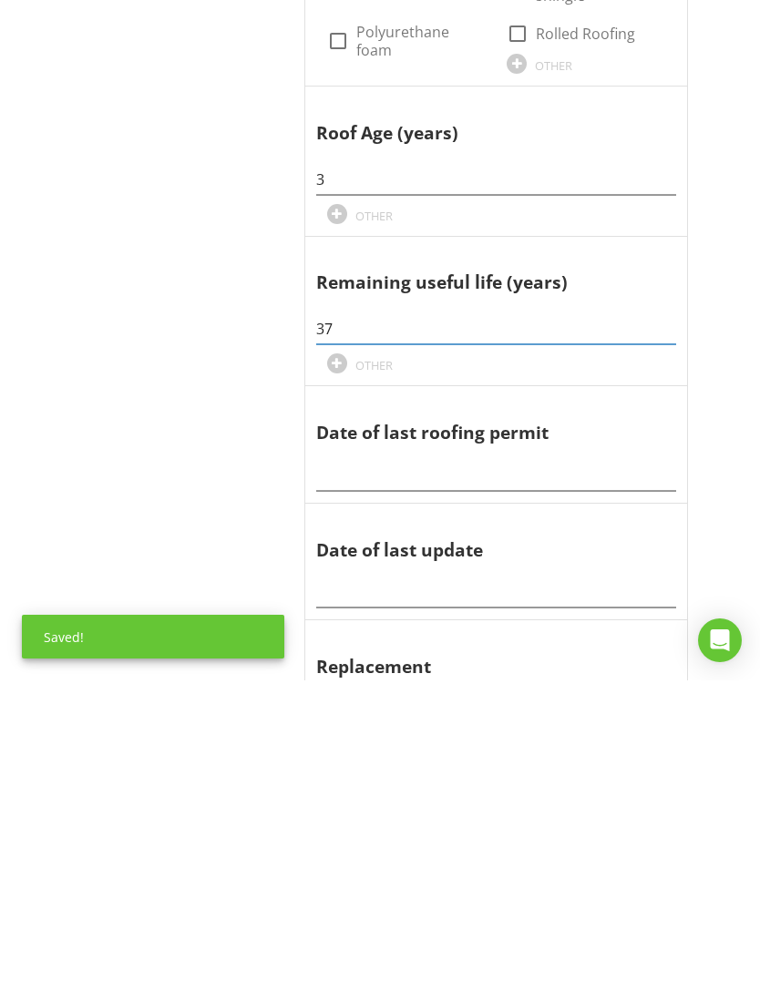
type input "37"
click at [594, 771] on input "text" at bounding box center [496, 786] width 360 height 30
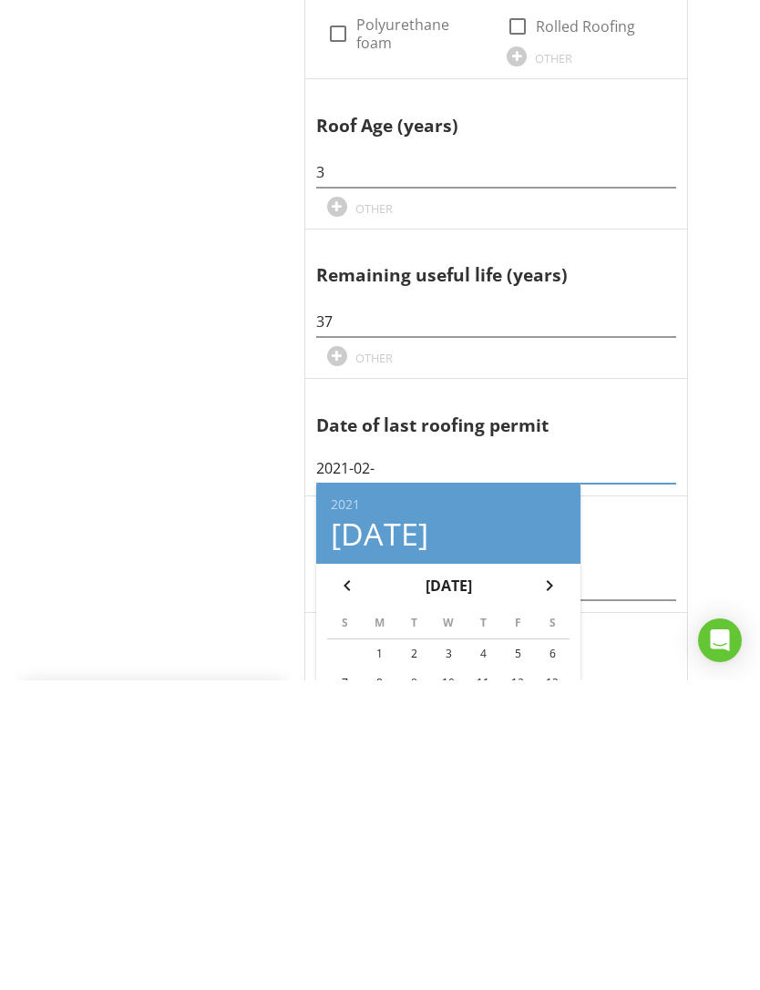
scroll to position [651, 14]
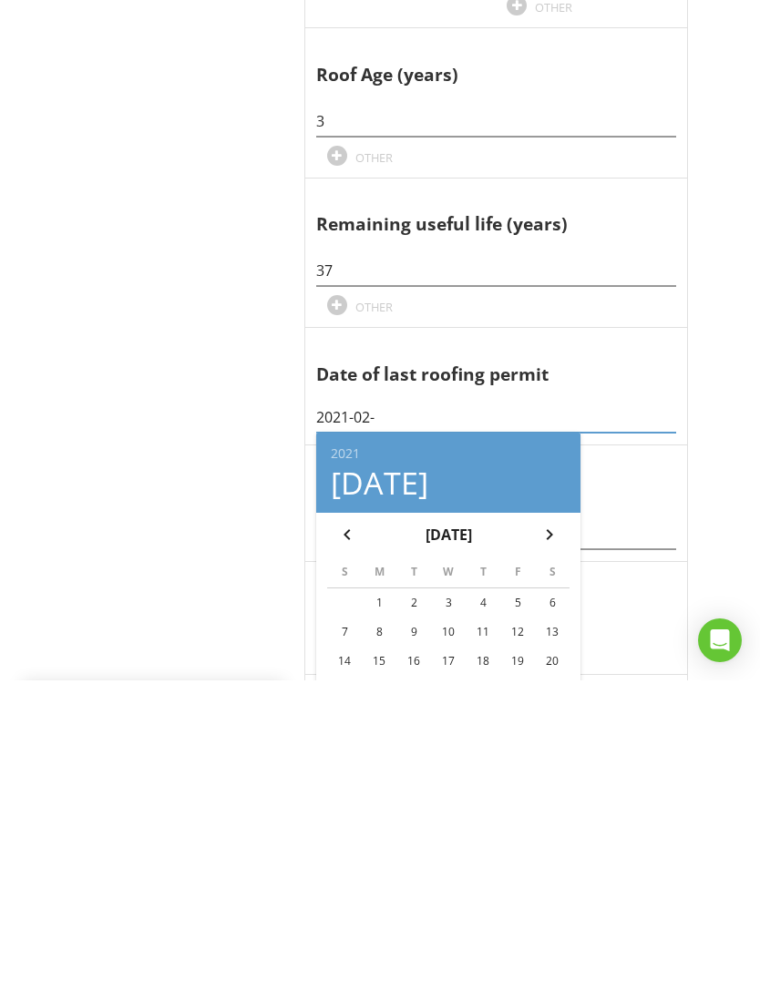
click at [409, 986] on div "23" at bounding box center [413, 1000] width 29 height 29
type input "2021-02-23"
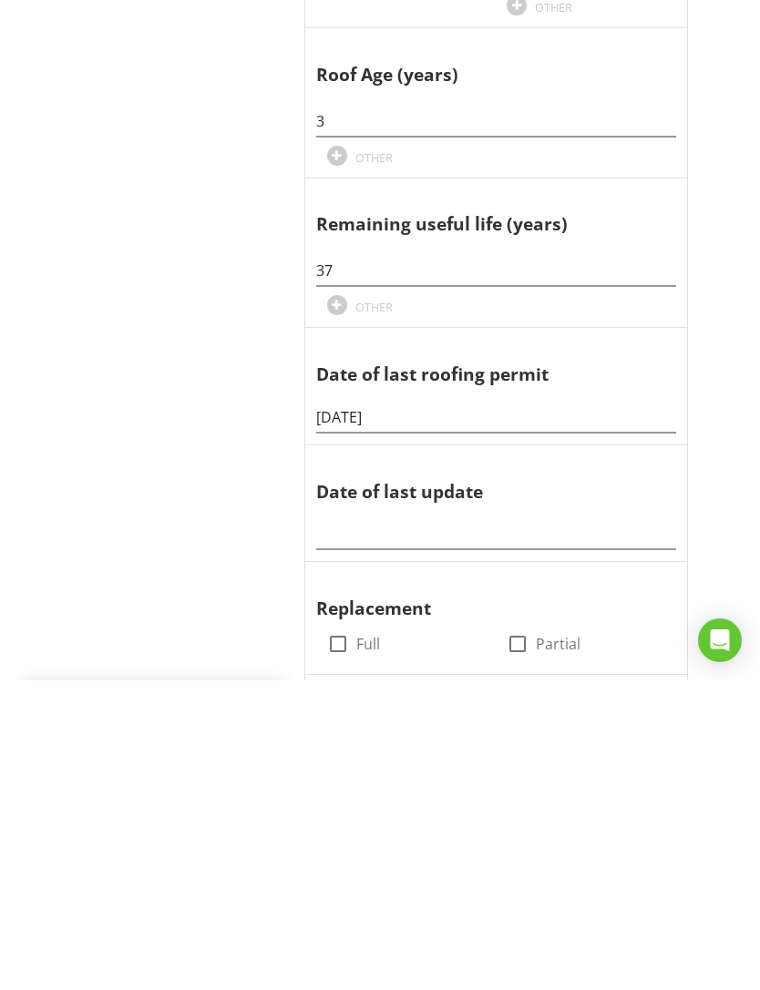
scroll to position [961, 14]
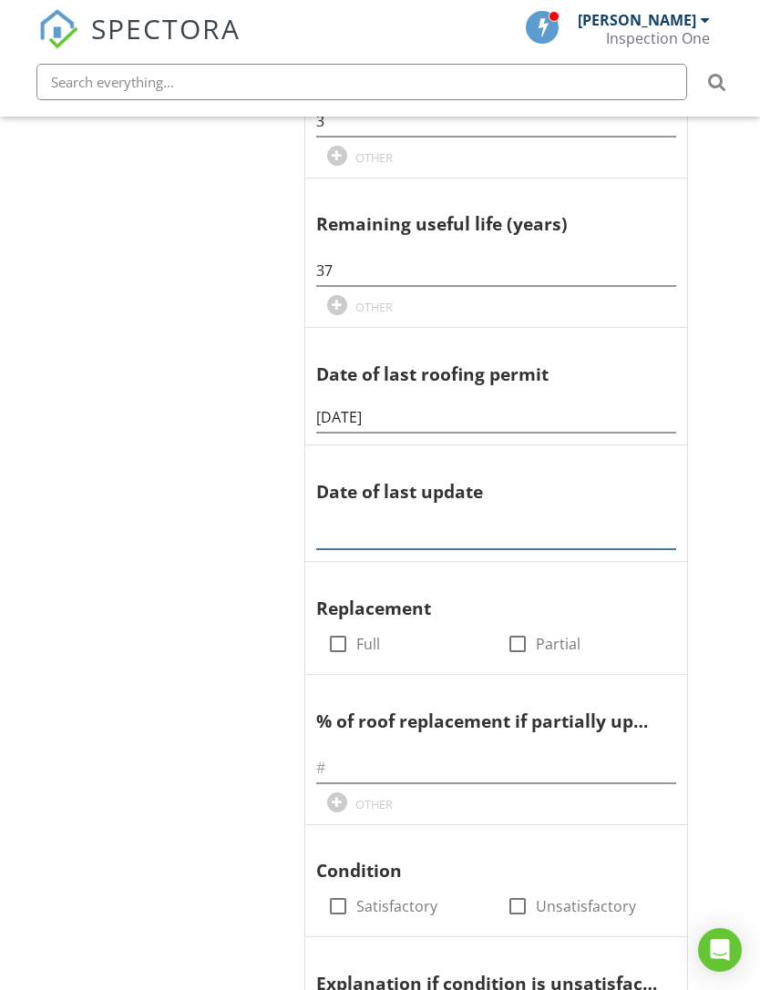
click at [517, 519] on input "text" at bounding box center [496, 534] width 360 height 30
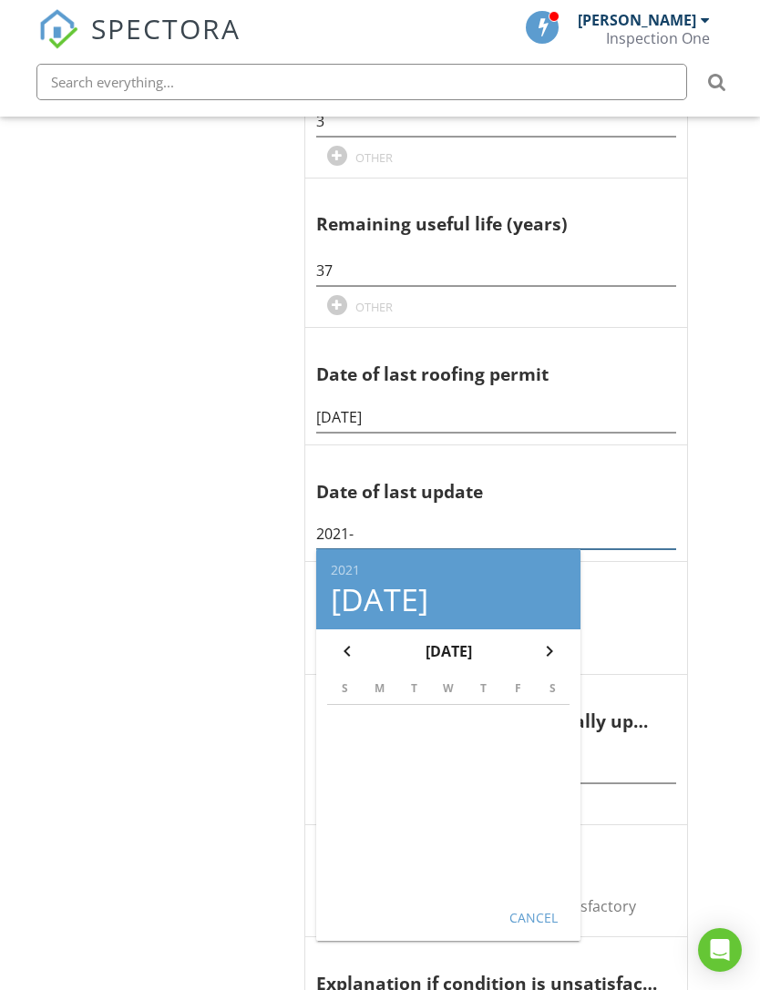
click at [506, 519] on input "2021-" at bounding box center [496, 534] width 360 height 30
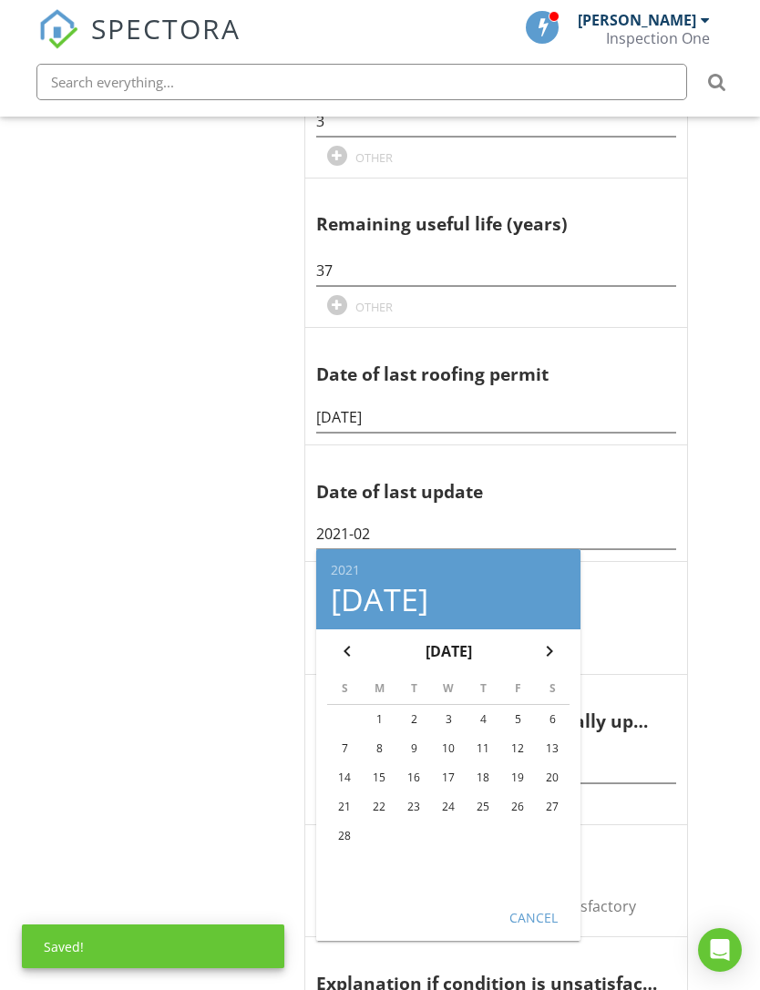
click at [418, 799] on div "23" at bounding box center [413, 807] width 29 height 29
type input "2021-02-23"
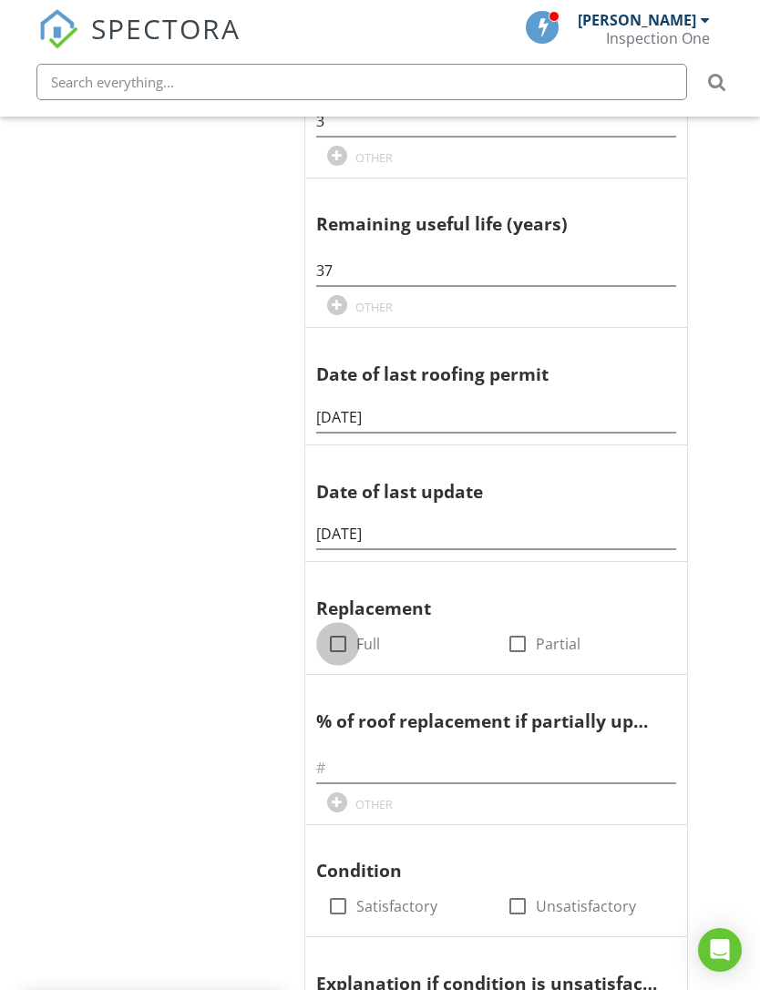
click at [340, 637] on div at bounding box center [338, 644] width 31 height 31
checkbox input "true"
click at [339, 891] on div at bounding box center [338, 906] width 31 height 31
checkbox input "true"
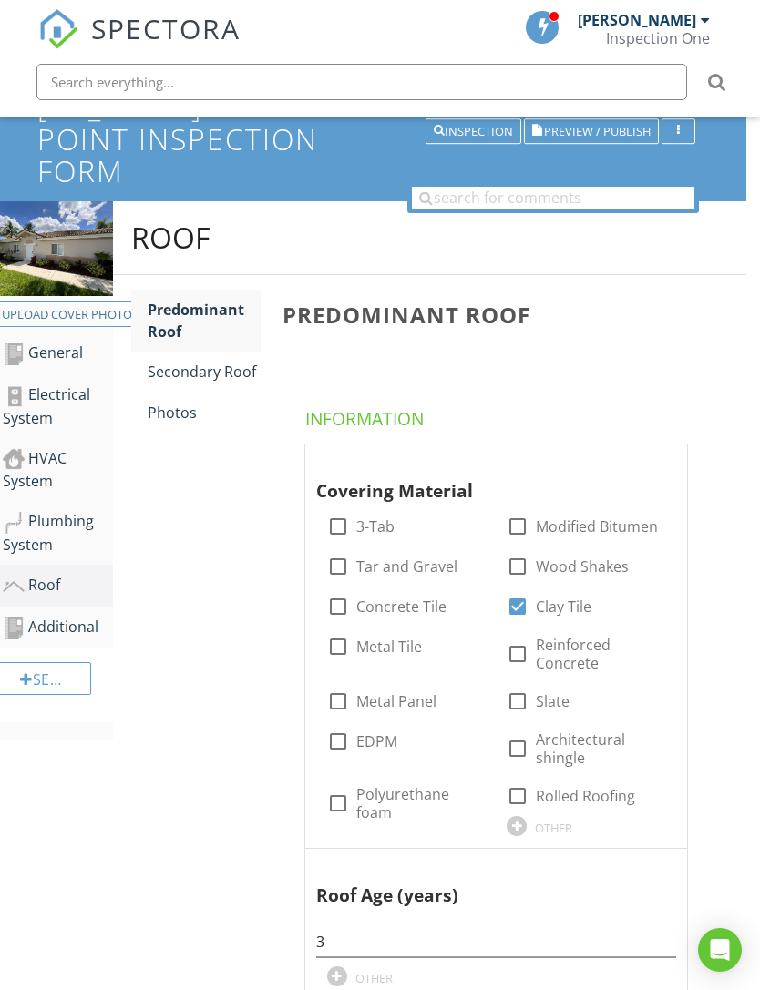
scroll to position [141, 14]
click at [168, 411] on div "Photos" at bounding box center [204, 412] width 113 height 22
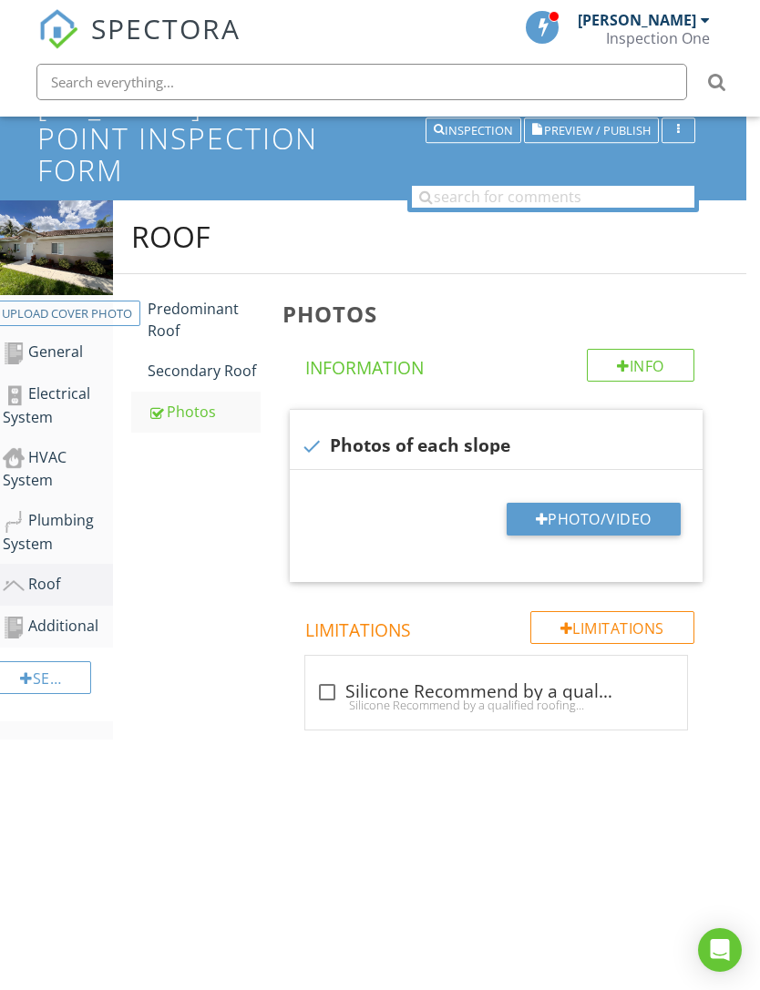
click at [637, 527] on button "Photo/Video" at bounding box center [594, 519] width 174 height 33
type input "C:\fakepath\DJI_0902.jpeg"
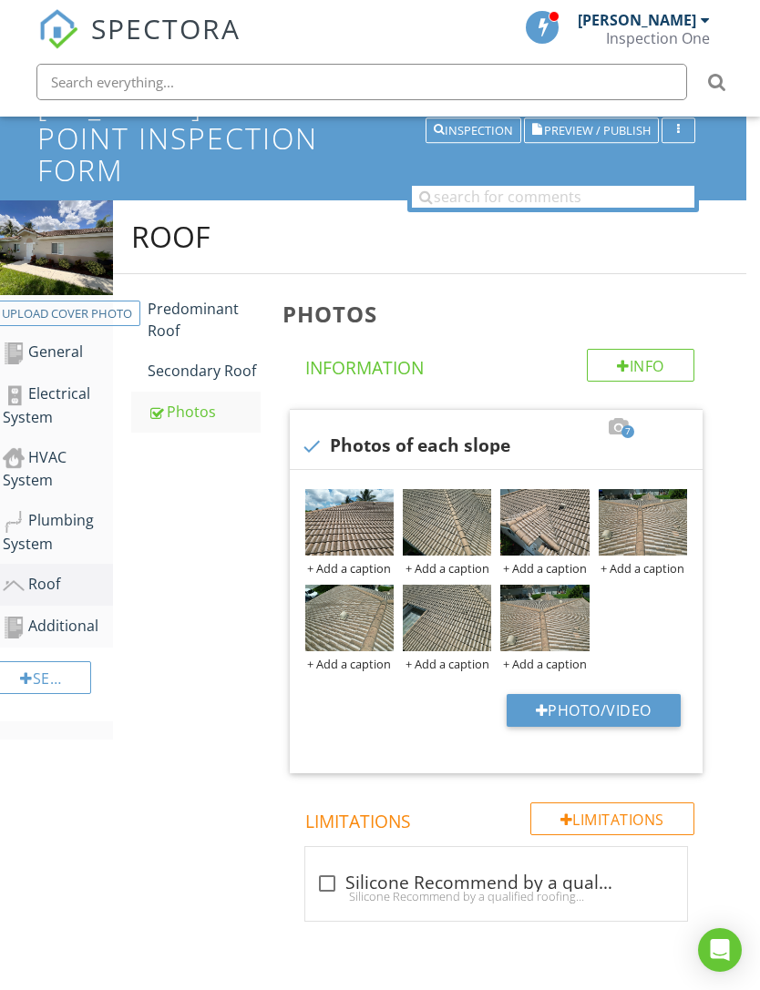
click at [57, 527] on div "Plumbing System" at bounding box center [58, 532] width 110 height 46
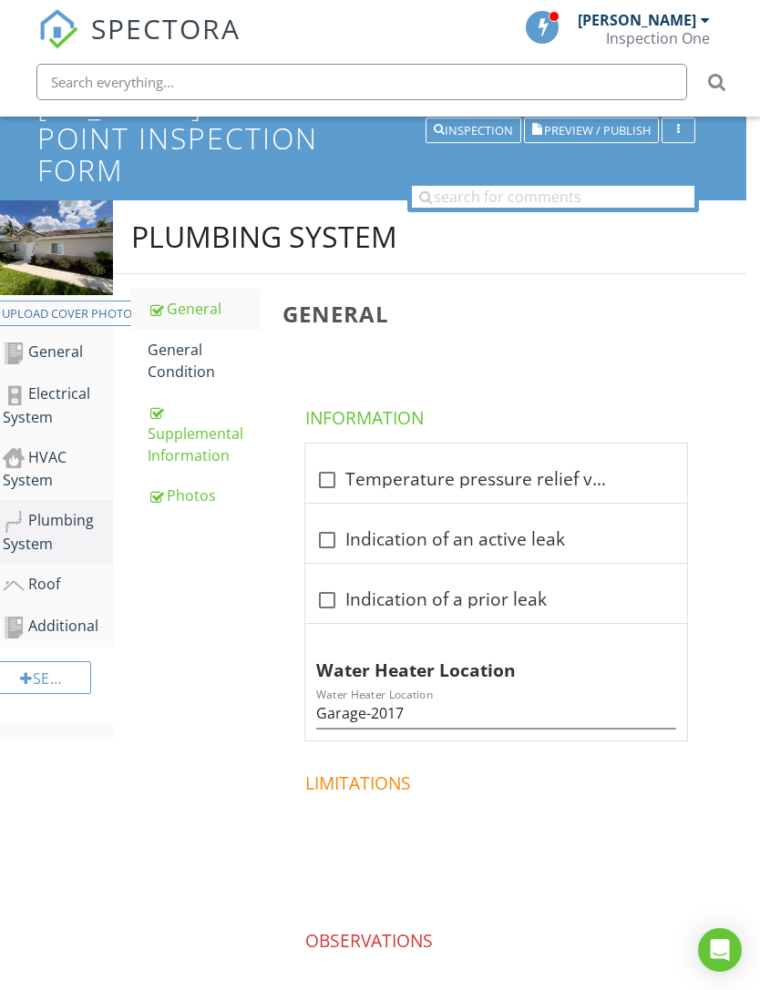
click at [186, 487] on div "Photos" at bounding box center [204, 496] width 113 height 22
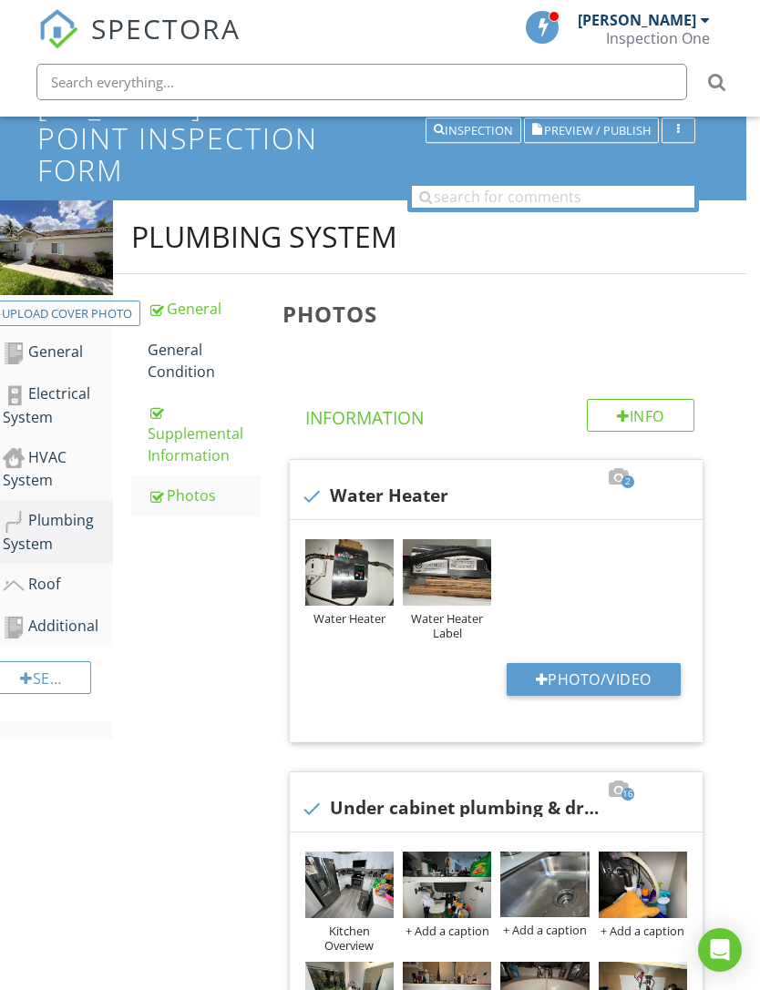
click at [200, 440] on div "Supplemental Information" at bounding box center [204, 434] width 113 height 66
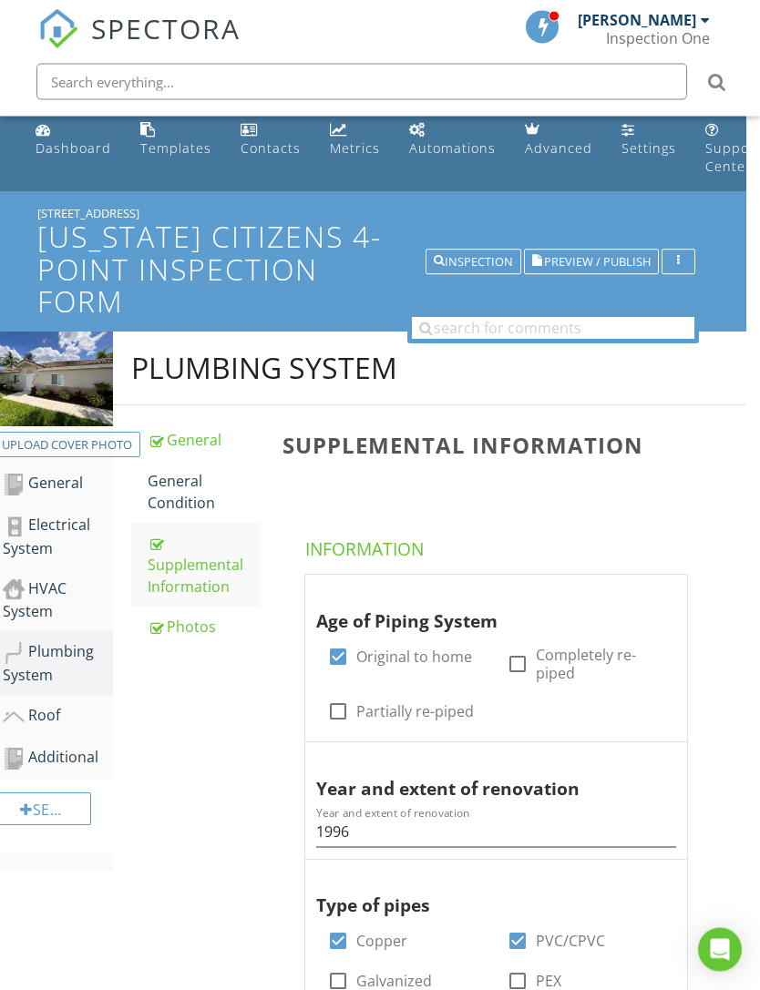
scroll to position [5, 14]
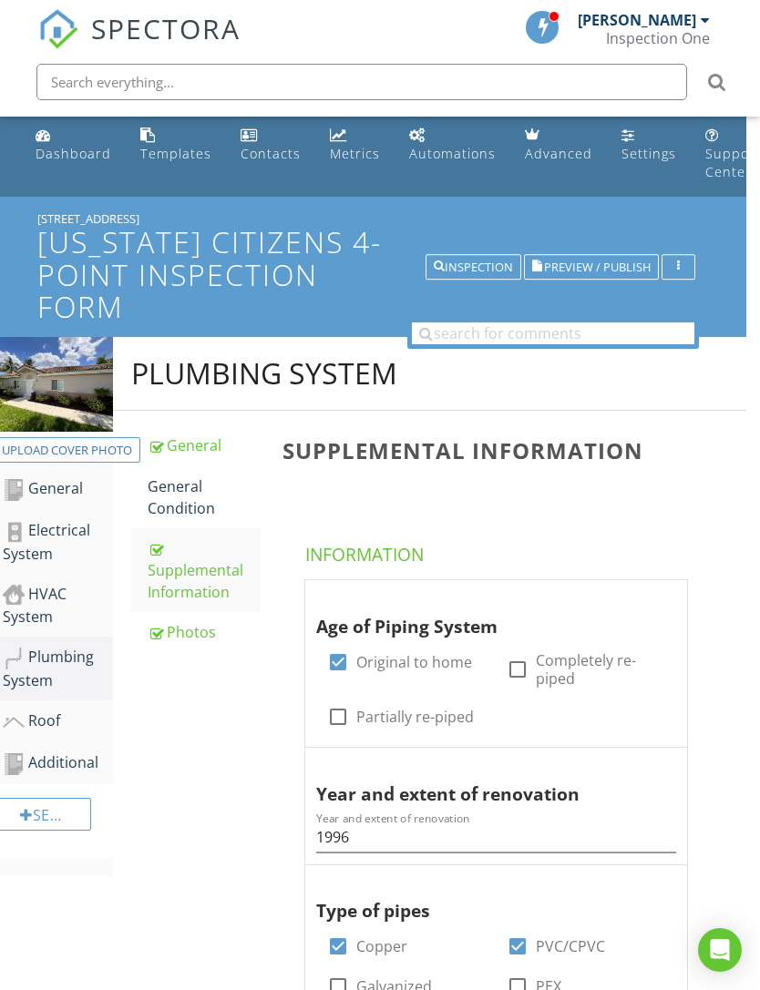
click at [180, 626] on div "Photos" at bounding box center [204, 632] width 113 height 22
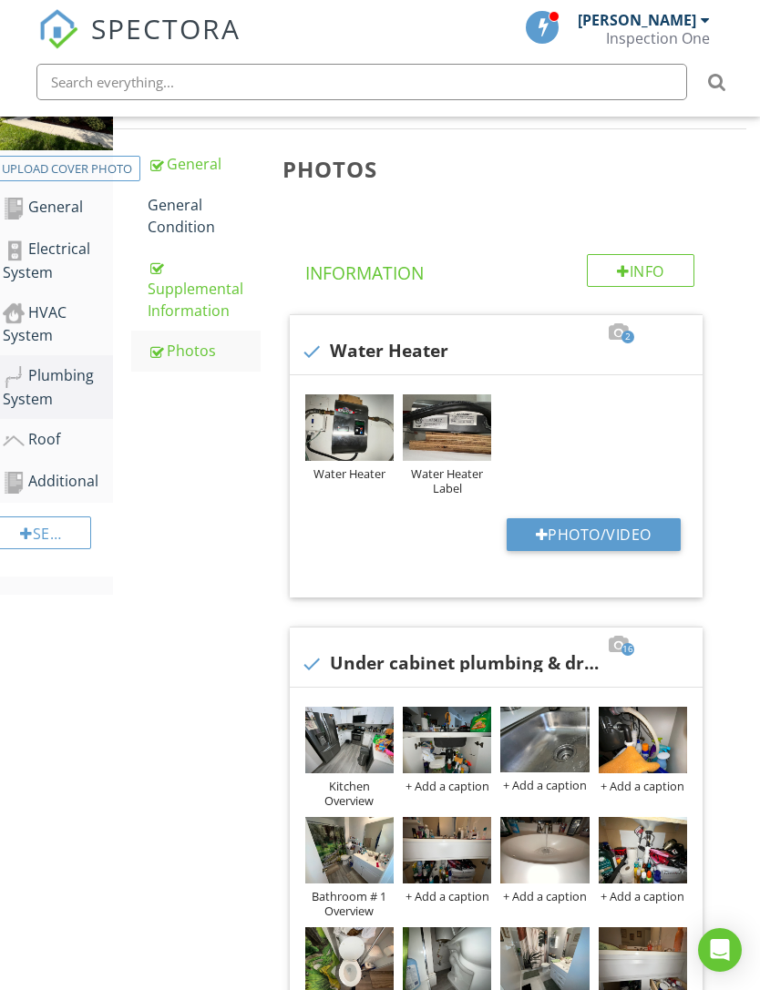
scroll to position [285, 14]
click at [49, 437] on div "Roof" at bounding box center [58, 441] width 110 height 24
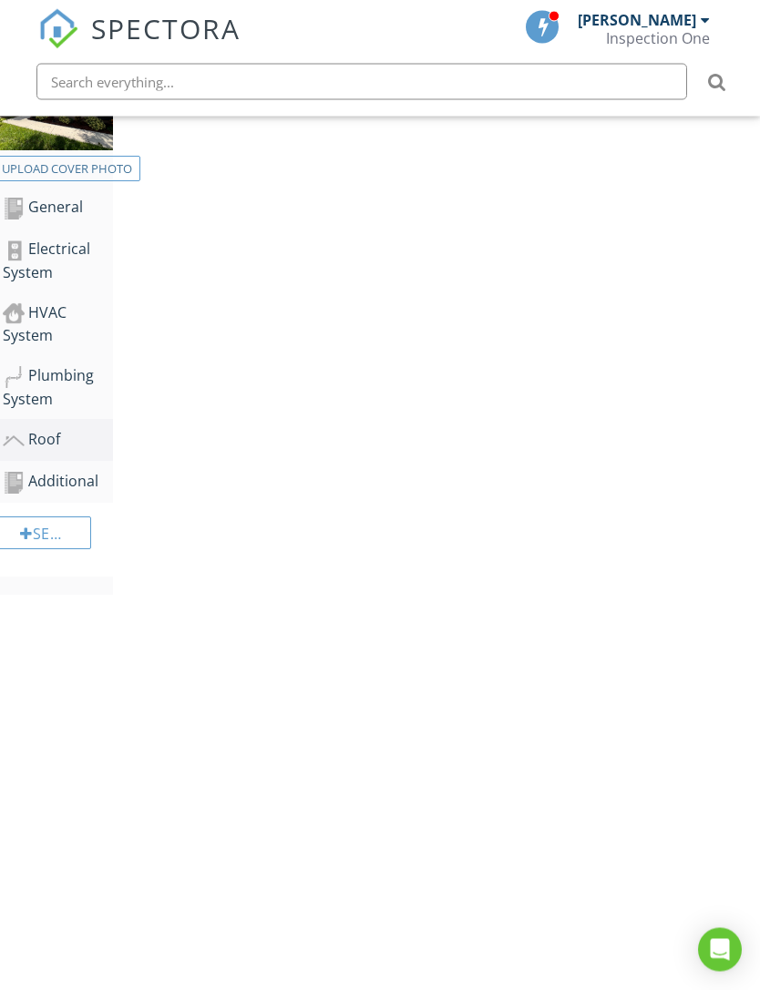
scroll to position [286, 14]
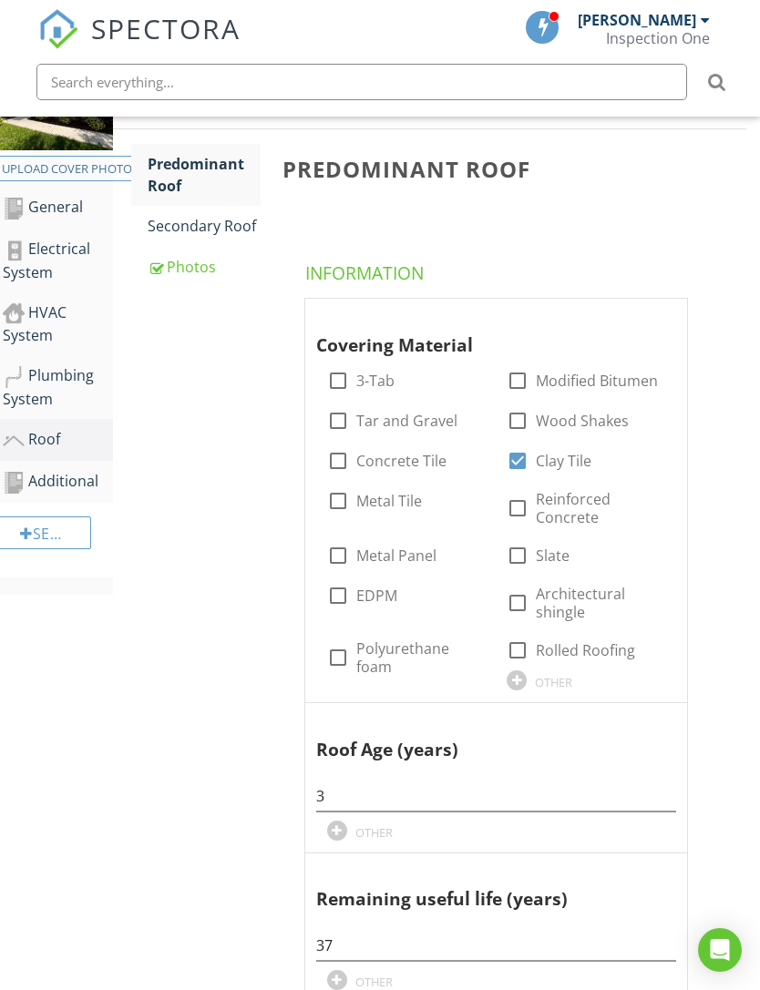
click at [70, 476] on div "Additional" at bounding box center [58, 482] width 110 height 24
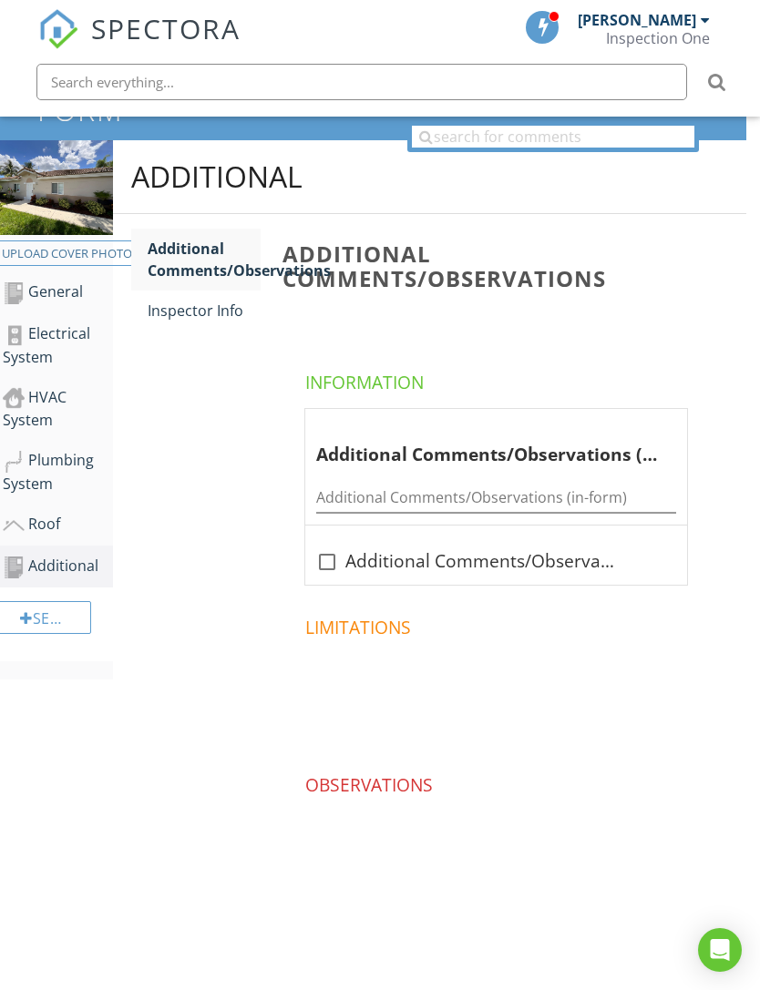
scroll to position [260, 14]
click at [204, 300] on div "Inspector Info" at bounding box center [204, 311] width 113 height 22
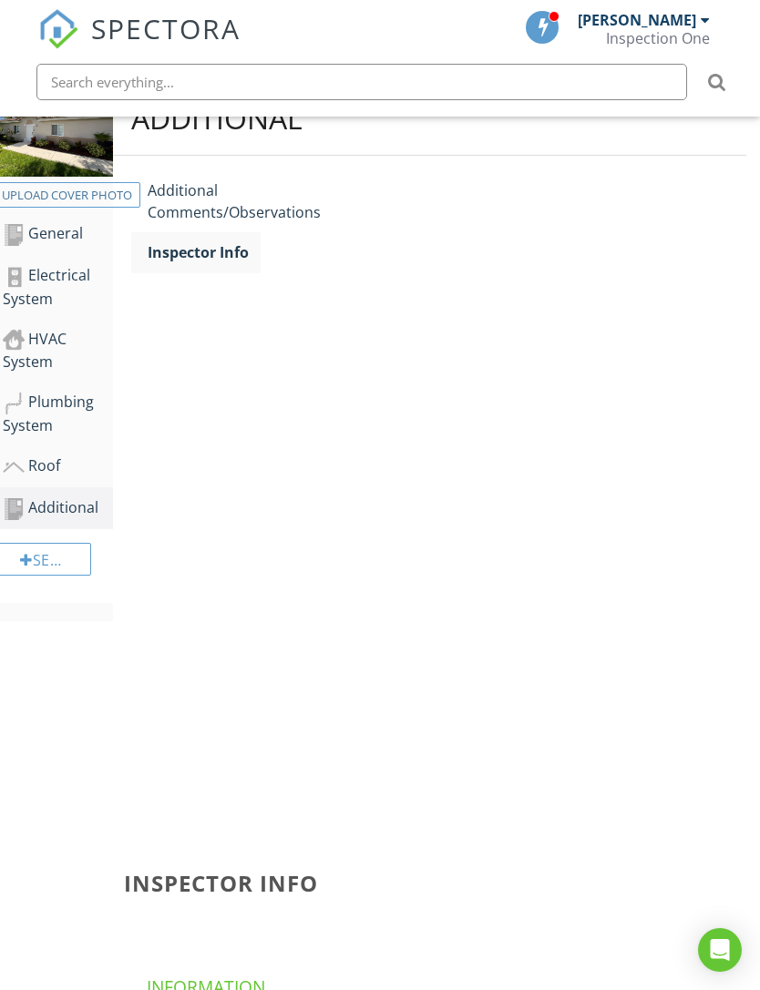
click at [202, 262] on link "Inspector Info" at bounding box center [204, 252] width 113 height 40
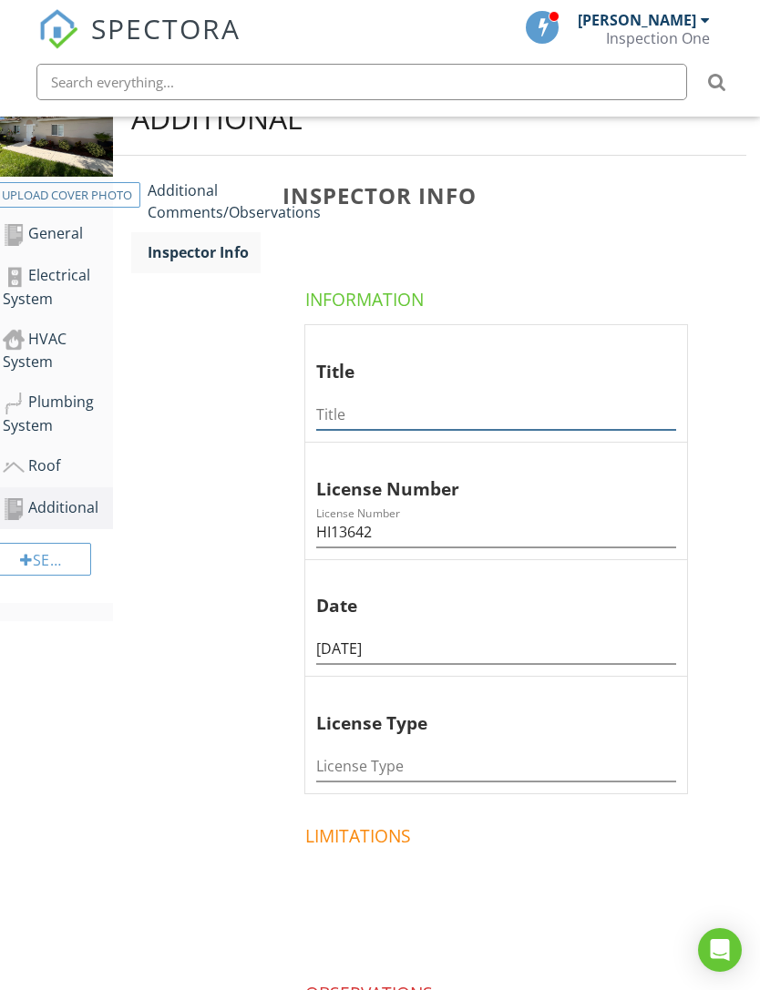
click at [604, 404] on input "Title" at bounding box center [496, 415] width 360 height 30
type input "Owner"
click at [476, 535] on input "HI13642" at bounding box center [496, 532] width 360 height 30
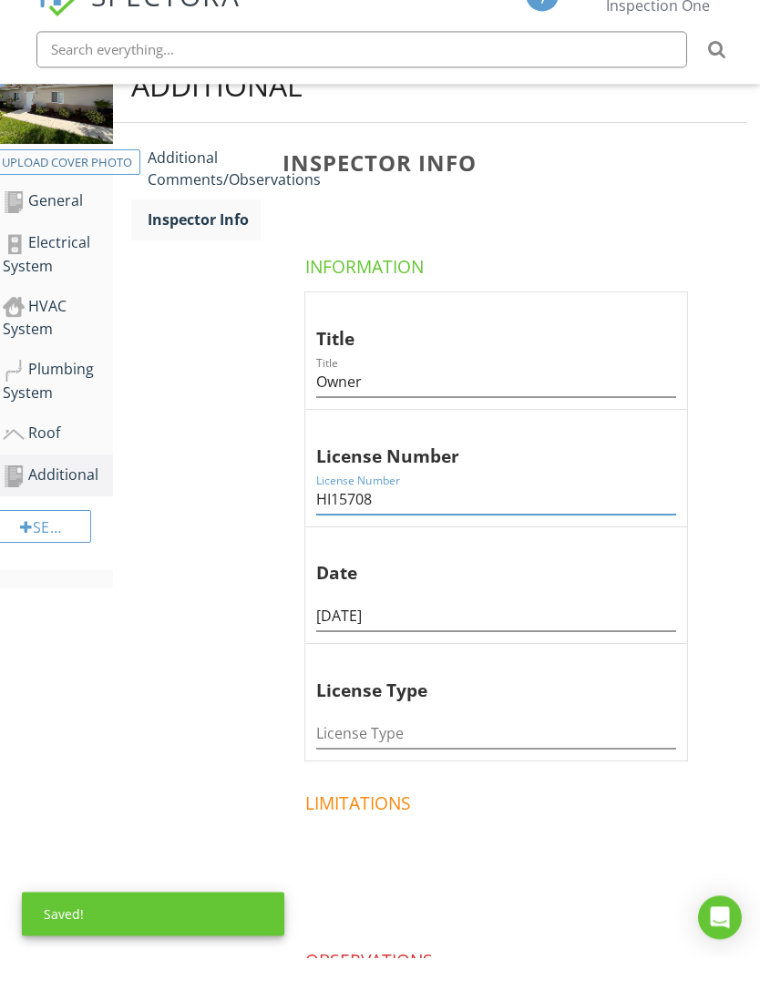
scroll to position [243, 14]
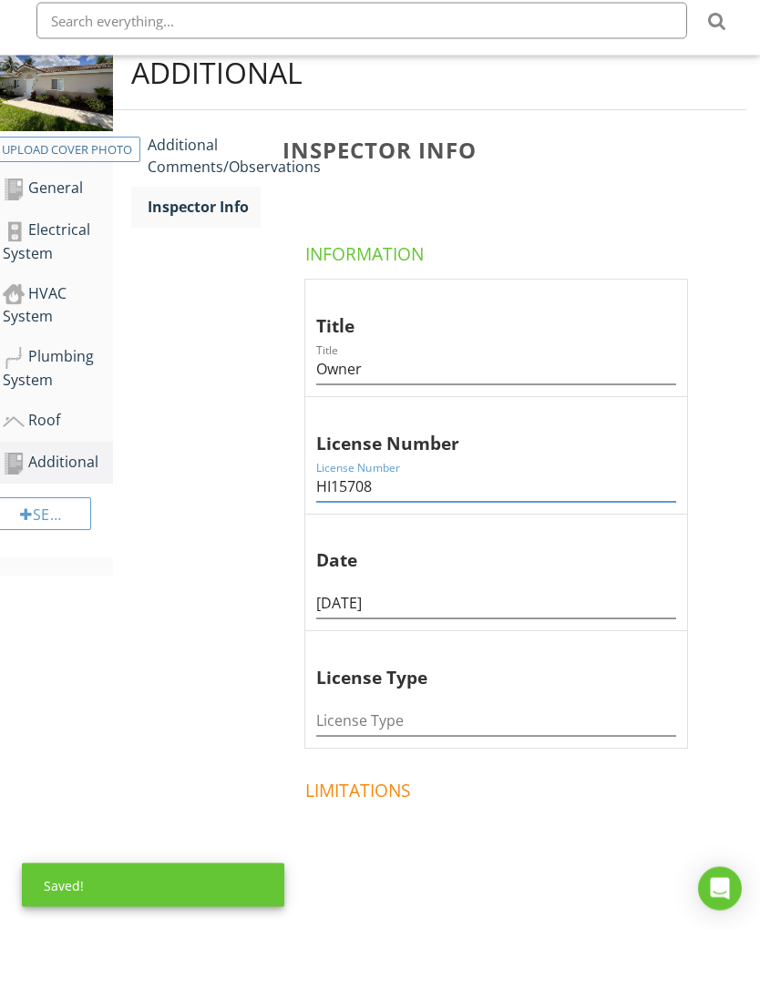
type input "HI15708"
click at [505, 768] on input "License Type" at bounding box center [496, 783] width 360 height 30
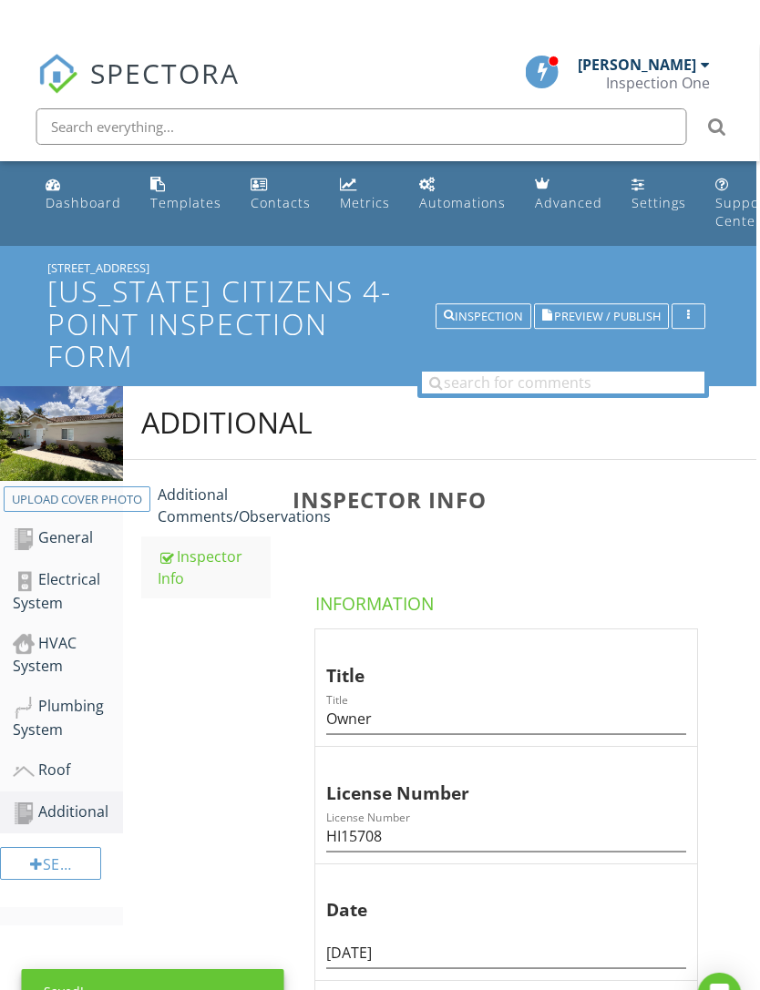
scroll to position [0, 0]
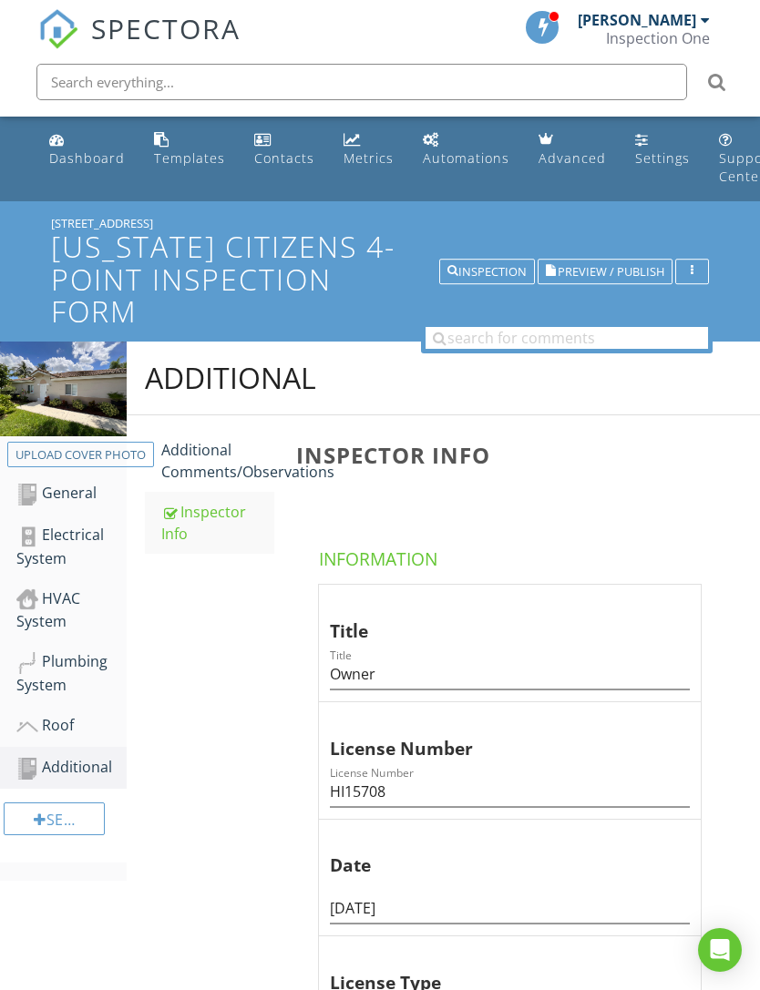
type input "Home Inspector"
click at [77, 160] on div "Dashboard" at bounding box center [87, 157] width 76 height 17
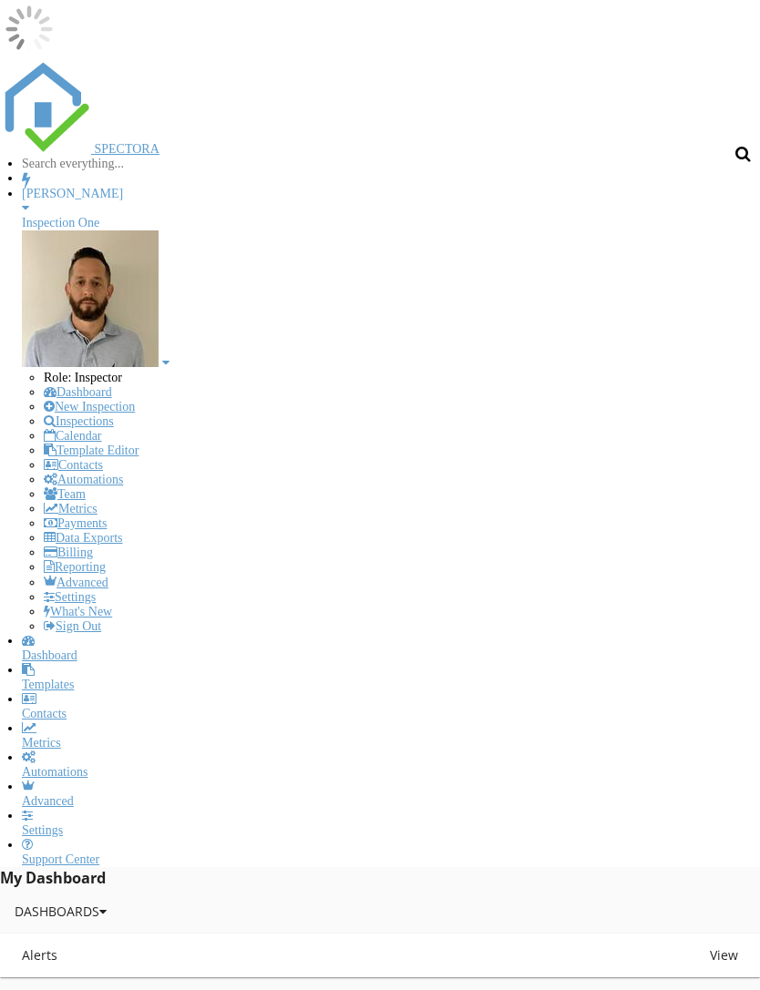
scroll to position [3117, 761]
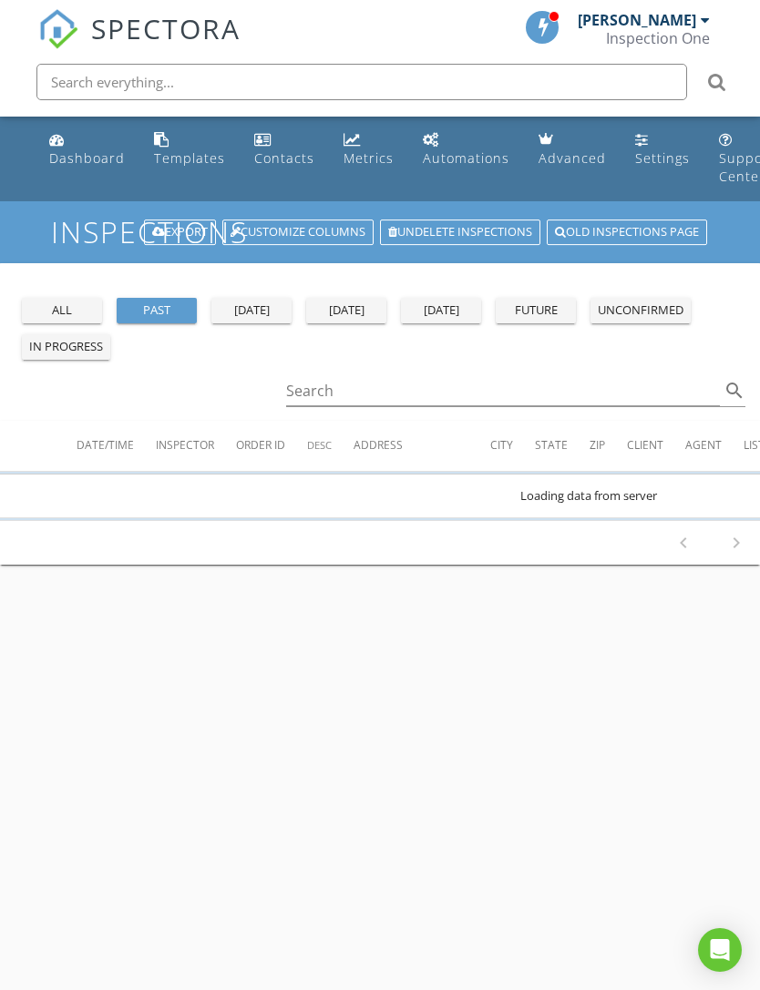
scroll to position [0, 410]
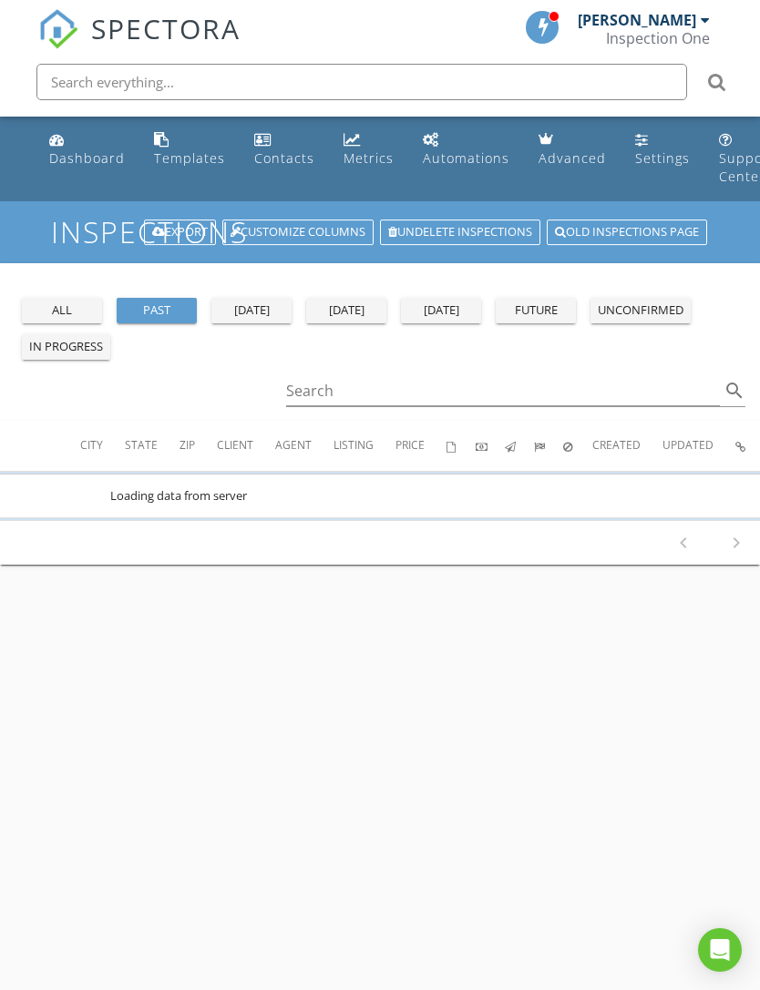
click at [176, 308] on div "past" at bounding box center [157, 311] width 66 height 18
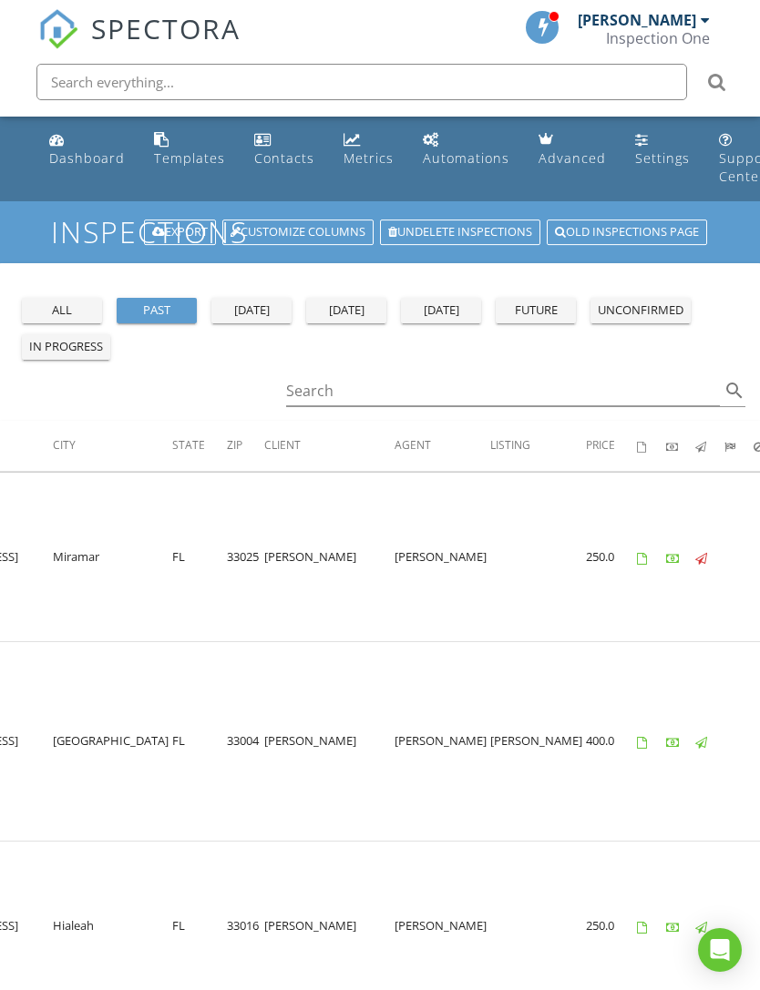
scroll to position [0, 464]
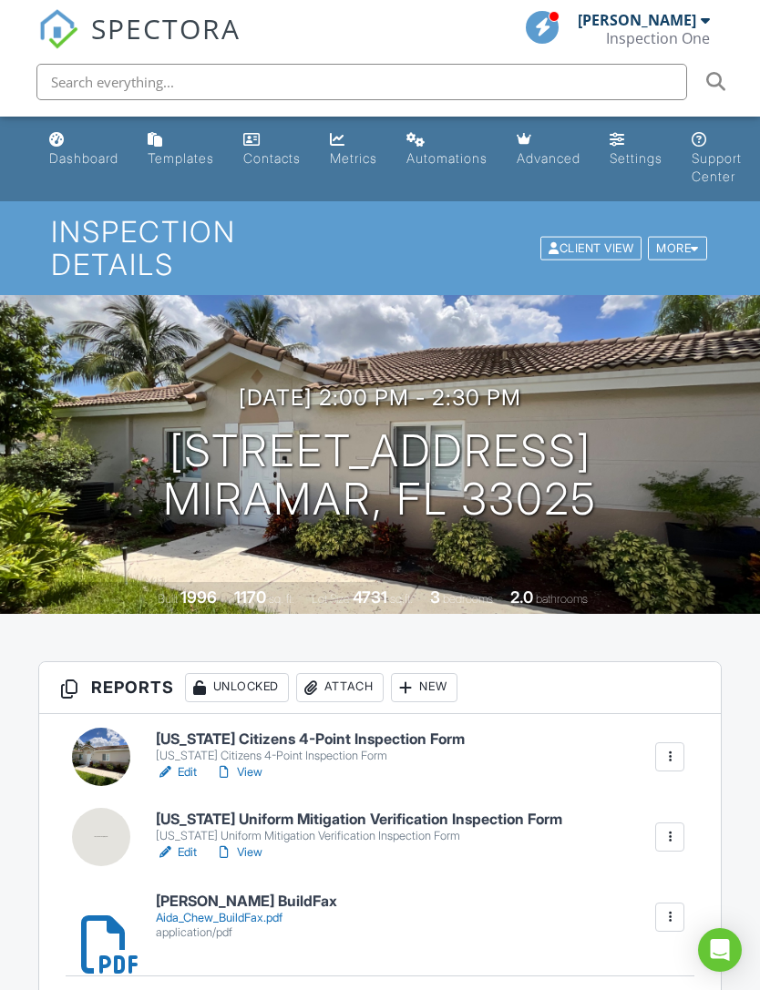
click at [246, 763] on link "View" at bounding box center [238, 772] width 47 height 18
click at [381, 732] on h6 "[US_STATE] Citizens 4-Point Inspection Form" at bounding box center [310, 740] width 309 height 16
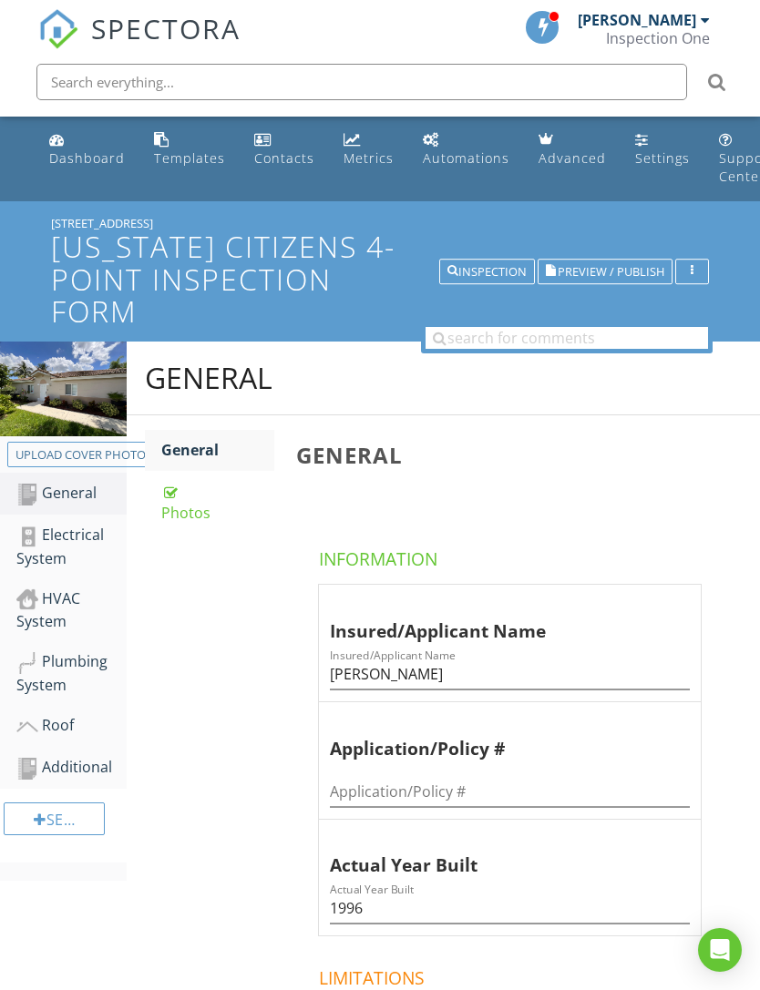
click at [56, 722] on div "Roof" at bounding box center [71, 726] width 110 height 24
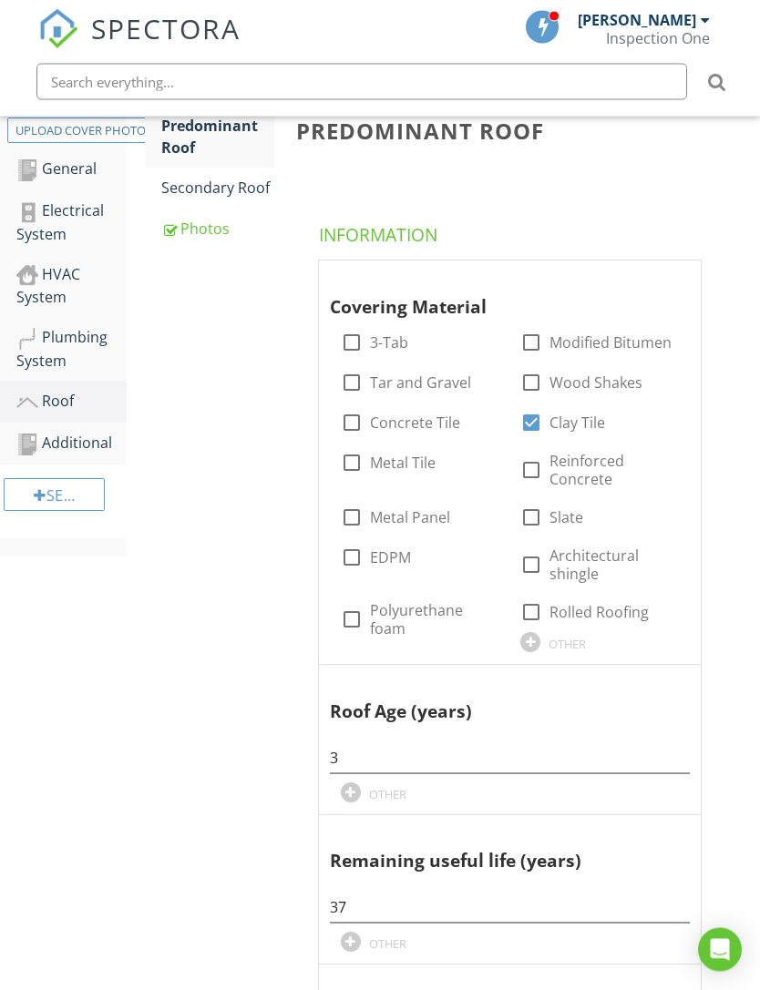
scroll to position [444, 0]
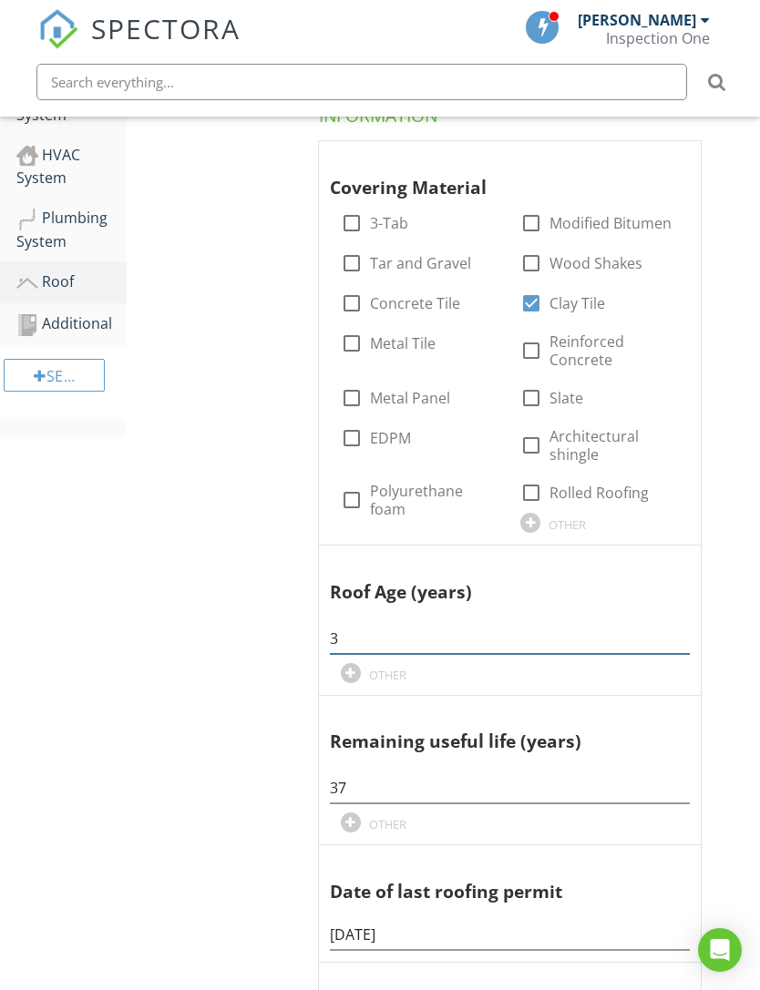
click at [432, 635] on input "3" at bounding box center [510, 639] width 360 height 30
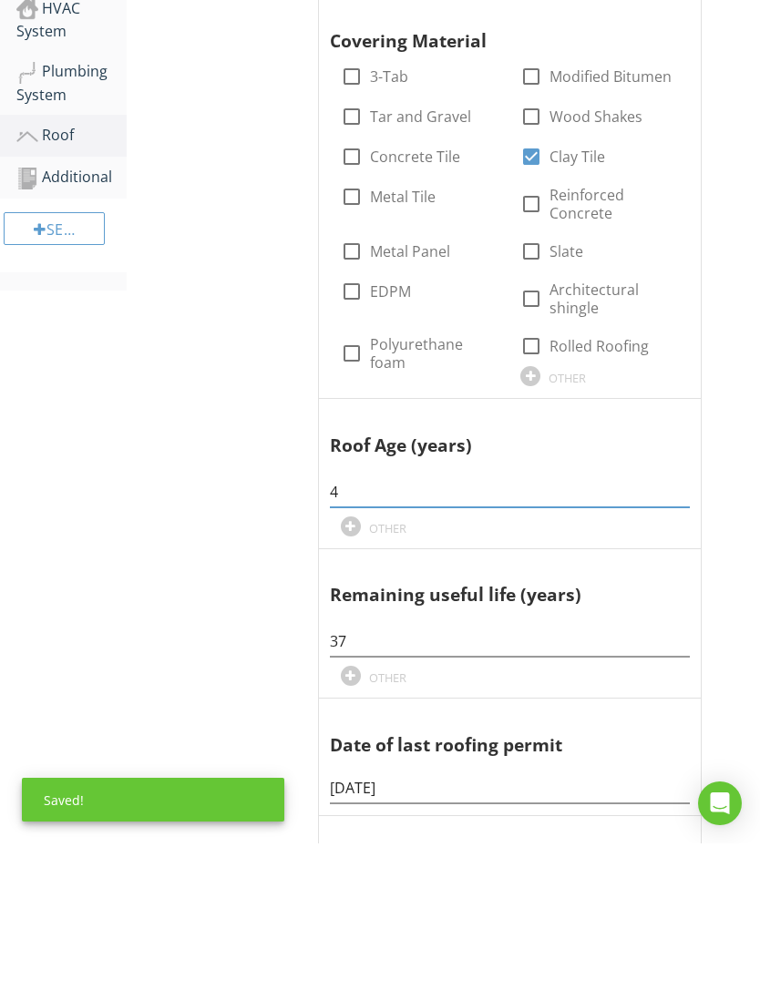
type input "4"
click at [462, 774] on input "37" at bounding box center [510, 789] width 360 height 30
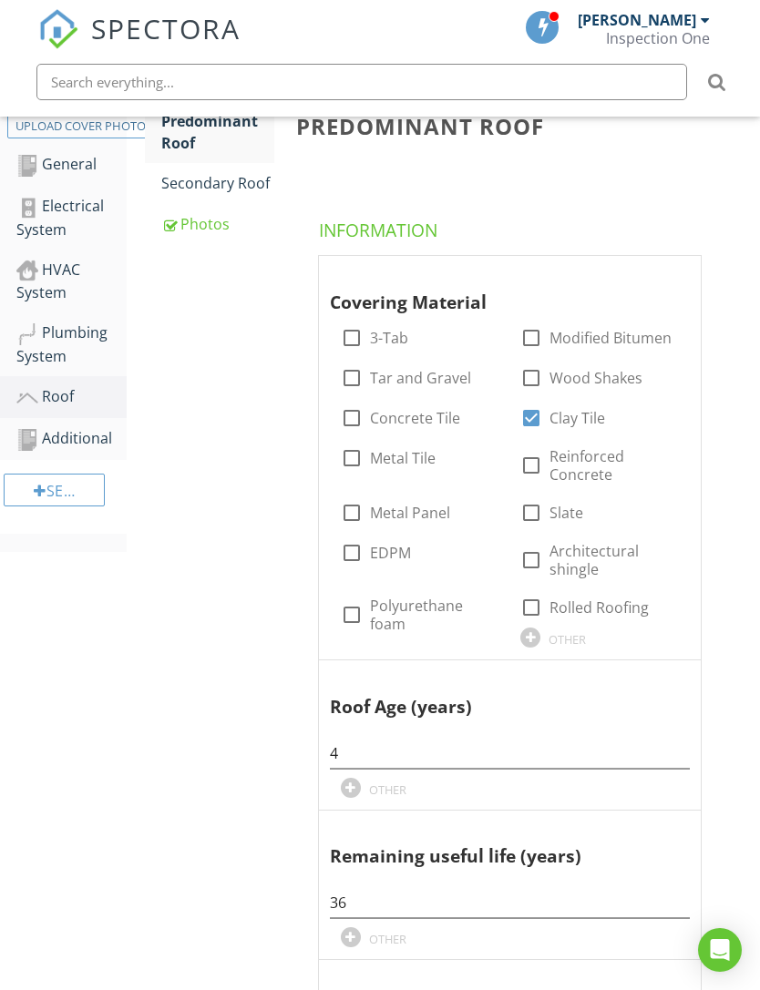
scroll to position [0, 0]
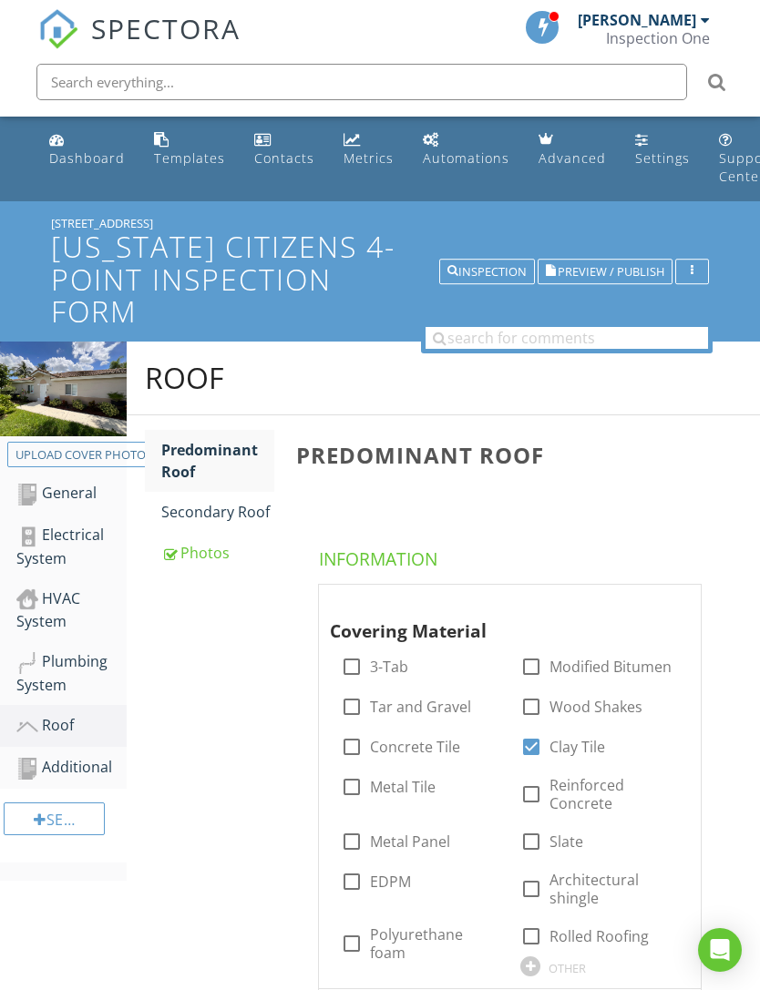
type input "36"
click at [68, 161] on div "Dashboard" at bounding box center [87, 157] width 76 height 17
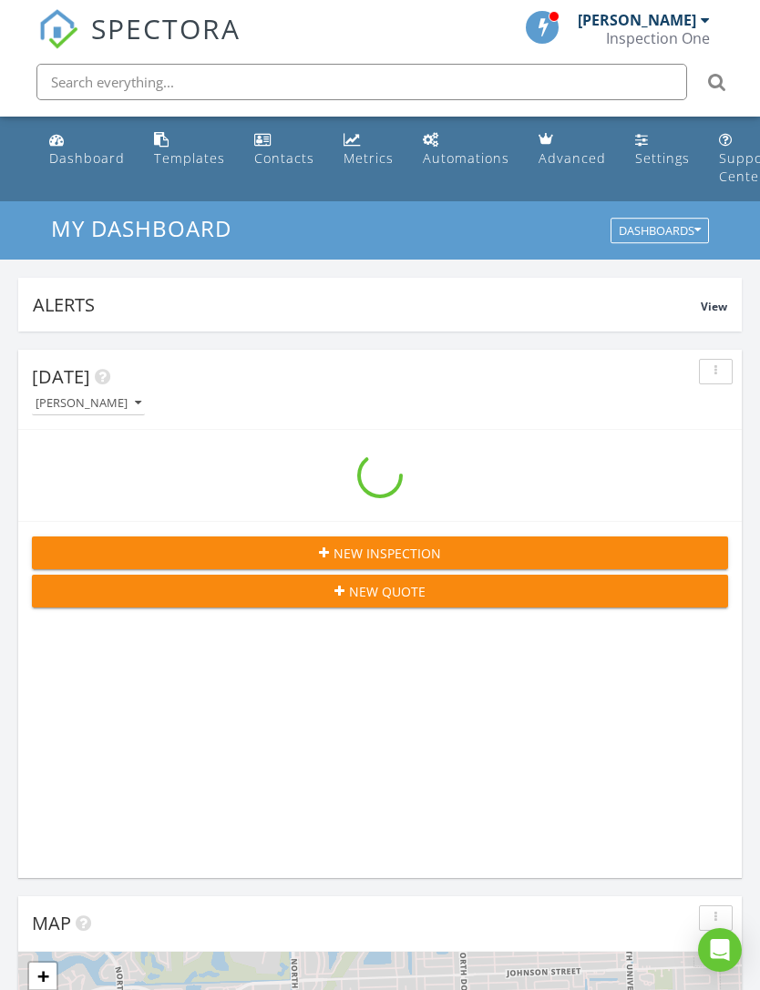
scroll to position [3117, 761]
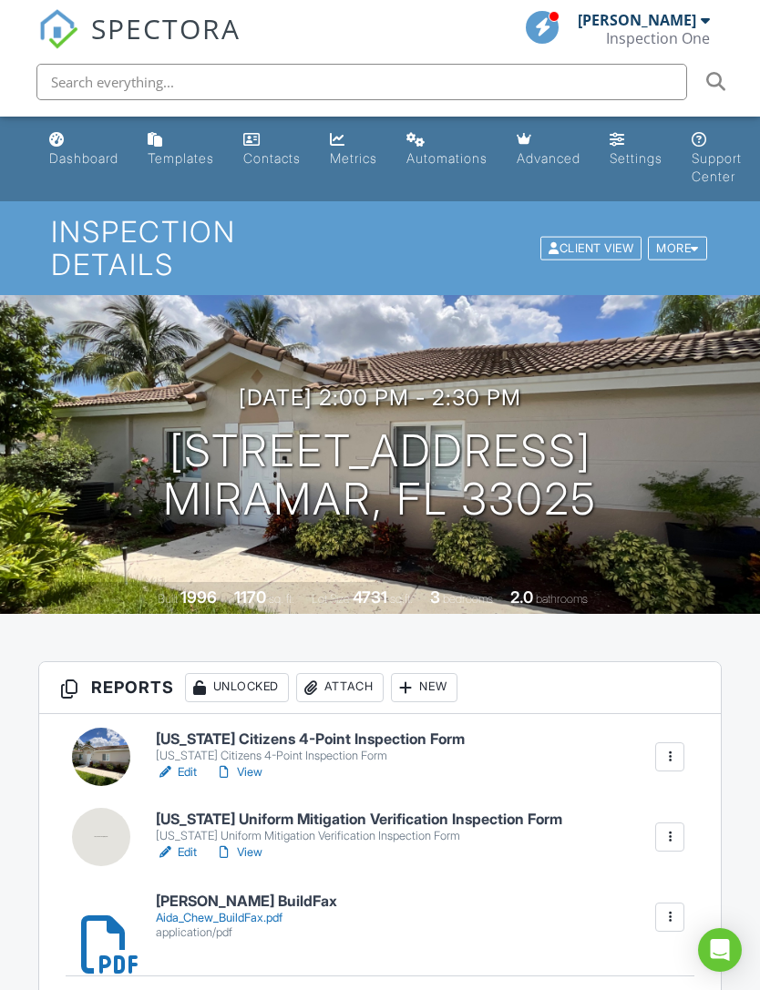
click at [254, 763] on link "View" at bounding box center [238, 772] width 47 height 18
click at [395, 732] on h6 "[US_STATE] Citizens 4-Point Inspection Form" at bounding box center [310, 740] width 309 height 16
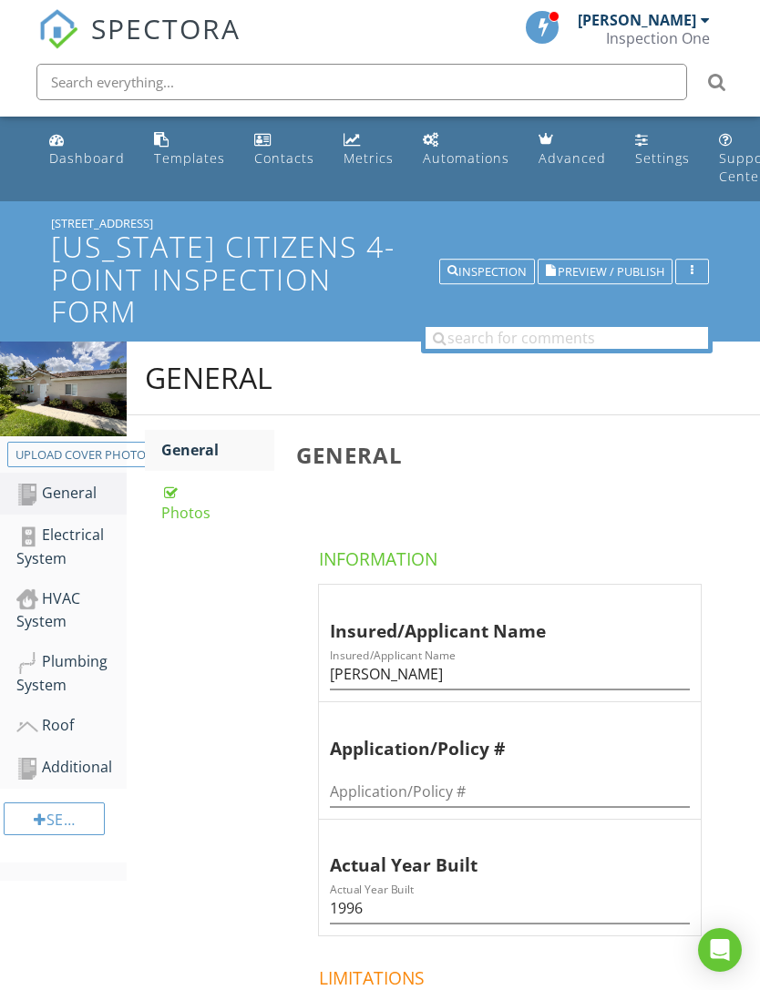
click at [63, 671] on div "Plumbing System" at bounding box center [71, 674] width 110 height 46
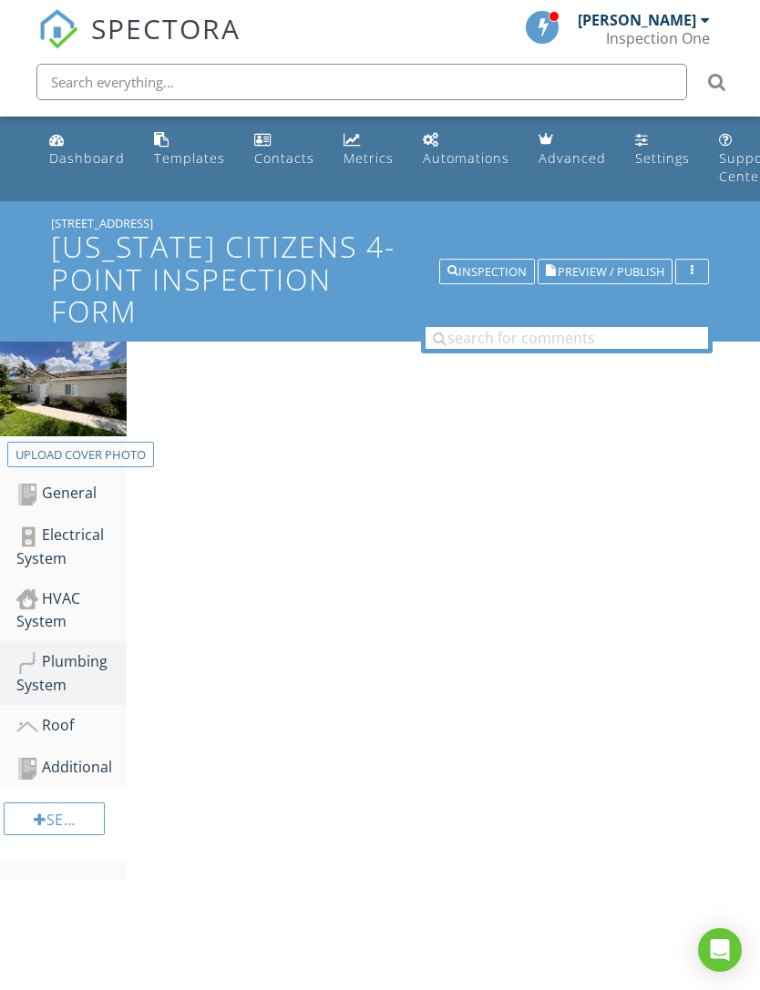
click at [55, 683] on div "Plumbing System" at bounding box center [71, 674] width 110 height 46
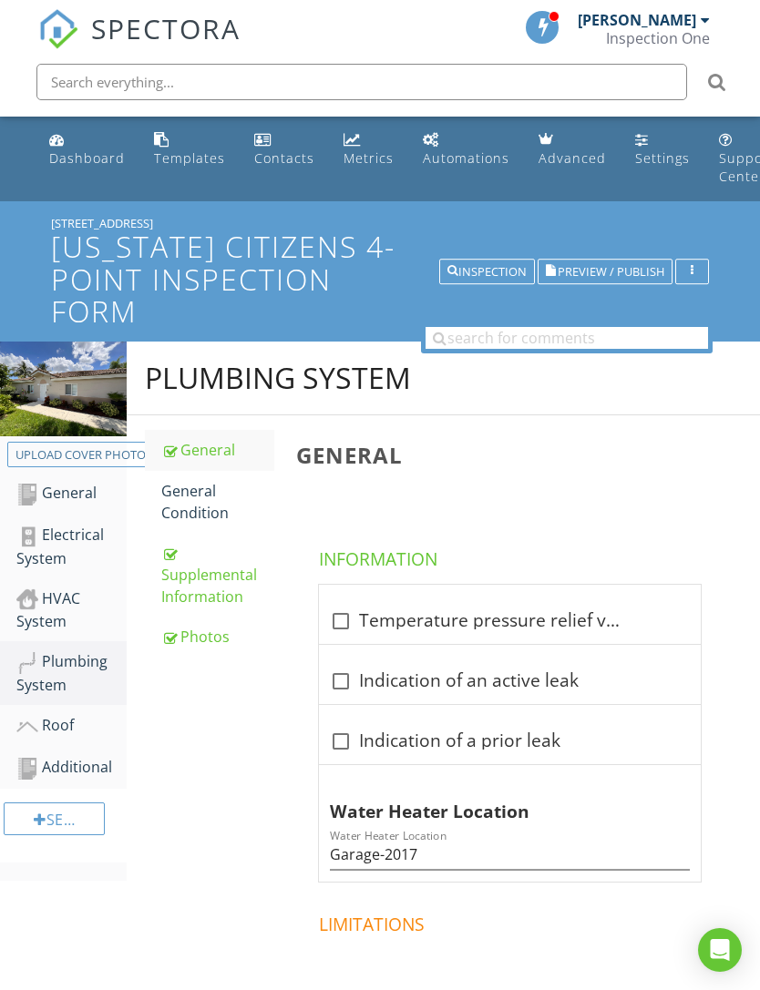
click at [60, 686] on div "Plumbing System" at bounding box center [71, 674] width 110 height 46
click at [58, 678] on div "Plumbing System" at bounding box center [71, 674] width 110 height 46
click at [71, 671] on div "Plumbing System" at bounding box center [71, 674] width 110 height 46
click at [206, 640] on div "Photos" at bounding box center [217, 637] width 113 height 22
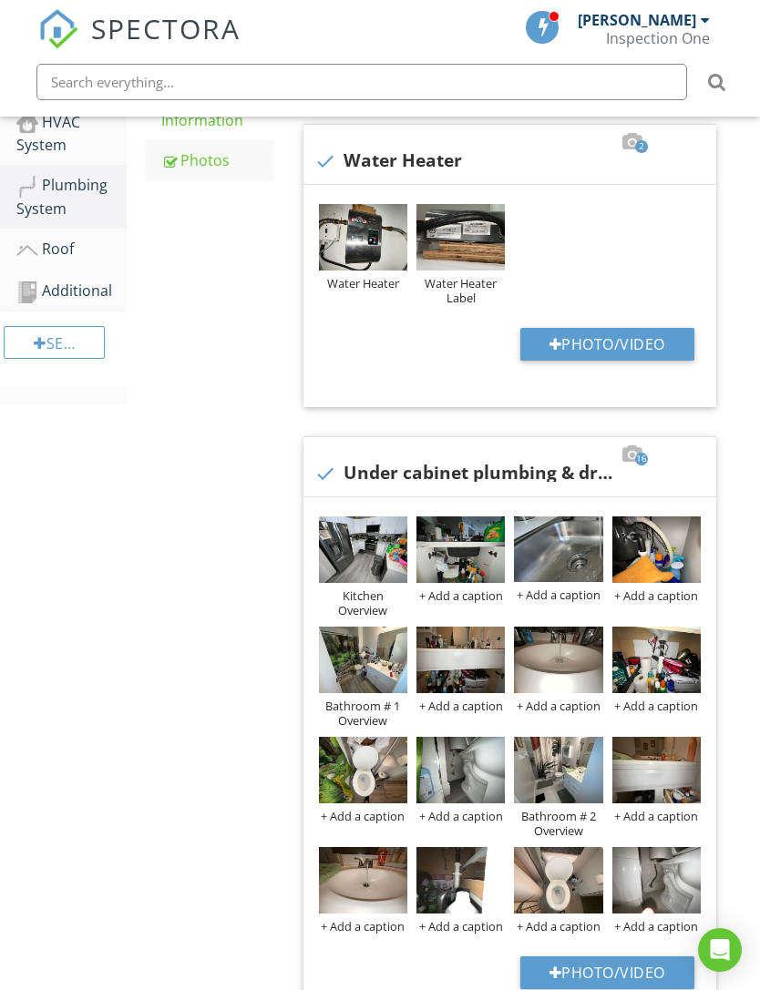
scroll to position [497, 0]
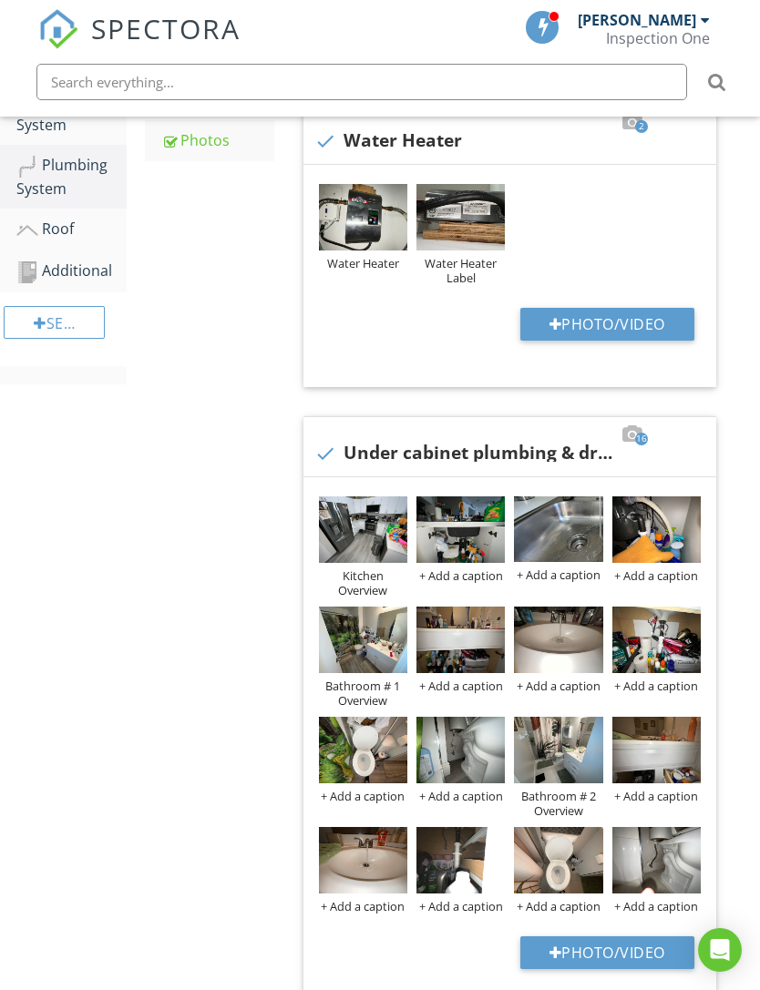
click at [0, 0] on div at bounding box center [0, 0] width 0 height 0
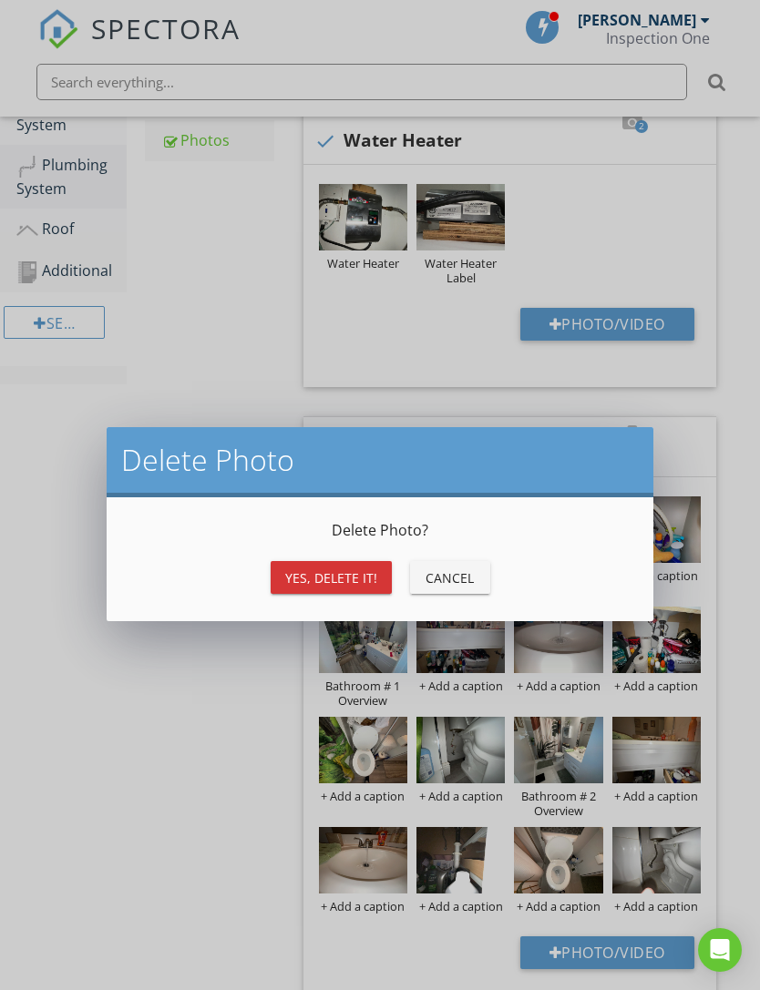
click at [338, 569] on div "Yes, Delete it!" at bounding box center [331, 578] width 92 height 19
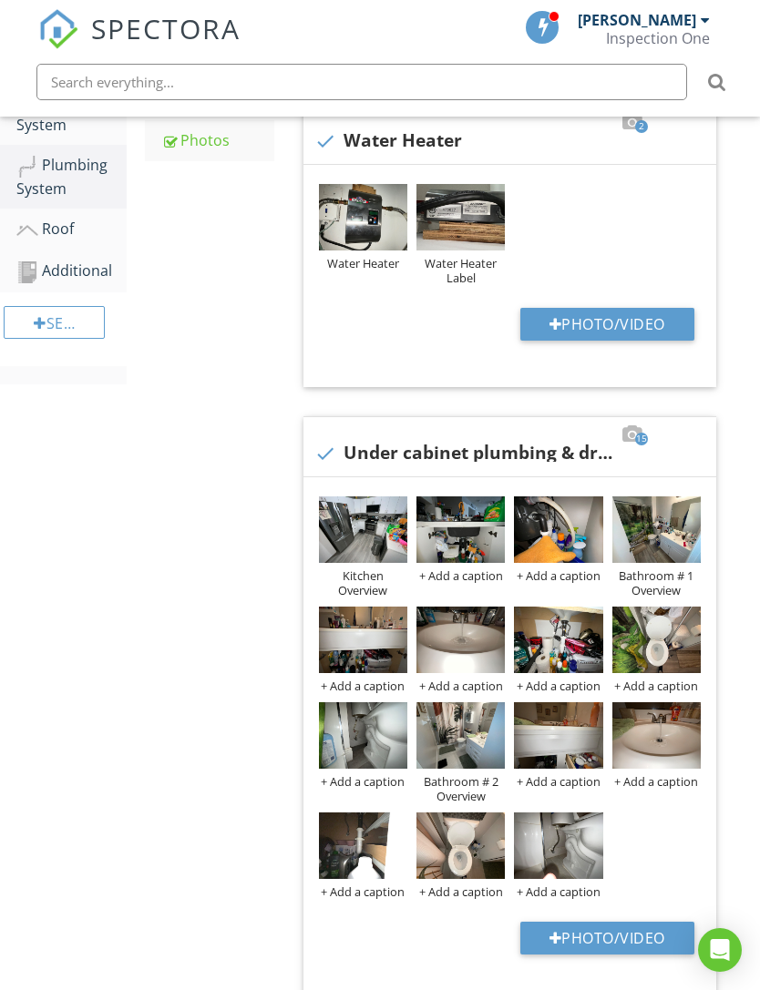
click at [741, 685] on div "Photos Info Information 2 check Water Heater Water Heater Water Heater Label Ph…" at bounding box center [522, 777] width 475 height 1716
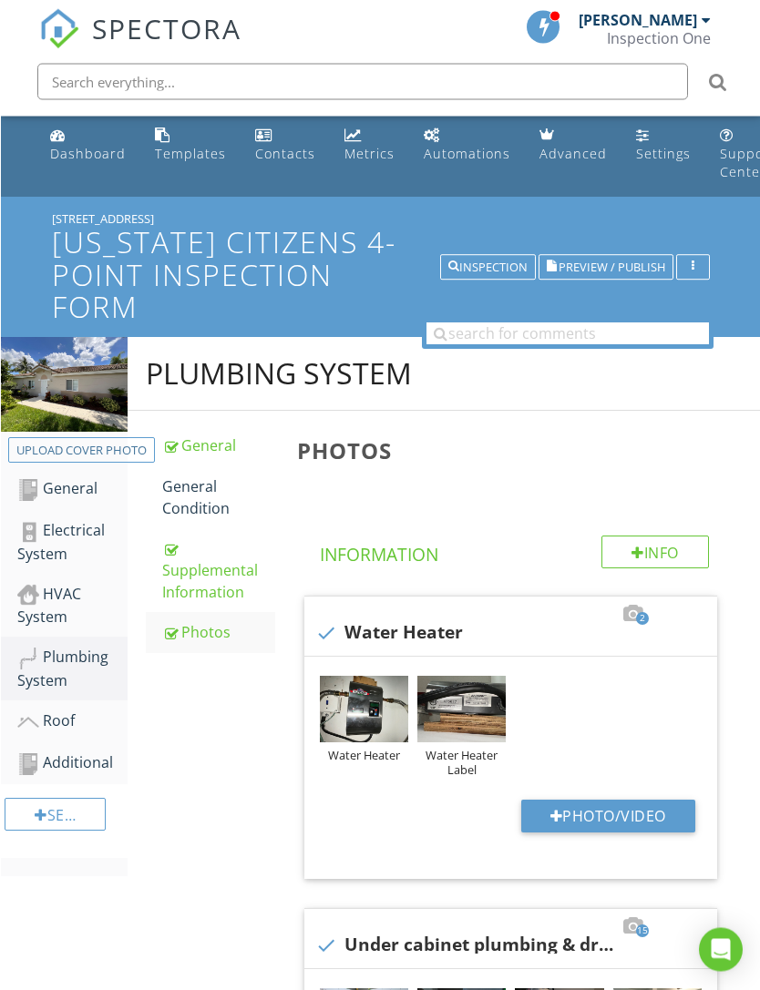
scroll to position [0, 0]
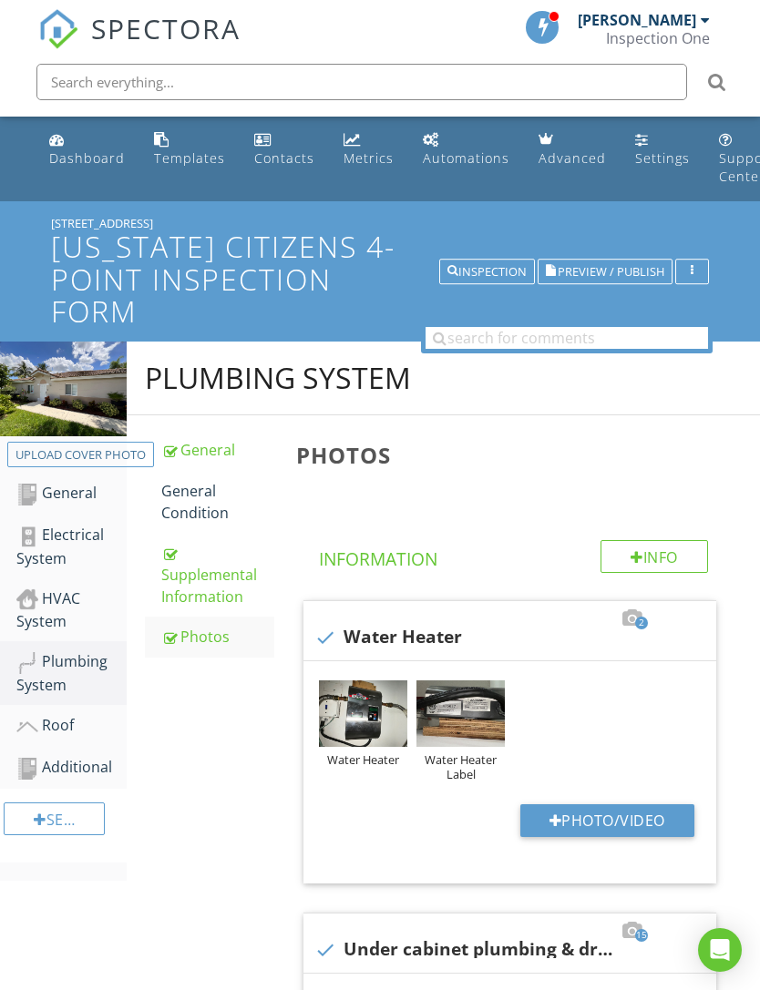
click at [88, 153] on div "Dashboard" at bounding box center [87, 157] width 76 height 17
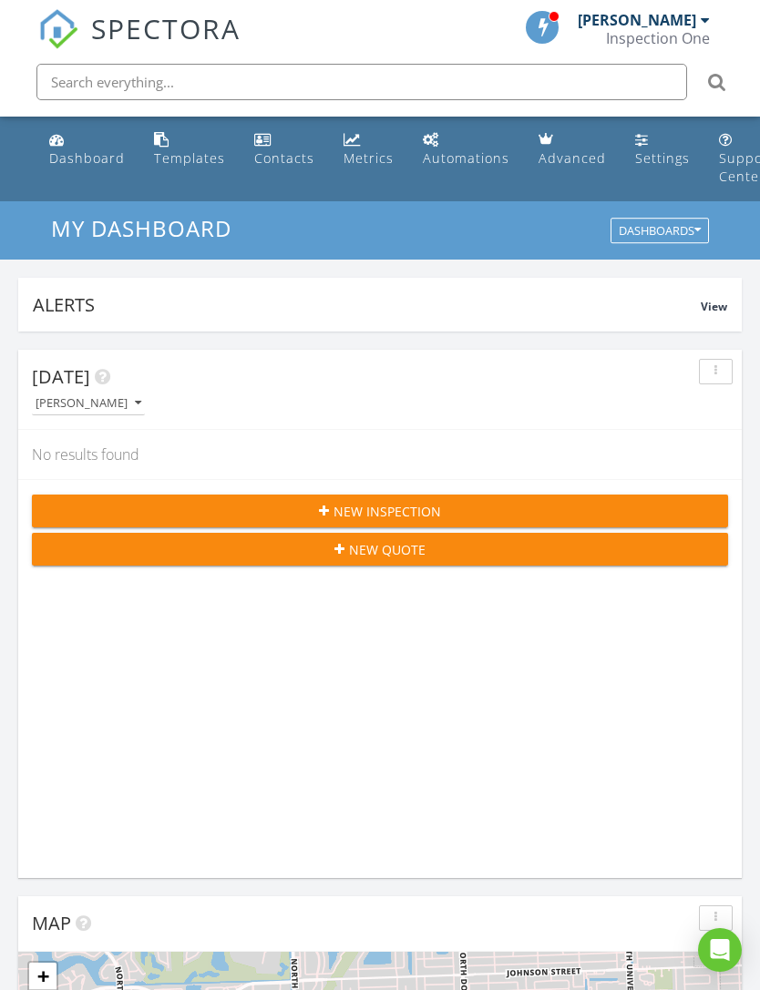
scroll to position [3117, 761]
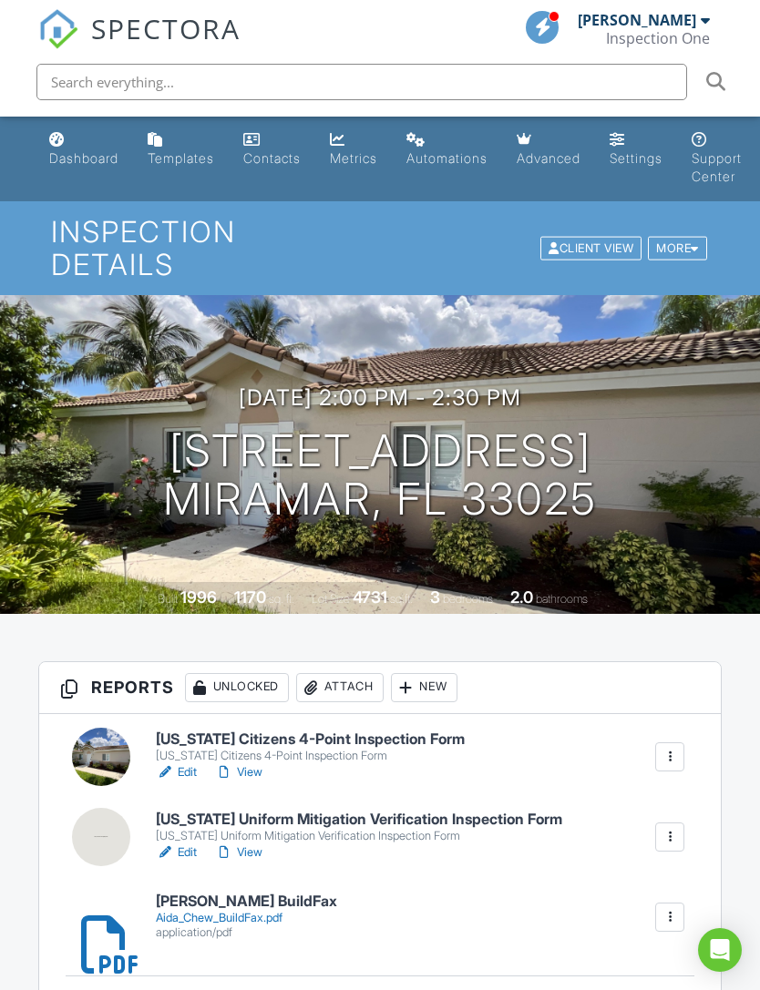
click at [359, 812] on h6 "[US_STATE] Uniform Mitigation Verification Inspection Form" at bounding box center [359, 820] width 406 height 16
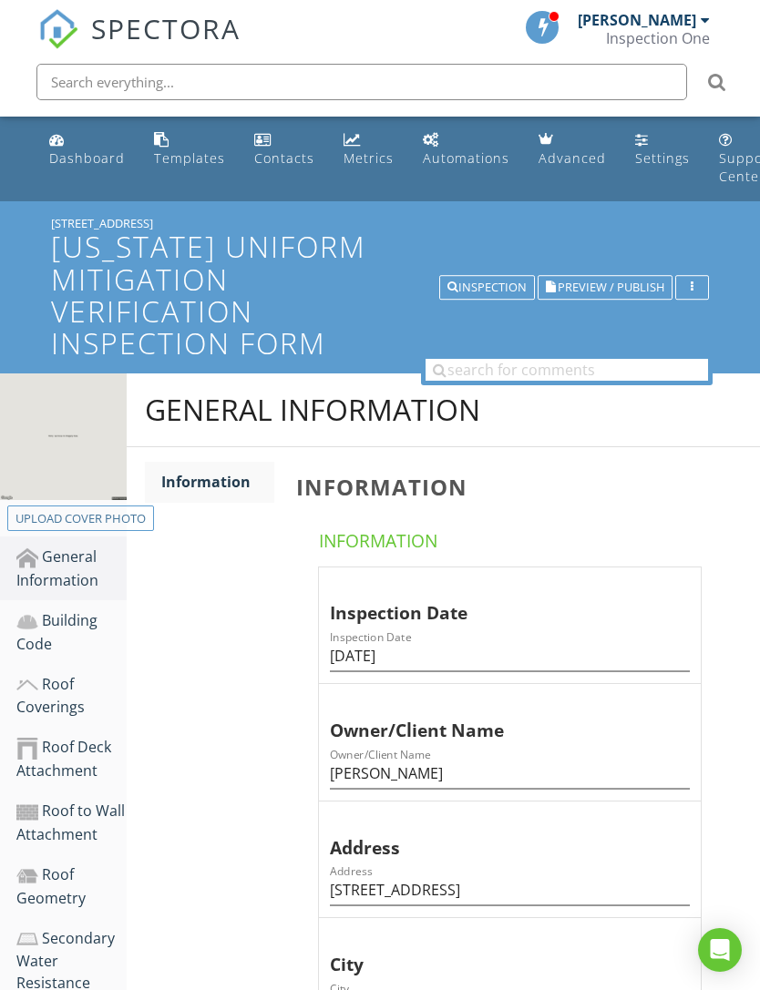
click at [109, 507] on button "Upload cover photo" at bounding box center [80, 519] width 147 height 26
type input "C:\fakepath\IMG_7017.jpeg"
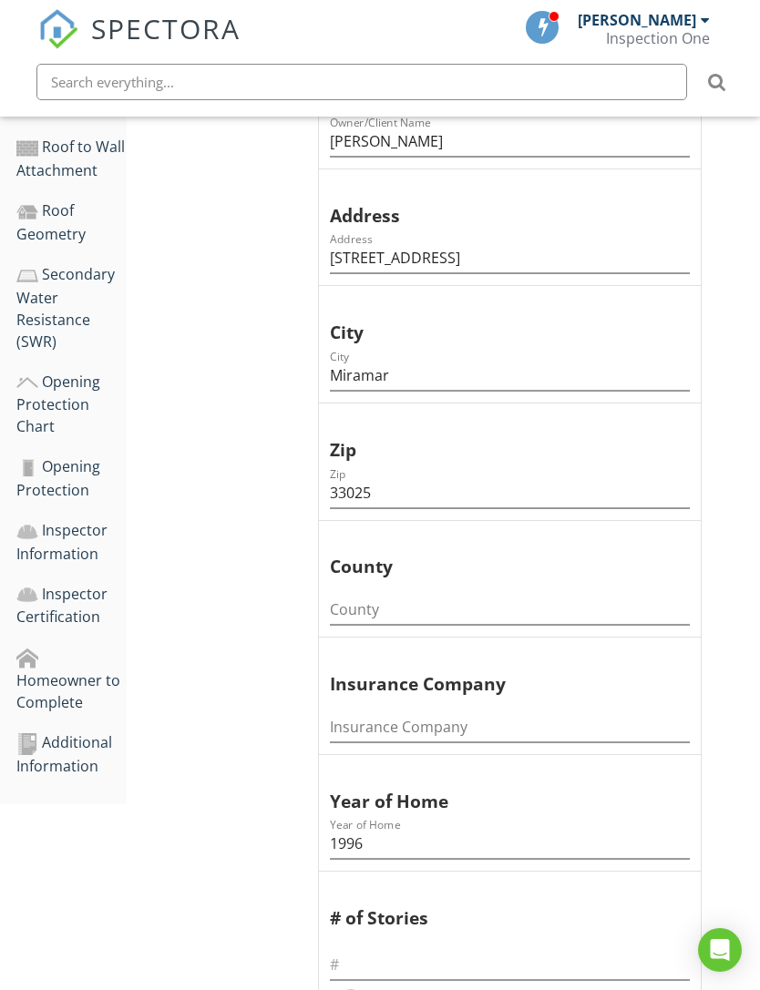
scroll to position [631, 0]
click at [552, 599] on input "County" at bounding box center [510, 611] width 360 height 30
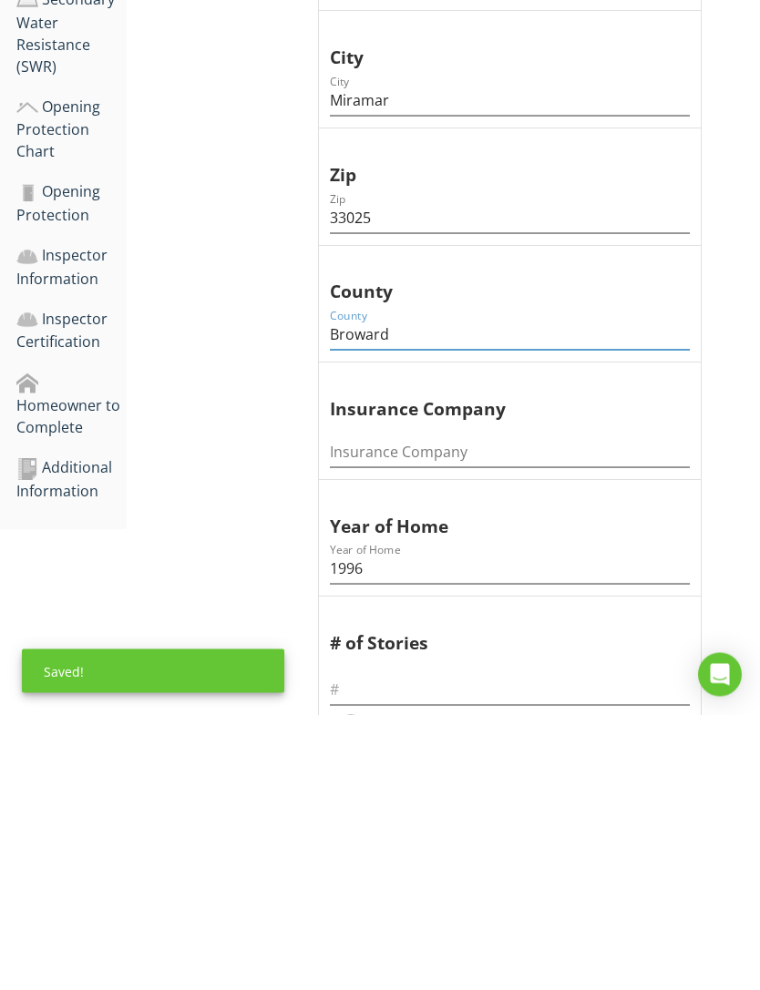
scroll to position [645, 0]
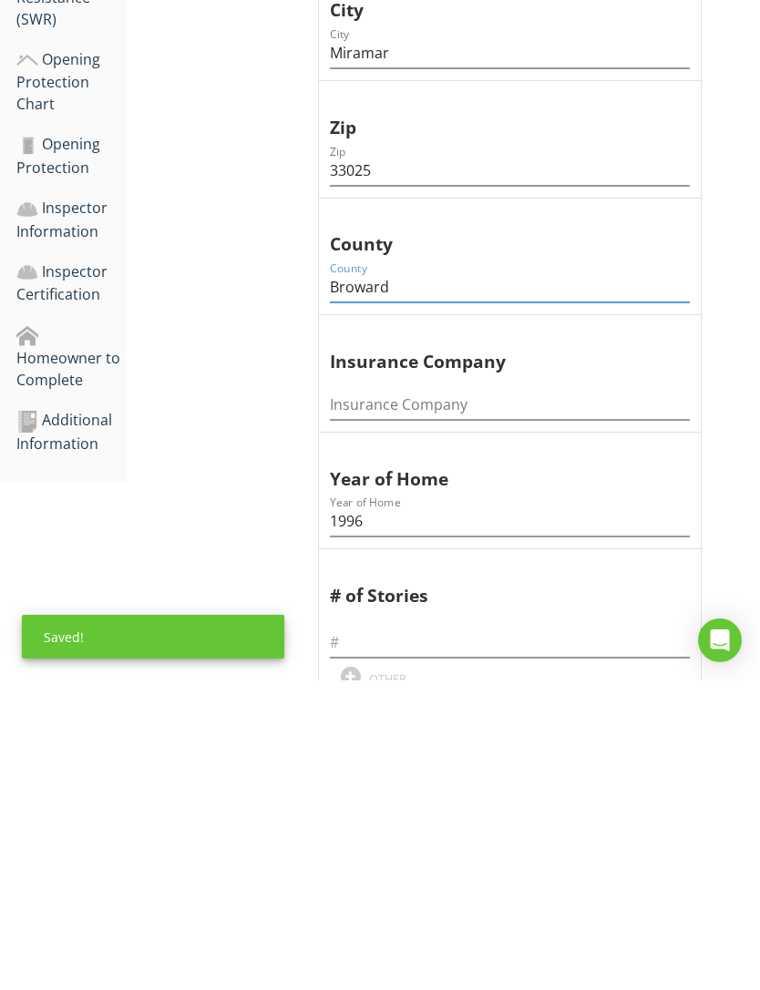
type input "Broward"
click at [516, 938] on input "text" at bounding box center [510, 953] width 360 height 30
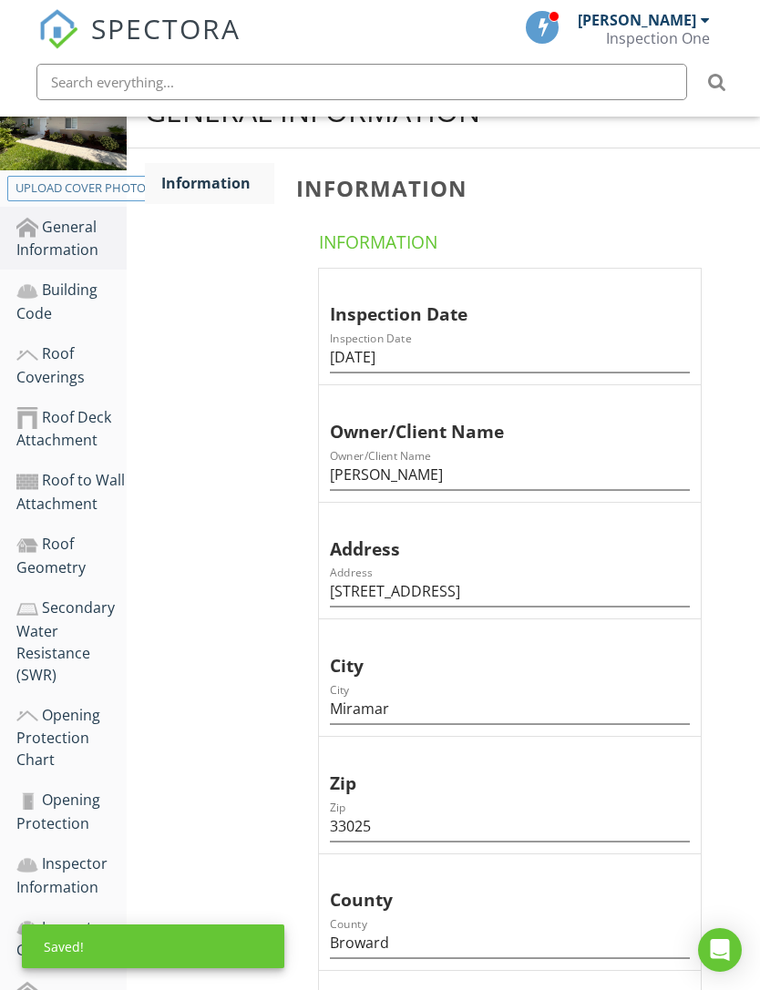
scroll to position [269, 0]
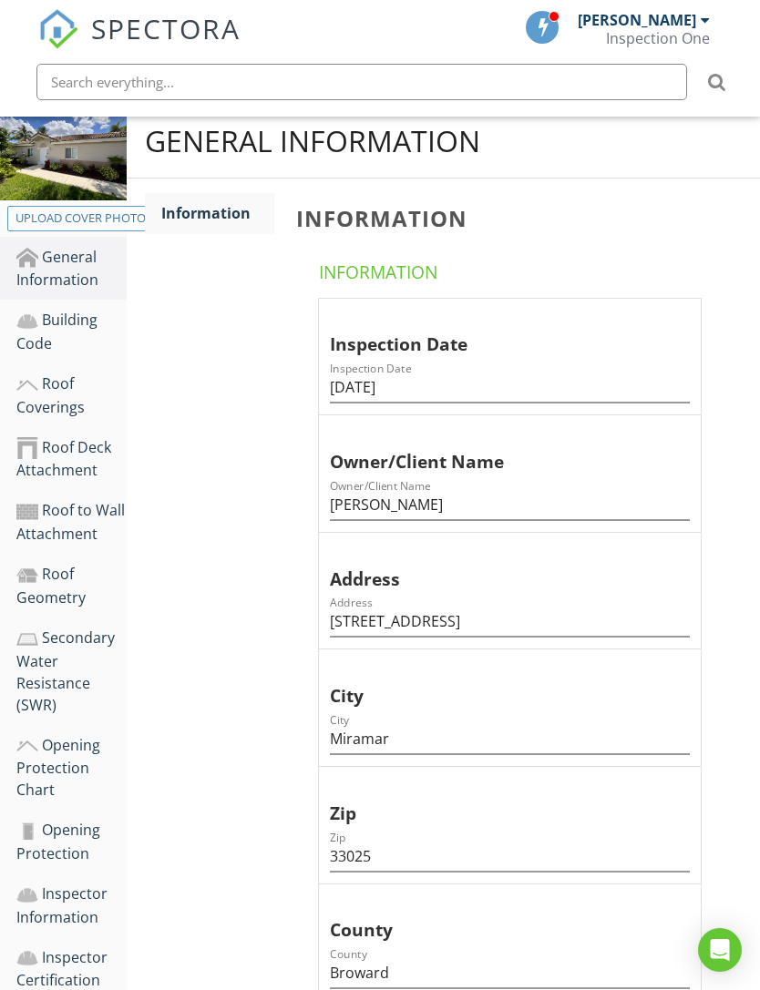
type input "1"
click at [65, 321] on div "Building Code" at bounding box center [71, 332] width 110 height 46
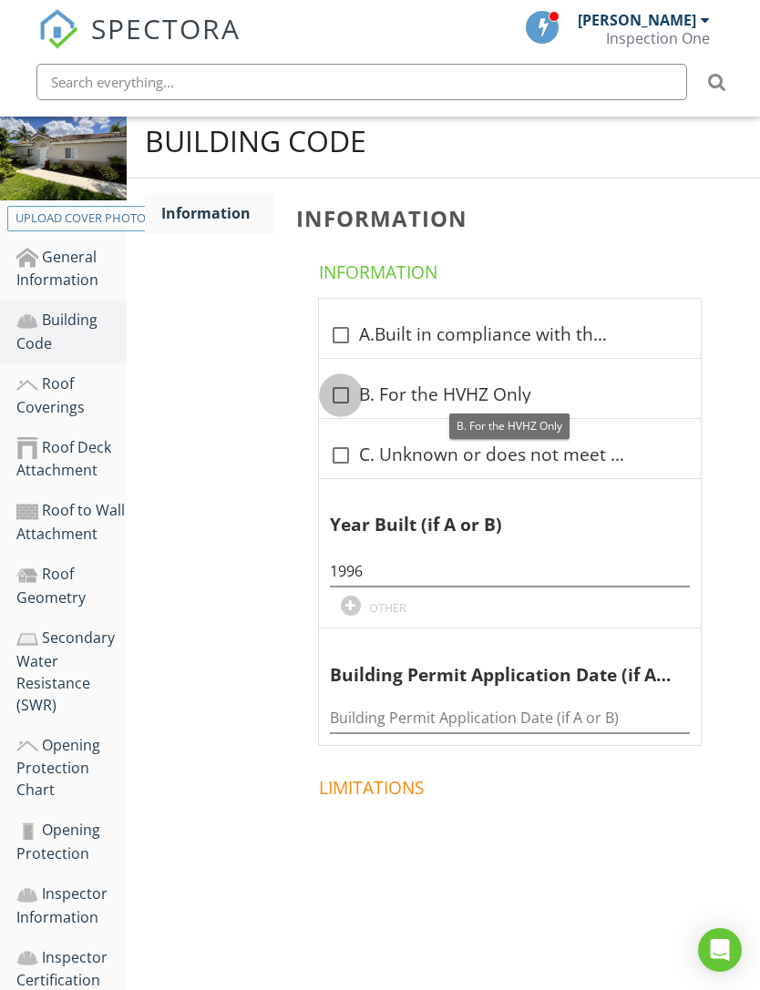
click at [337, 405] on div at bounding box center [340, 395] width 31 height 31
checkbox input "true"
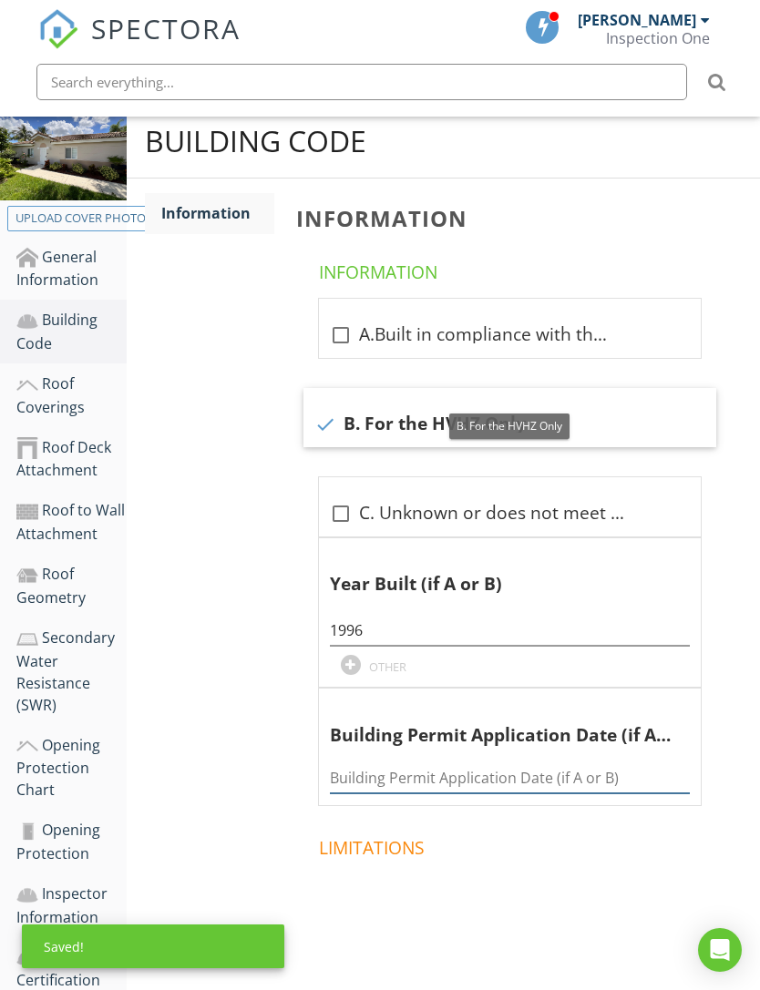
click at [489, 771] on input "Building Permit Application Date (if A or B)" at bounding box center [510, 778] width 360 height 30
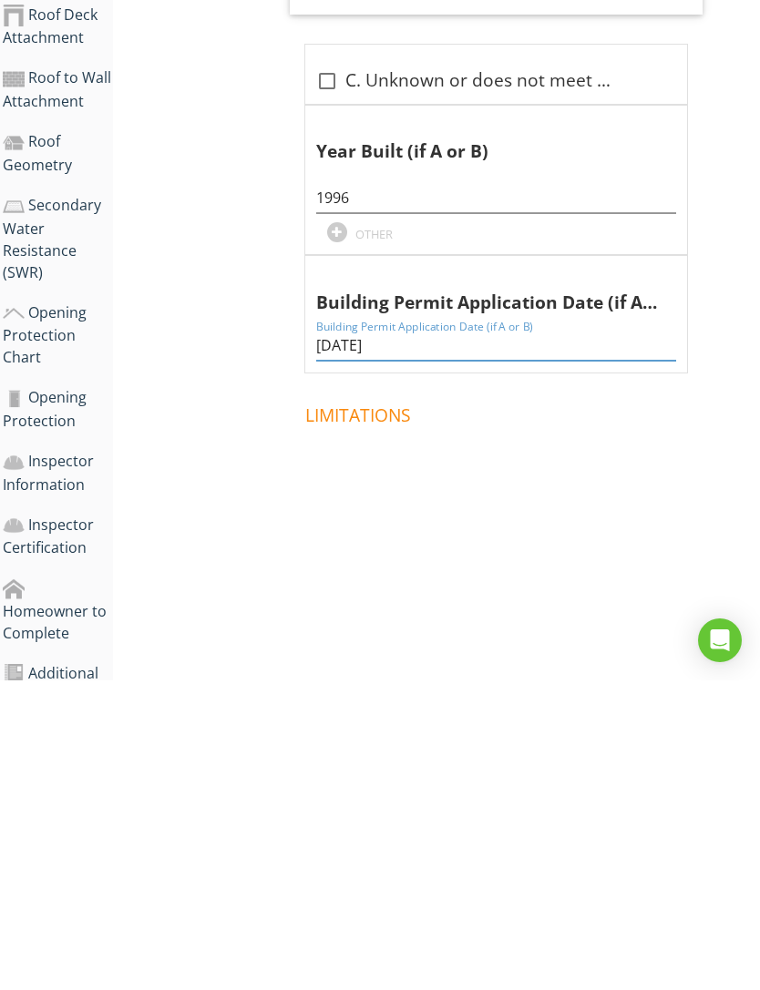
scroll to position [423, 14]
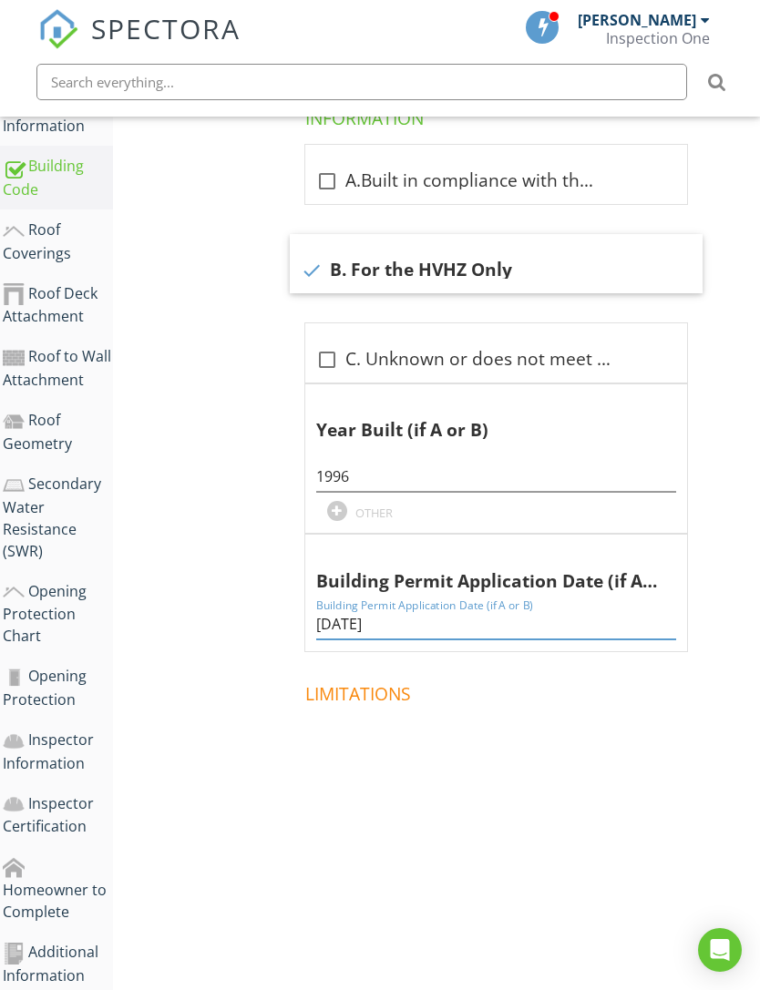
type input "05-14-1996"
click at [57, 240] on div "Roof Coverings" at bounding box center [58, 242] width 110 height 46
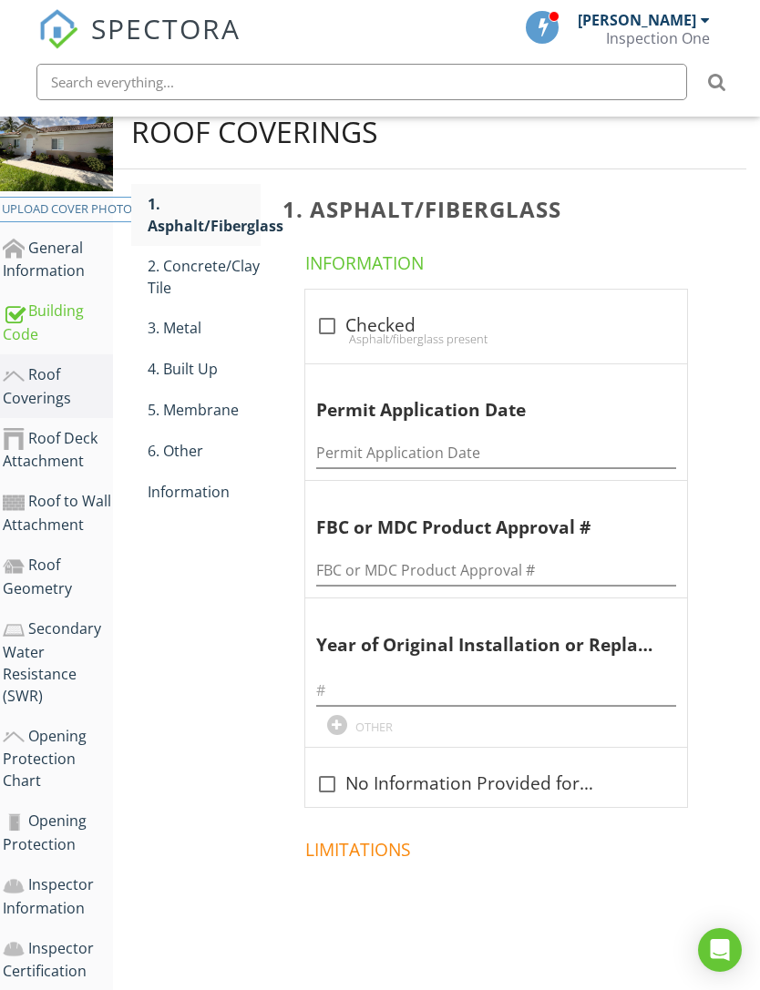
scroll to position [277, 14]
click at [214, 263] on div "2. Concrete/Clay Tile" at bounding box center [204, 278] width 113 height 44
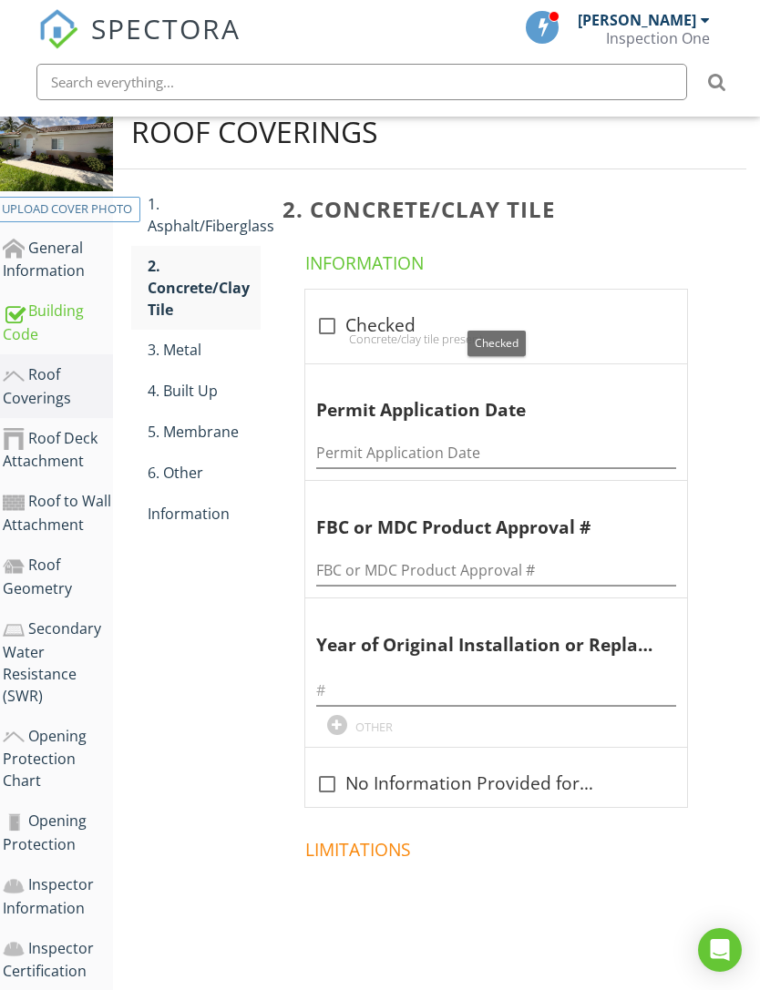
click at [339, 321] on div at bounding box center [327, 326] width 31 height 31
checkbox input "true"
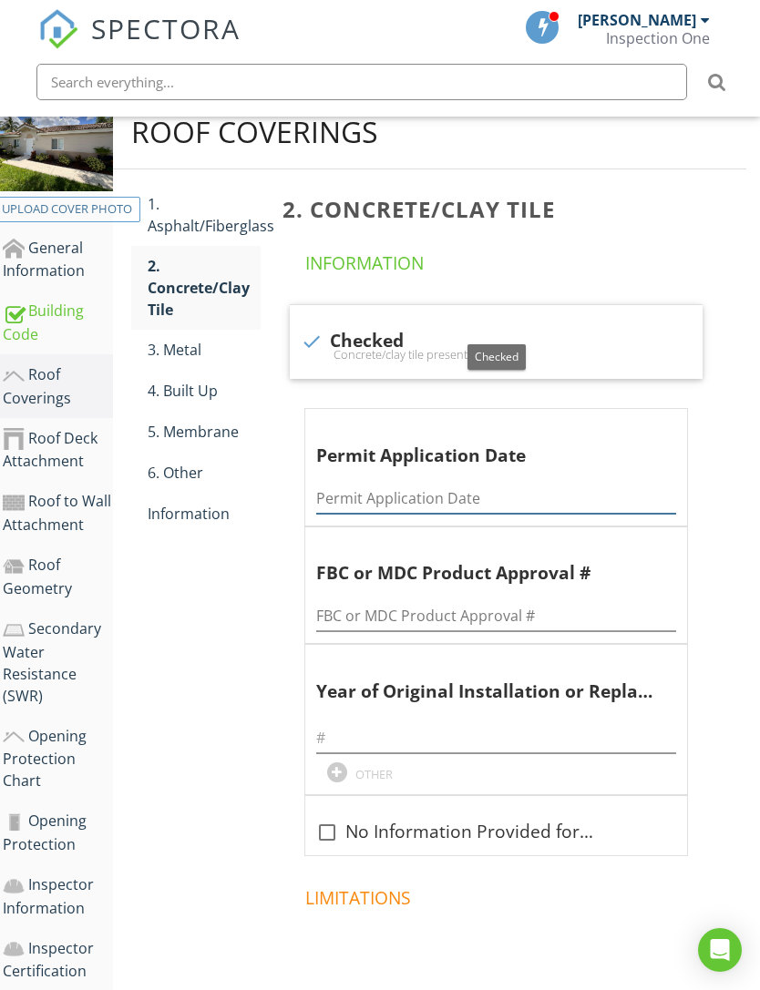
click at [520, 495] on input "Permit Application Date" at bounding box center [496, 499] width 360 height 30
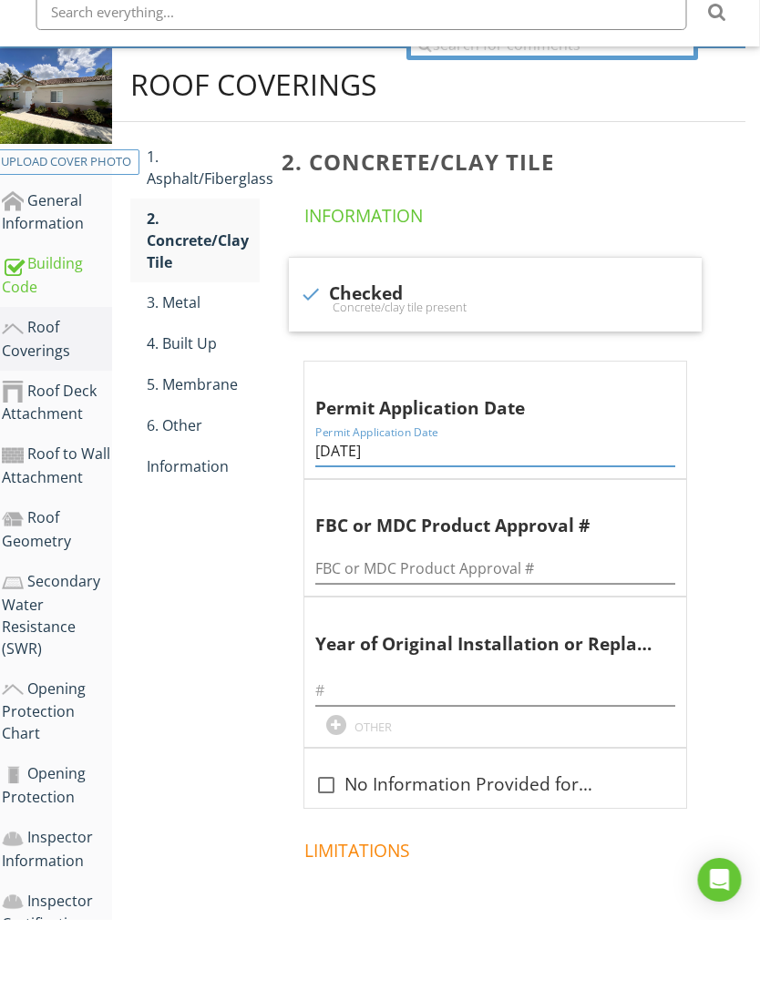
scroll to position [255, 13]
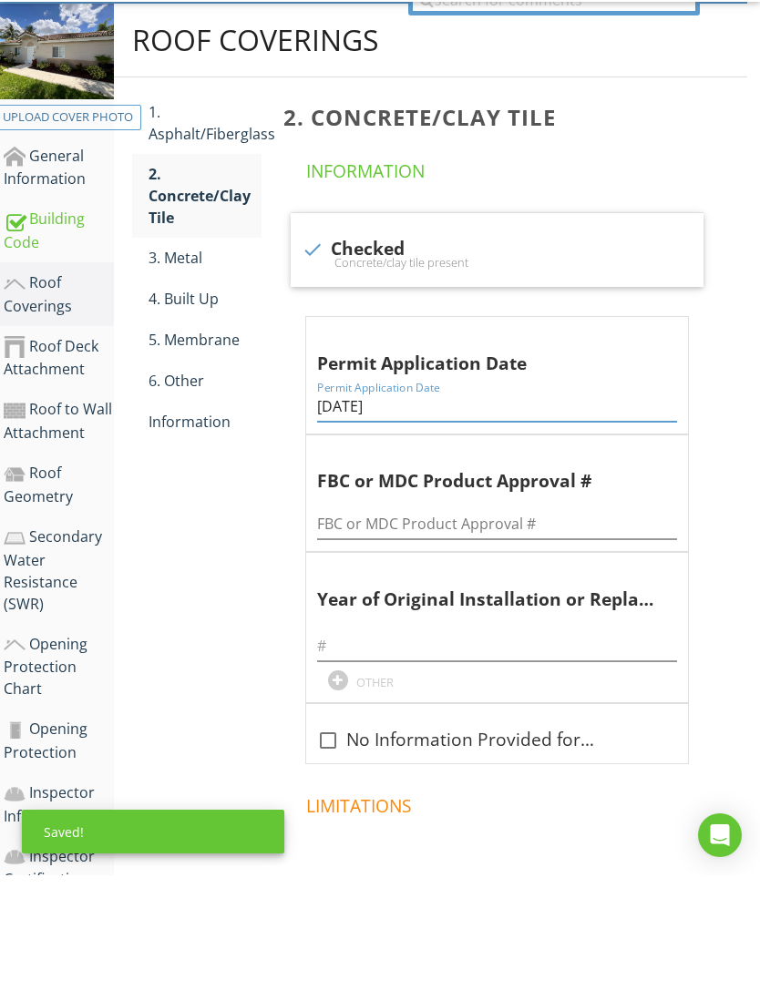
type input "02-23-2021"
click at [549, 624] on input "FBC or MDC Product Approval #" at bounding box center [497, 639] width 360 height 30
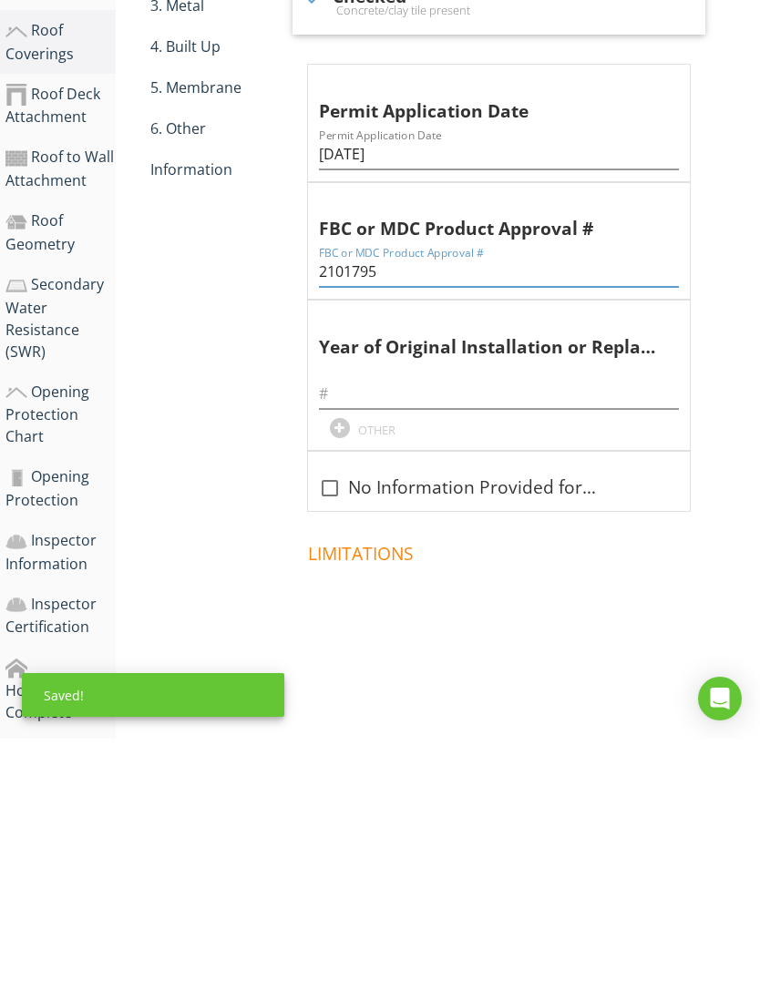
scroll to position [375, 11]
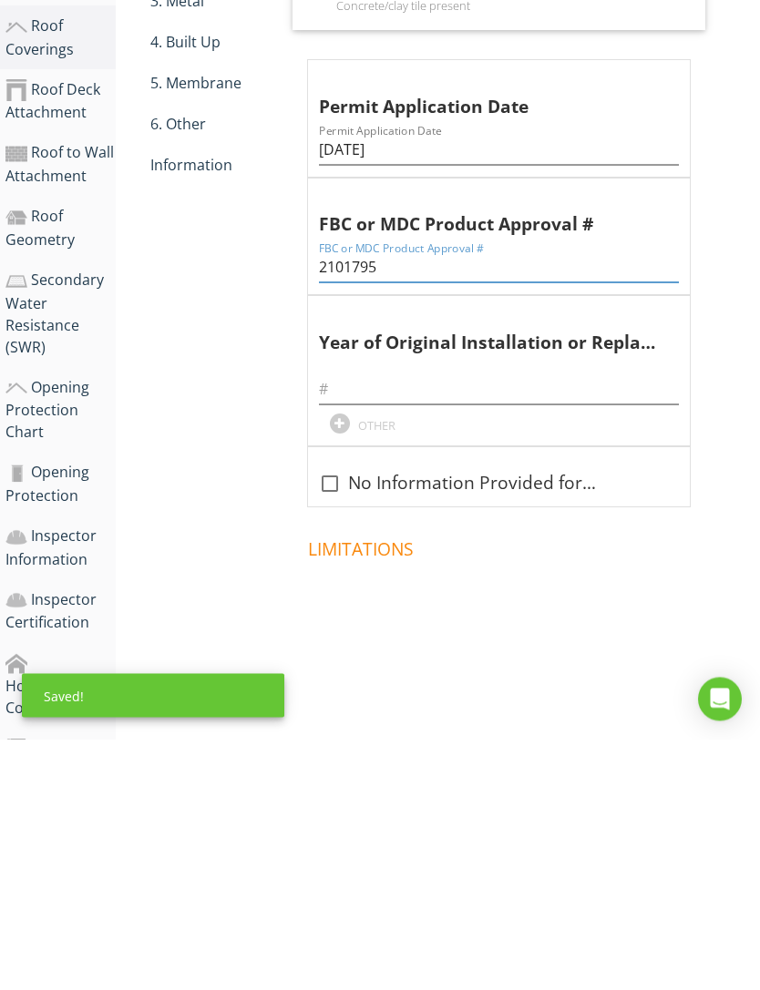
type input "2101795"
click at [543, 626] on input "text" at bounding box center [499, 641] width 360 height 30
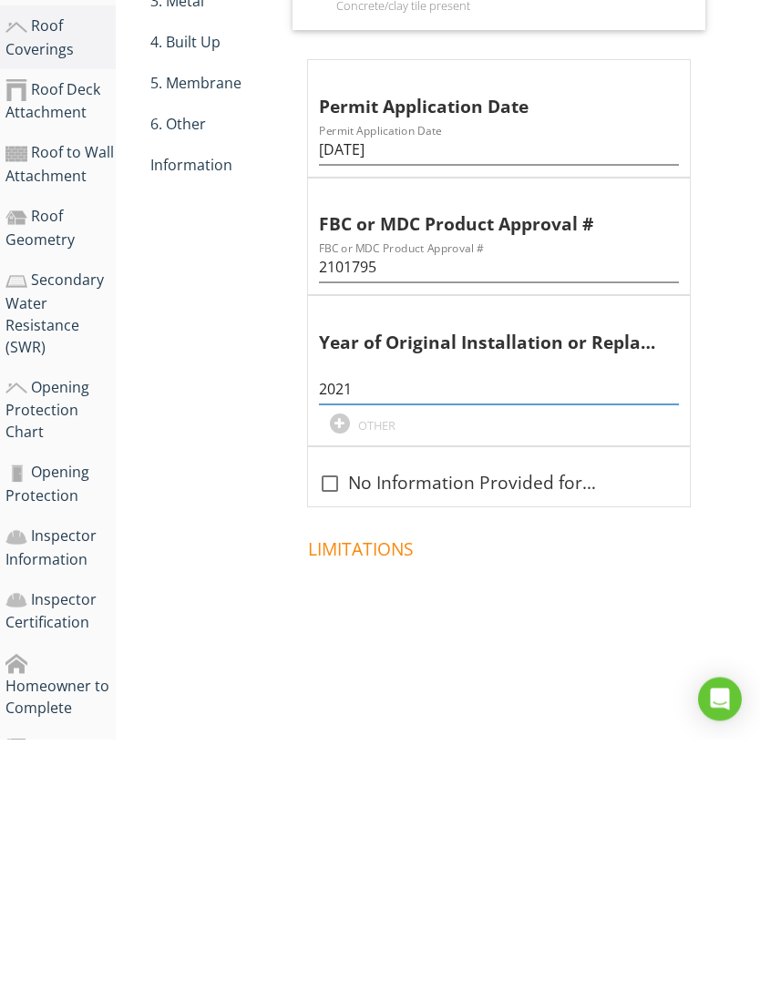
scroll to position [364, 11]
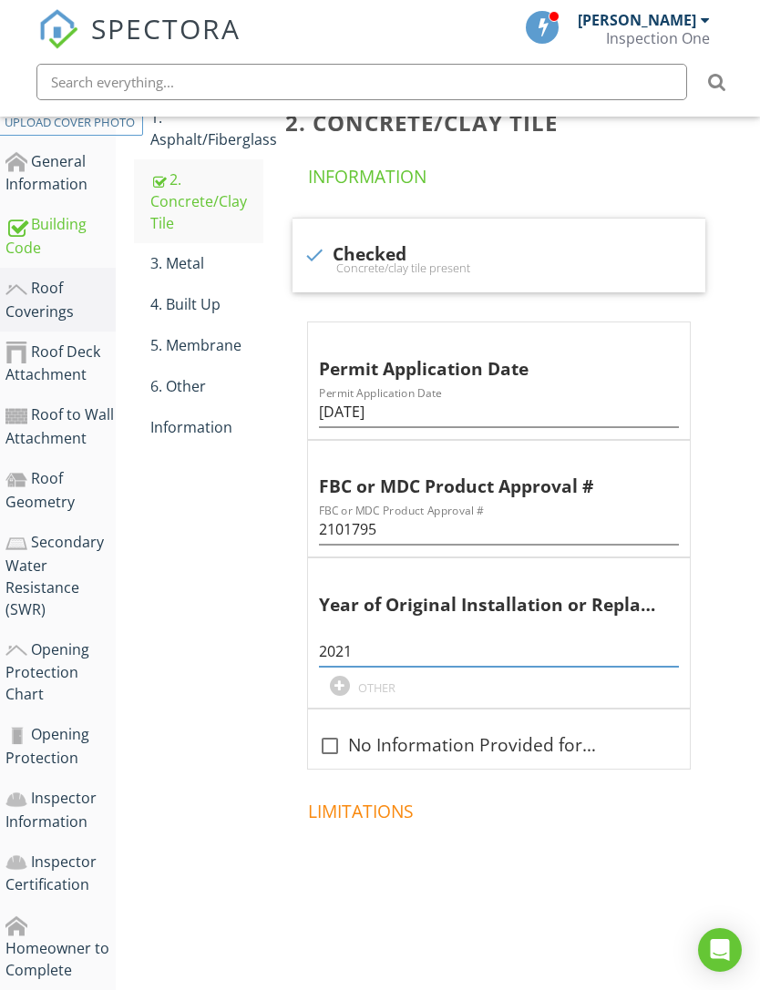
type input "2021"
click at [201, 433] on div "Information" at bounding box center [206, 427] width 113 height 22
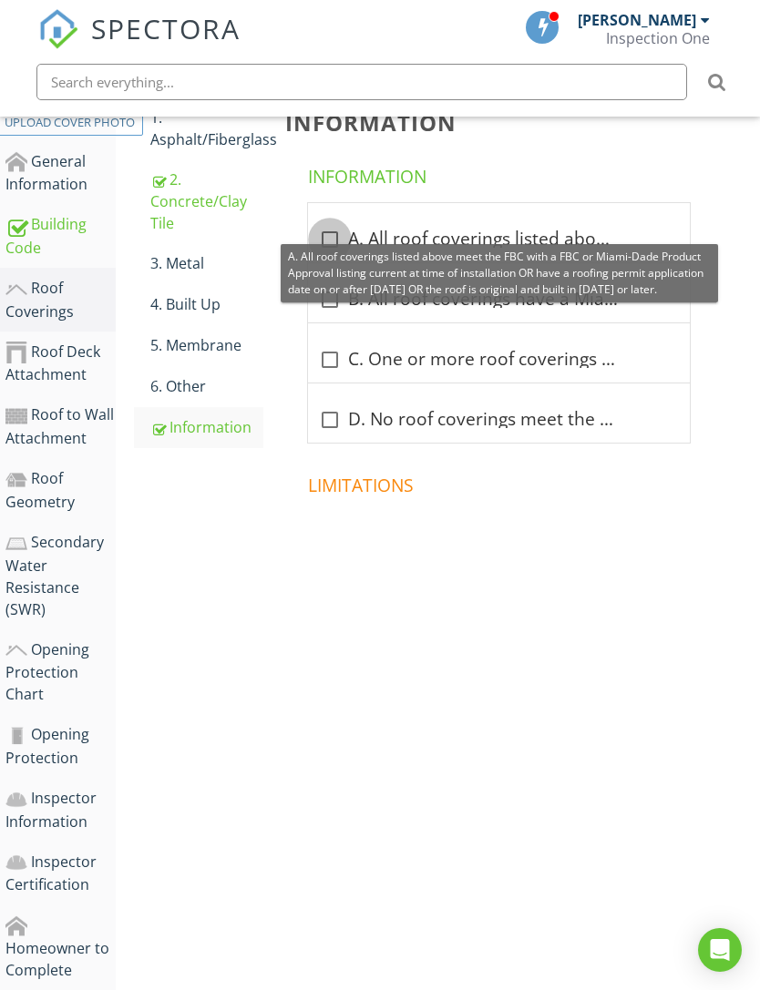
click at [324, 228] on div at bounding box center [329, 239] width 31 height 31
checkbox input "true"
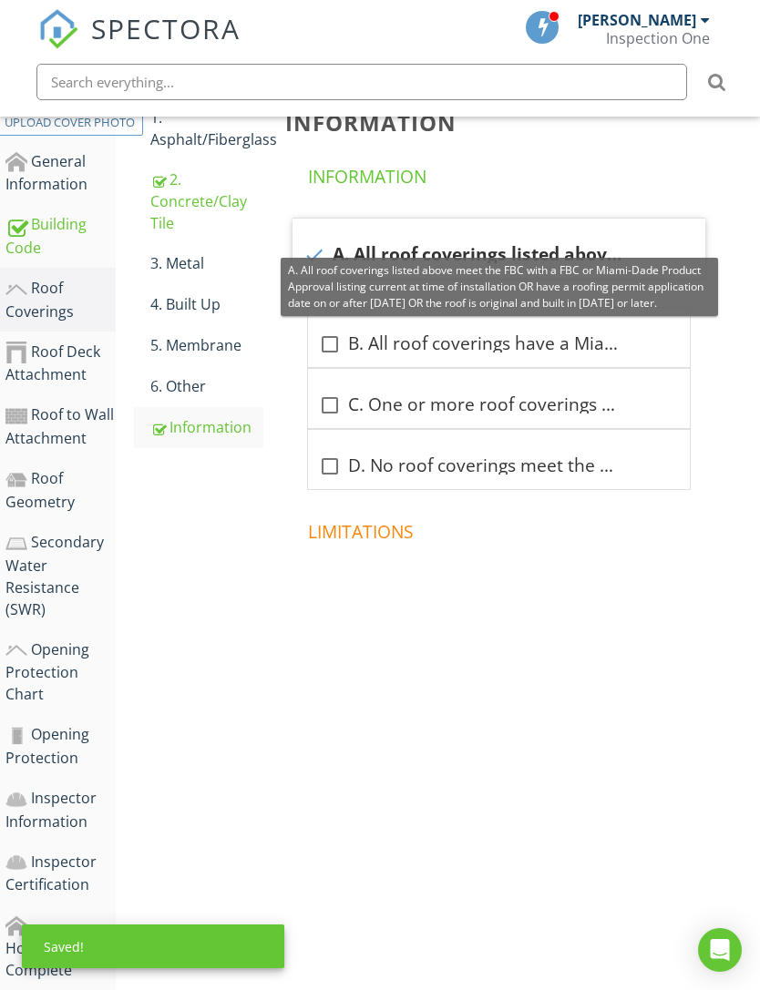
scroll to position [364, 0]
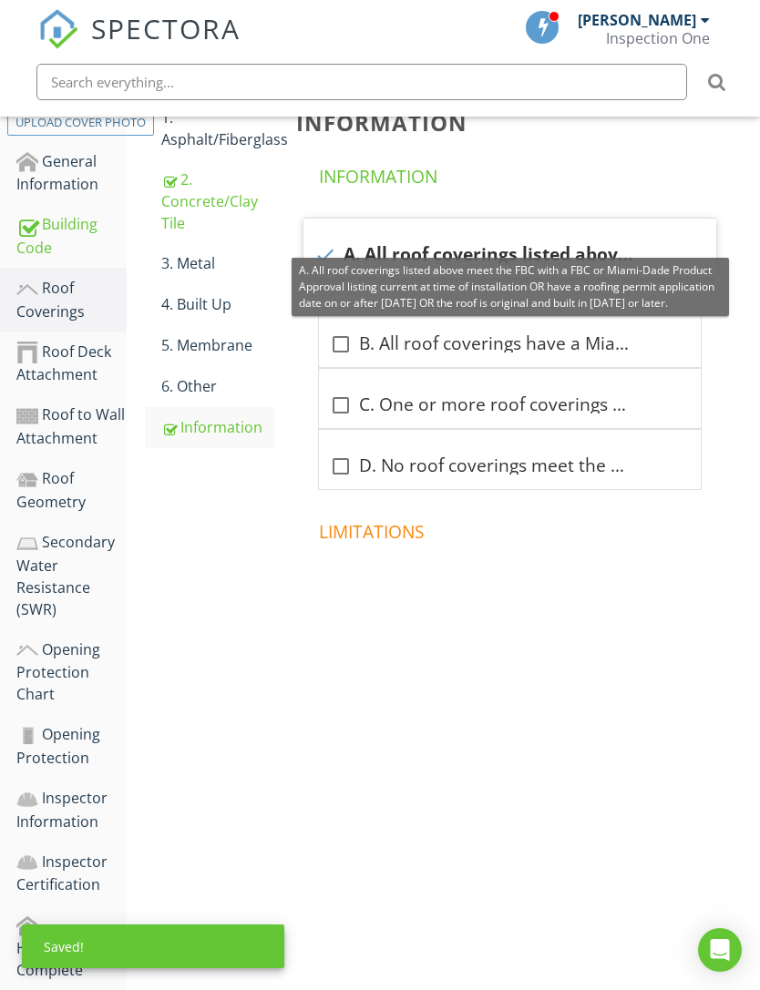
click at [82, 356] on div "Roof Deck Attachment" at bounding box center [71, 364] width 110 height 46
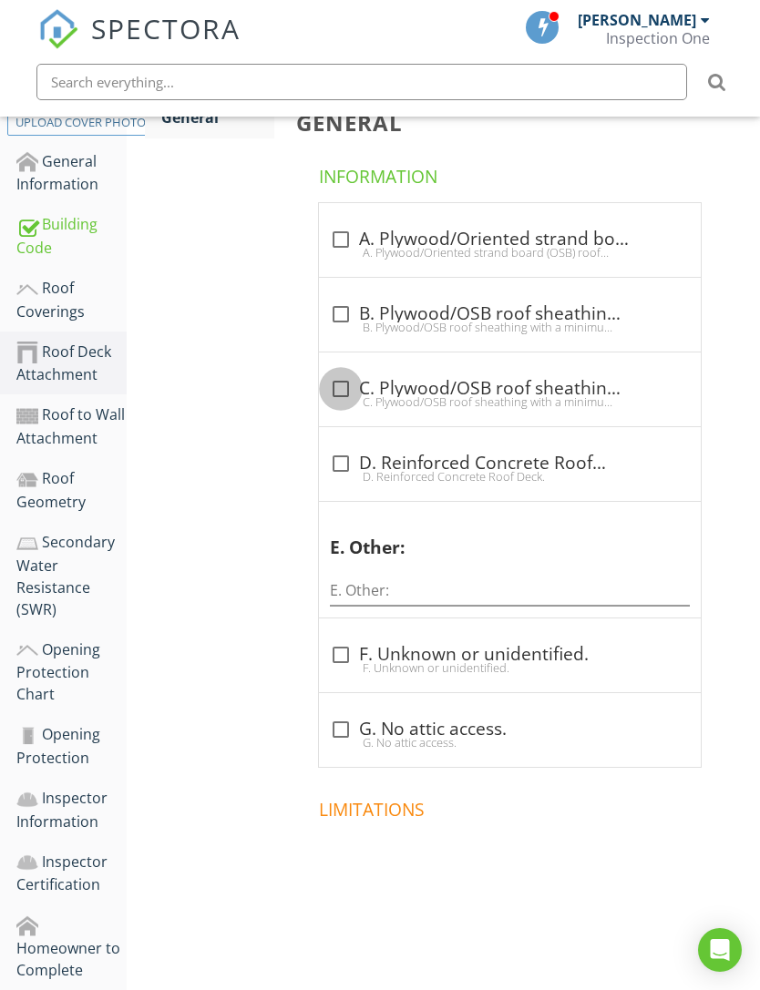
click at [343, 390] on div at bounding box center [340, 389] width 31 height 31
checkbox input "true"
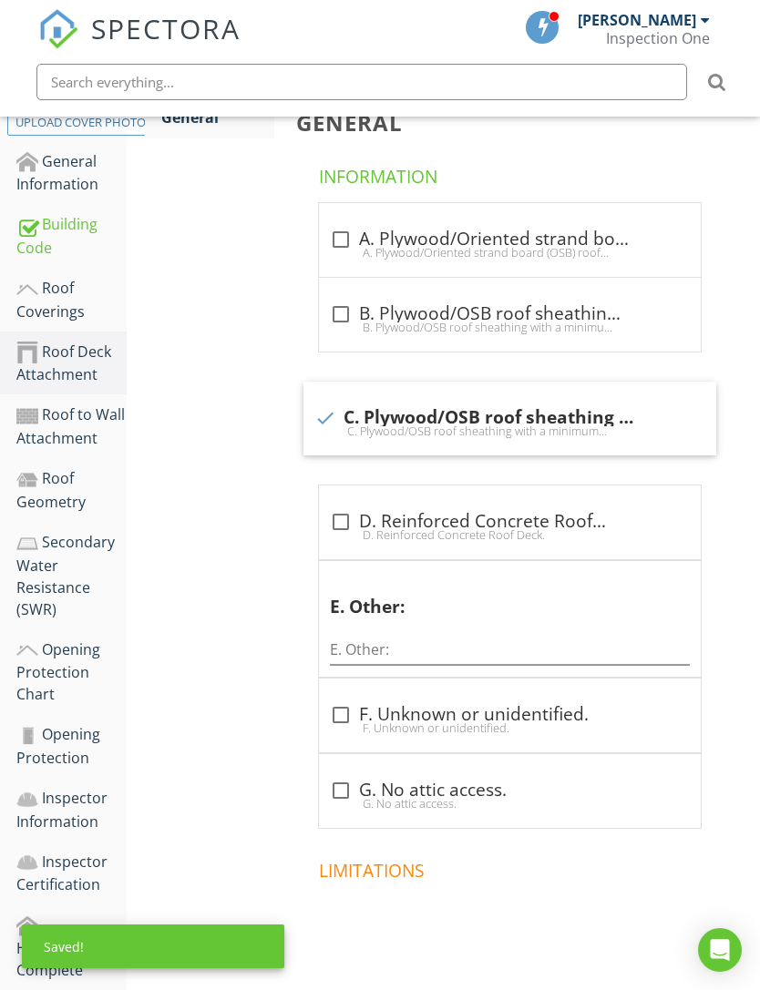
click at [61, 419] on div "Roof to Wall Attachment" at bounding box center [71, 427] width 110 height 46
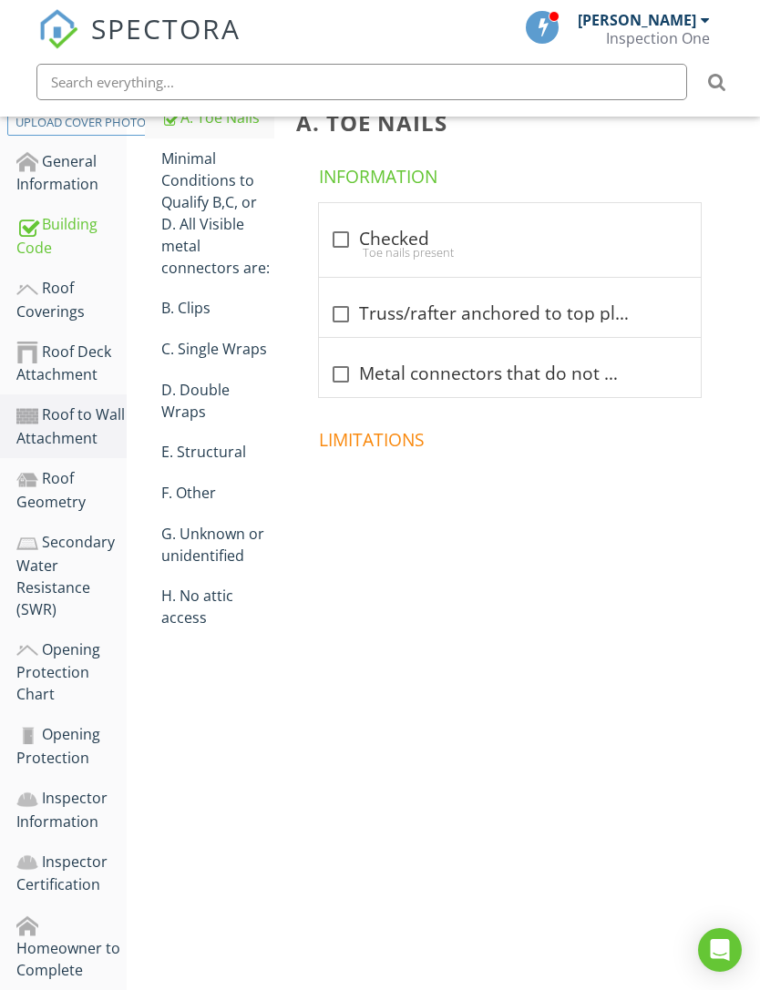
click at [202, 225] on div "Minimal Conditions to Qualify B,C, or D. All Visible metal connectors are:" at bounding box center [217, 213] width 113 height 131
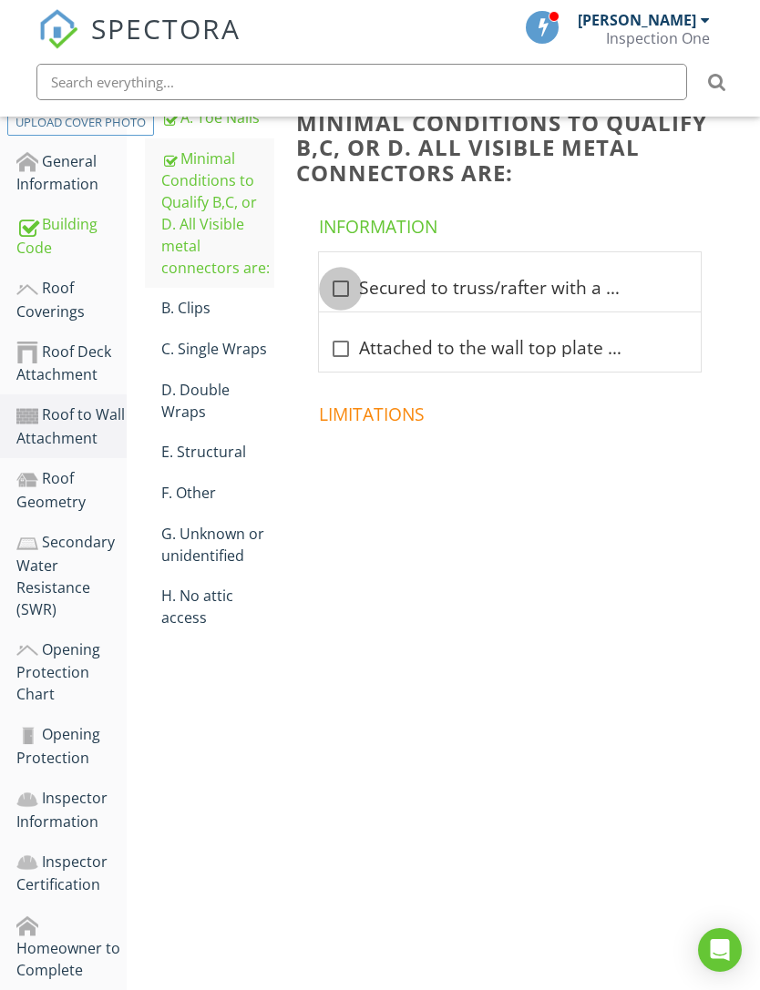
click at [346, 283] on div at bounding box center [340, 288] width 31 height 31
checkbox input "true"
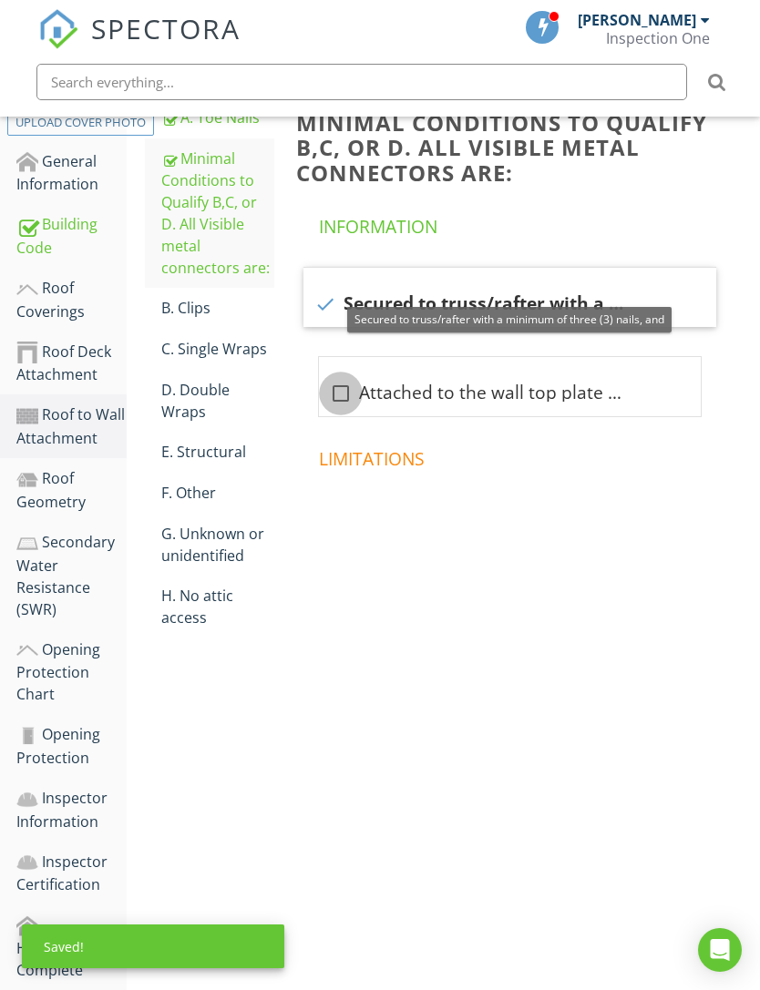
click at [352, 384] on div at bounding box center [340, 393] width 31 height 31
checkbox input "true"
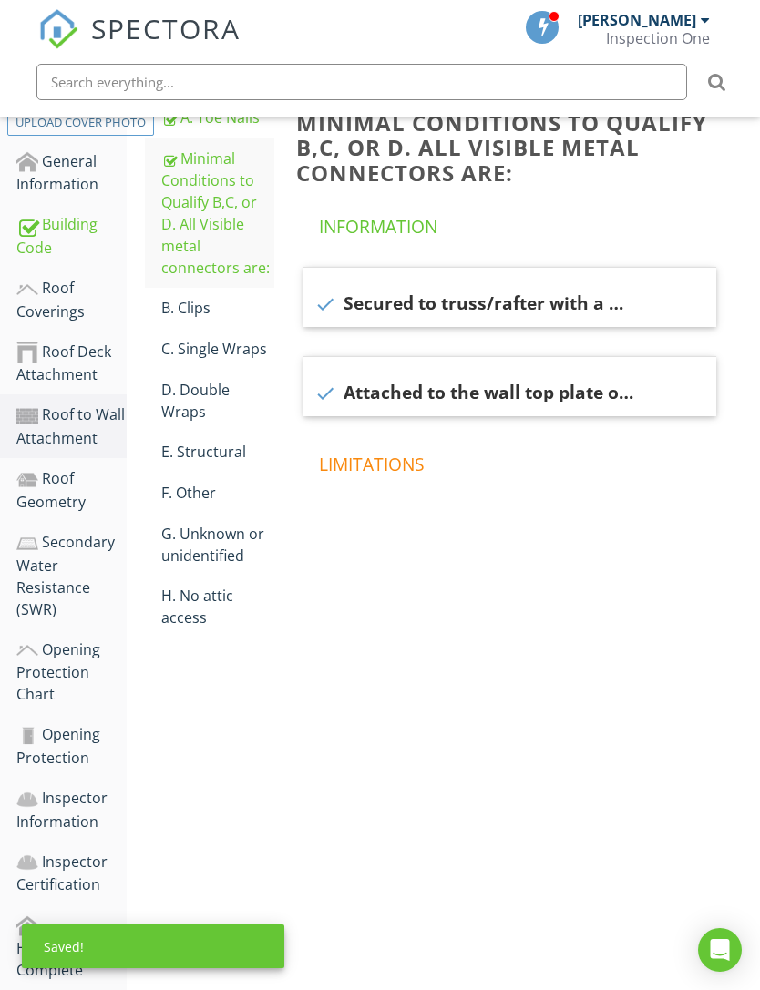
click at [220, 345] on div "C. Single Wraps" at bounding box center [217, 349] width 113 height 22
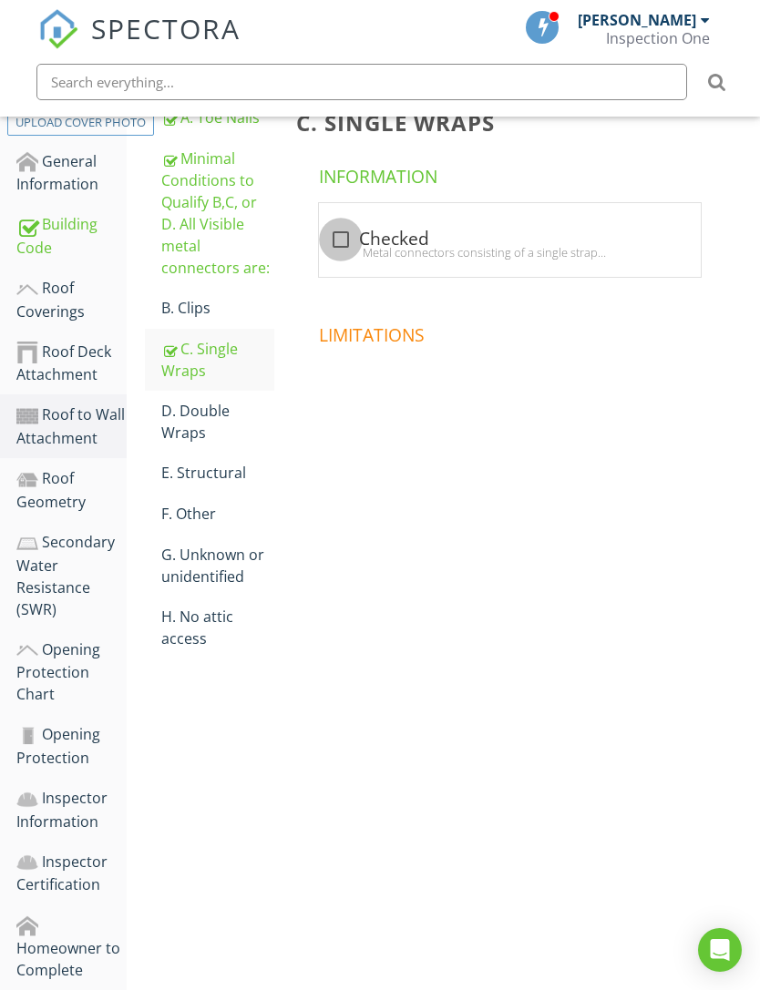
click at [336, 241] on div at bounding box center [340, 239] width 31 height 31
checkbox input "true"
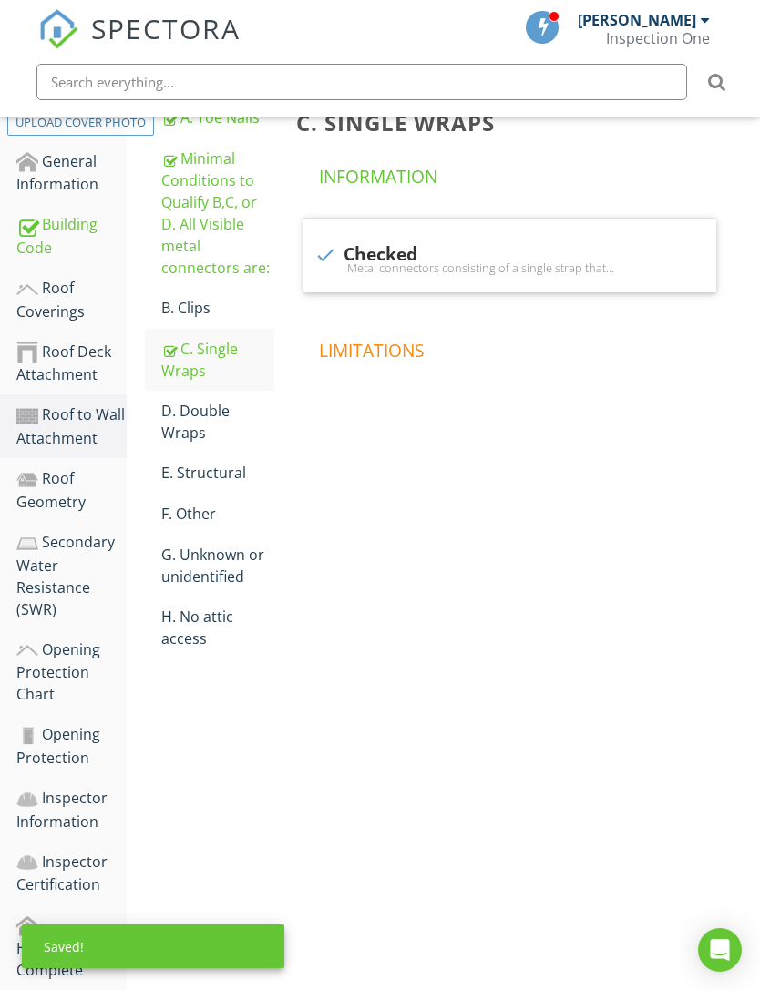
click at [46, 481] on div "Roof Geometry" at bounding box center [71, 490] width 110 height 46
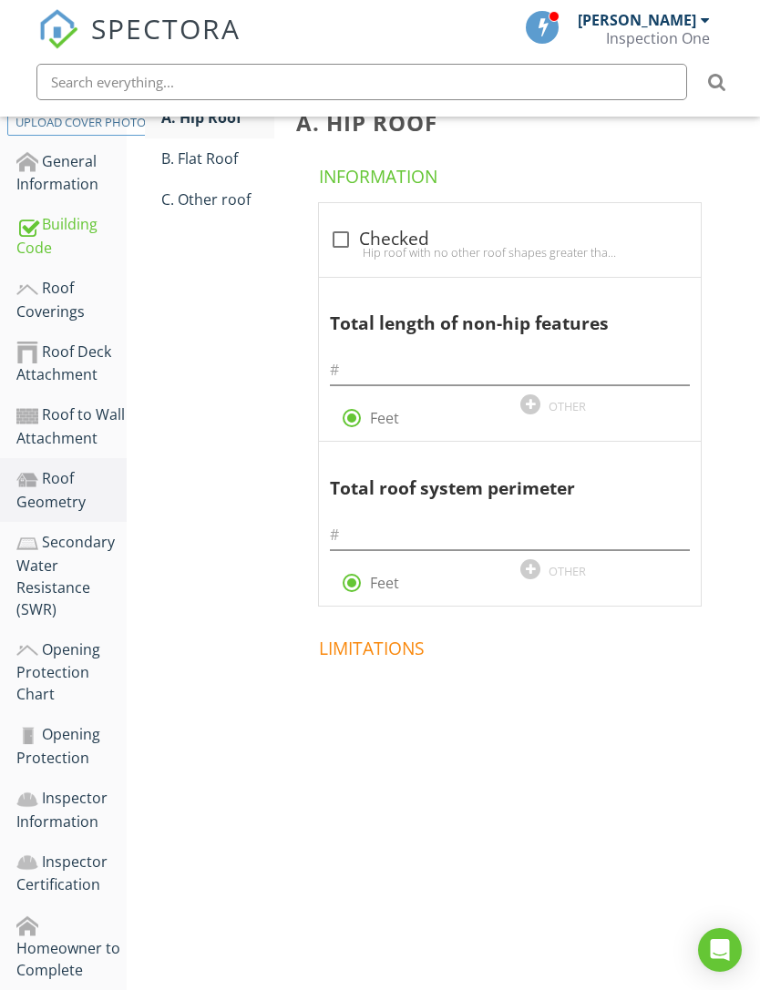
click at [238, 195] on div "C. Other roof" at bounding box center [217, 200] width 113 height 22
click at [241, 205] on div "C. Other roof" at bounding box center [217, 200] width 113 height 22
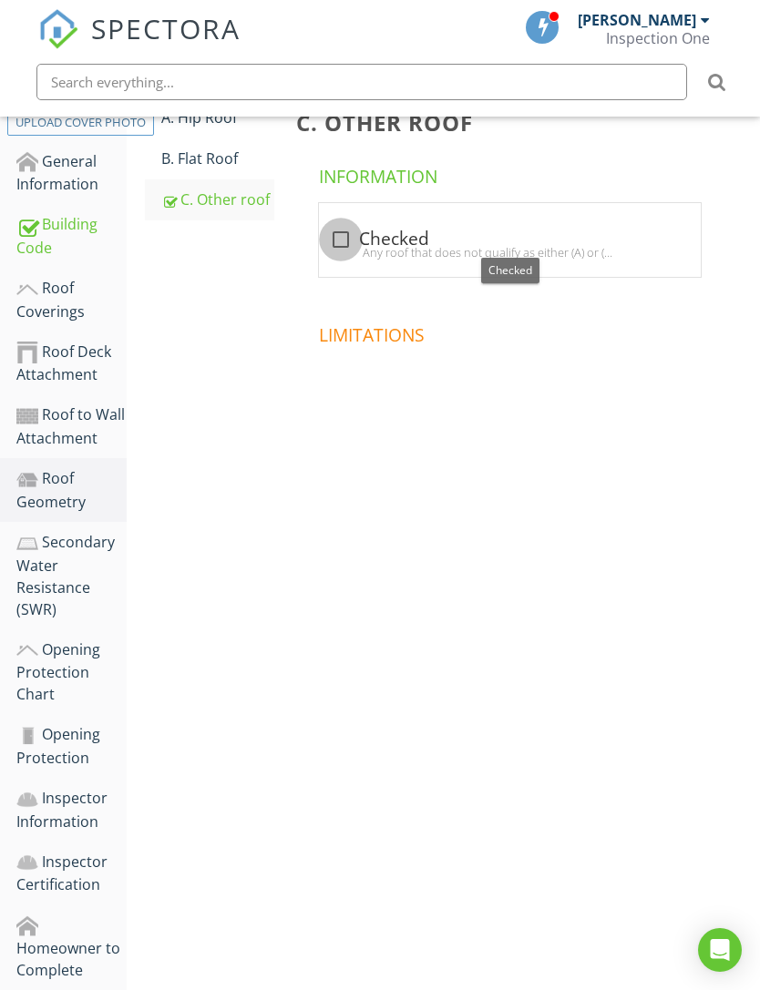
click at [346, 235] on div at bounding box center [340, 239] width 31 height 31
checkbox input "true"
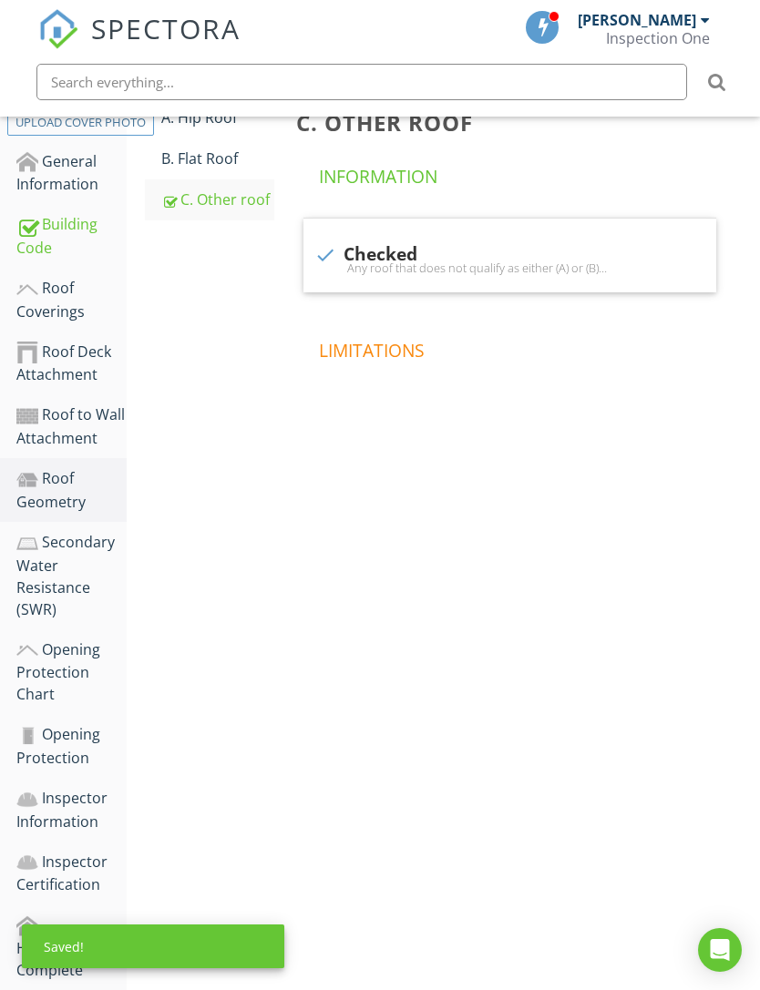
click at [36, 565] on div "Secondary Water Resistance (SWR)" at bounding box center [71, 575] width 110 height 89
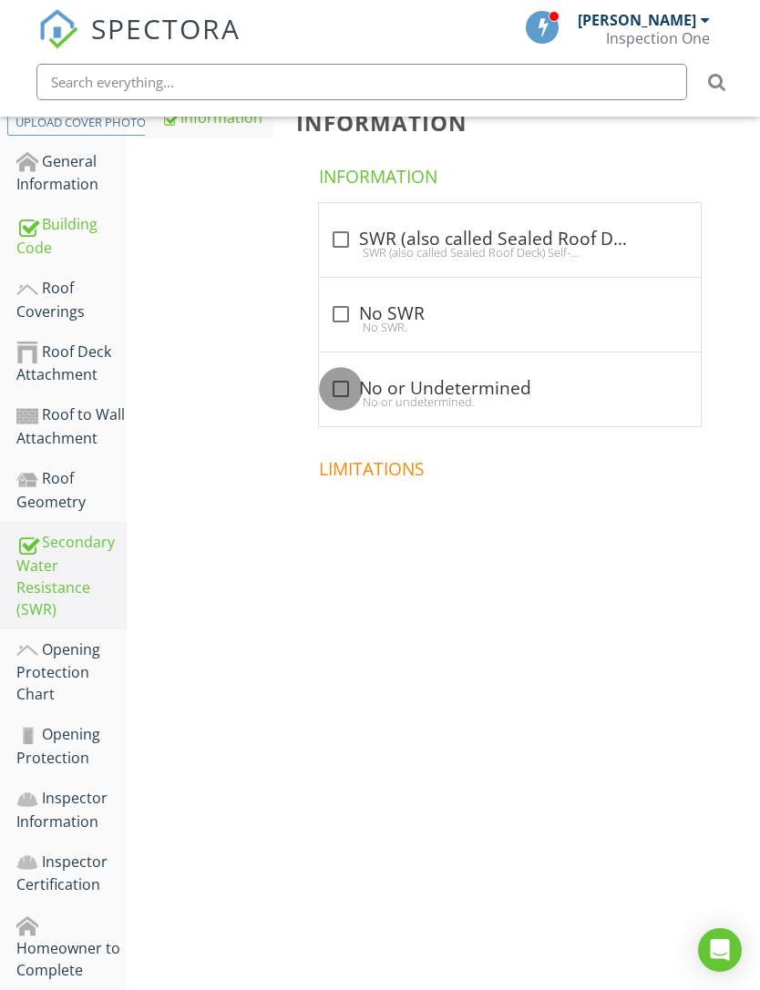
click at [345, 377] on div at bounding box center [340, 389] width 31 height 31
checkbox input "true"
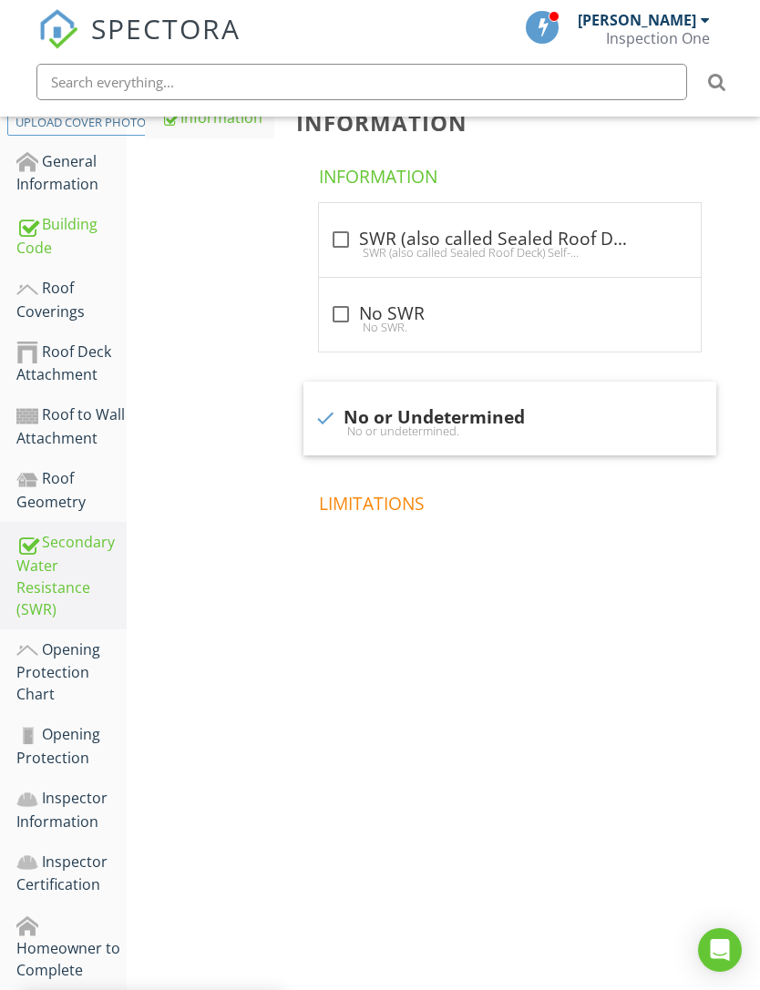
click at [60, 667] on div "Opening Protection Chart" at bounding box center [71, 672] width 110 height 67
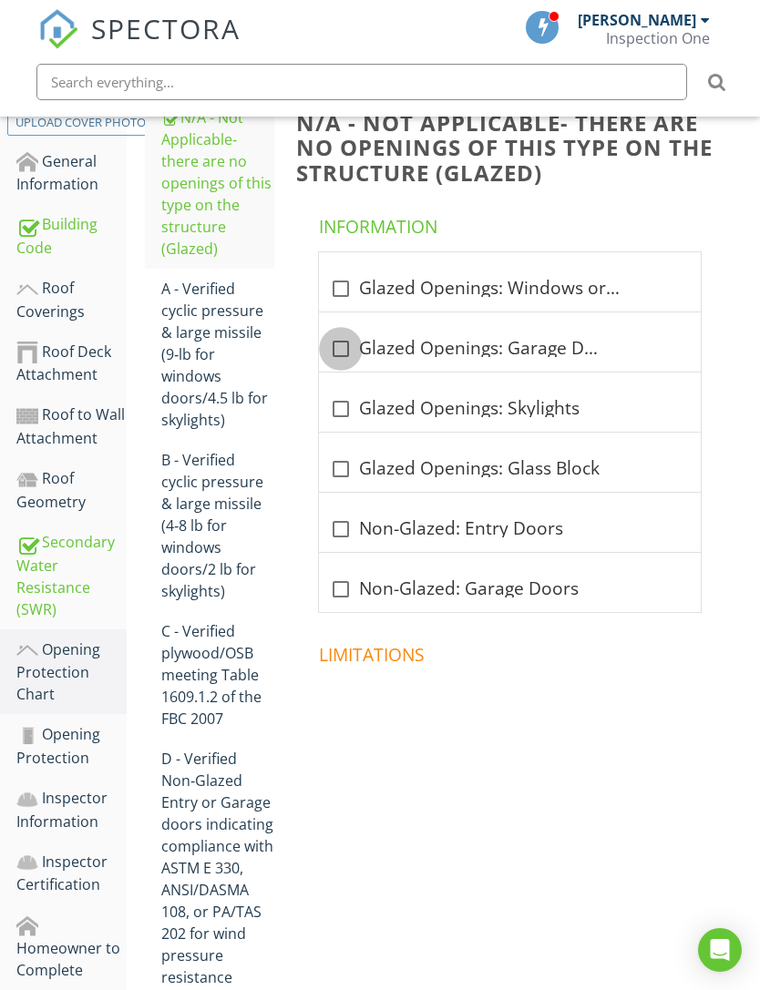
click at [340, 351] on div at bounding box center [340, 348] width 31 height 31
checkbox input "true"
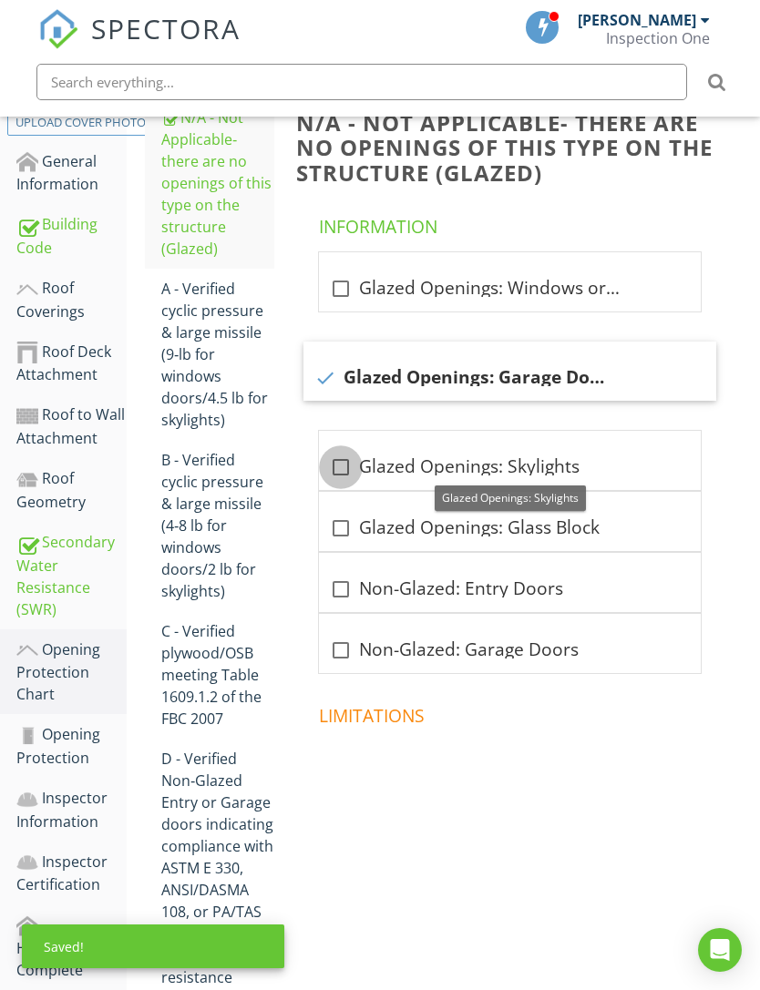
click at [343, 466] on div at bounding box center [340, 467] width 31 height 31
checkbox input "true"
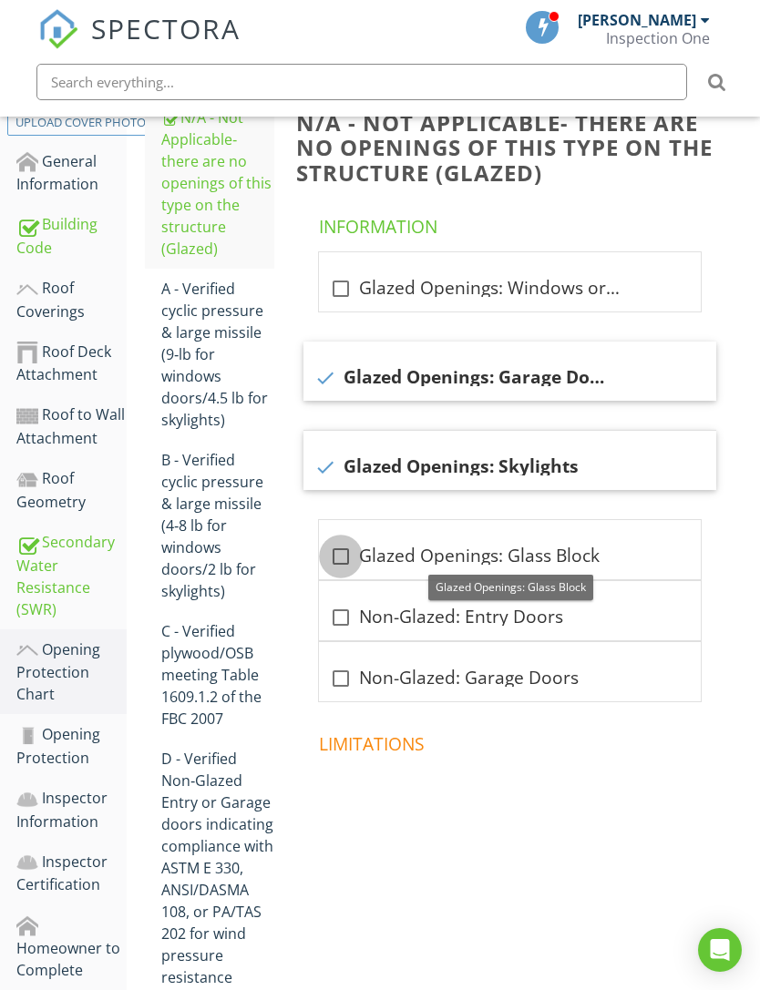
click at [345, 558] on div at bounding box center [340, 556] width 31 height 31
checkbox input "true"
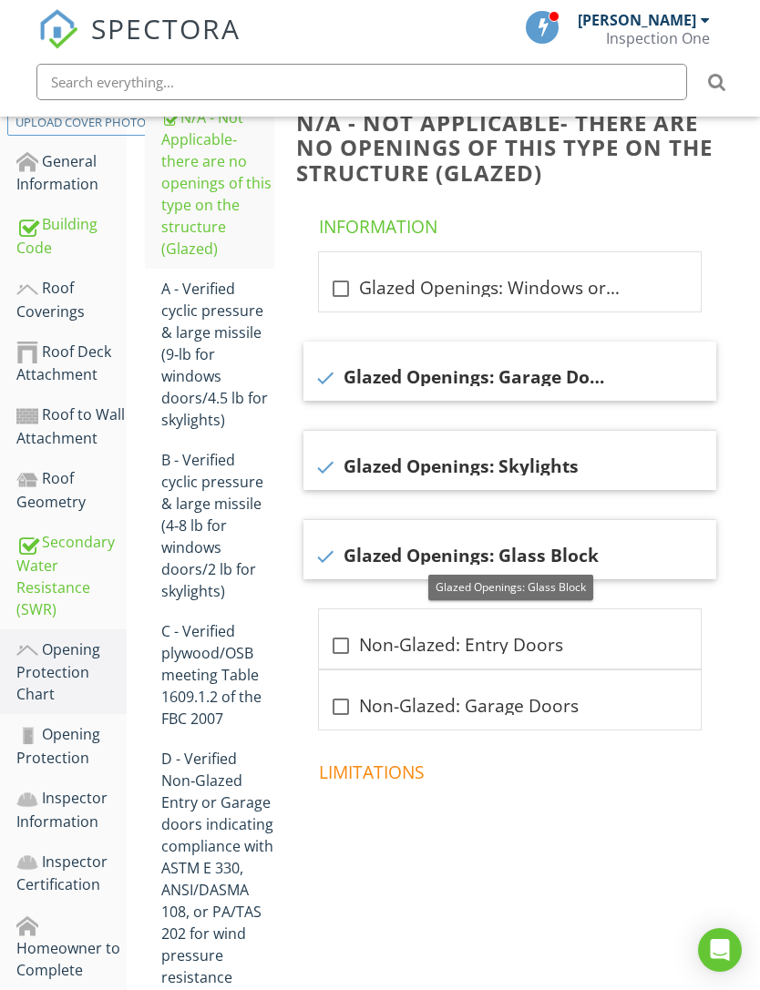
click at [202, 349] on div "A - Verified cyclic pressure & large missile (9‐lb for windows doors/4.5 lb for…" at bounding box center [217, 354] width 113 height 153
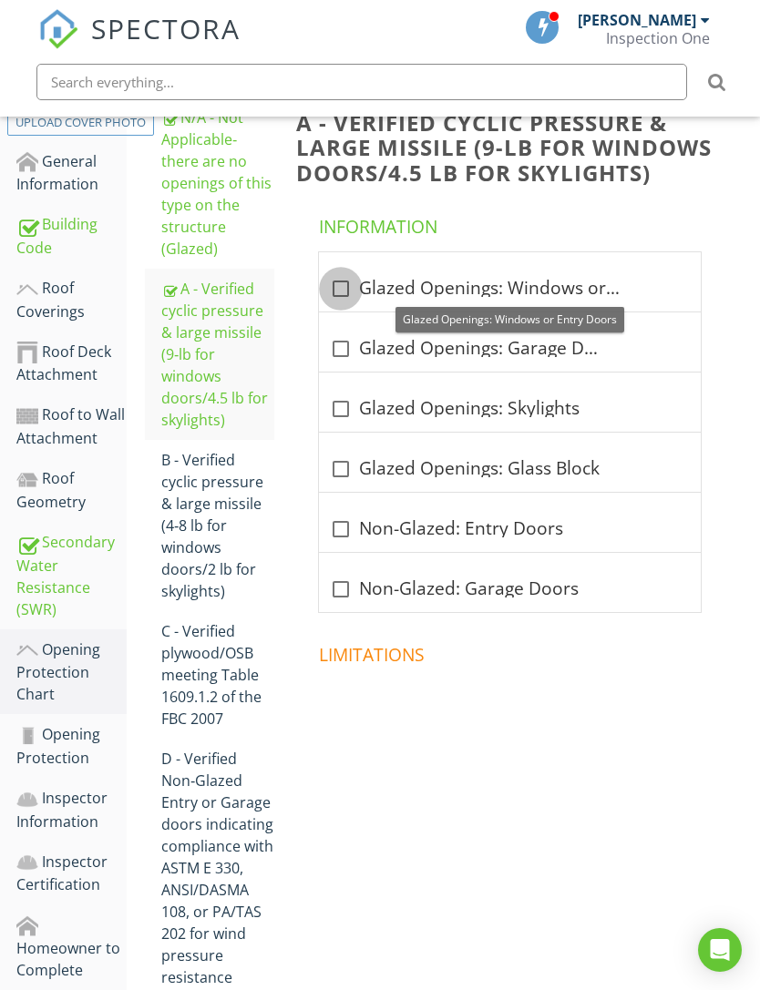
click at [337, 293] on div at bounding box center [340, 288] width 31 height 31
checkbox input "true"
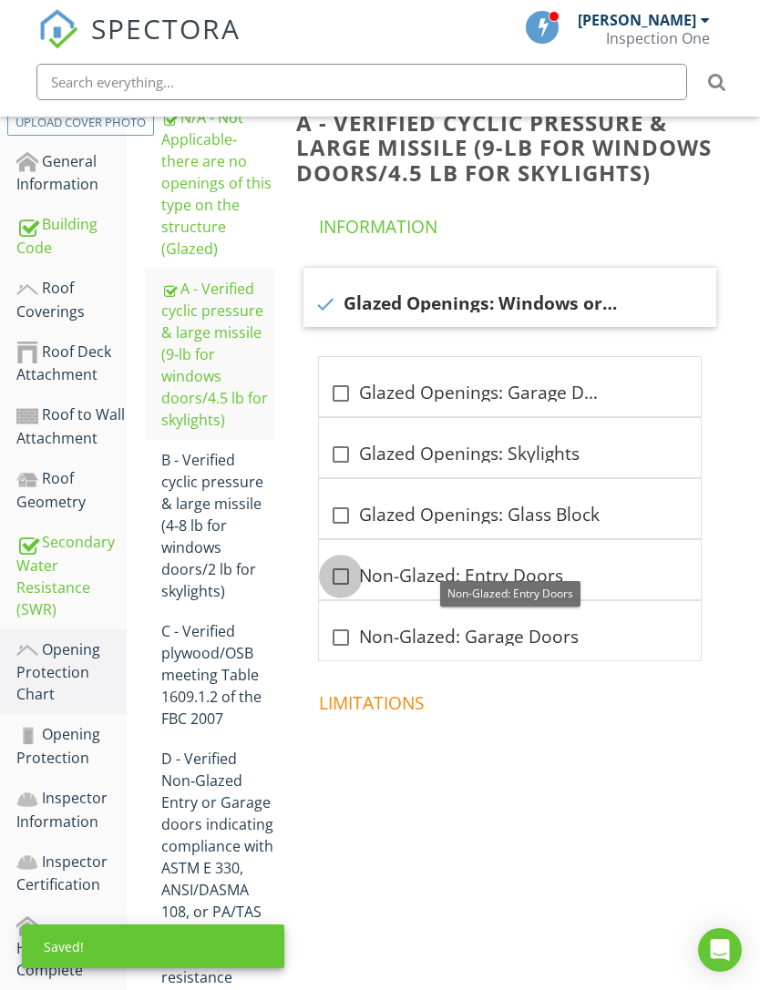
click at [343, 574] on div at bounding box center [340, 576] width 31 height 31
checkbox input "true"
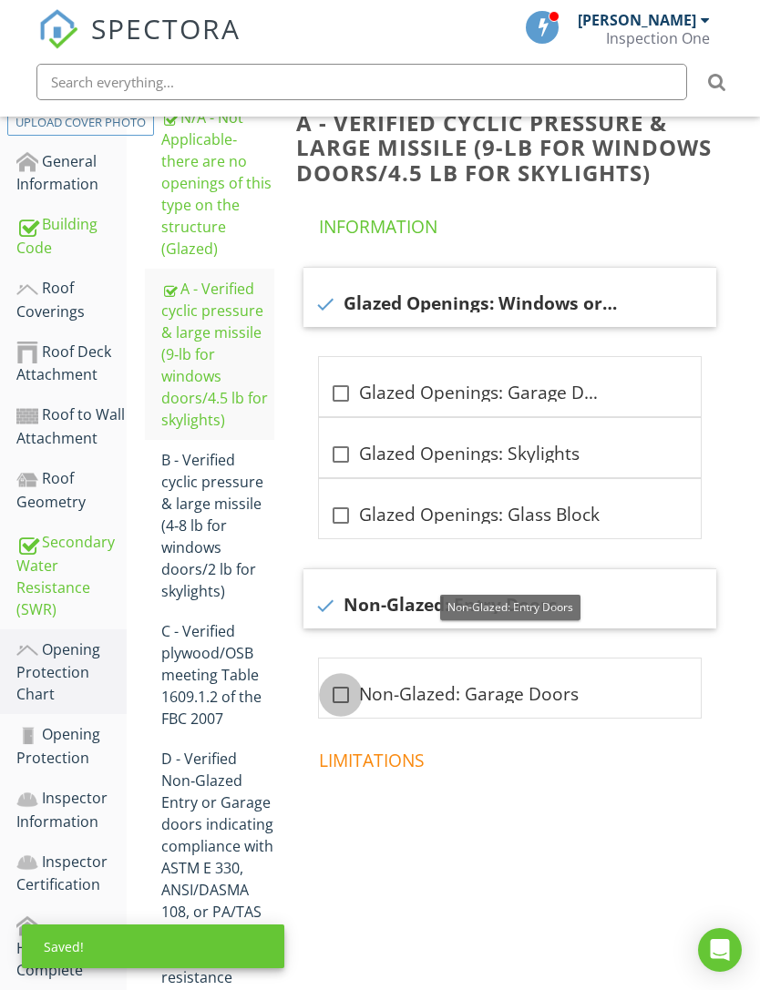
click at [343, 696] on div at bounding box center [340, 695] width 31 height 31
checkbox input "true"
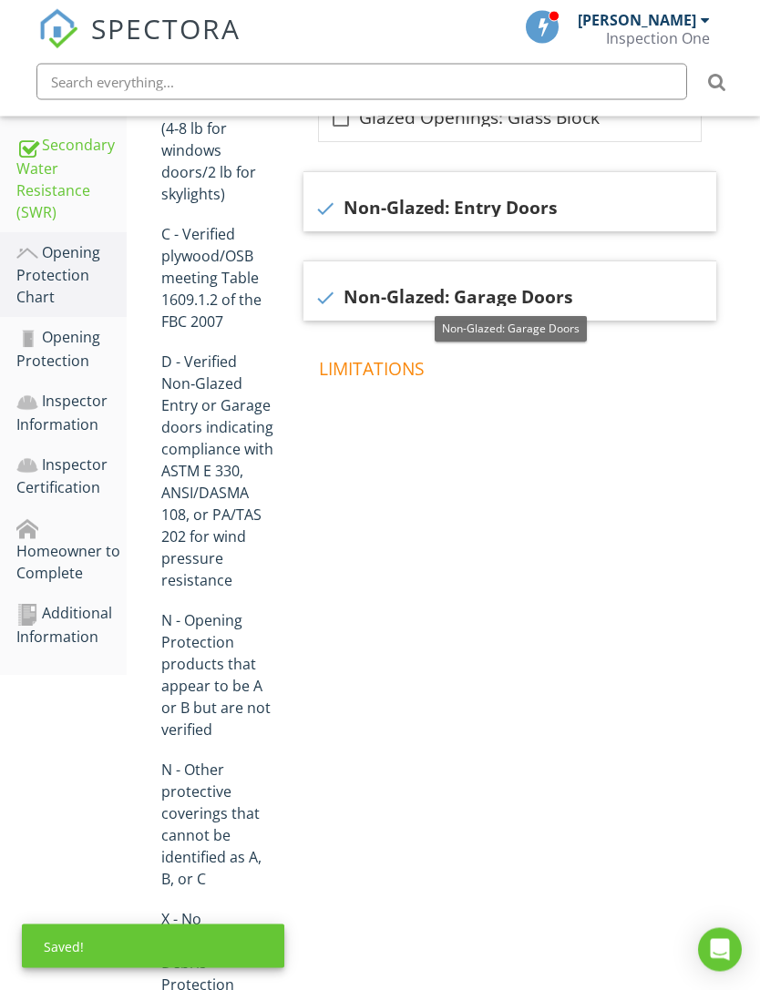
scroll to position [763, 0]
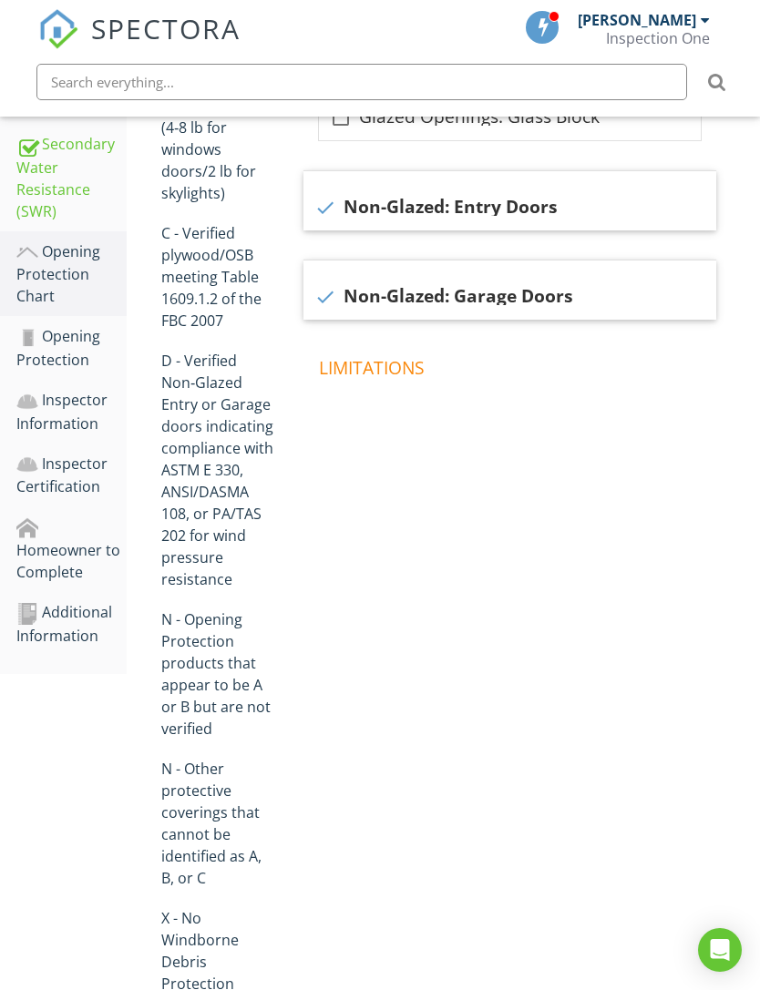
click at [68, 336] on div "Opening Protection" at bounding box center [71, 348] width 110 height 46
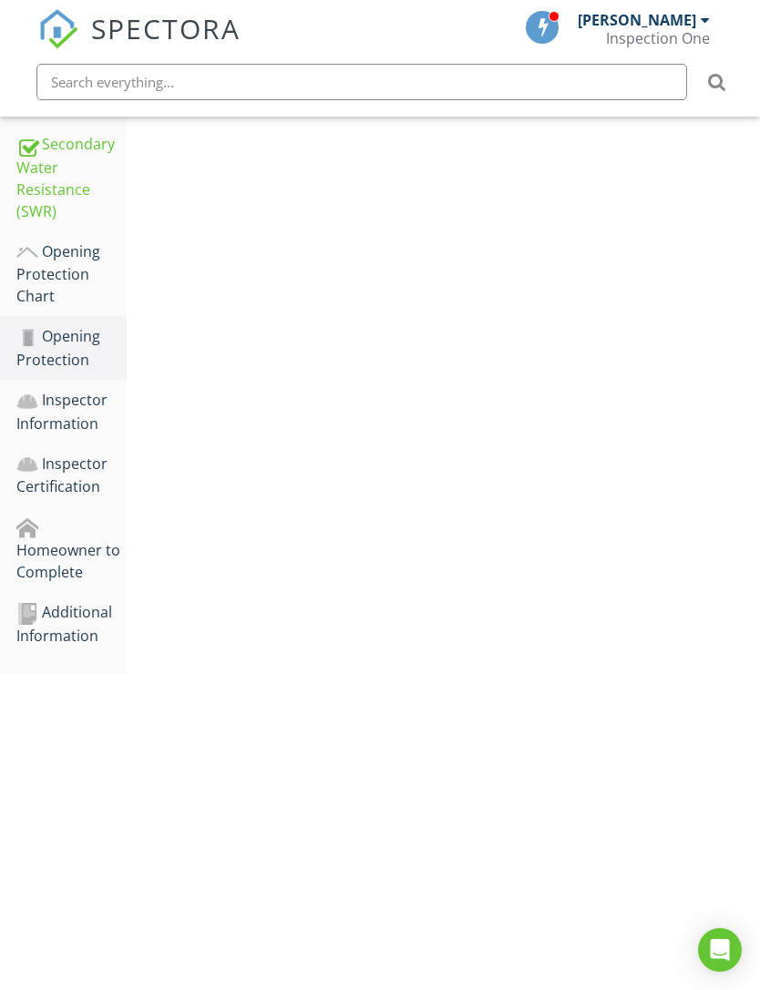
scroll to position [364, 0]
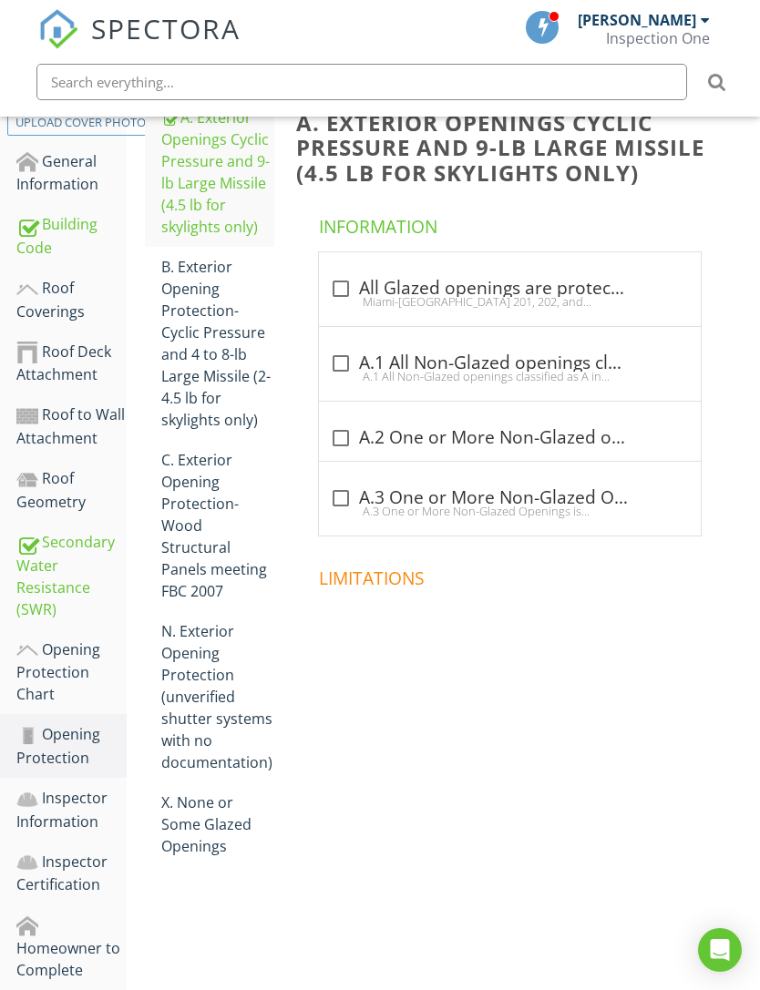
click at [335, 291] on div at bounding box center [340, 288] width 31 height 31
checkbox input "true"
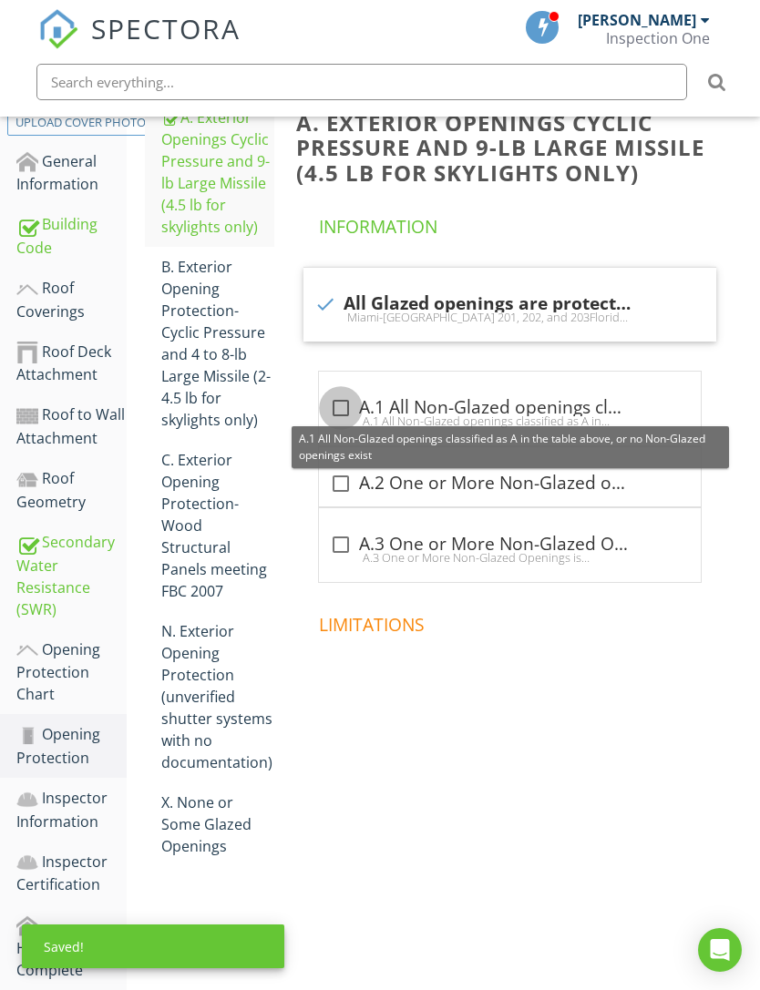
click at [341, 410] on div at bounding box center [340, 408] width 31 height 31
checkbox input "true"
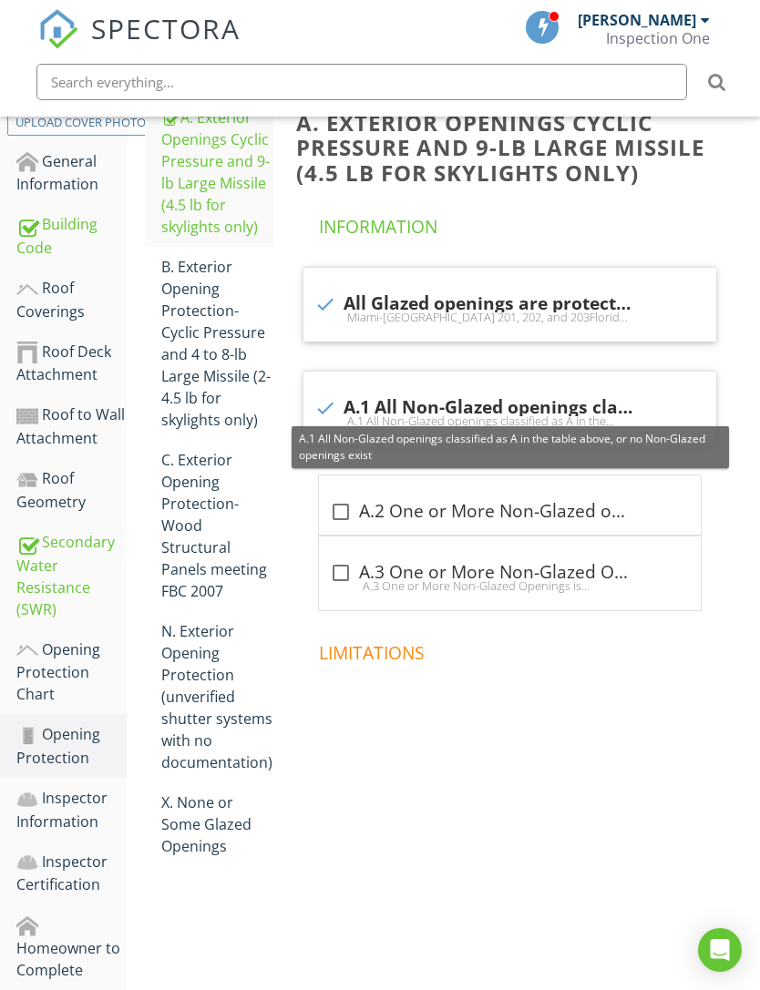
click at [83, 801] on div "Inspector Information" at bounding box center [71, 810] width 110 height 46
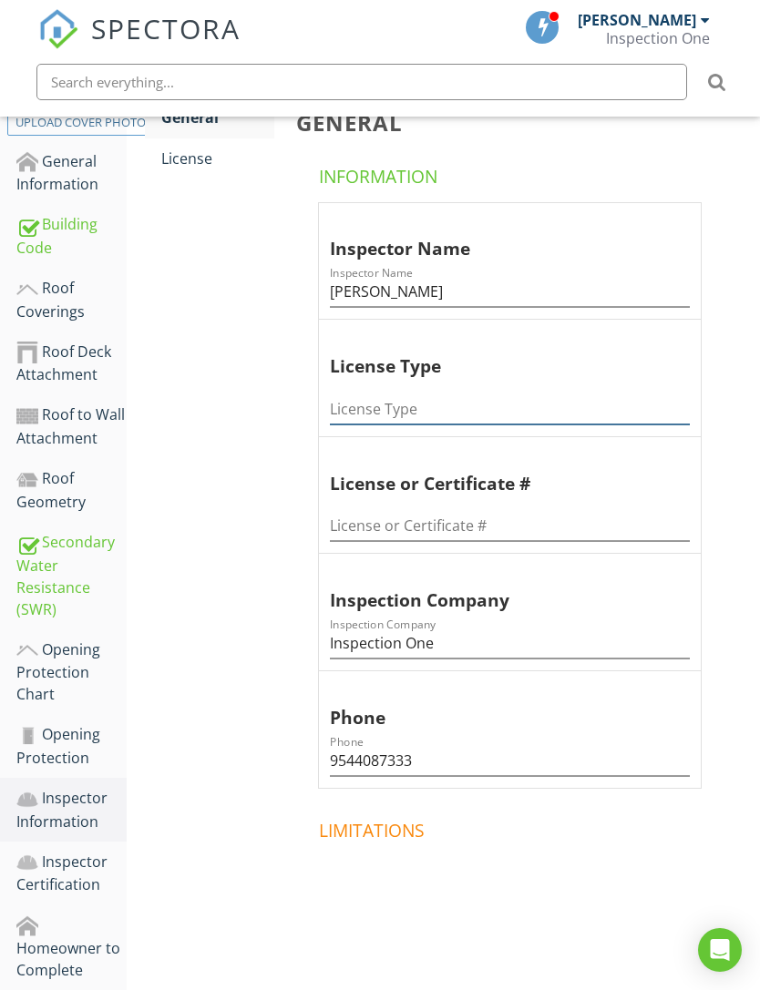
click at [489, 407] on input "License Type" at bounding box center [510, 410] width 360 height 30
type input "Home Inspector"
click at [498, 531] on input "License or Certificate #" at bounding box center [510, 526] width 360 height 30
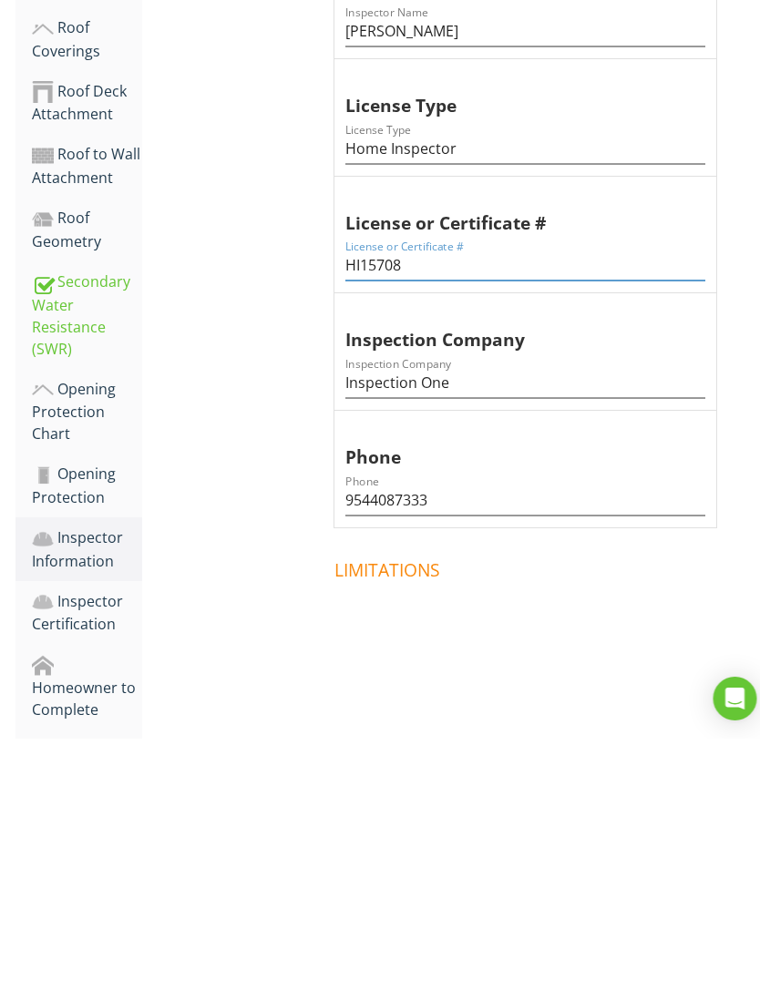
scroll to position [423, 0]
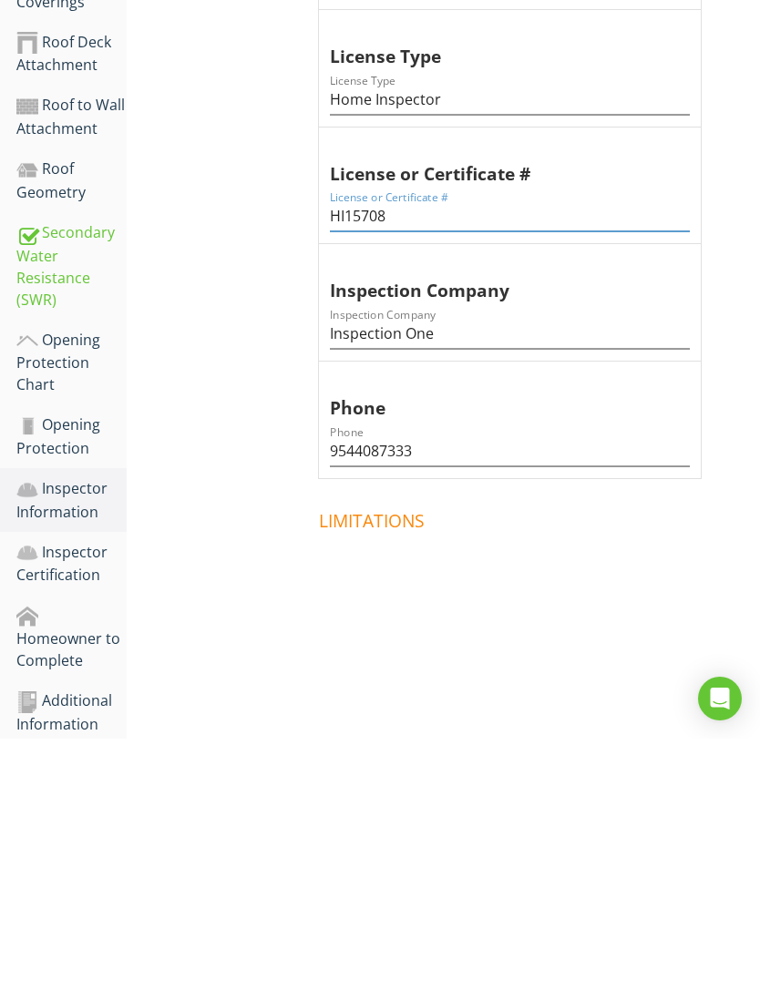
type input "HI15708"
click at [72, 793] on div "Inspector Certification" at bounding box center [71, 816] width 110 height 46
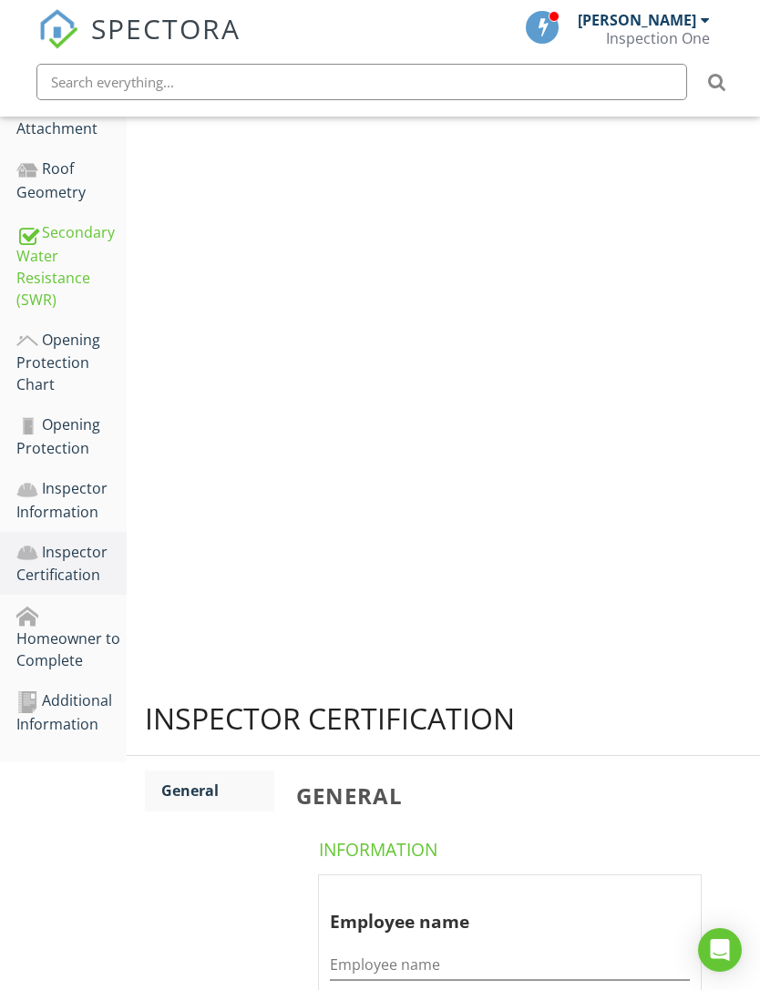
scroll to position [364, 0]
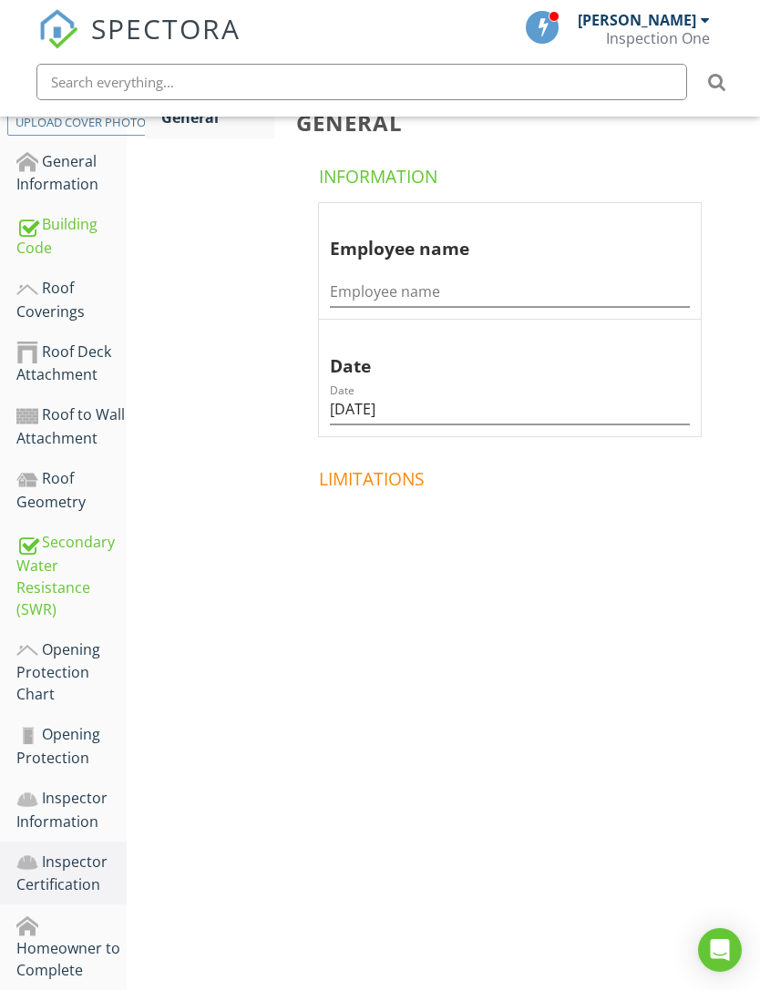
click at [78, 938] on div "Homeowner to Complete" at bounding box center [71, 947] width 110 height 67
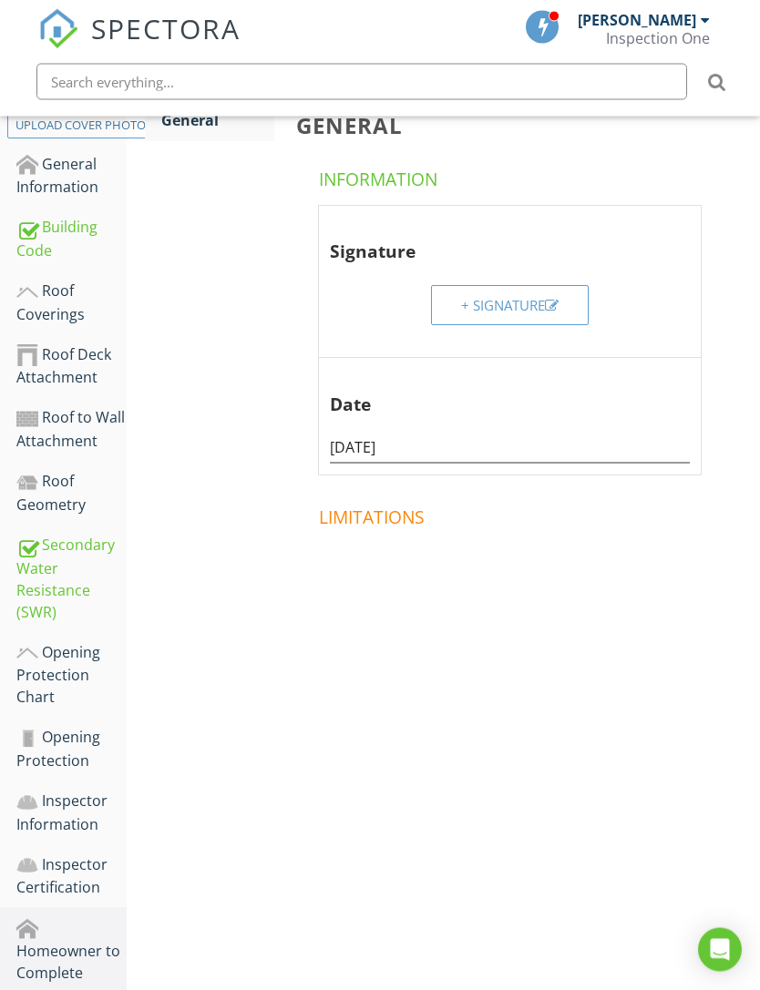
scroll to position [364, 0]
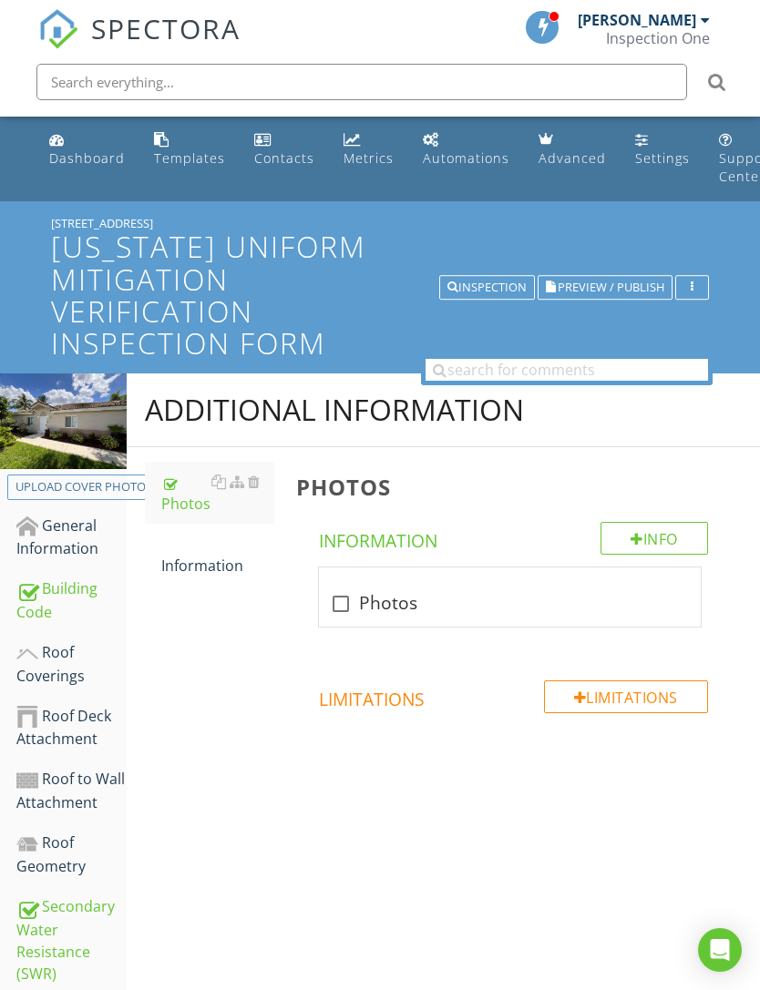
click at [91, 157] on div "Dashboard" at bounding box center [87, 157] width 76 height 17
click at [109, 148] on link "Dashboard" at bounding box center [87, 150] width 90 height 52
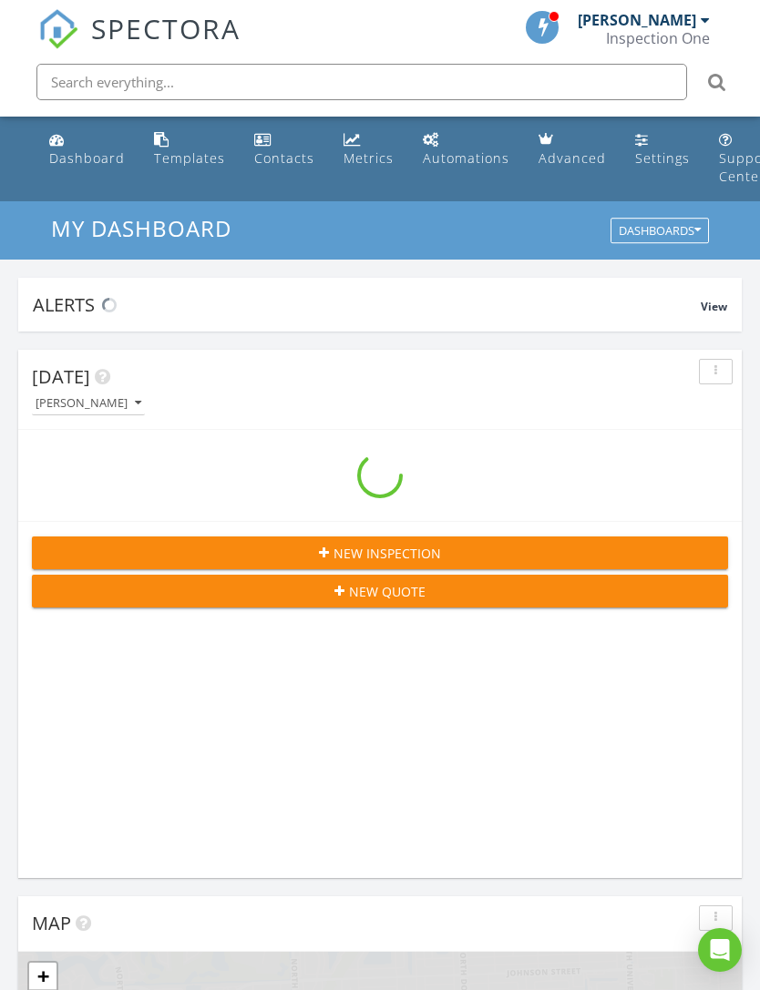
scroll to position [3117, 761]
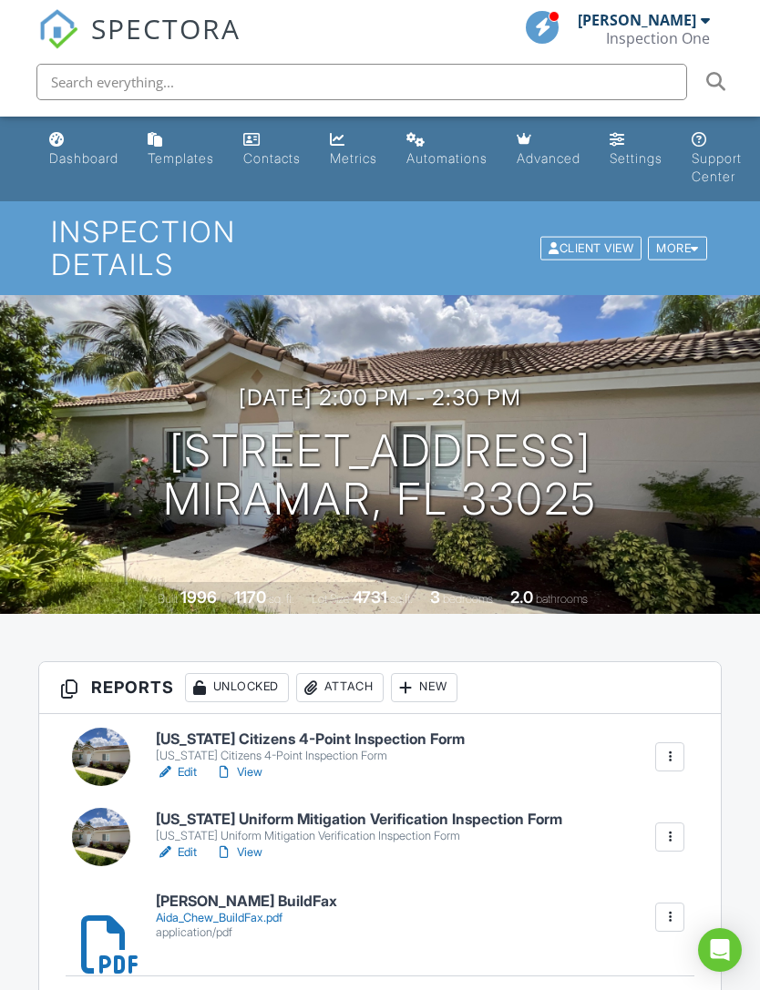
click at [305, 812] on h6 "[US_STATE] Uniform Mitigation Verification Inspection Form" at bounding box center [359, 820] width 406 height 16
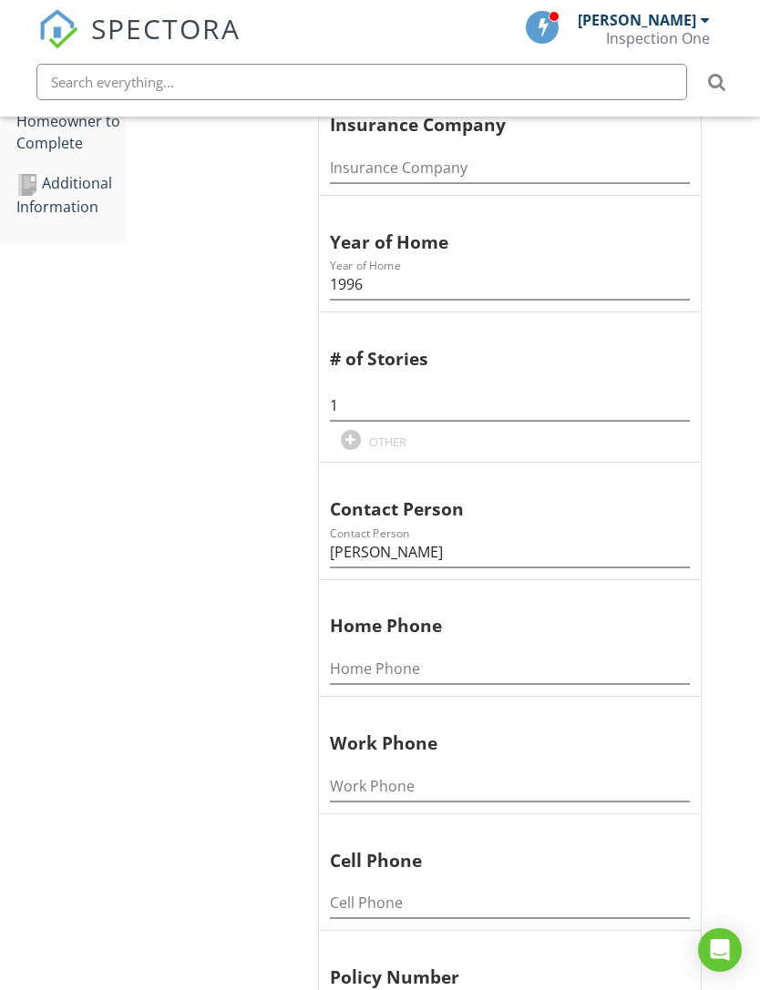
scroll to position [1034, 0]
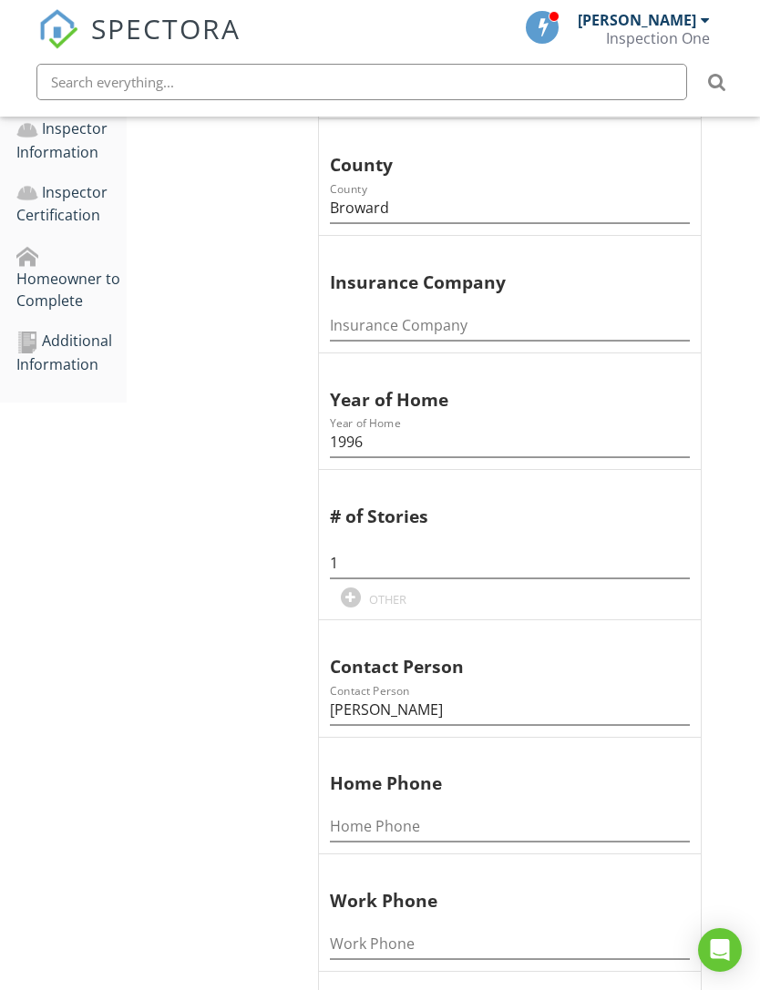
click at [91, 267] on div "Homeowner to Complete" at bounding box center [71, 277] width 110 height 67
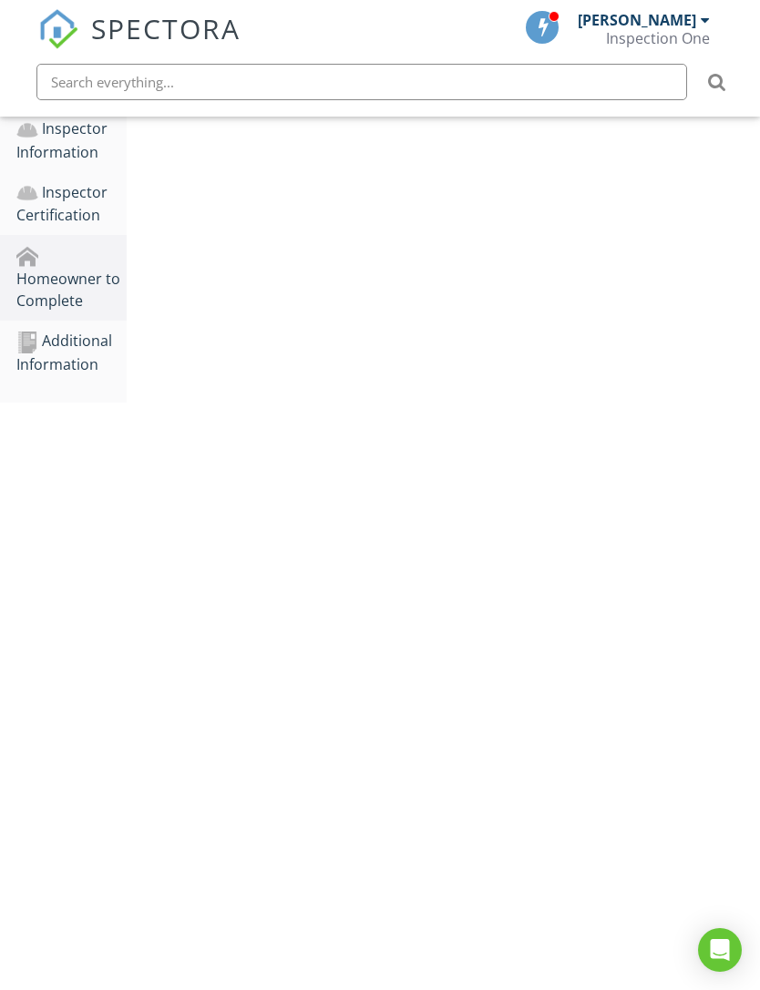
click at [91, 263] on div "Homeowner to Complete" at bounding box center [71, 277] width 110 height 67
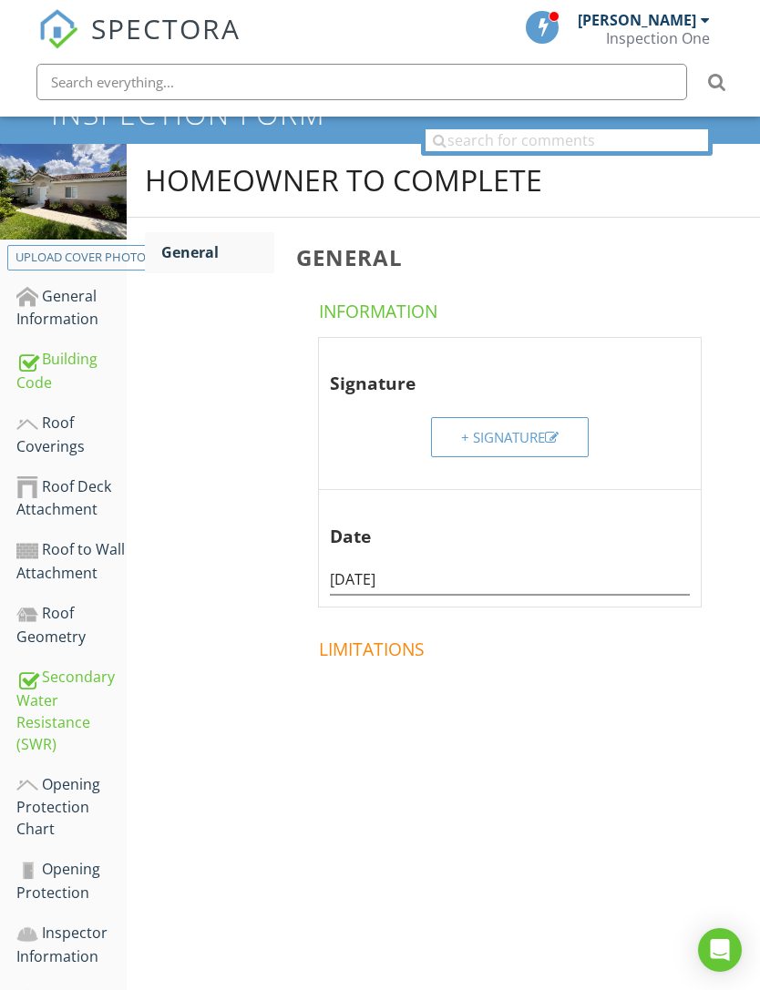
scroll to position [364, 0]
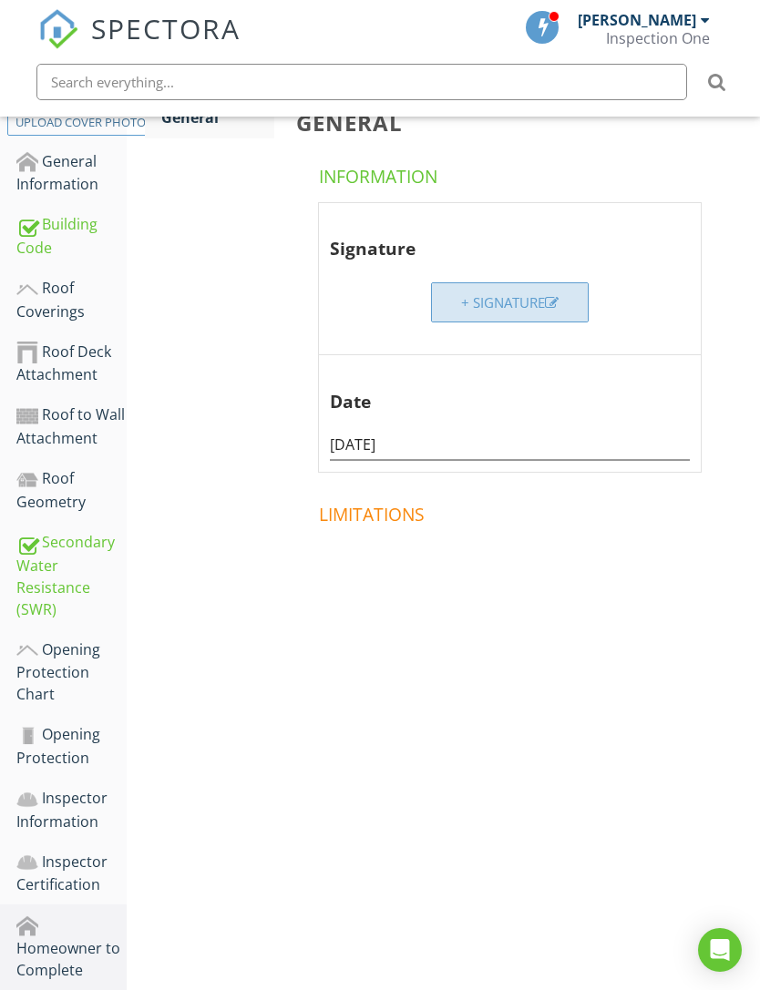
click at [527, 298] on div "+ Signature" at bounding box center [509, 302] width 97 height 21
click at [263, 249] on div at bounding box center [380, 495] width 760 height 990
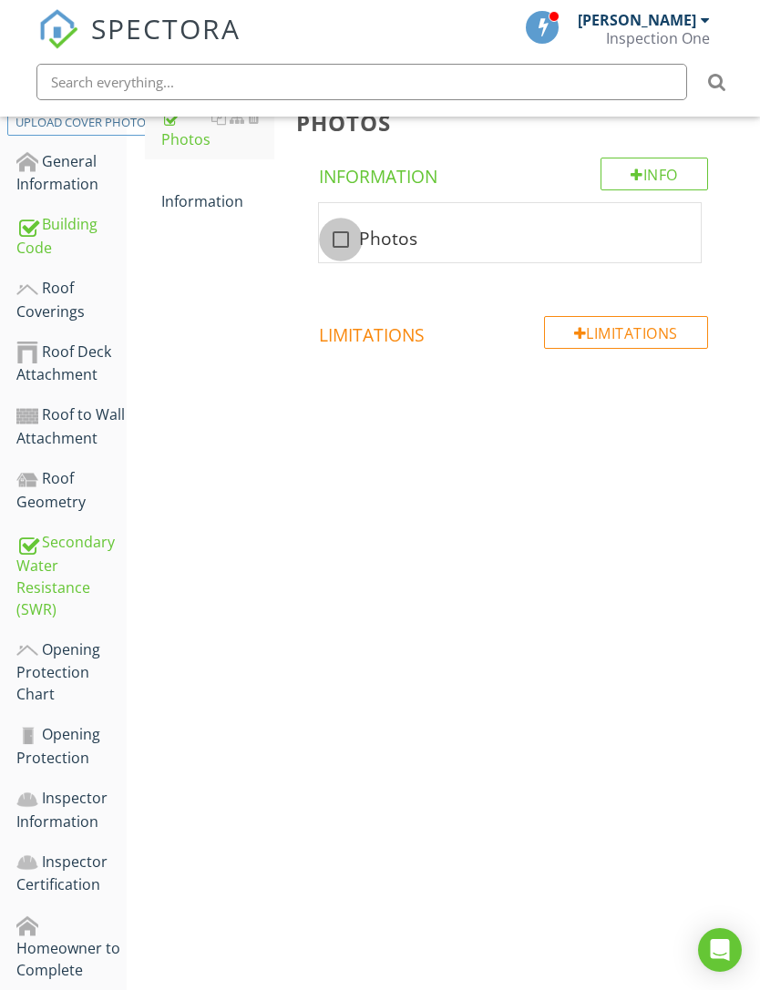
click at [352, 247] on div at bounding box center [340, 239] width 31 height 31
checkbox input "true"
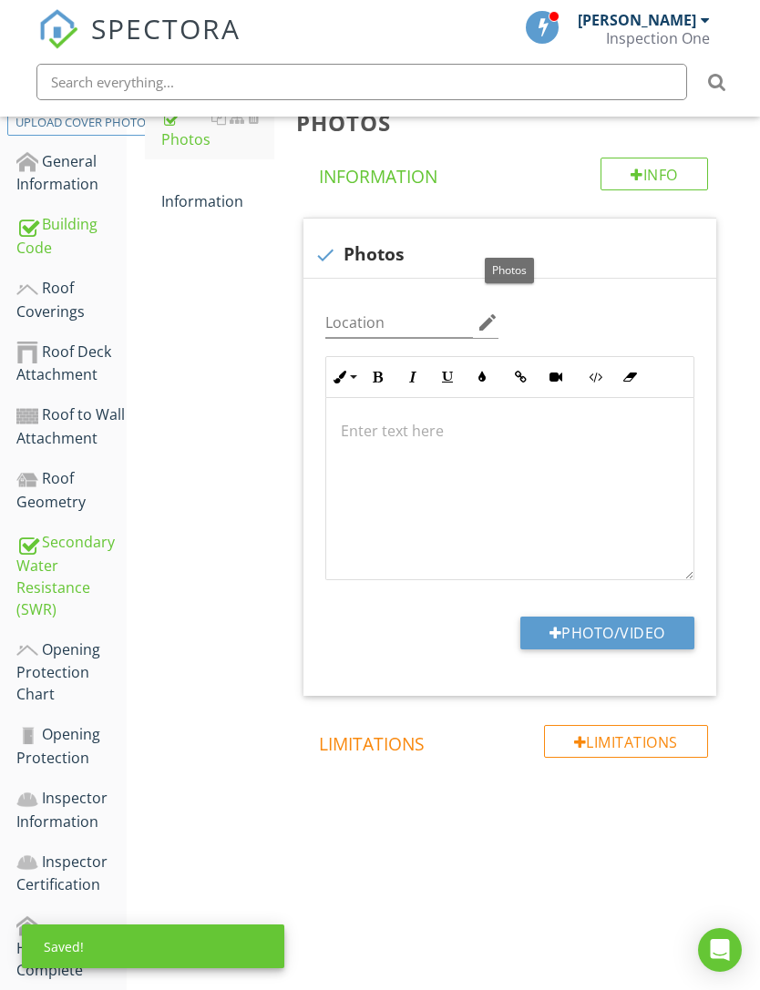
click at [624, 632] on button "Photo/Video" at bounding box center [607, 633] width 174 height 33
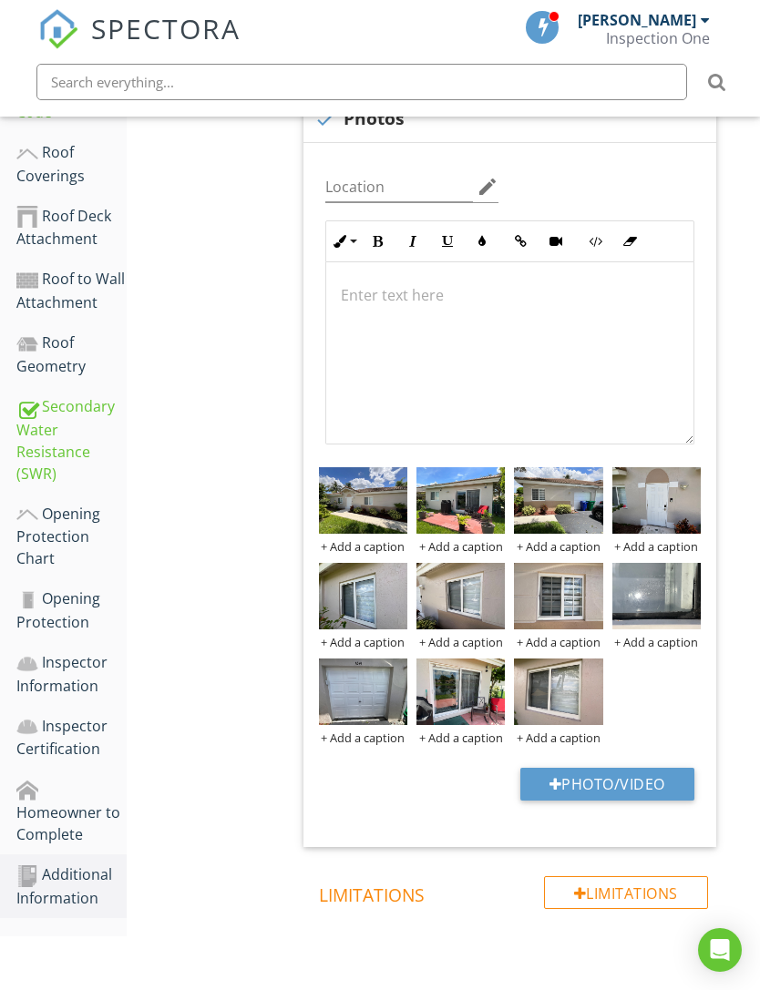
scroll to position [507, 0]
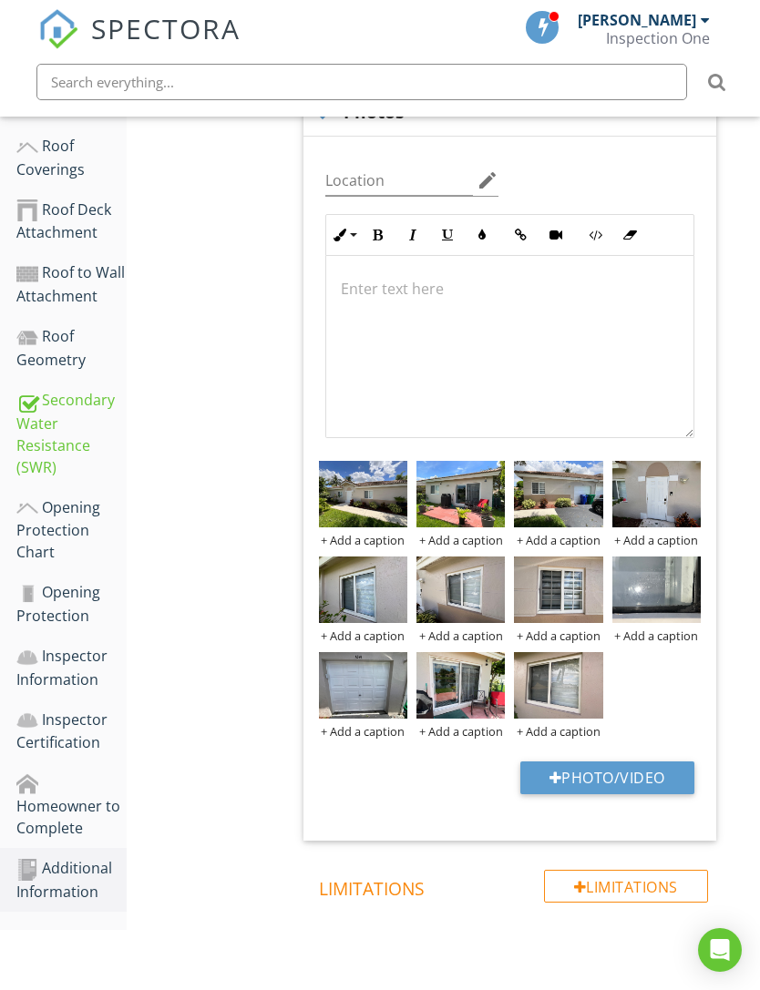
click at [651, 777] on button "Photo/Video" at bounding box center [607, 778] width 174 height 33
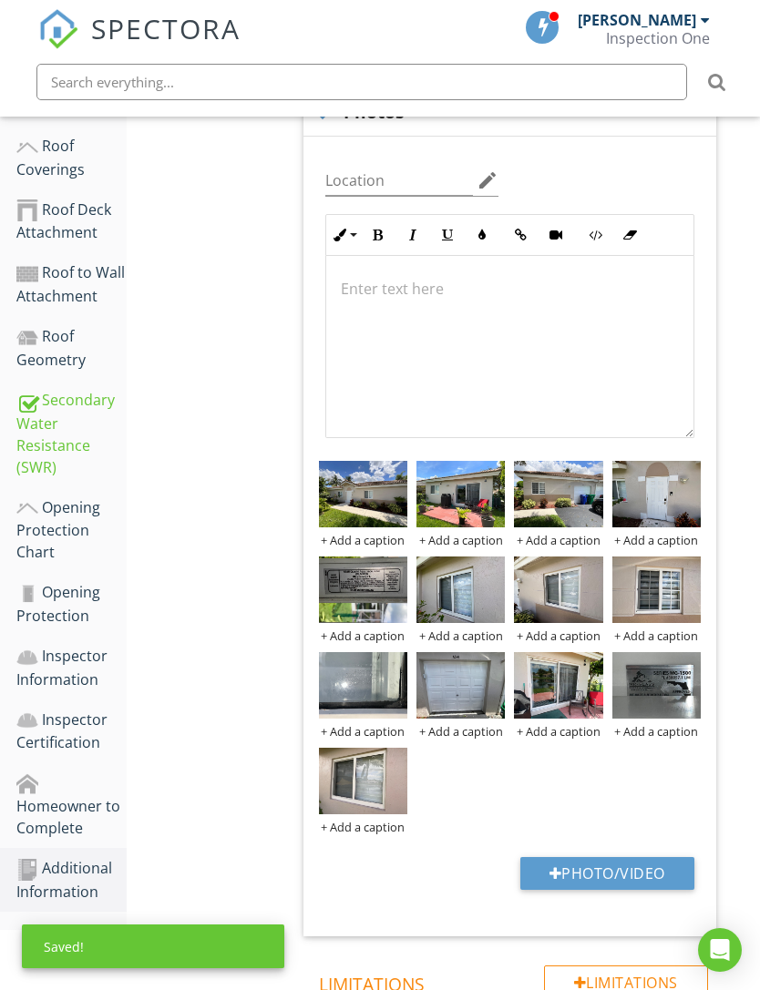
click at [603, 886] on button "Photo/Video" at bounding box center [607, 873] width 174 height 33
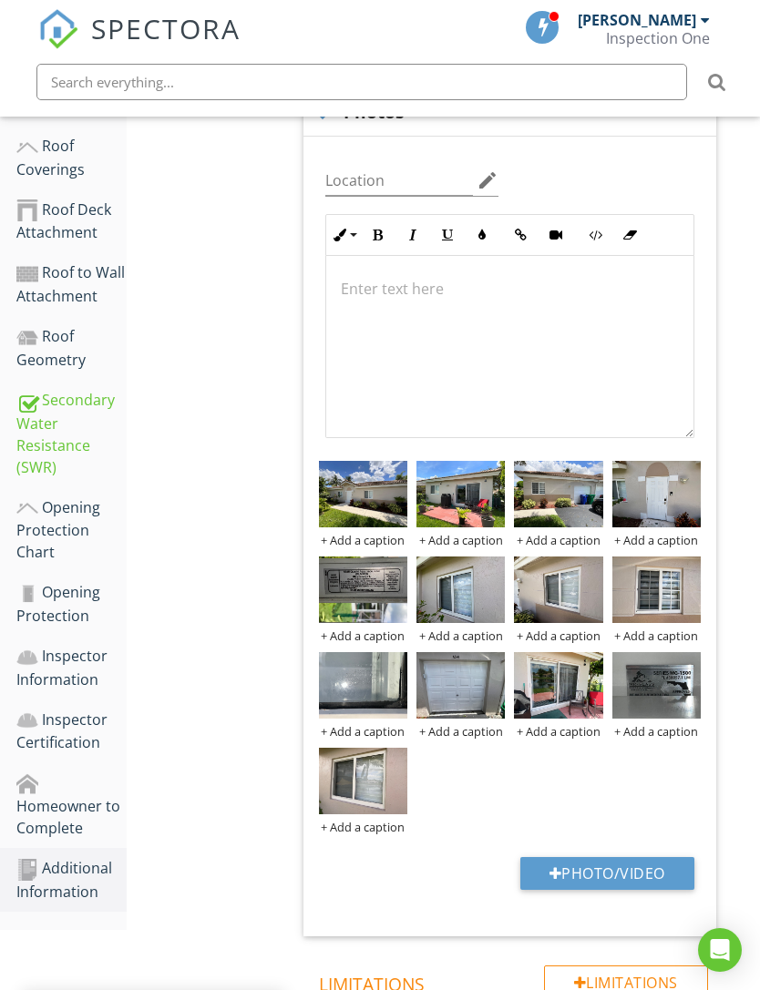
click at [649, 885] on button "Photo/Video" at bounding box center [607, 873] width 174 height 33
type input "C:\fakepath\IMG_7112.jpeg"
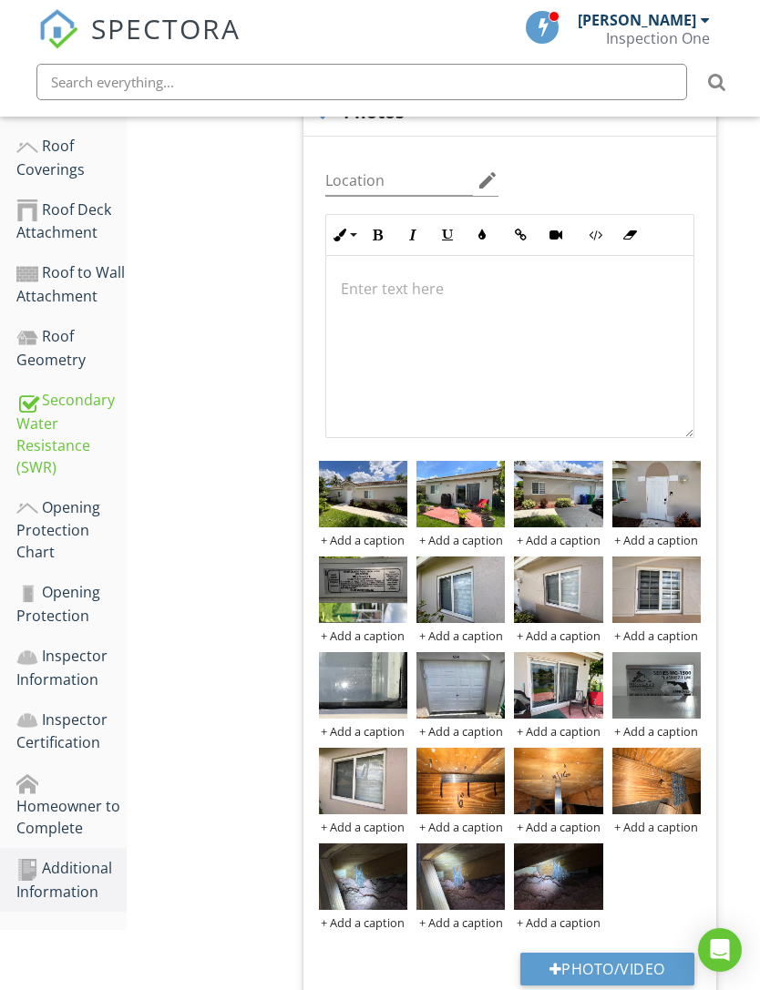
click at [365, 886] on img at bounding box center [363, 877] width 88 height 67
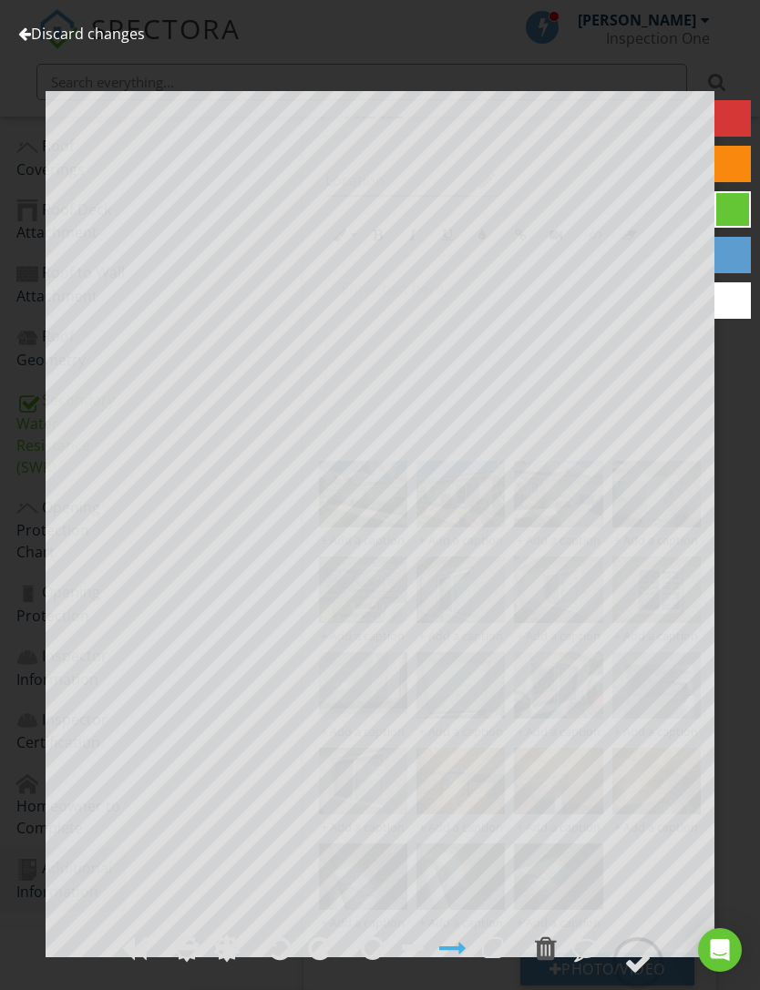
click at [27, 35] on div at bounding box center [24, 33] width 13 height 15
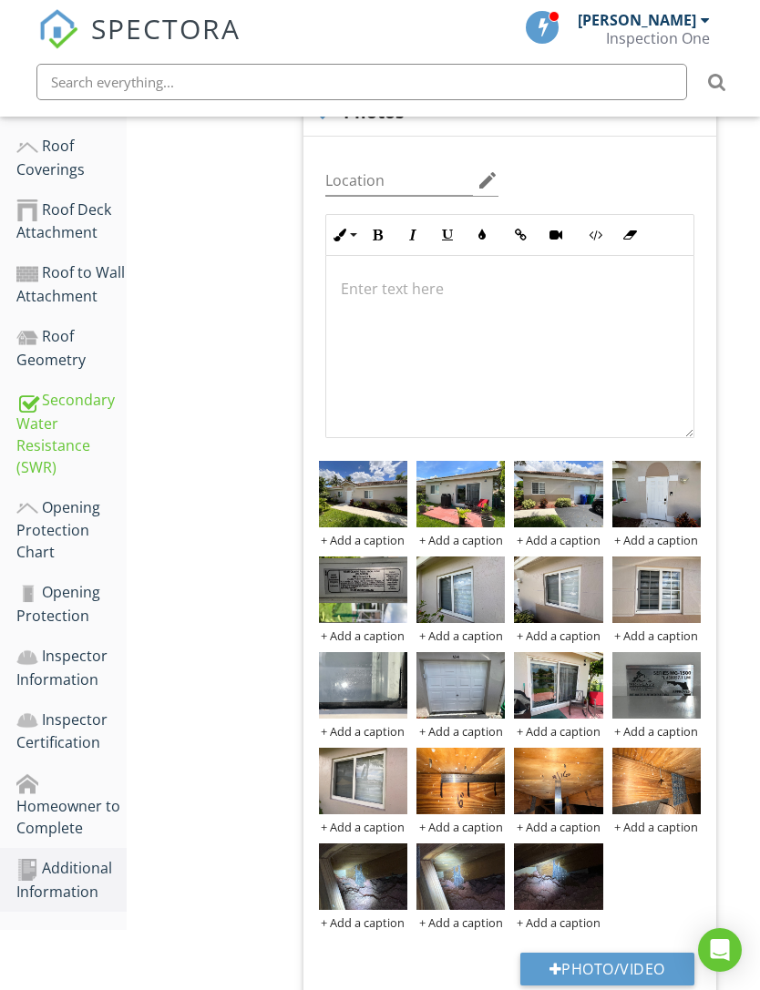
click at [466, 876] on img at bounding box center [460, 877] width 88 height 67
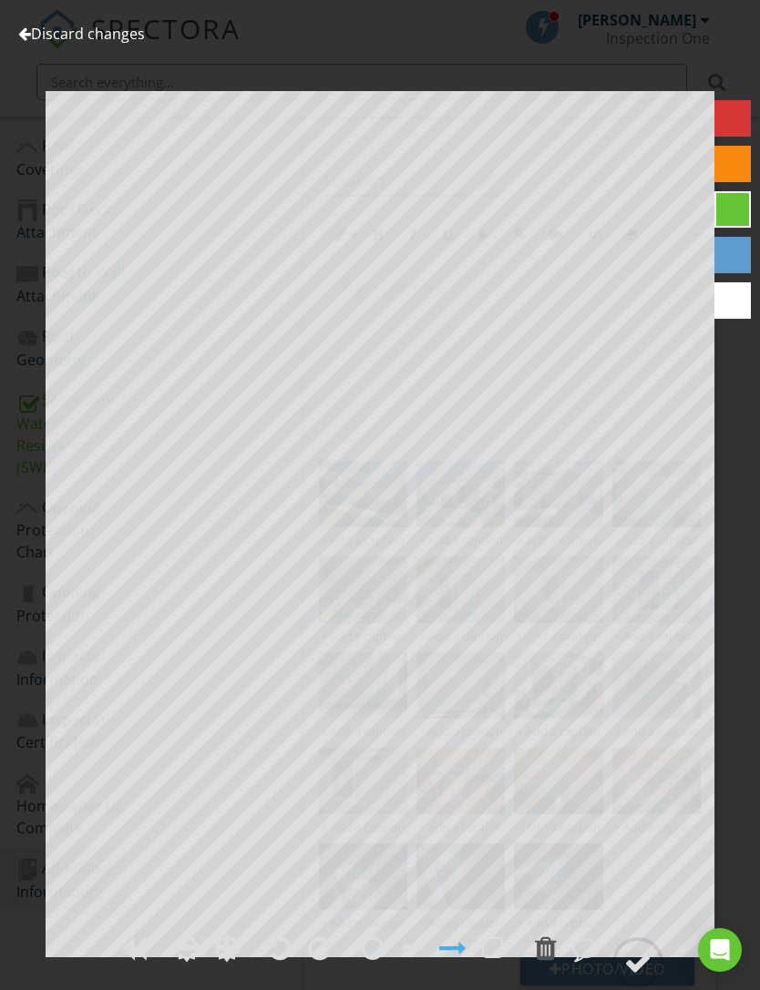
click at [31, 28] on link "Discard changes" at bounding box center [81, 34] width 127 height 20
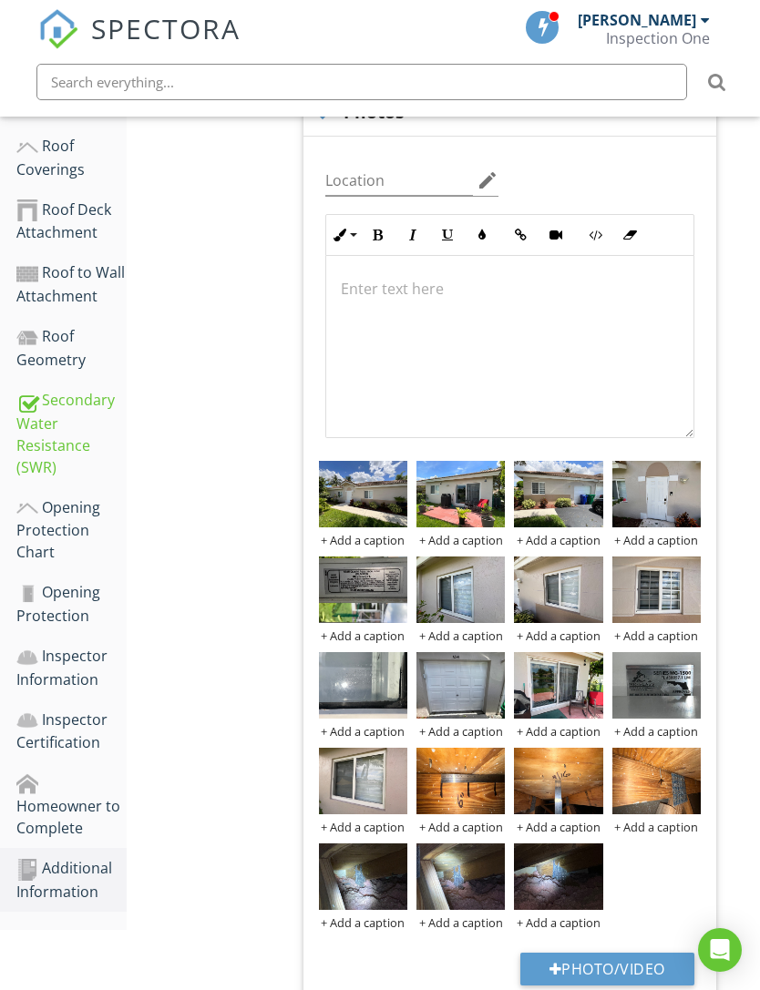
click at [0, 0] on div at bounding box center [0, 0] width 0 height 0
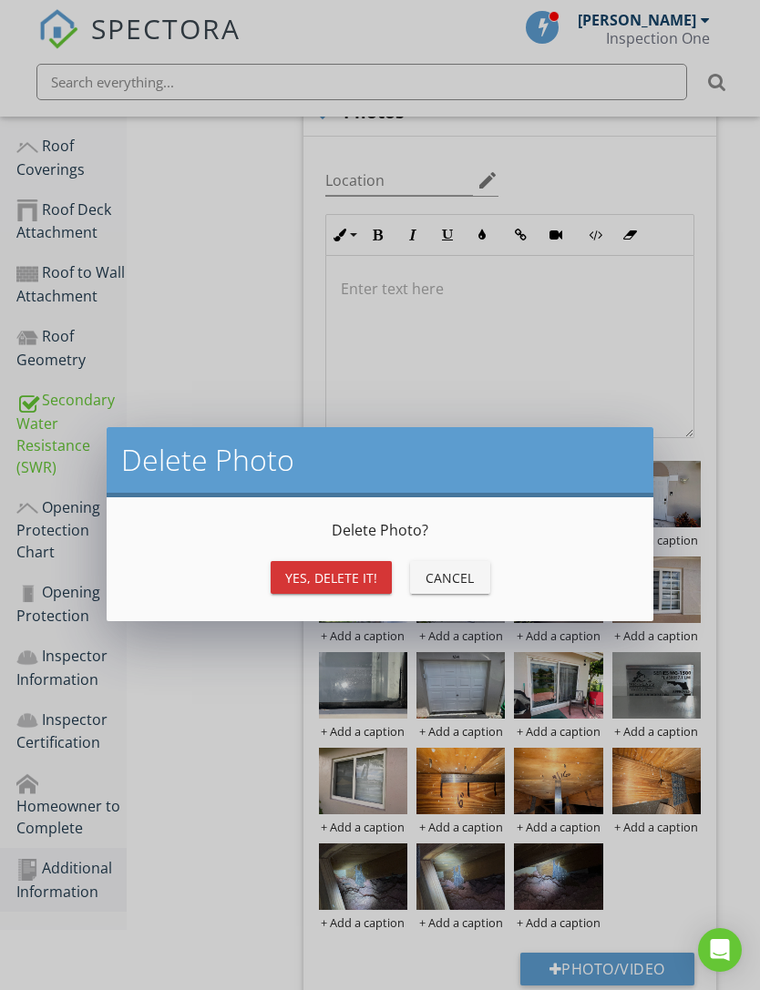
click at [363, 582] on div "Yes, Delete it!" at bounding box center [331, 578] width 92 height 19
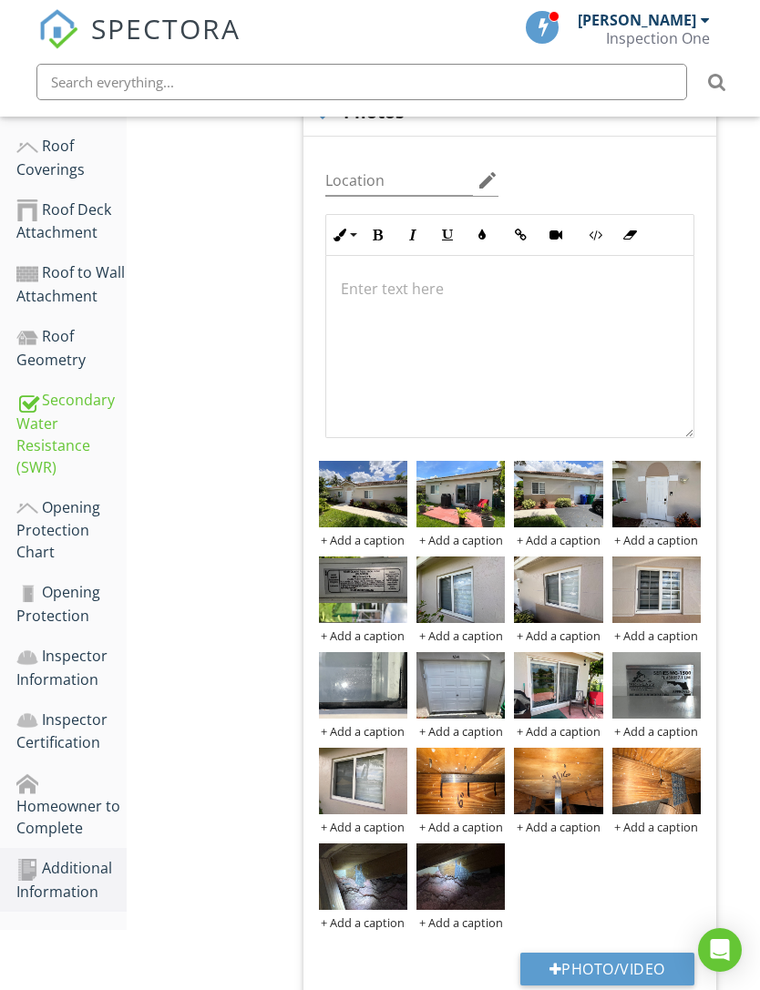
click at [460, 873] on img at bounding box center [460, 877] width 88 height 67
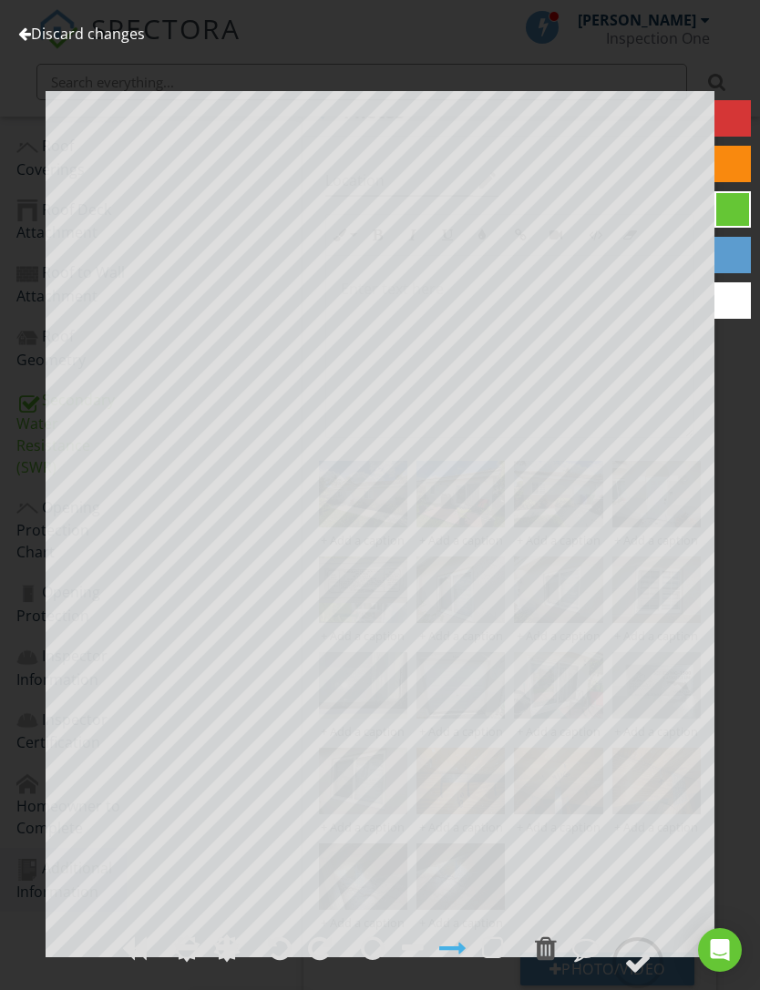
click at [31, 33] on link "Discard changes" at bounding box center [81, 34] width 127 height 20
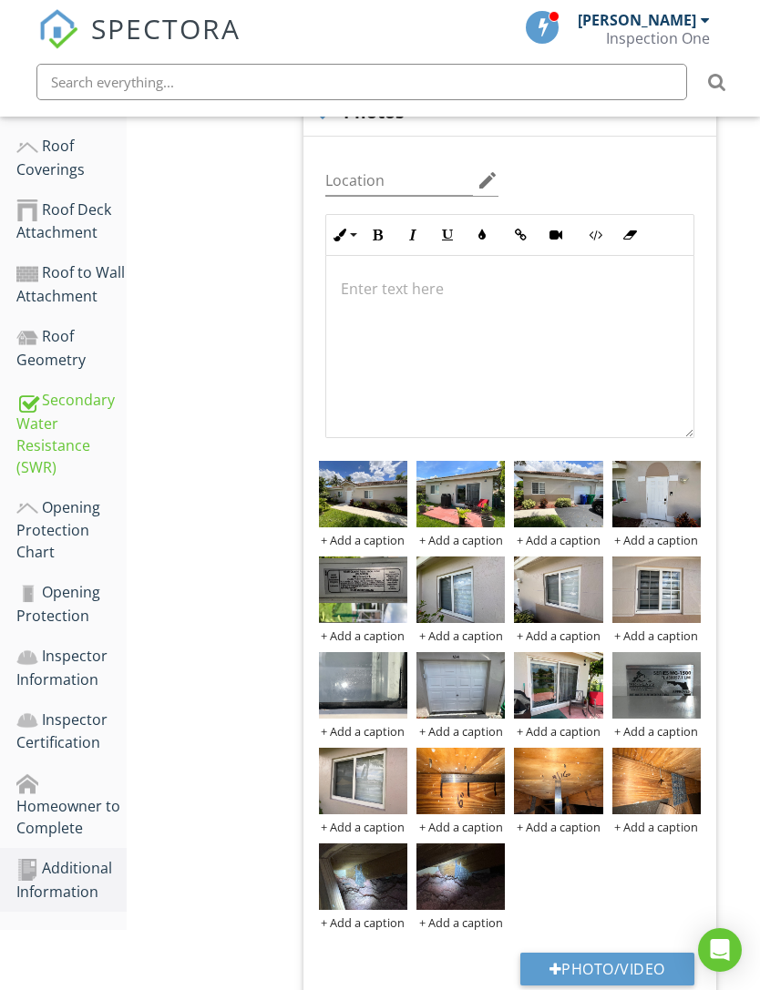
click at [361, 876] on img at bounding box center [363, 877] width 88 height 67
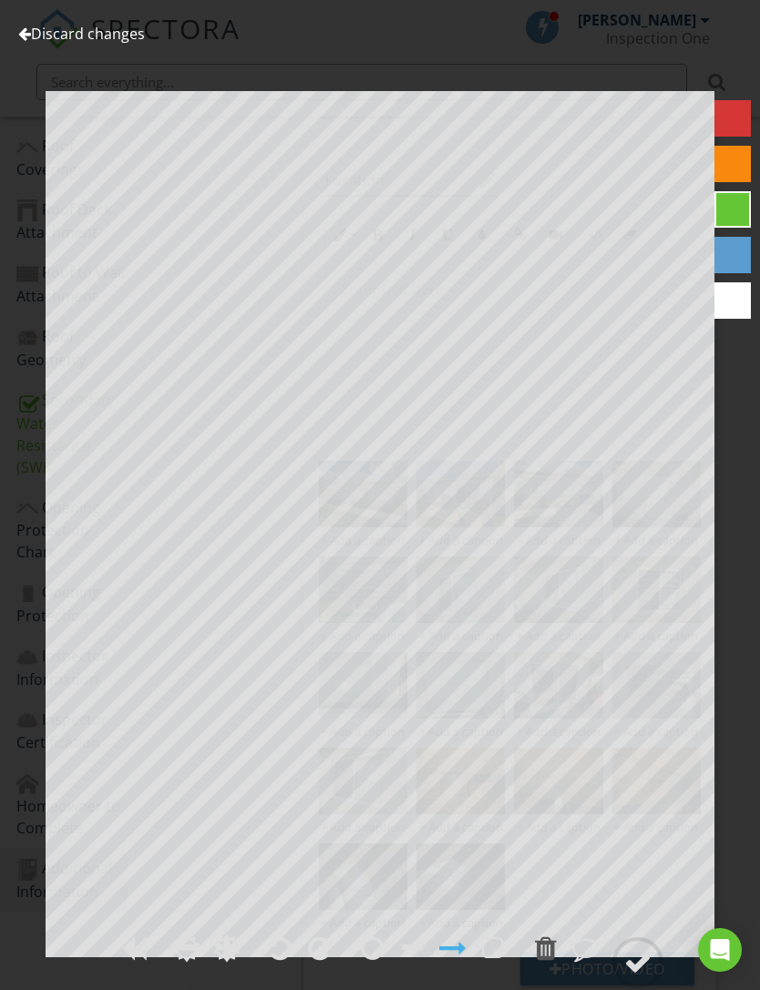
click at [34, 37] on link "Discard changes" at bounding box center [81, 34] width 127 height 20
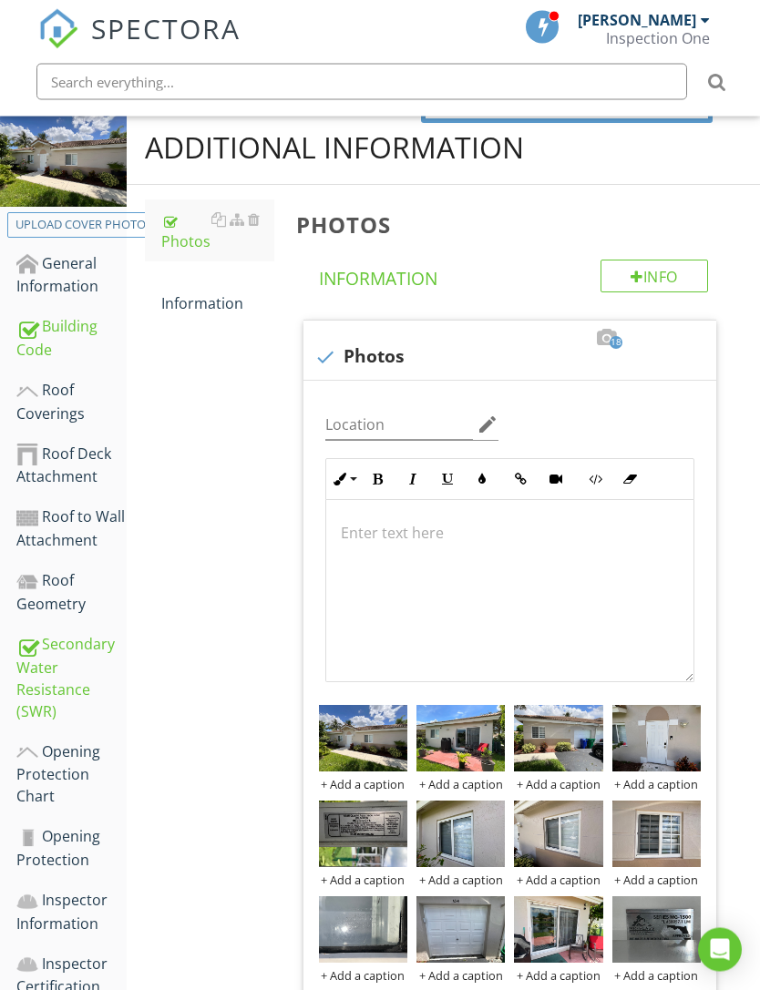
scroll to position [239, 0]
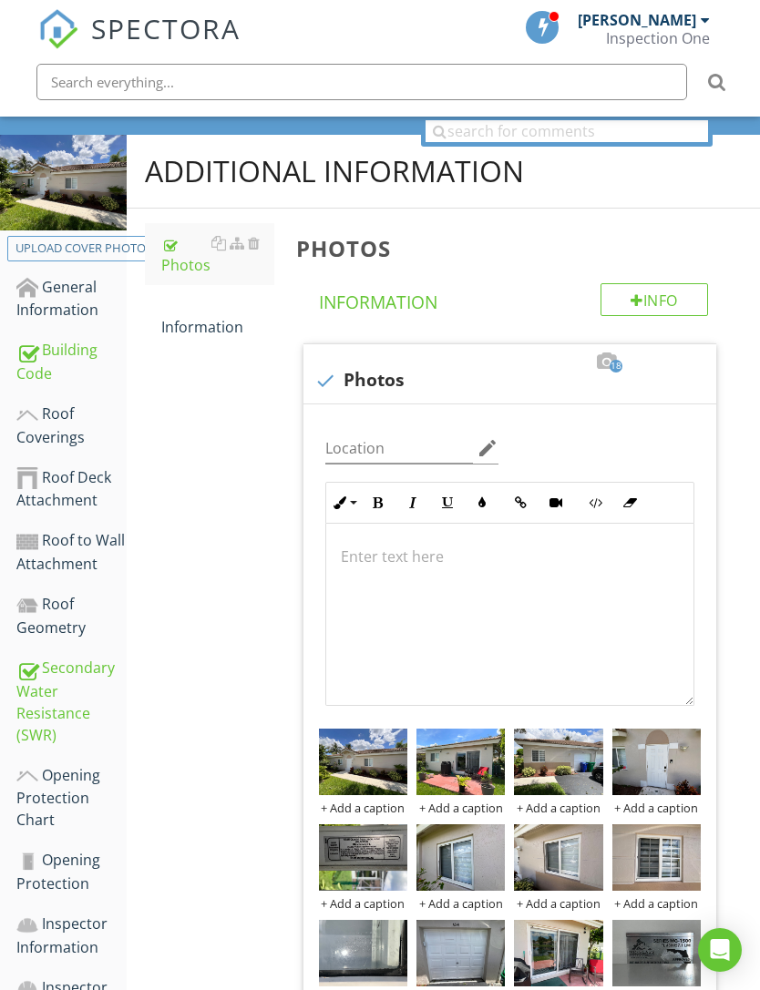
click at [73, 561] on div "Roof to Wall Attachment" at bounding box center [71, 552] width 110 height 46
click at [63, 545] on div "Roof to Wall Attachment" at bounding box center [71, 552] width 110 height 46
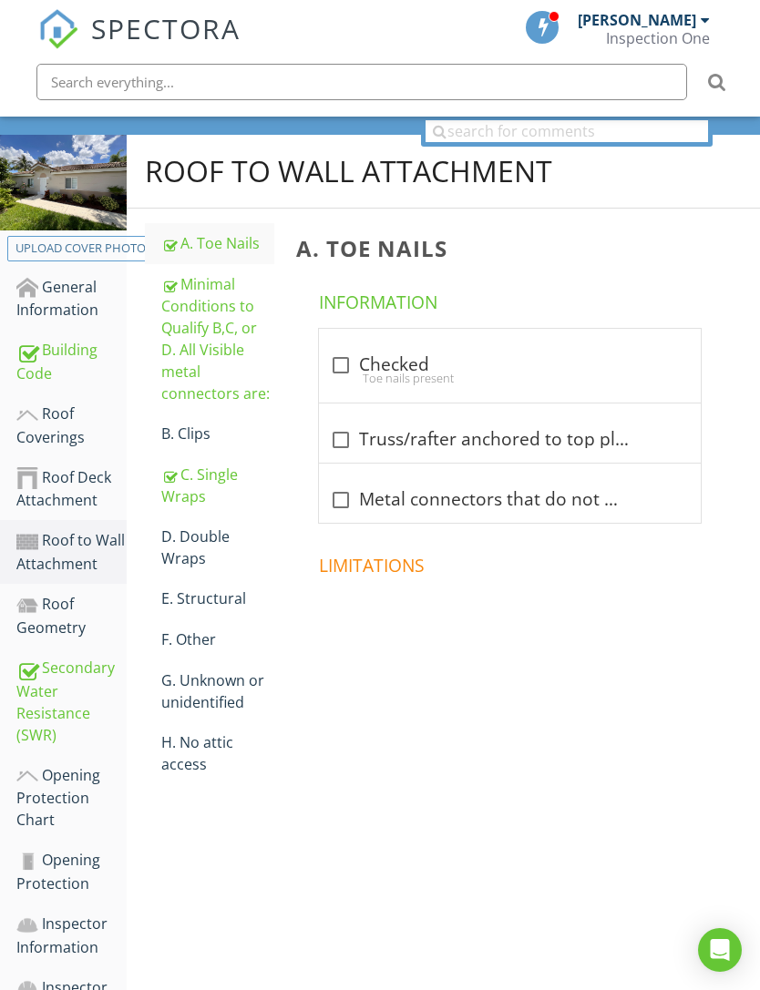
click at [191, 494] on div "C. Single Wraps" at bounding box center [217, 486] width 113 height 44
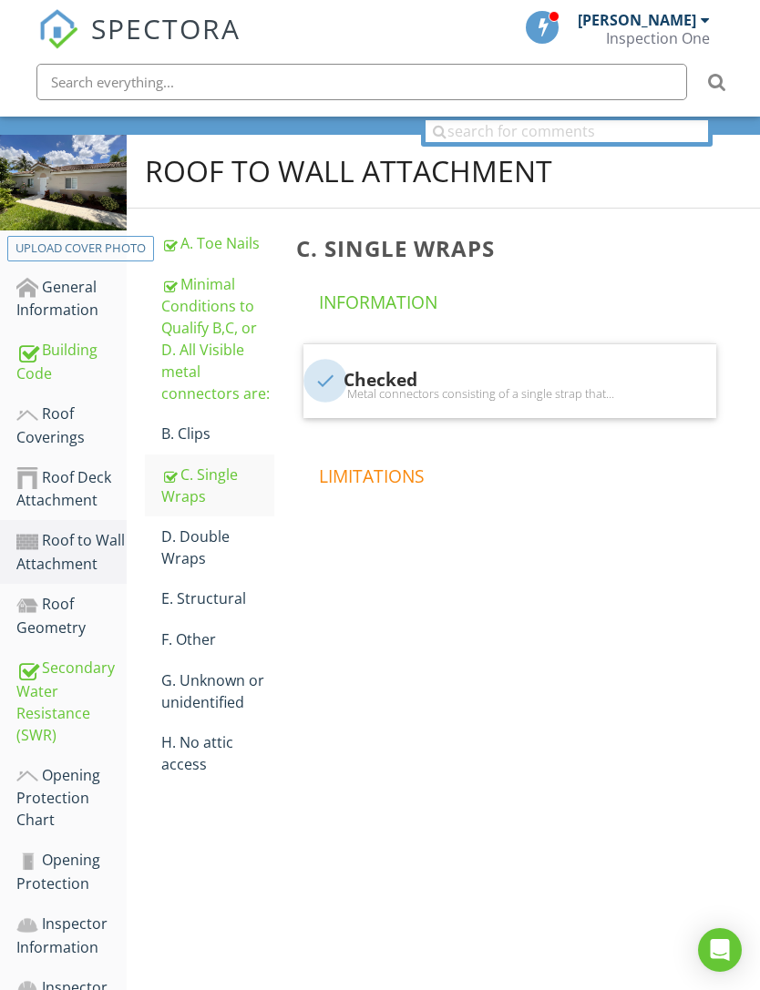
click at [330, 381] on div at bounding box center [325, 380] width 31 height 31
checkbox input "false"
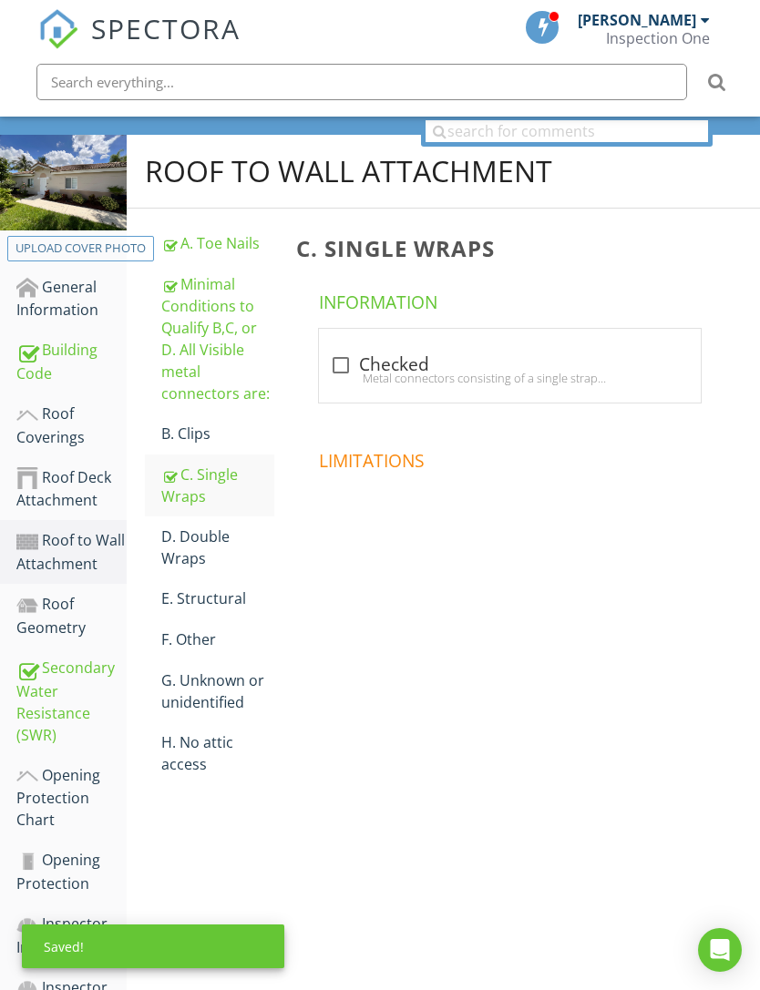
click at [189, 544] on div "D. Double Wraps" at bounding box center [217, 548] width 113 height 44
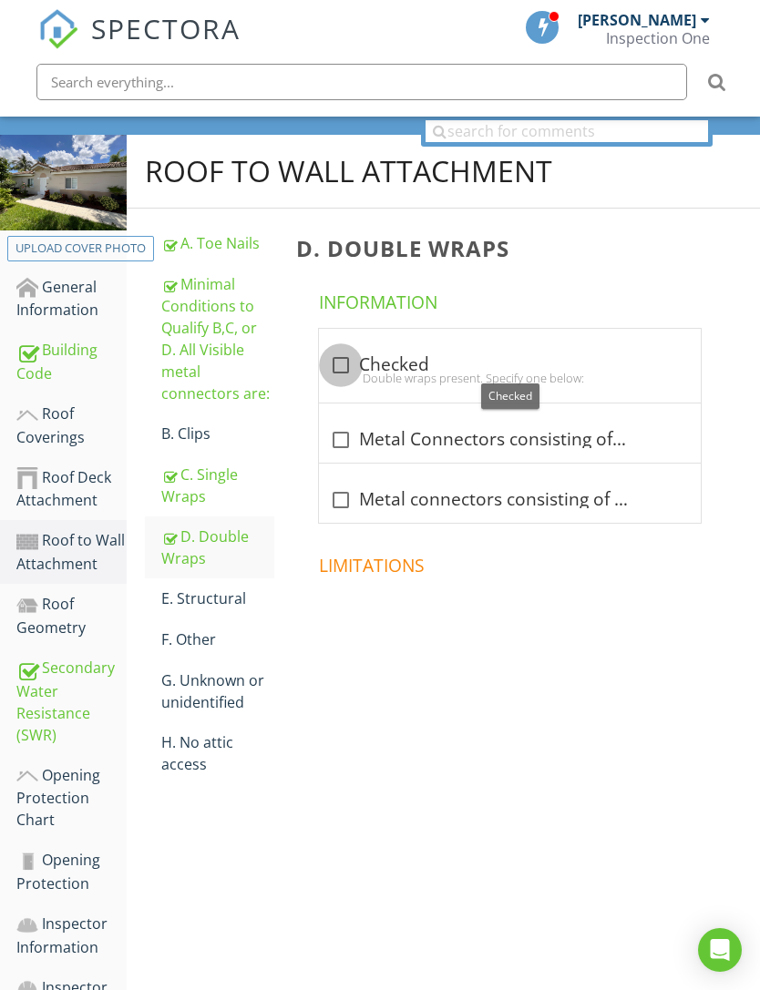
click at [344, 358] on div at bounding box center [340, 365] width 31 height 31
checkbox input "true"
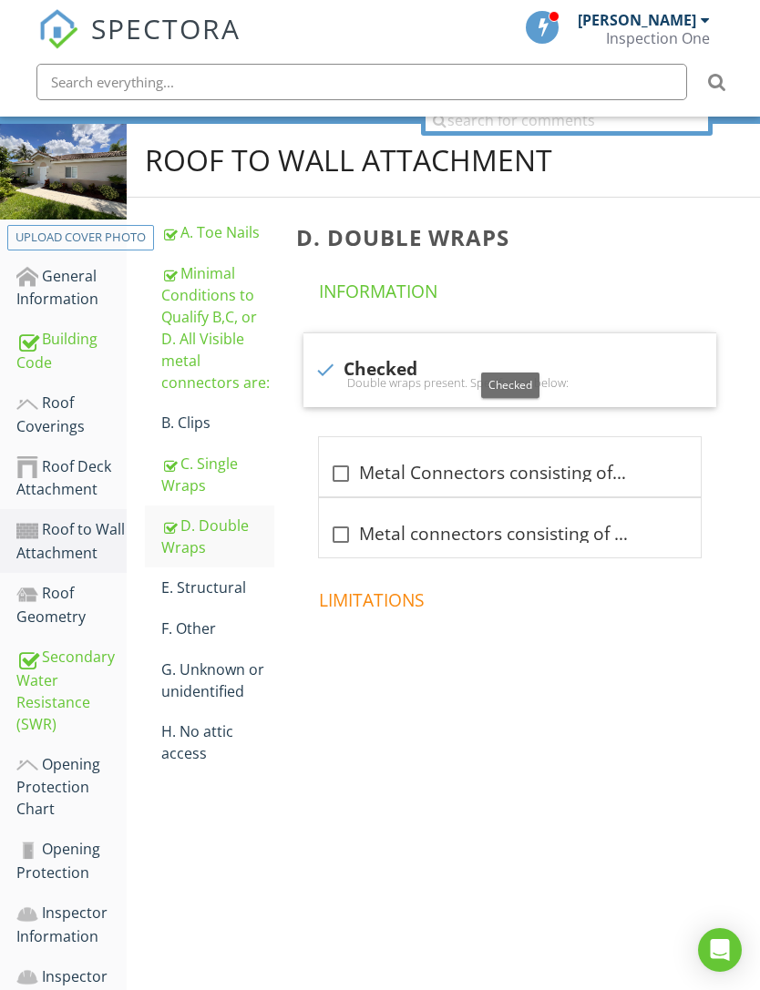
scroll to position [364, 0]
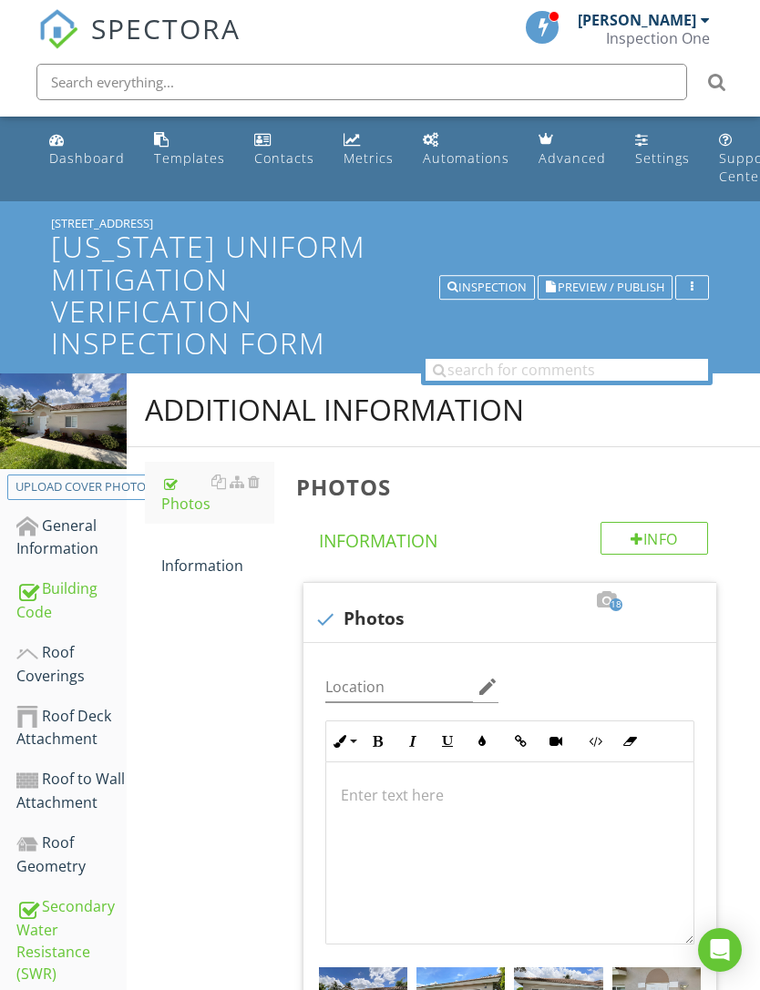
click at [78, 535] on div "General Information" at bounding box center [71, 538] width 110 height 46
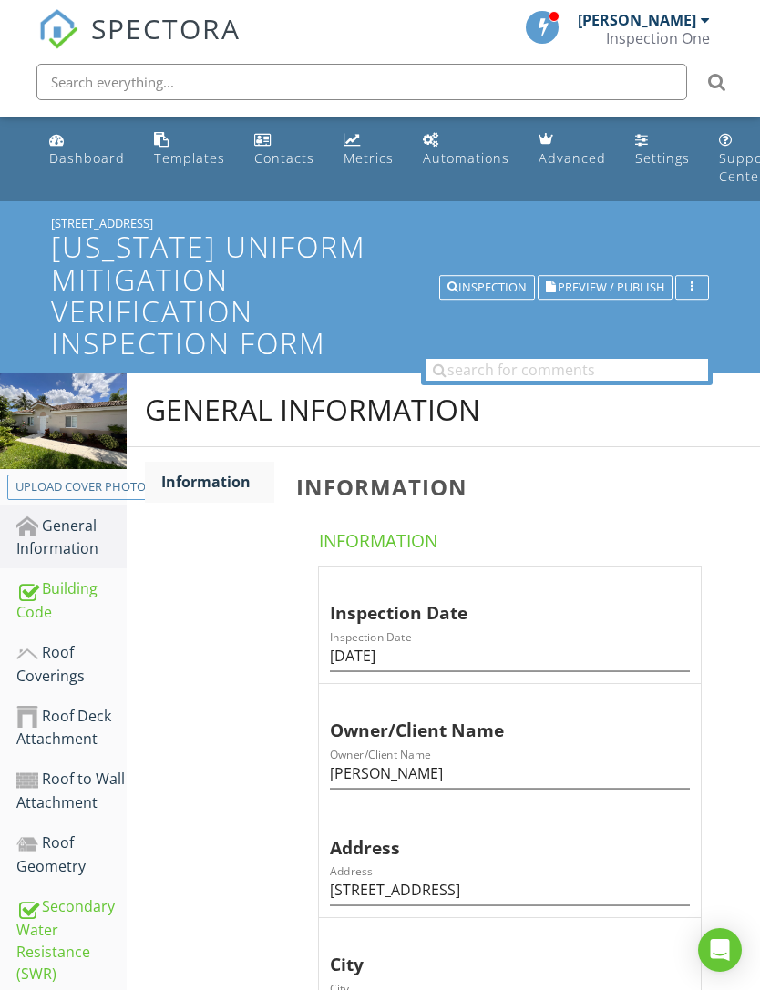
click at [104, 175] on link "Dashboard" at bounding box center [87, 150] width 90 height 52
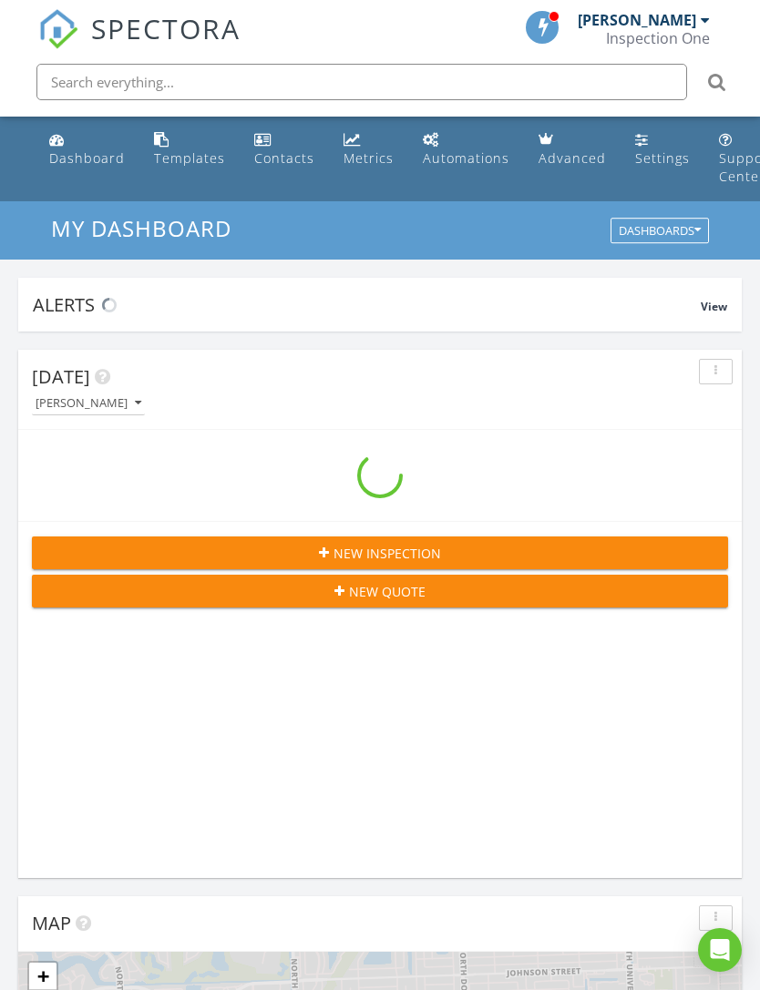
scroll to position [3117, 761]
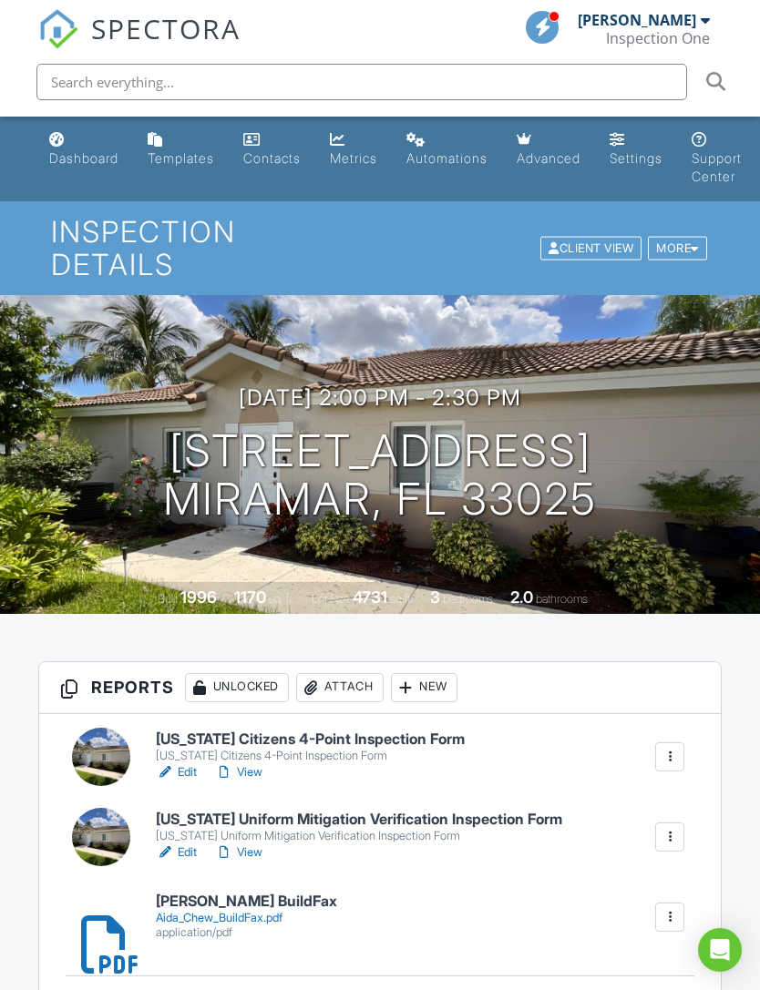
click at [248, 844] on link "View" at bounding box center [238, 853] width 47 height 18
